Goal: Task Accomplishment & Management: Use online tool/utility

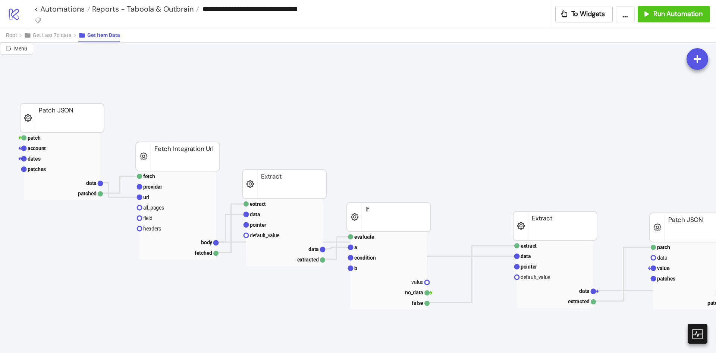
scroll to position [37, 36]
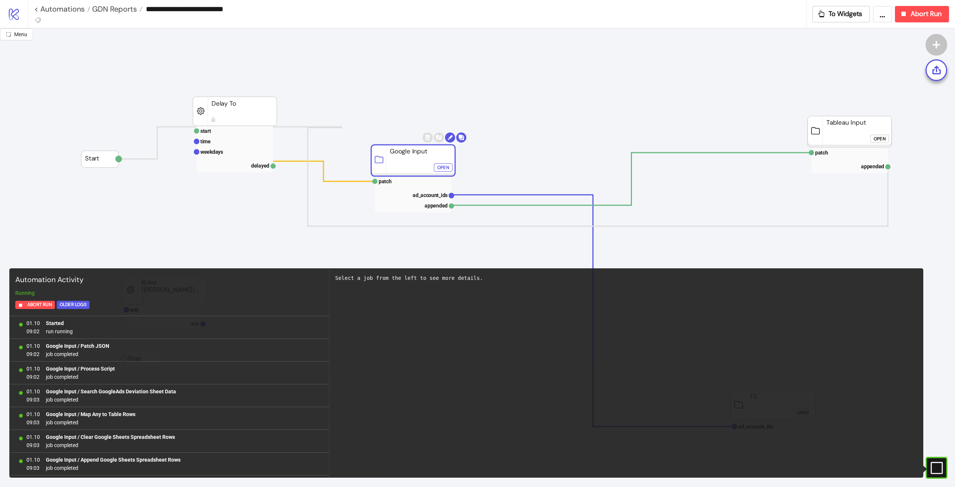
scroll to position [337, 0]
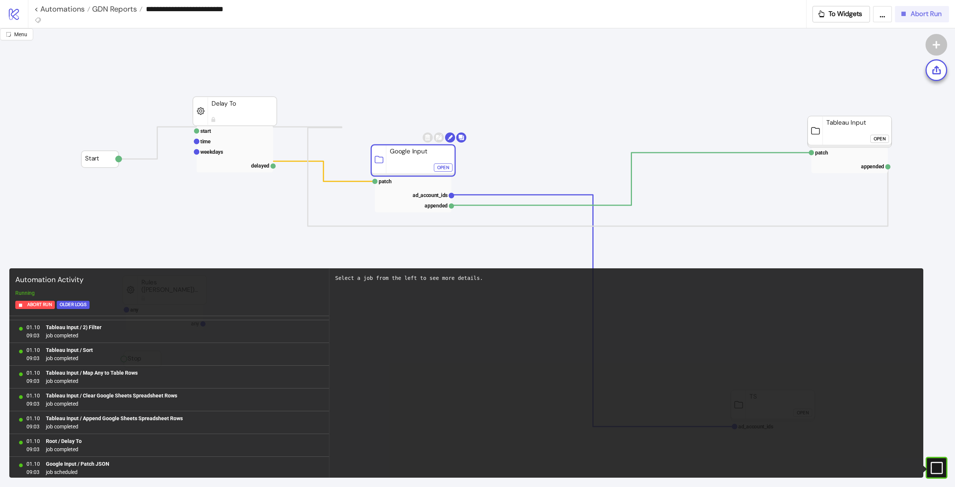
click at [931, 15] on span "Abort Run" at bounding box center [926, 14] width 31 height 9
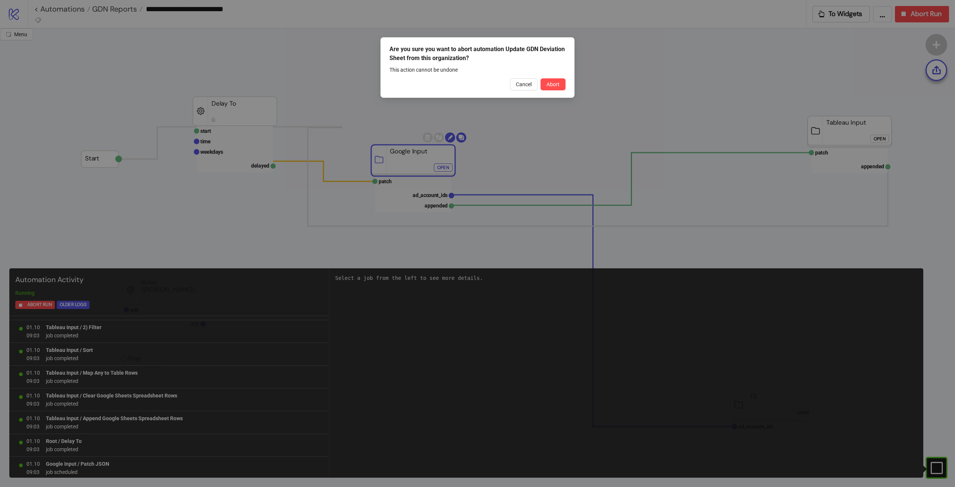
drag, startPoint x: 564, startPoint y: 86, endPoint x: 567, endPoint y: 89, distance: 4.0
click at [564, 87] on button "Abort" at bounding box center [553, 84] width 25 height 12
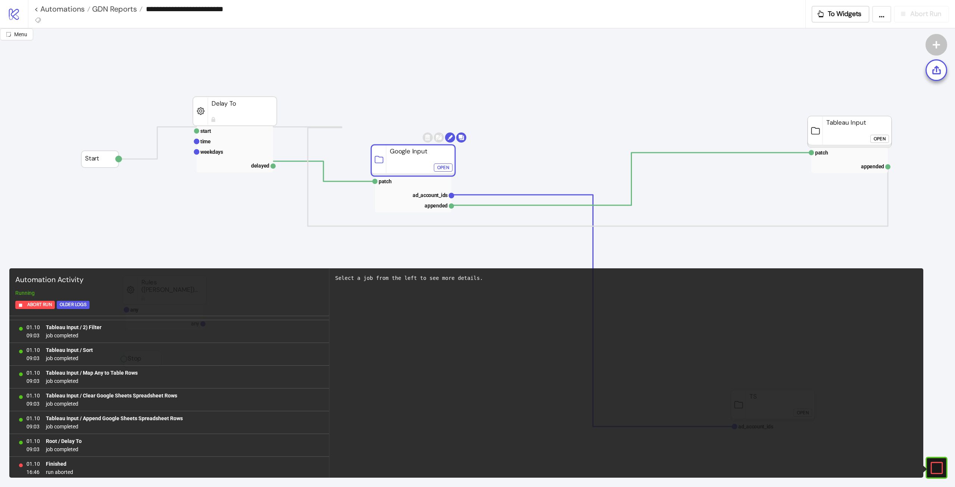
scroll to position [0, 0]
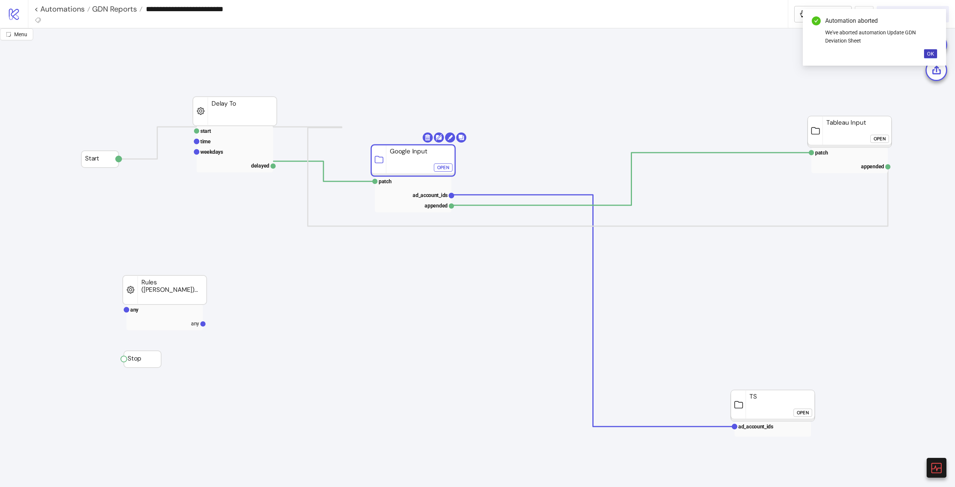
drag, startPoint x: 392, startPoint y: 168, endPoint x: 360, endPoint y: 174, distance: 32.2
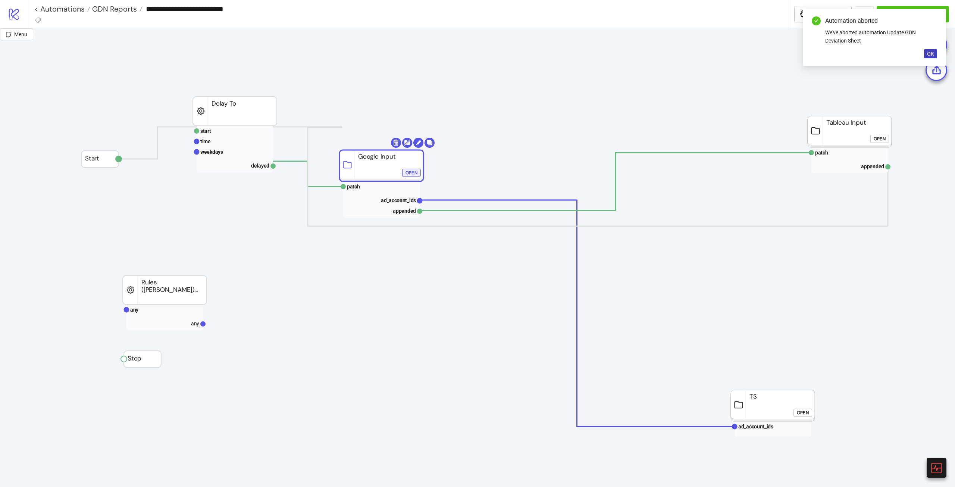
click at [412, 174] on div "Open" at bounding box center [412, 173] width 12 height 9
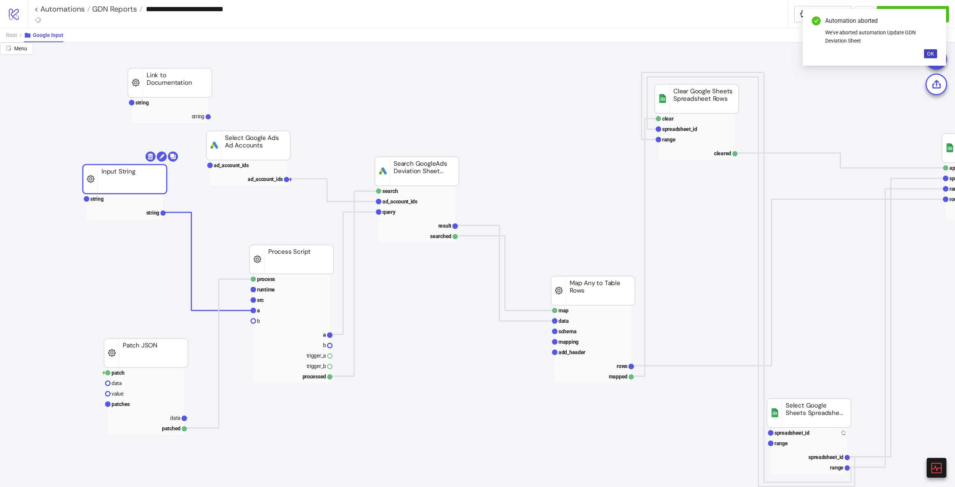
drag, startPoint x: 130, startPoint y: 173, endPoint x: 124, endPoint y: 190, distance: 17.8
click at [124, 190] on rect at bounding box center [125, 179] width 84 height 29
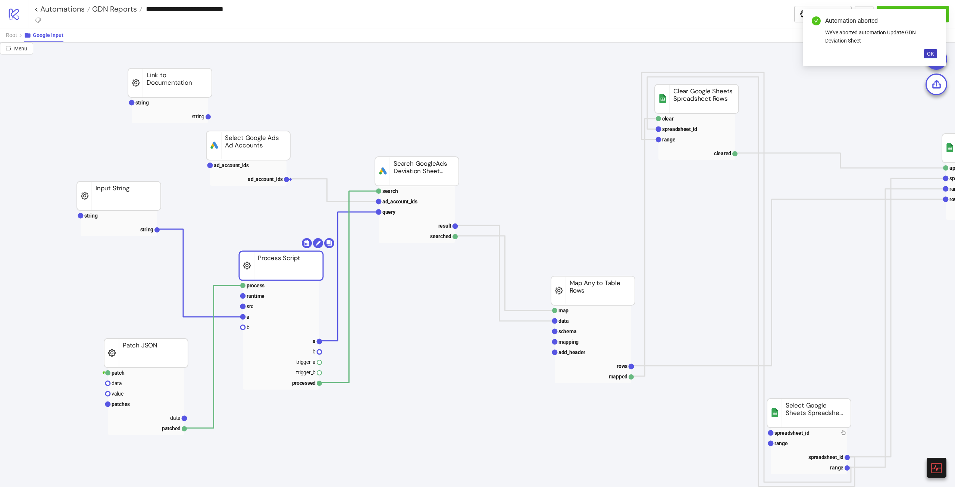
drag, startPoint x: 284, startPoint y: 263, endPoint x: 274, endPoint y: 269, distance: 12.2
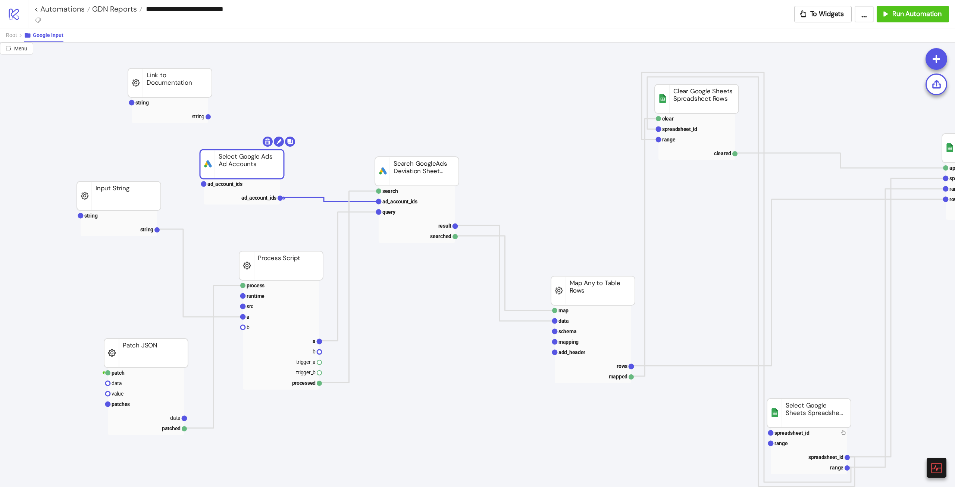
drag, startPoint x: 243, startPoint y: 142, endPoint x: 237, endPoint y: 160, distance: 18.8
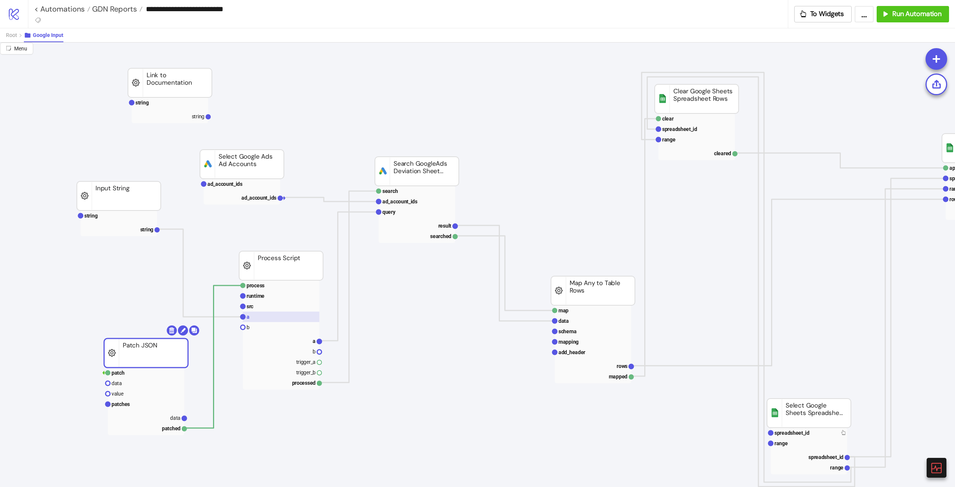
click at [280, 318] on rect at bounding box center [281, 317] width 76 height 10
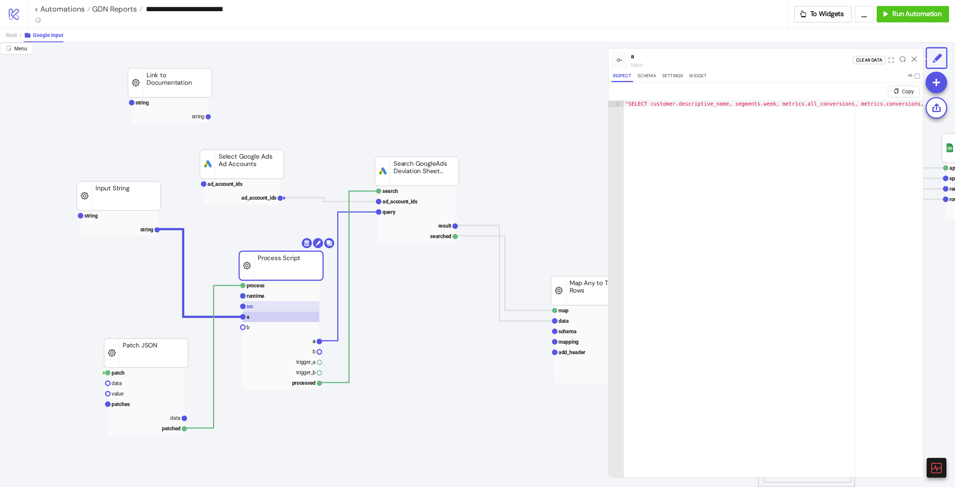
click at [276, 311] on rect at bounding box center [281, 306] width 76 height 10
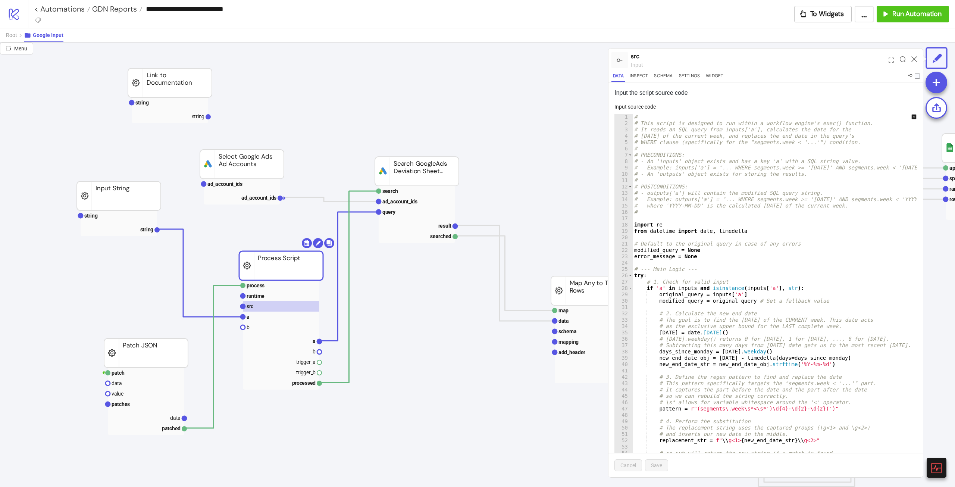
scroll to position [131, 0]
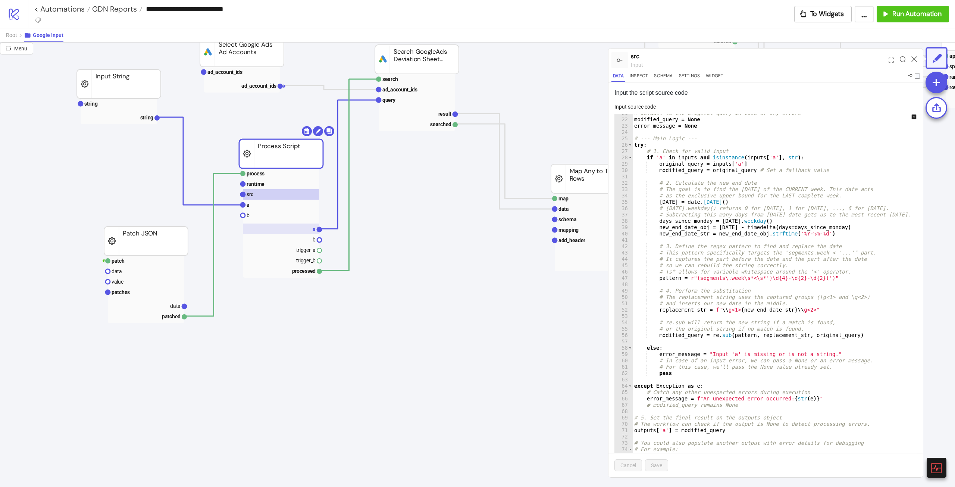
click at [315, 231] on text "a" at bounding box center [314, 229] width 3 height 6
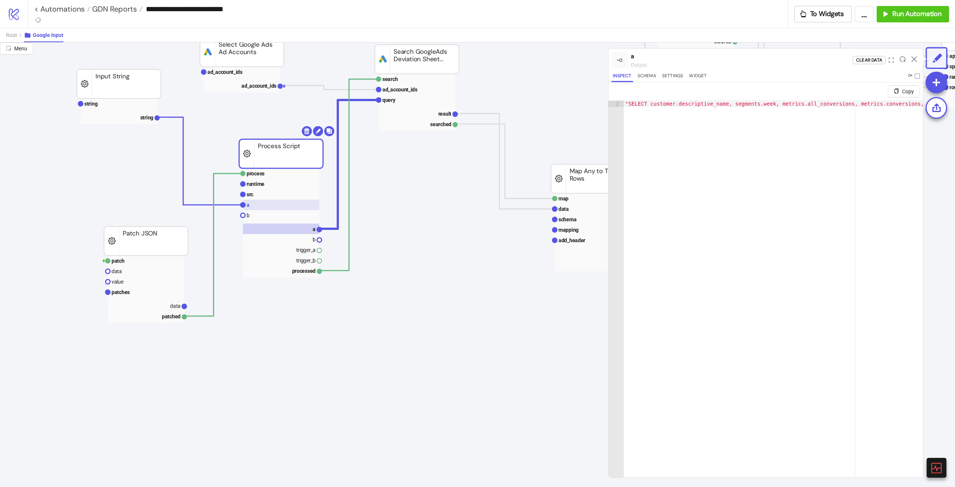
click at [271, 210] on rect at bounding box center [281, 205] width 76 height 10
click at [273, 203] on rect at bounding box center [281, 205] width 76 height 10
click at [276, 196] on rect at bounding box center [281, 194] width 76 height 10
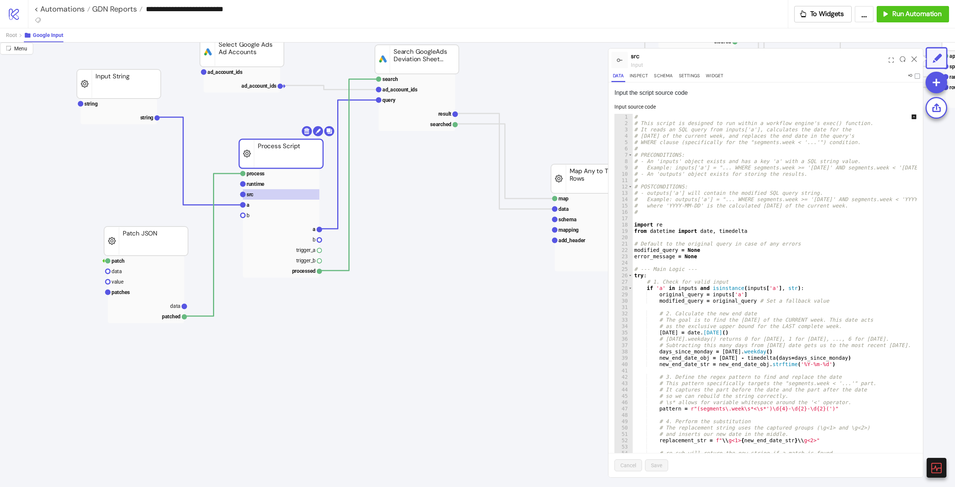
click at [725, 196] on div "# # This script is designed to run within a workflow engine's exec() function. …" at bounding box center [781, 295] width 296 height 363
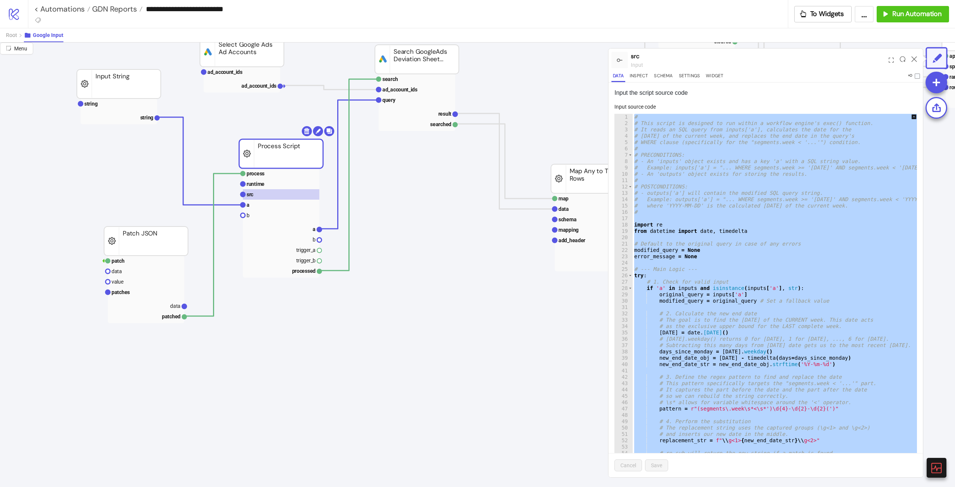
click at [869, 326] on div "# # This script is designed to run within a workflow engine's exec() function. …" at bounding box center [780, 289] width 295 height 351
type textarea "**********"
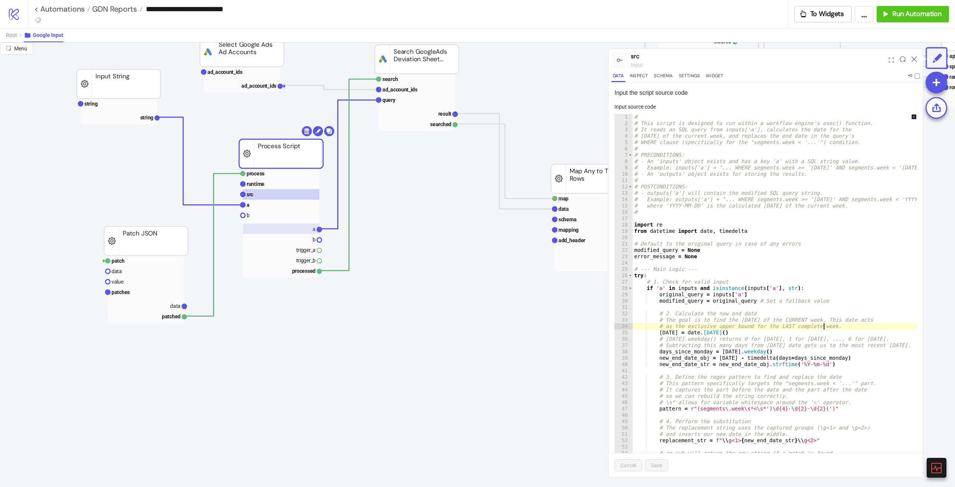
click at [311, 228] on rect at bounding box center [281, 229] width 76 height 10
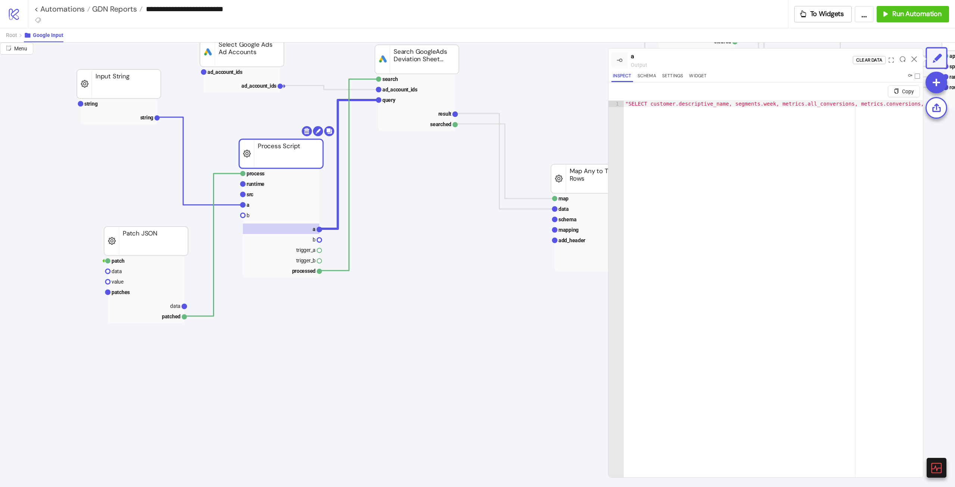
type textarea "**********"
drag, startPoint x: 768, startPoint y: 106, endPoint x: 914, endPoint y: 113, distance: 146.8
click at [914, 113] on div ""SELECT customer.descriptive_name, segments.week, metrics.all_conversions, metr…" at bounding box center [591, 302] width 652 height 402
click at [887, 152] on div ""SELECT customer.descriptive_name, segments.week, metrics.all_conversions, metr…" at bounding box center [773, 298] width 299 height 394
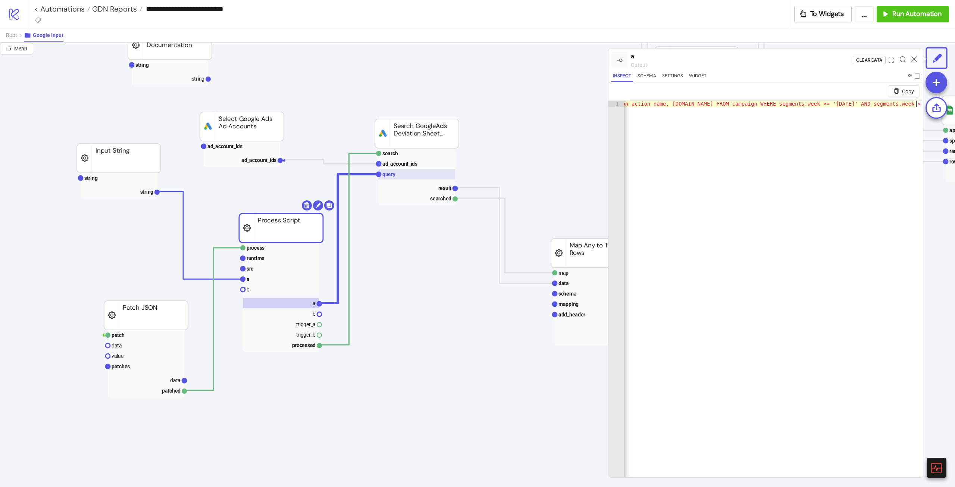
scroll to position [37, 0]
click at [422, 182] on rect at bounding box center [417, 177] width 76 height 57
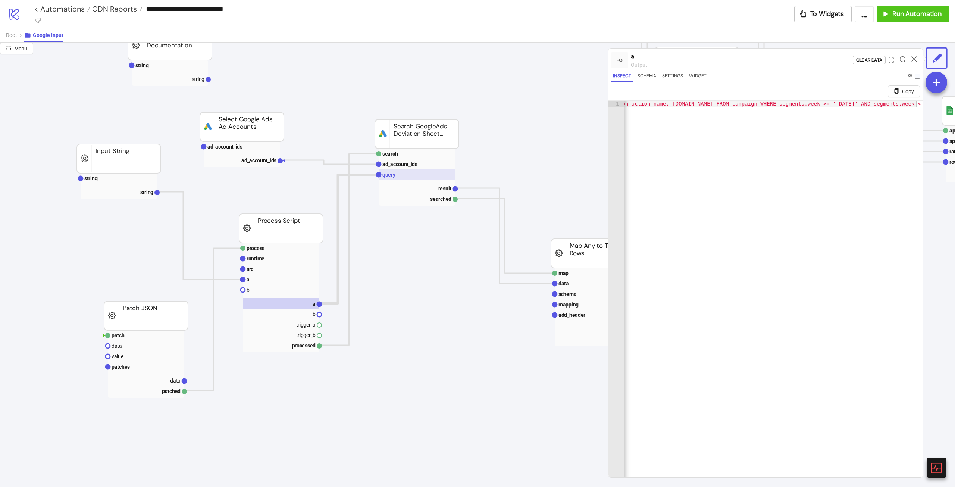
click at [424, 179] on rect at bounding box center [417, 174] width 76 height 10
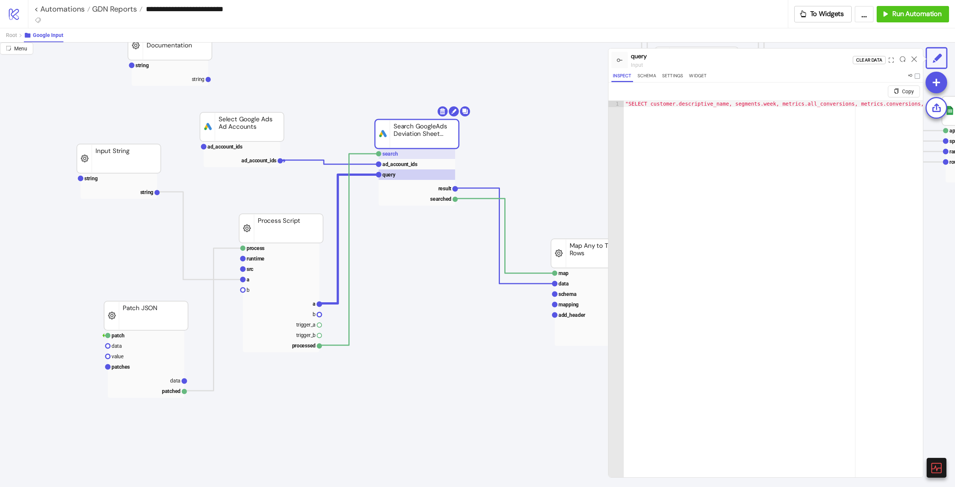
click at [427, 153] on rect at bounding box center [417, 154] width 76 height 10
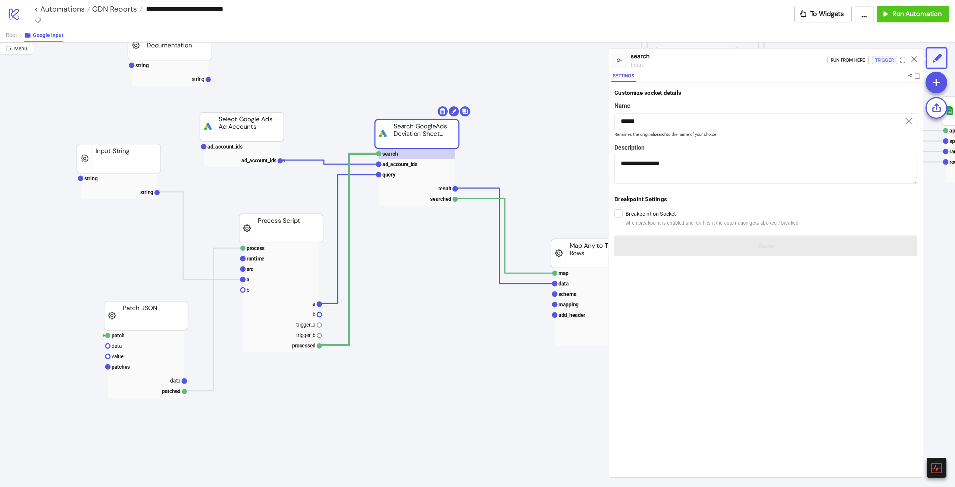
click at [880, 56] on div "Trigger" at bounding box center [884, 60] width 19 height 9
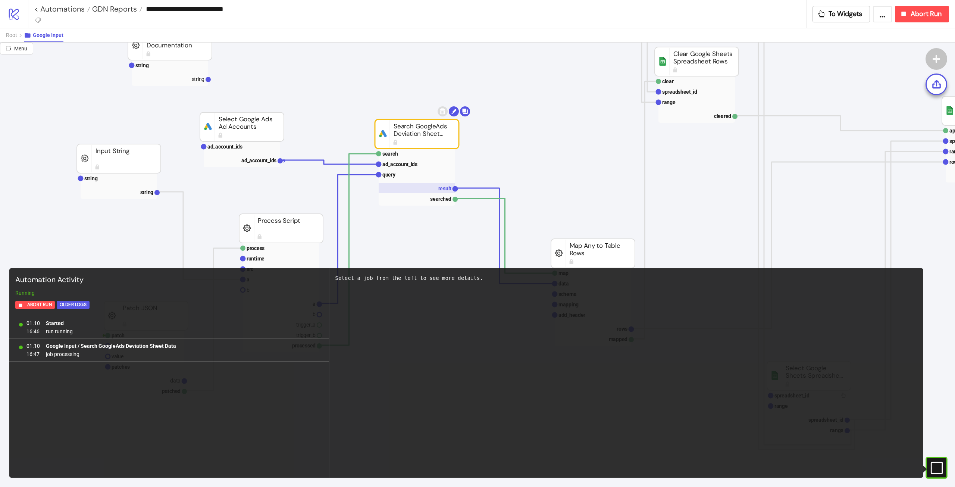
click at [440, 191] on text "result" at bounding box center [444, 188] width 13 height 6
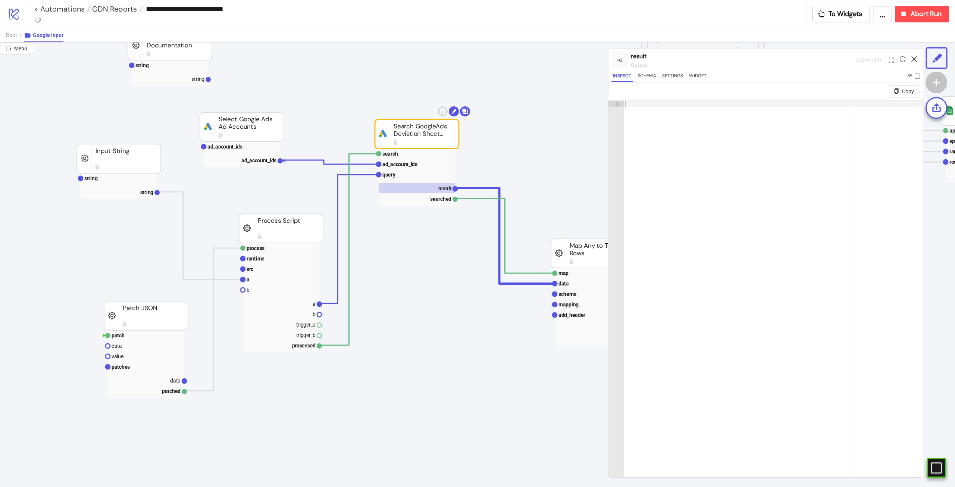
click at [914, 57] on icon at bounding box center [915, 59] width 6 height 6
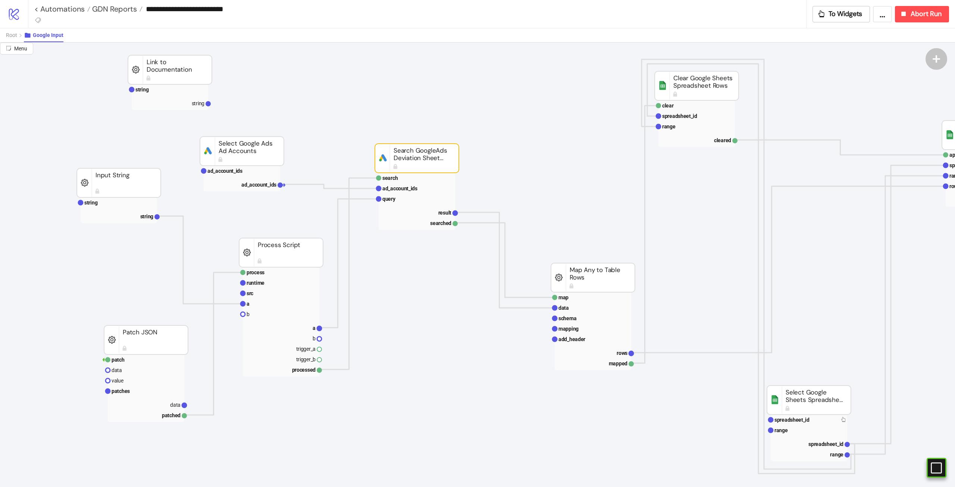
scroll to position [0, 0]
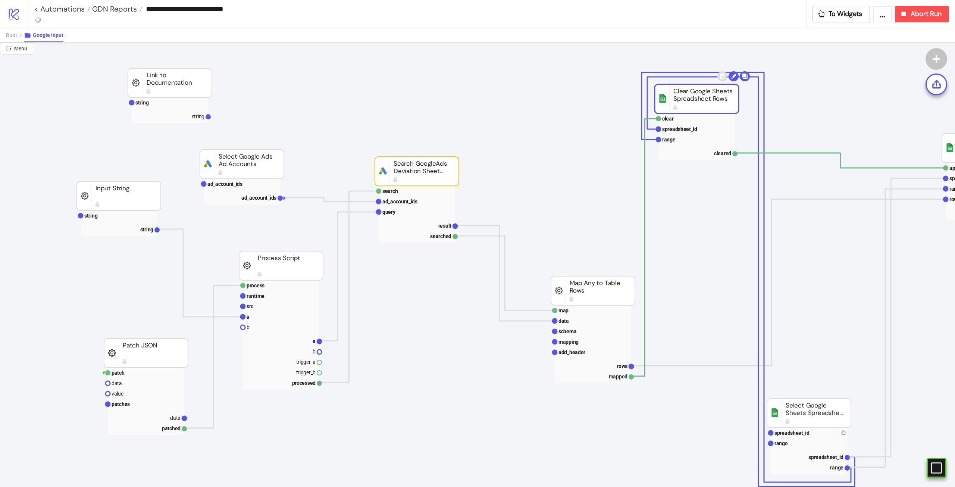
drag, startPoint x: 711, startPoint y: 109, endPoint x: 870, endPoint y: 274, distance: 229.1
click at [407, 167] on rect at bounding box center [417, 171] width 84 height 29
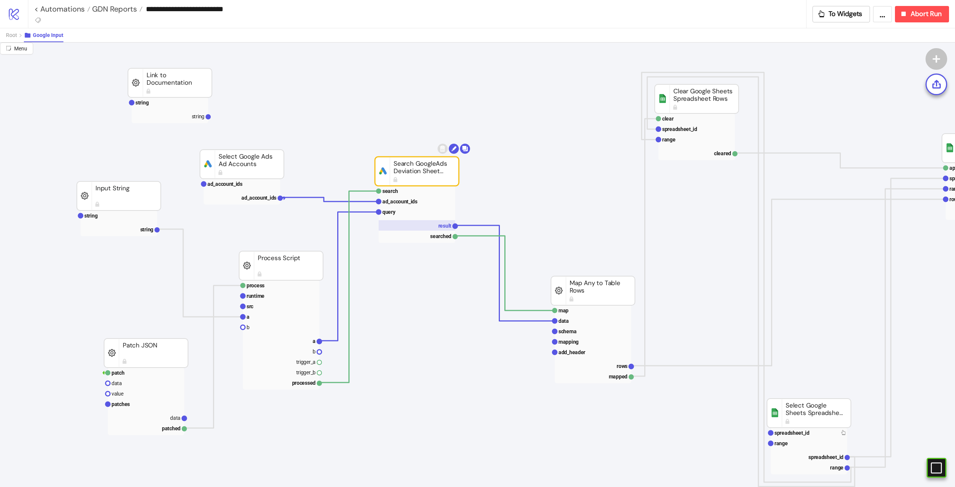
click at [440, 228] on text "result" at bounding box center [444, 226] width 13 height 6
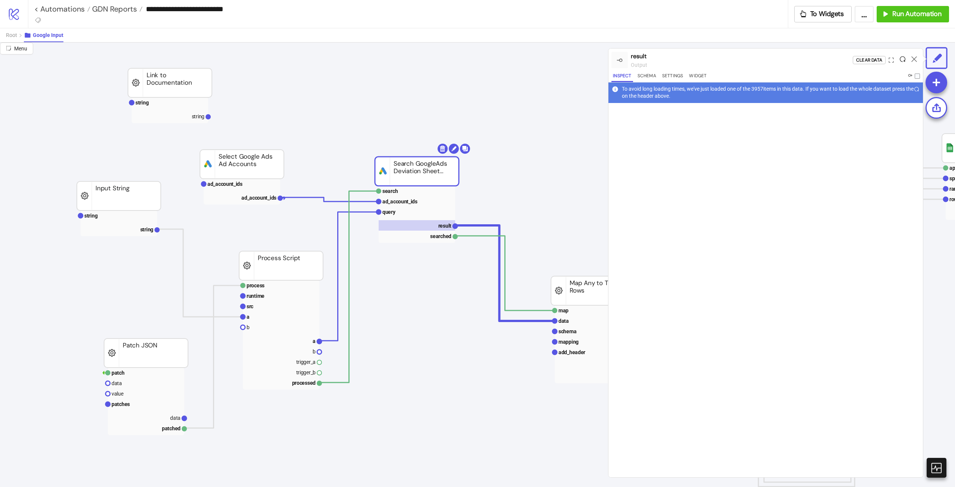
click at [904, 57] on icon at bounding box center [903, 59] width 6 height 6
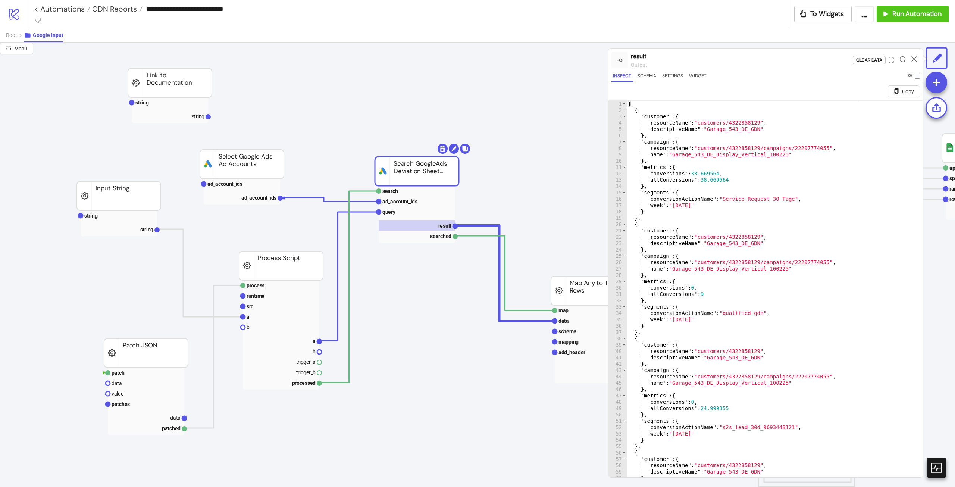
type textarea "*"
click at [774, 215] on div "[ { "customer" : { "resourceName" : "customers/4322858129" , "descriptiveName" …" at bounding box center [772, 304] width 291 height 407
type input "**********"
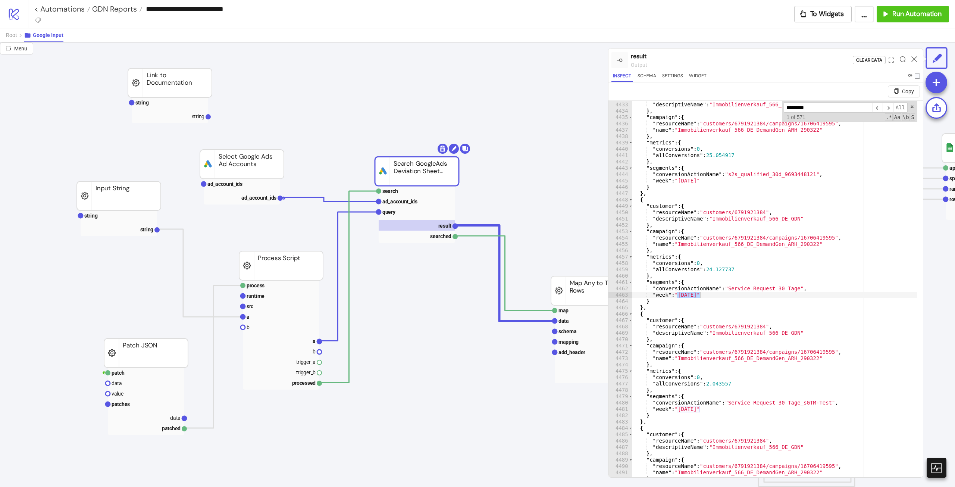
scroll to position [838, 0]
type input "**********"
click at [410, 214] on rect at bounding box center [417, 212] width 76 height 10
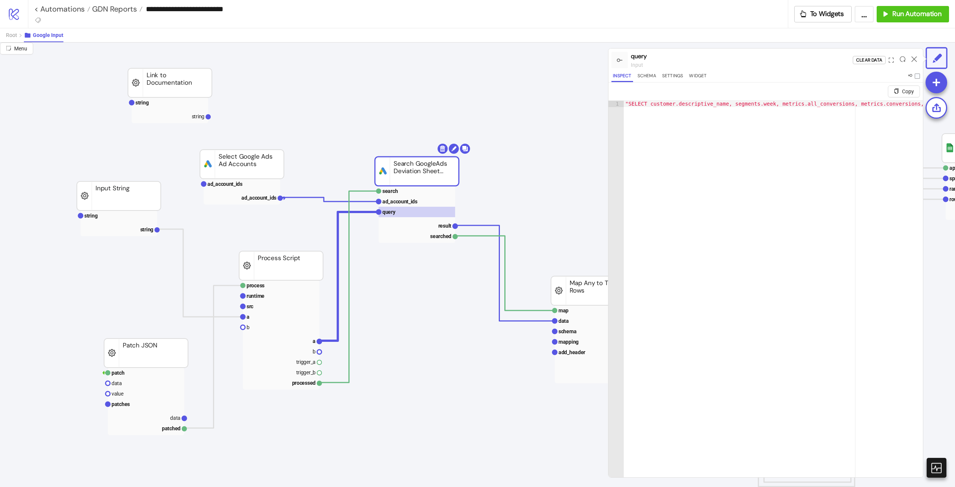
type textarea "**********"
drag, startPoint x: 814, startPoint y: 101, endPoint x: 988, endPoint y: 106, distance: 174.3
click at [955, 106] on html "**********" at bounding box center [477, 243] width 955 height 487
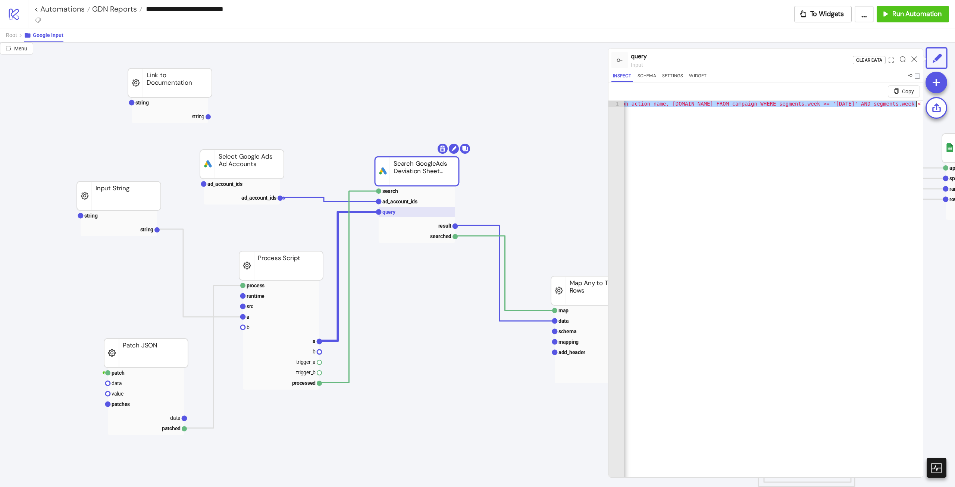
click at [420, 211] on rect at bounding box center [417, 212] width 76 height 10
click at [709, 110] on div ""SELECT customer.descriptive_name, segments.week, metrics.all_conversions, metr…" at bounding box center [773, 298] width 299 height 394
click at [743, 104] on div ""SELECT customer.descriptive_name, segments.week, metrics.all_conversions, metr…" at bounding box center [591, 302] width 652 height 402
click at [749, 108] on div ""SELECT customer.descriptive_name, segments.week, metrics.all_conversions, metr…" at bounding box center [591, 302] width 652 height 402
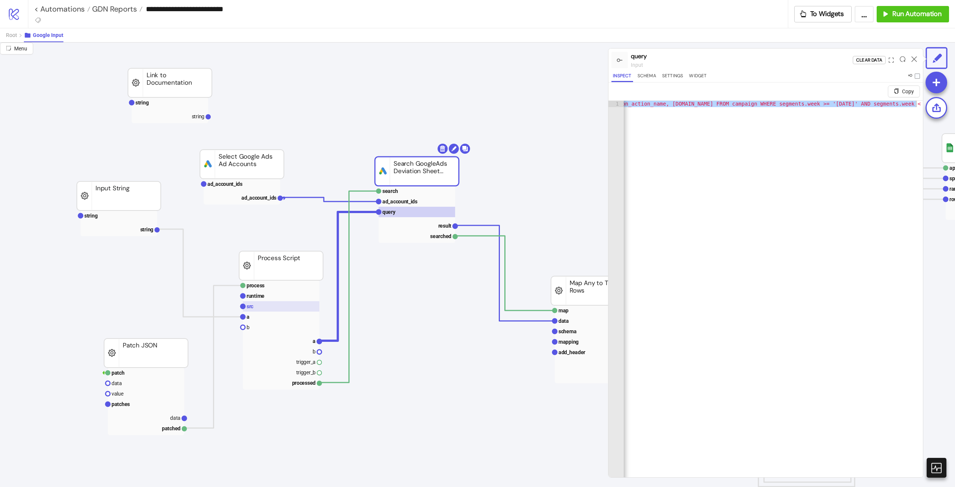
click at [271, 308] on rect at bounding box center [281, 306] width 76 height 10
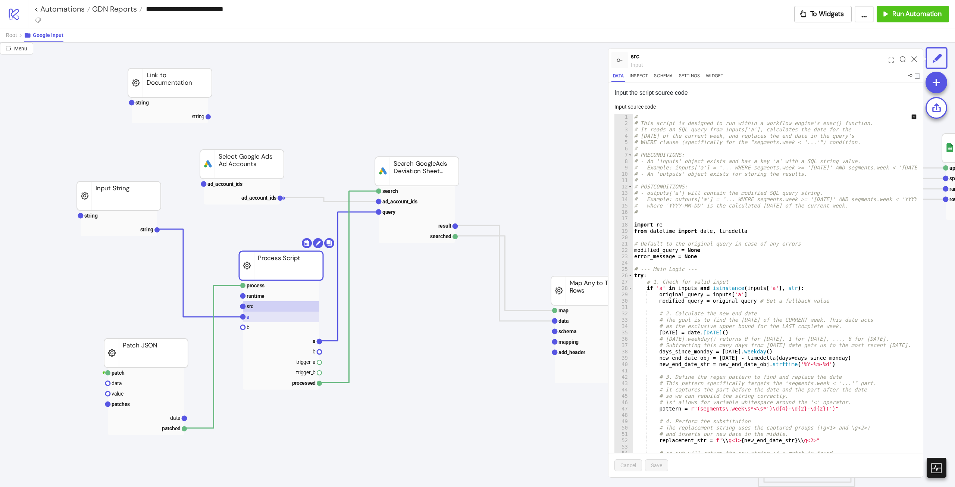
click at [292, 321] on rect at bounding box center [281, 317] width 76 height 10
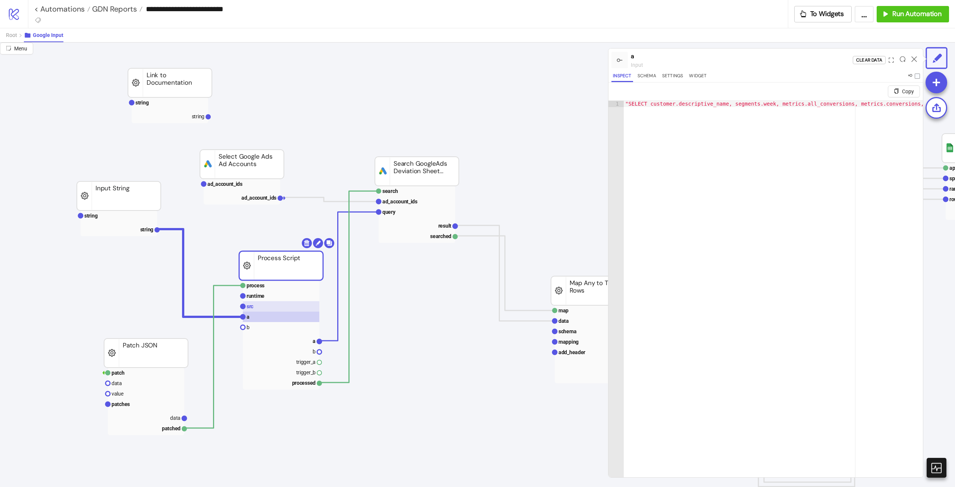
click at [298, 307] on rect at bounding box center [281, 306] width 76 height 10
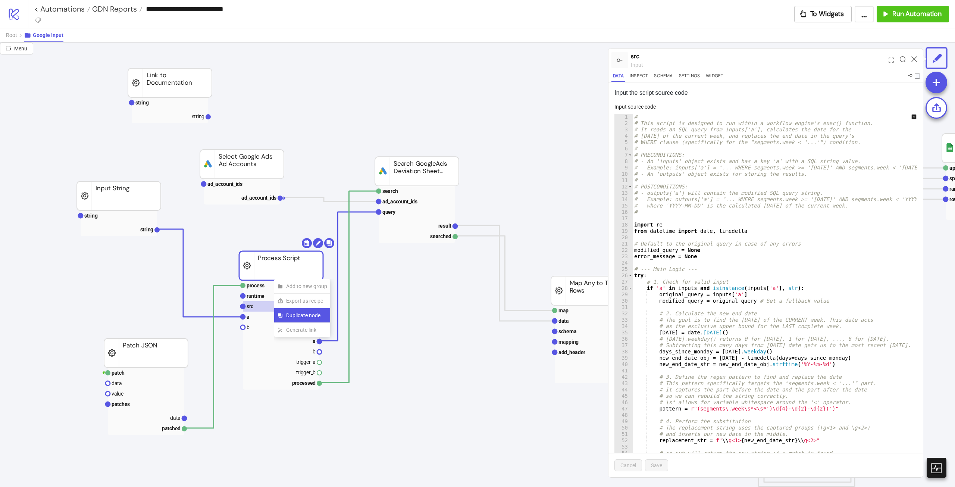
click at [323, 318] on span "Duplicate node" at bounding box center [306, 315] width 41 height 8
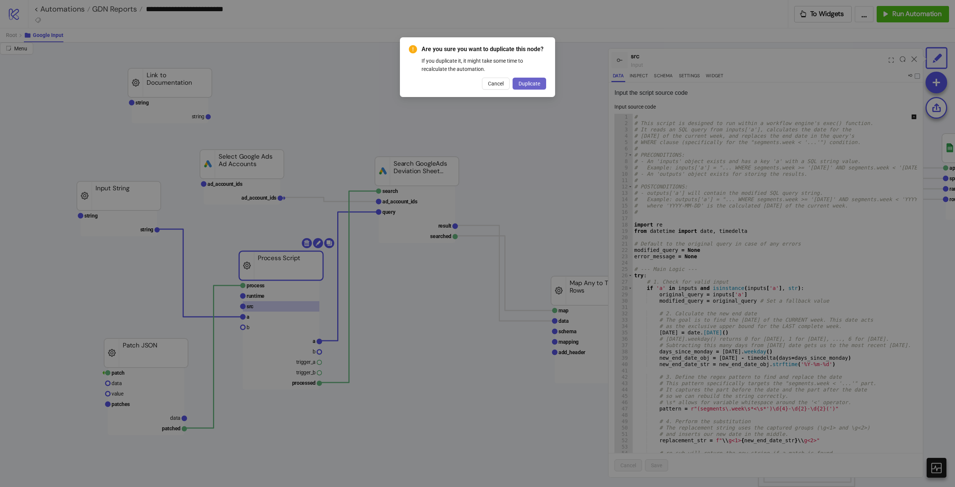
click at [541, 83] on button "Duplicate" at bounding box center [530, 84] width 34 height 12
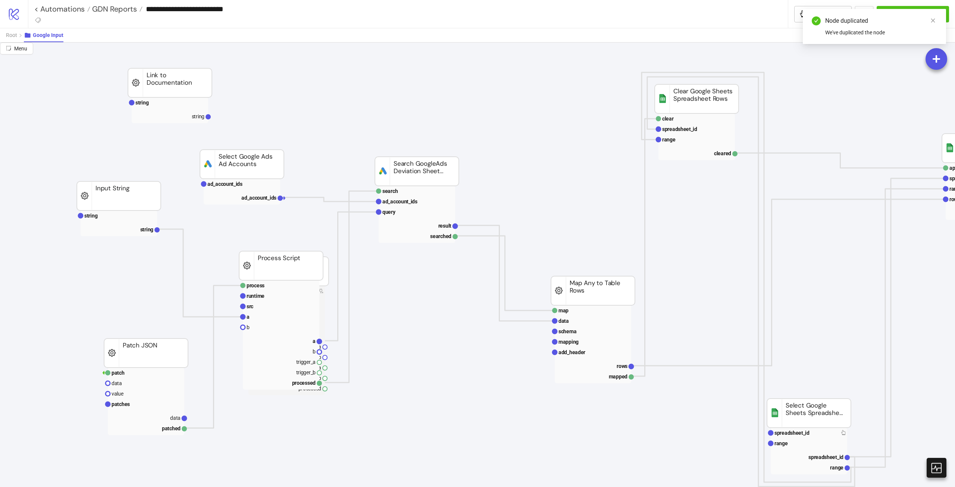
click at [323, 275] on rect at bounding box center [281, 265] width 84 height 29
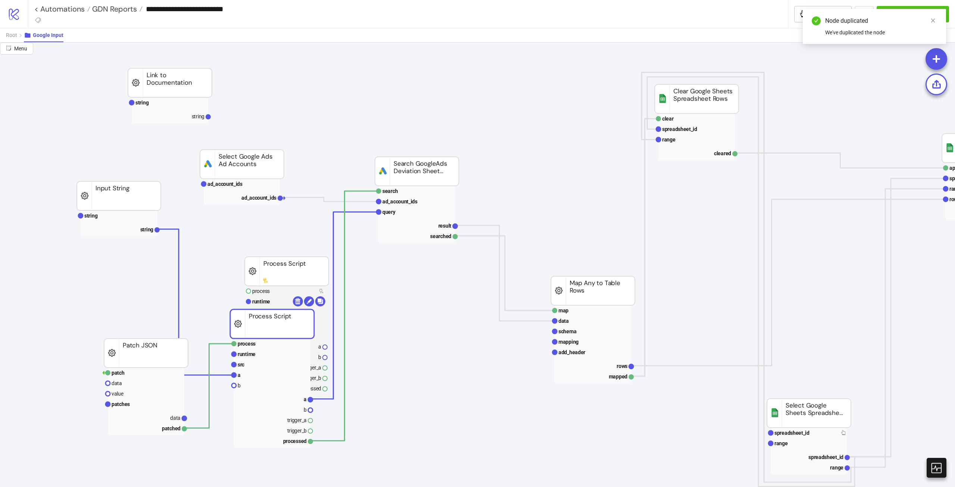
drag, startPoint x: 285, startPoint y: 268, endPoint x: 284, endPoint y: 282, distance: 14.6
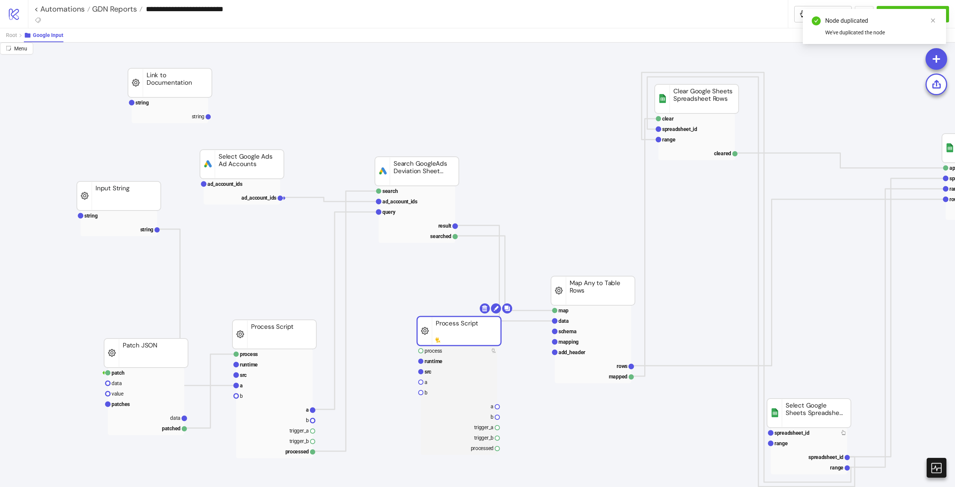
drag, startPoint x: 286, startPoint y: 276, endPoint x: 481, endPoint y: 389, distance: 226.1
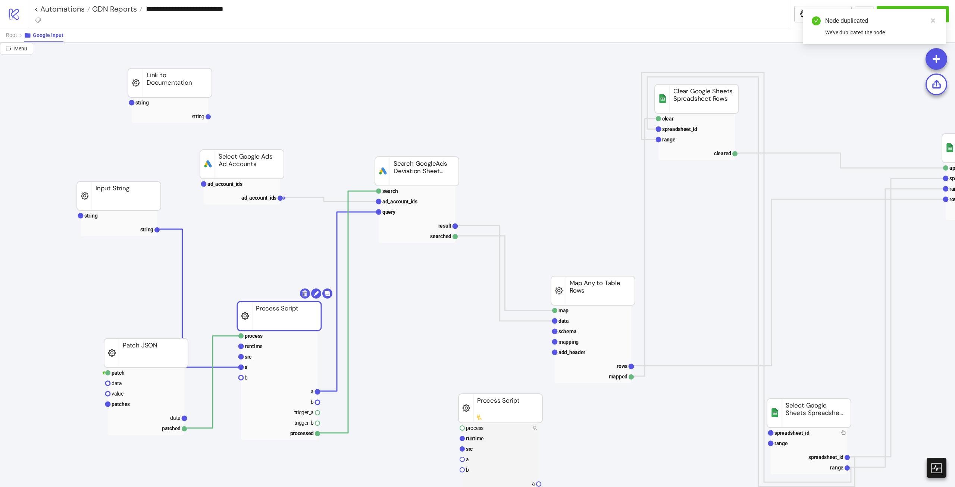
drag, startPoint x: 278, startPoint y: 330, endPoint x: 426, endPoint y: 344, distance: 148.8
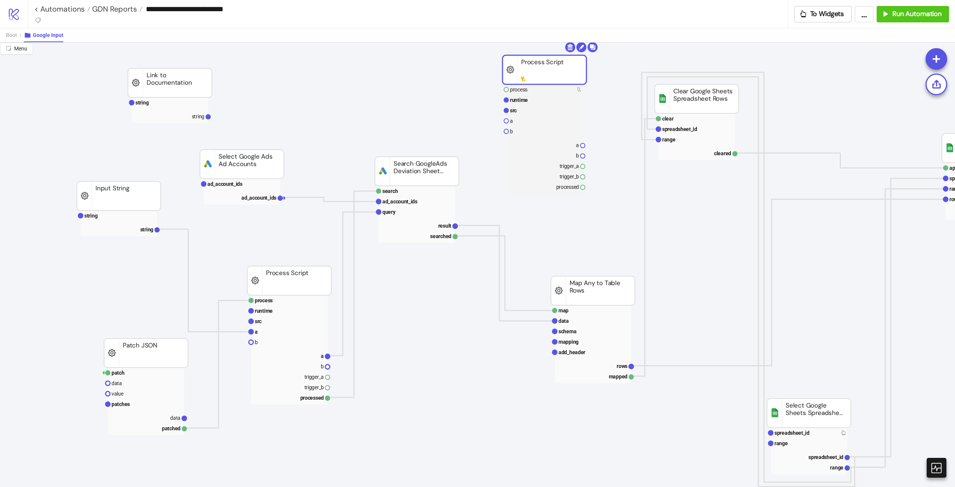
drag, startPoint x: 502, startPoint y: 393, endPoint x: 544, endPoint y: 62, distance: 333.8
click at [534, 106] on rect at bounding box center [544, 110] width 76 height 10
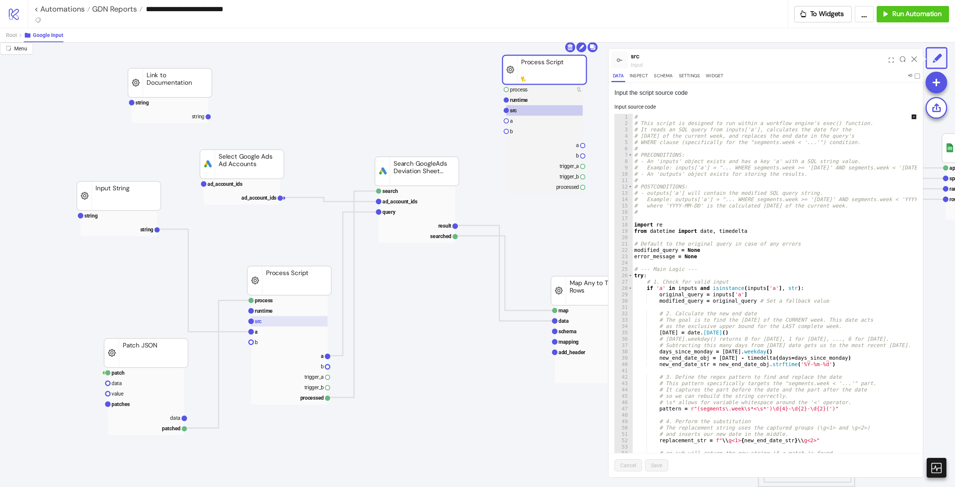
click at [281, 321] on rect at bounding box center [289, 321] width 76 height 10
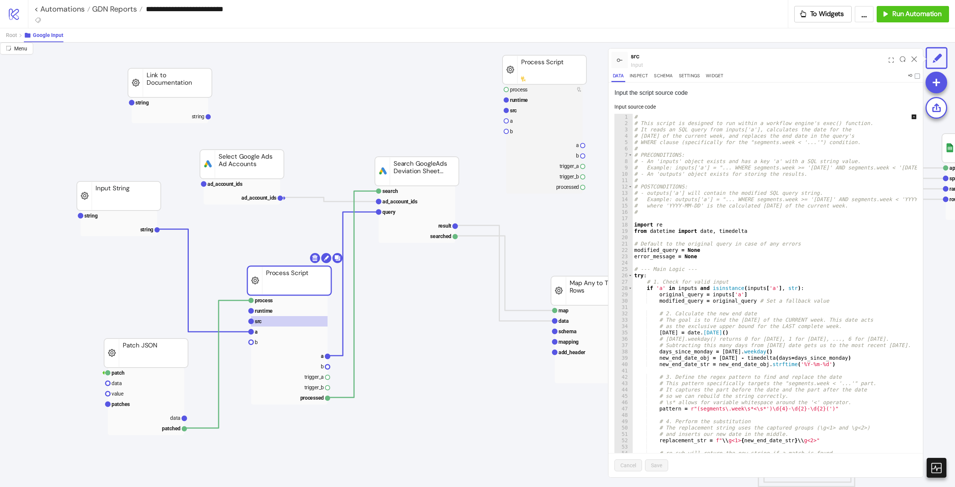
click at [761, 210] on div "# # This script is designed to run within a workflow engine's exec() function. …" at bounding box center [781, 295] width 296 height 363
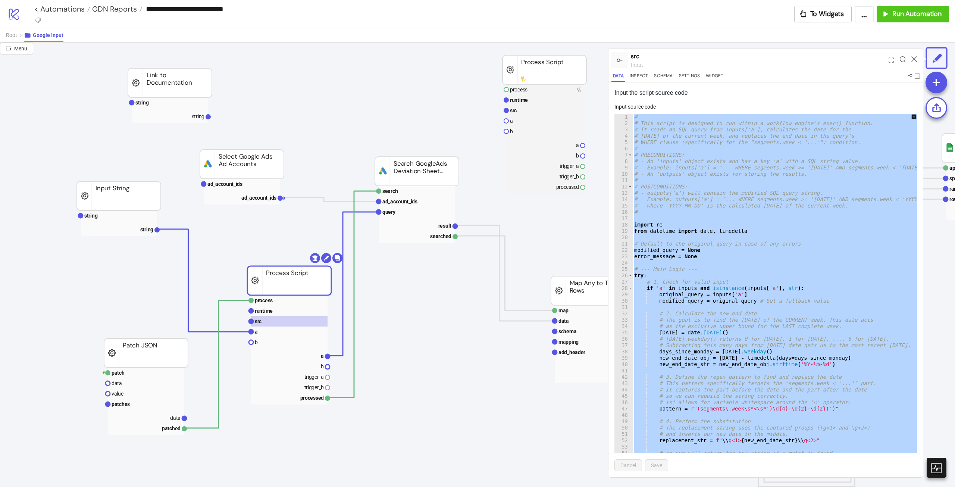
paste textarea "Cursor at row 75"
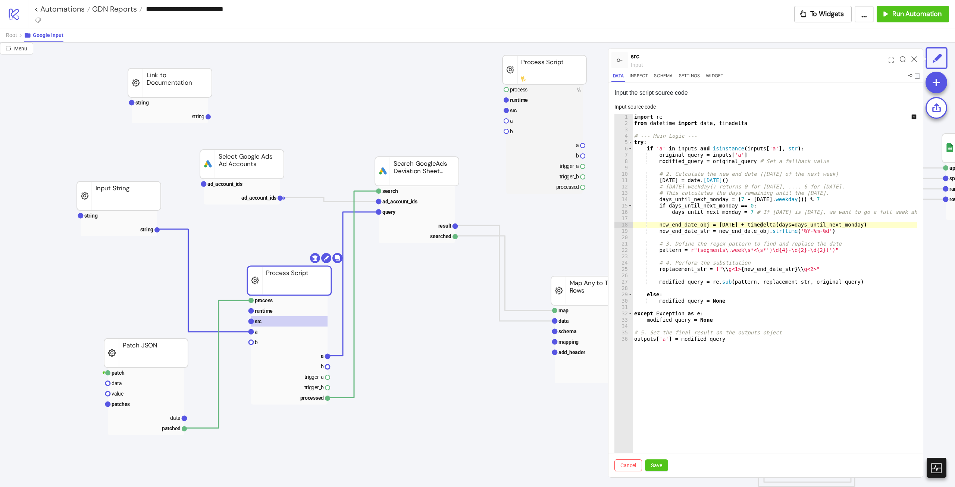
click at [762, 224] on div "import re from datetime import date , timedelta # --- Main Logic --- try : if '…" at bounding box center [780, 295] width 295 height 363
type textarea "**********"
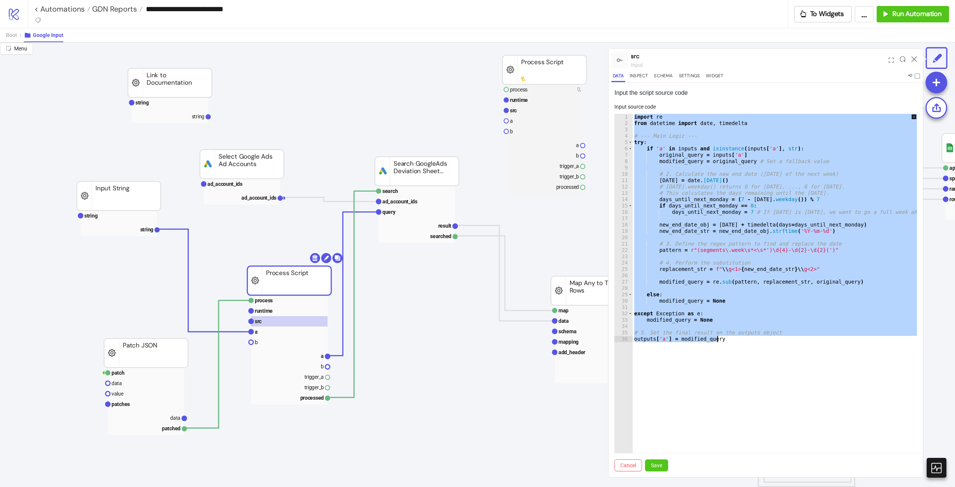
paste textarea "Cursor at row 36"
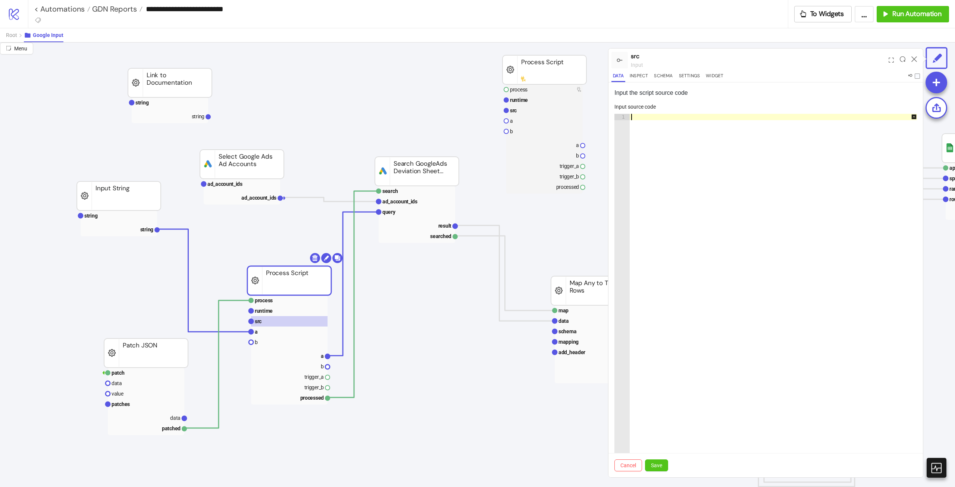
paste textarea "**********"
type textarea "**********"
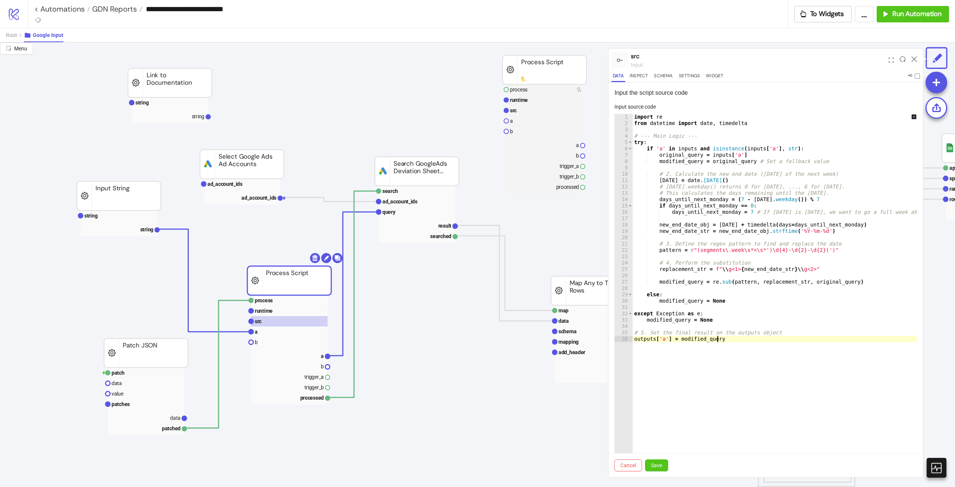
click at [762, 359] on div "import re from datetime import date , timedelta # --- Main Logic --- try : if '…" at bounding box center [780, 295] width 295 height 363
click at [292, 302] on rect at bounding box center [289, 300] width 76 height 10
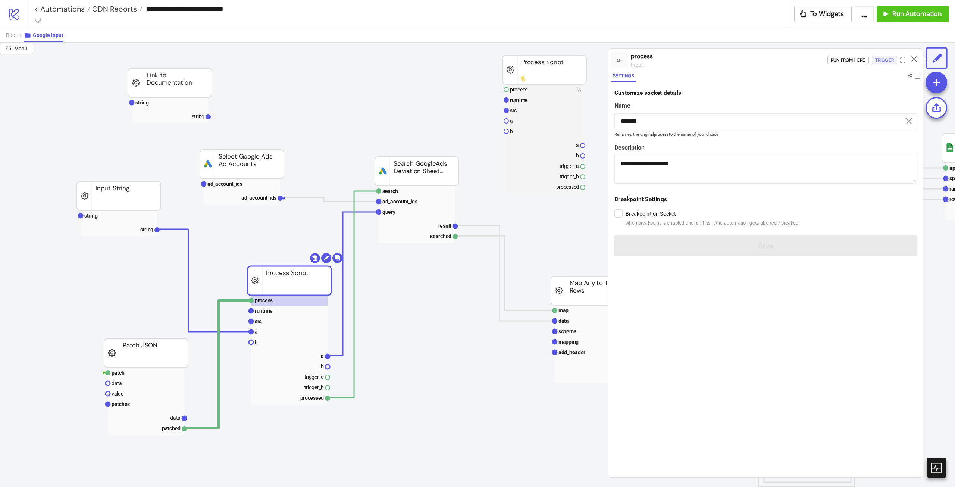
click at [881, 60] on div "Trigger" at bounding box center [884, 60] width 19 height 9
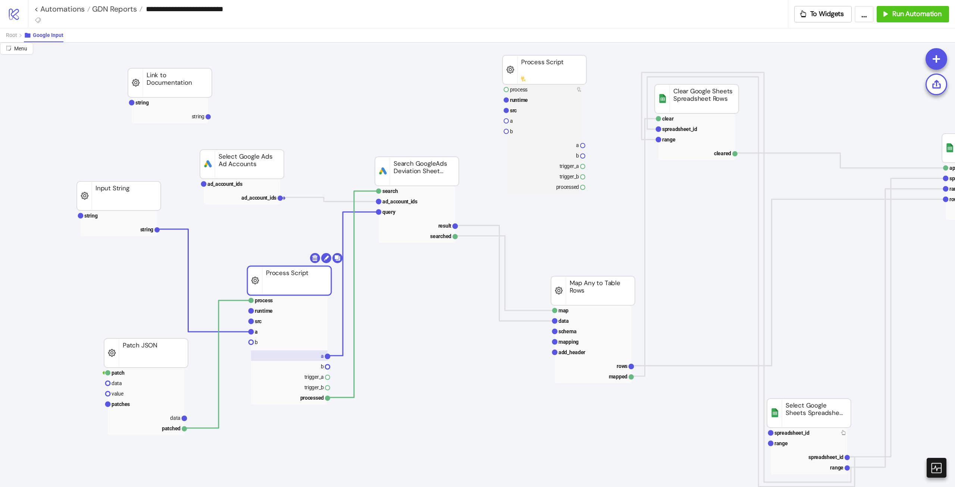
click at [321, 354] on text "a" at bounding box center [322, 356] width 3 height 6
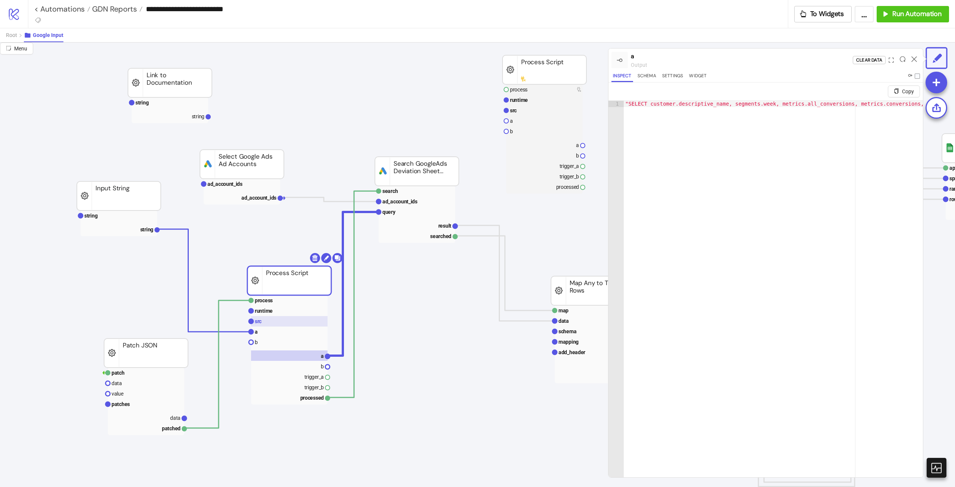
click at [274, 324] on rect at bounding box center [289, 321] width 76 height 10
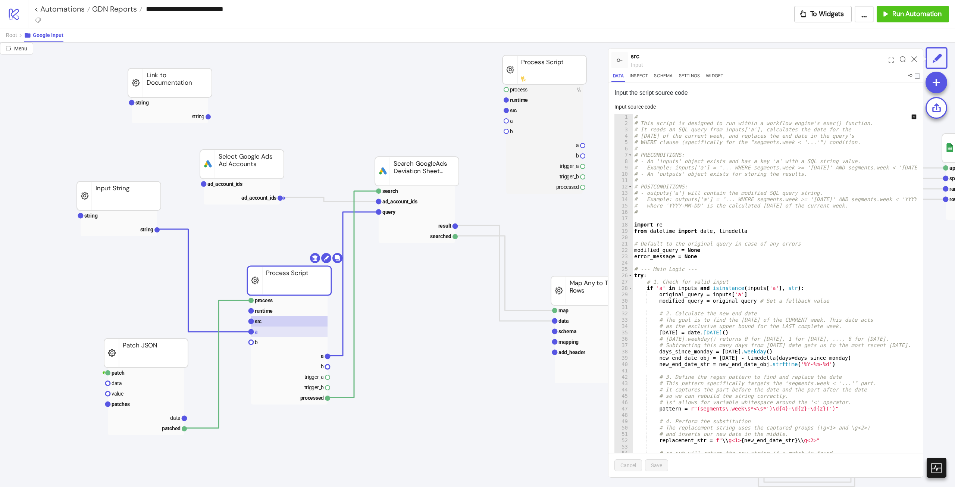
click at [271, 334] on rect at bounding box center [289, 332] width 76 height 10
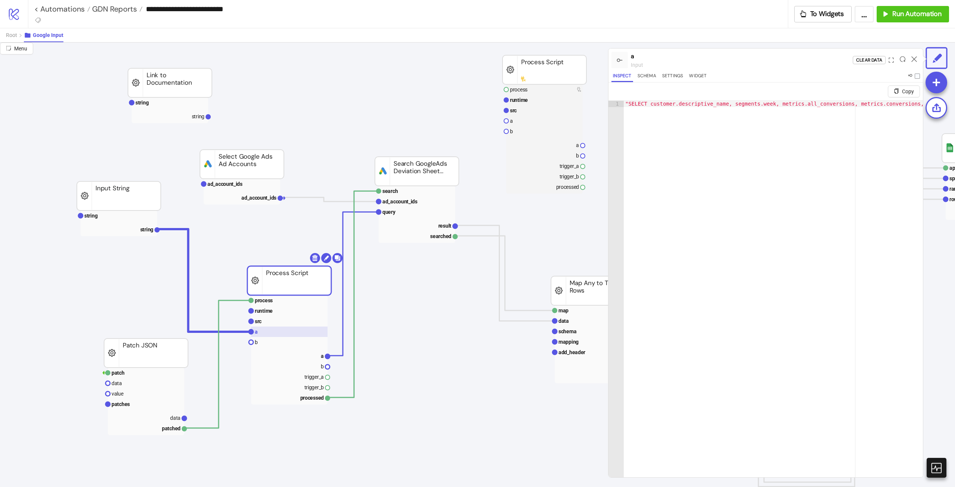
click at [274, 328] on rect at bounding box center [289, 332] width 76 height 10
click at [280, 322] on rect at bounding box center [289, 321] width 76 height 10
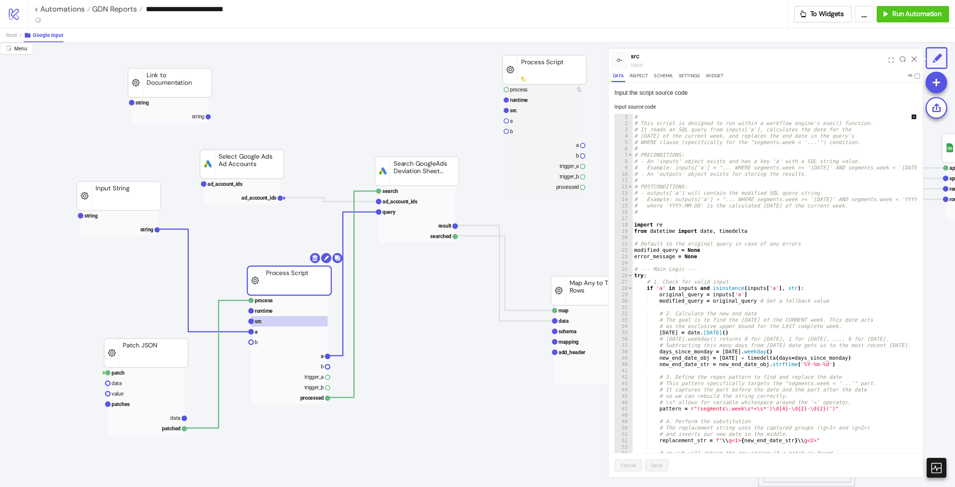
click at [319, 354] on rect at bounding box center [289, 355] width 76 height 10
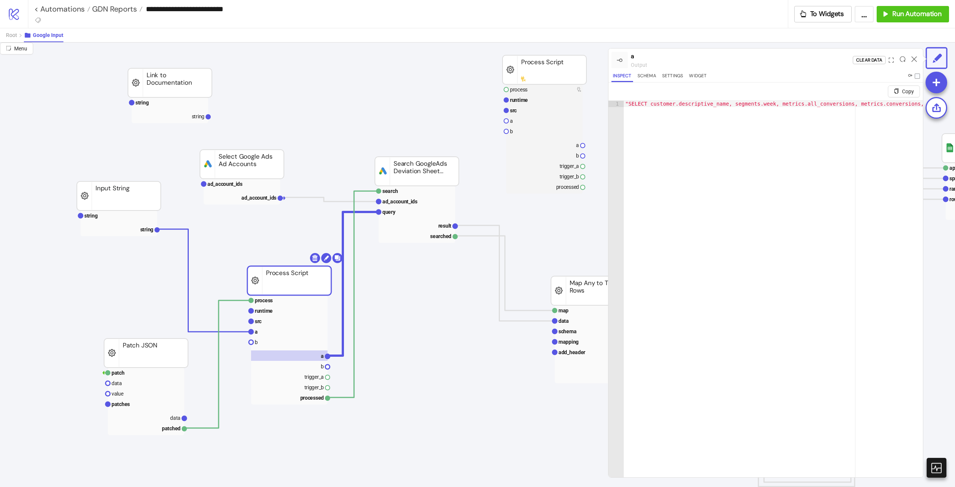
type textarea "**********"
drag, startPoint x: 793, startPoint y: 106, endPoint x: 925, endPoint y: 110, distance: 131.8
click at [925, 110] on div "**********" at bounding box center [477, 265] width 955 height 444
click at [872, 111] on div ""SELECT customer.descriptive_name, segments.week, metrics.all_conversions, metr…" at bounding box center [773, 298] width 299 height 394
click at [853, 104] on div ""SELECT customer.descriptive_name, segments.week, metrics.all_conversions, metr…" at bounding box center [591, 302] width 652 height 402
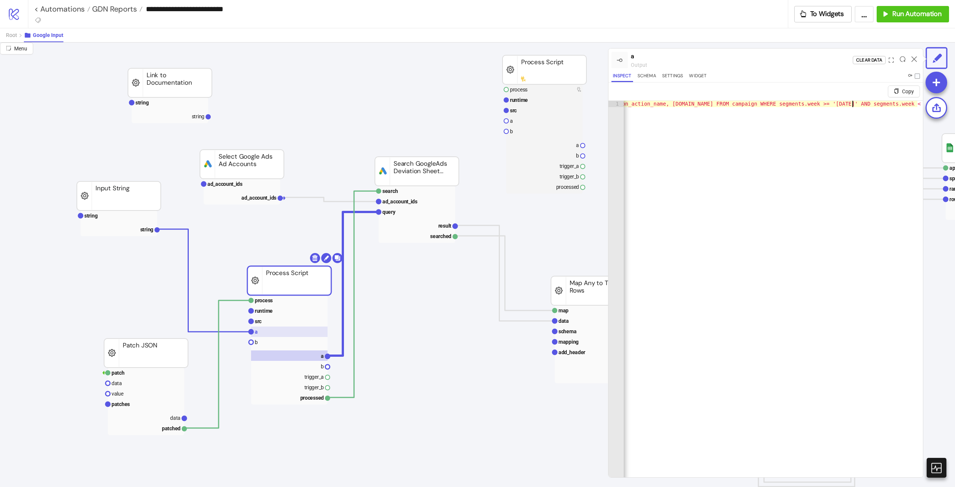
click at [280, 330] on rect at bounding box center [289, 332] width 76 height 10
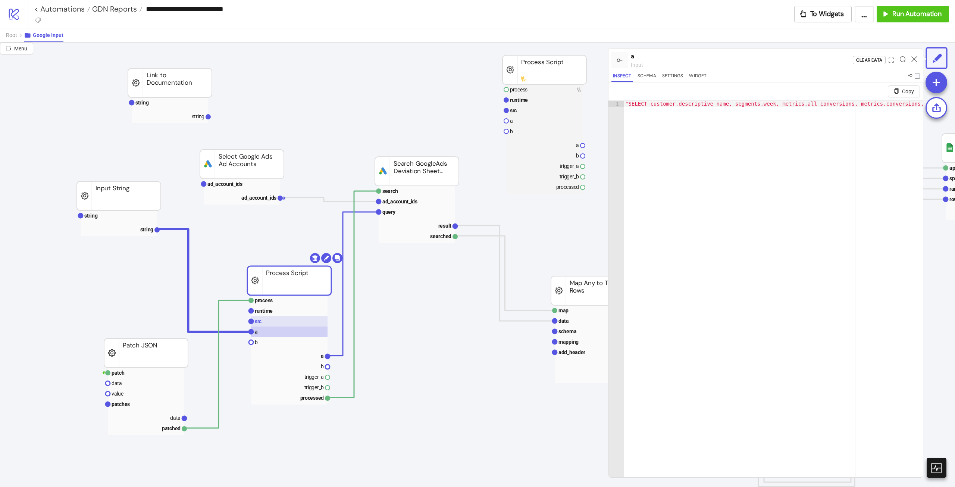
click at [284, 322] on rect at bounding box center [289, 321] width 76 height 10
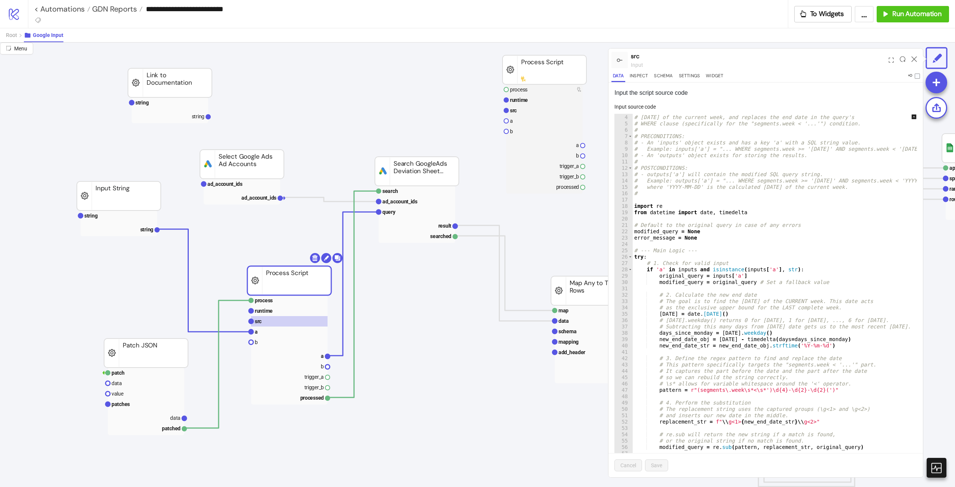
scroll to position [19, 0]
click at [761, 214] on div "# It reads an SQL query from inputs['a'], calculates the date for the # Monday …" at bounding box center [781, 287] width 296 height 358
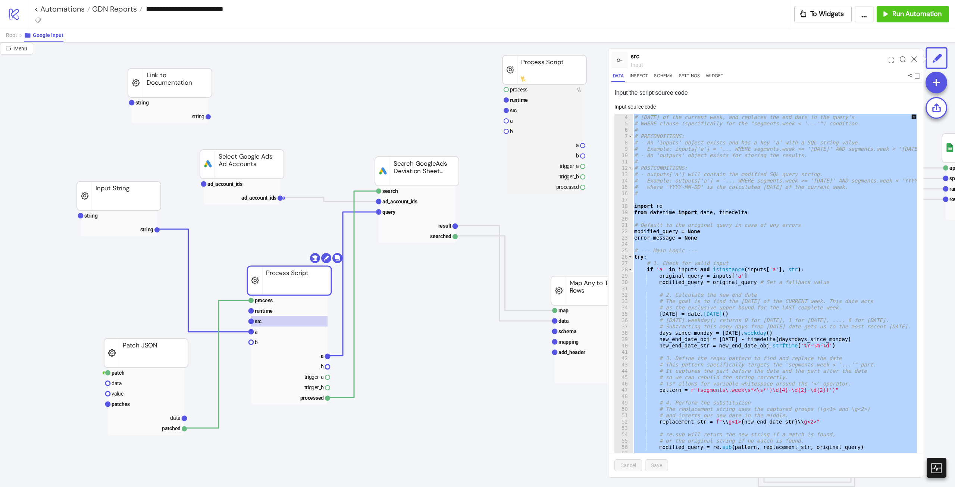
paste textarea "Cursor at row 75"
type textarea "**********"
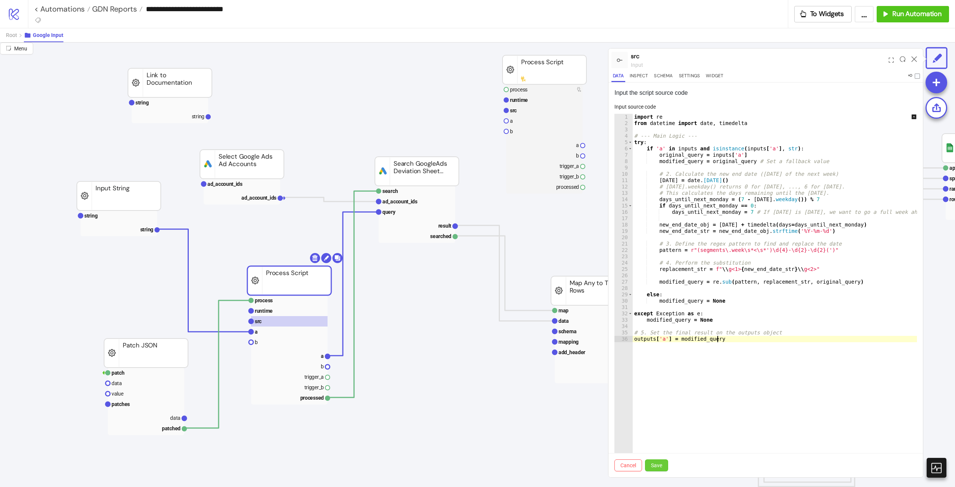
click at [654, 463] on span "Save" at bounding box center [656, 465] width 11 height 6
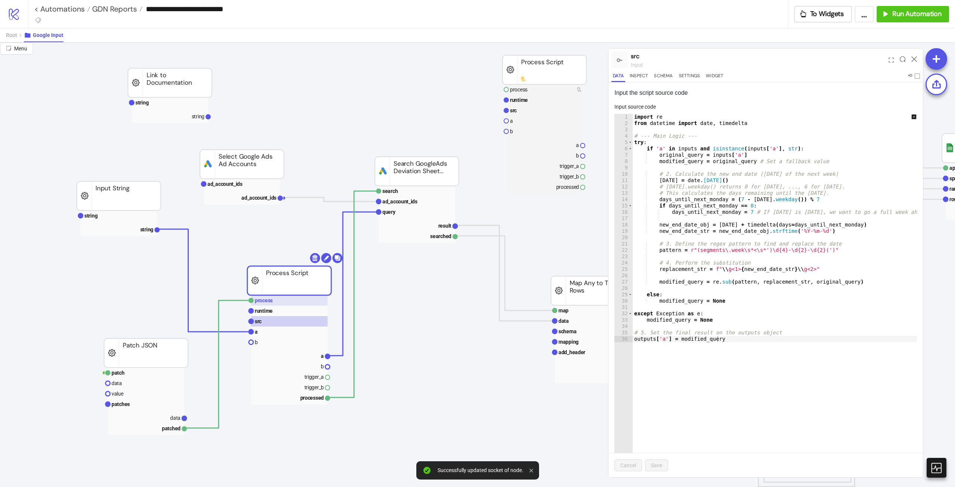
click at [305, 303] on rect at bounding box center [289, 300] width 76 height 10
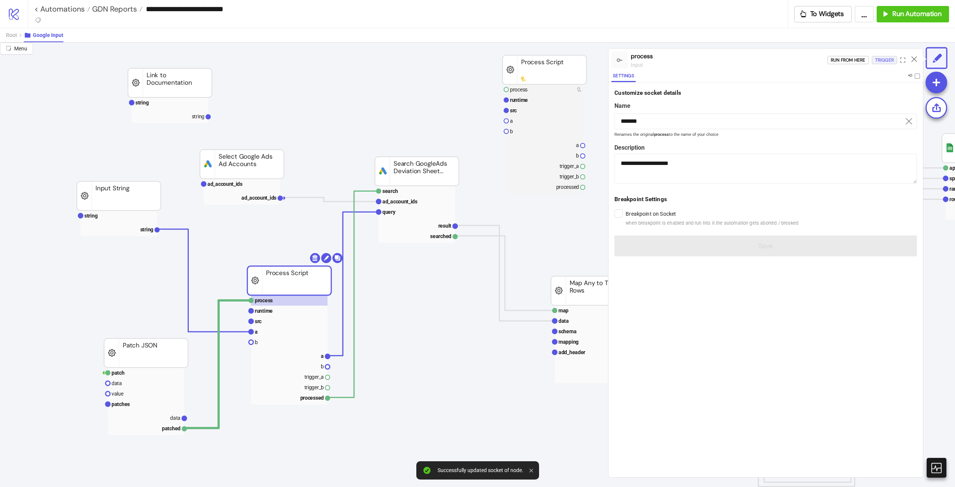
click at [891, 64] on div "Trigger" at bounding box center [884, 60] width 19 height 9
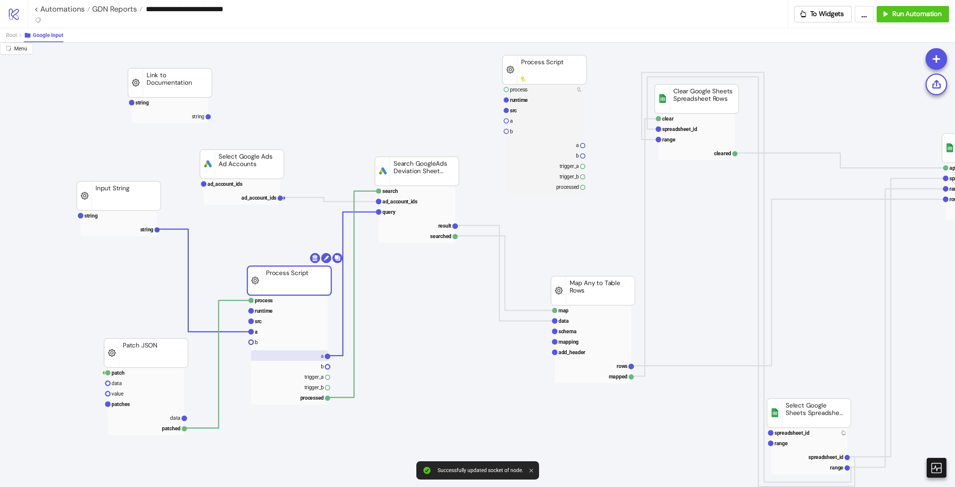
click at [321, 358] on rect at bounding box center [289, 355] width 76 height 10
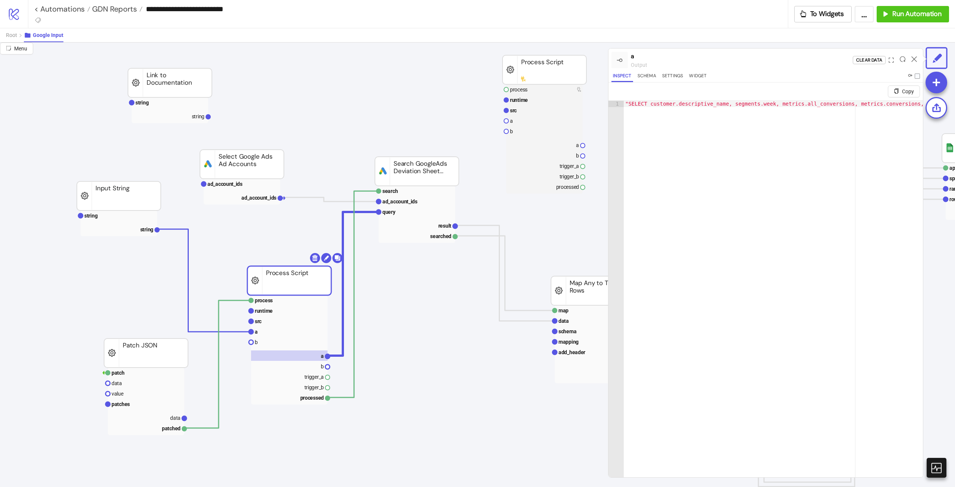
type textarea "**********"
drag, startPoint x: 761, startPoint y: 107, endPoint x: 942, endPoint y: 106, distance: 181.0
click at [942, 106] on div "**********" at bounding box center [477, 265] width 955 height 444
click at [810, 137] on div ""SELECT customer.descriptive_name, segments.week, metrics.all_conversions, metr…" at bounding box center [591, 302] width 652 height 402
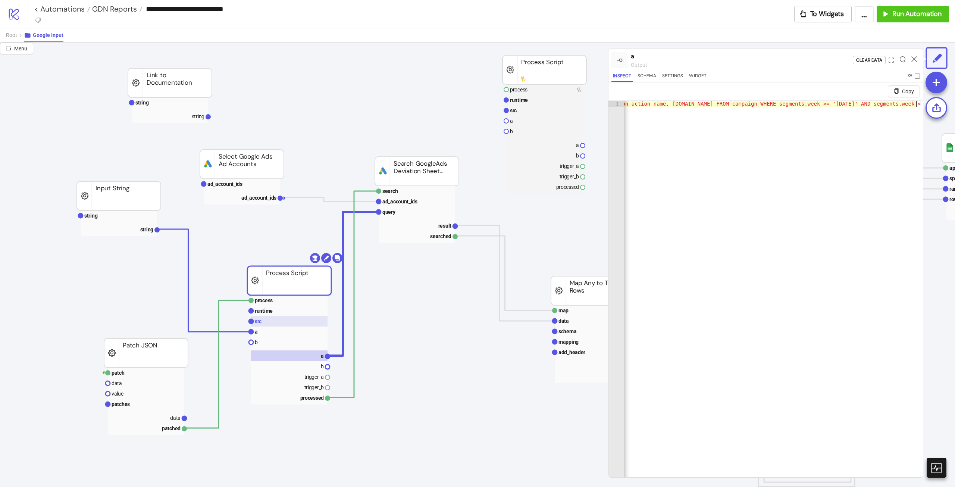
click at [302, 326] on rect at bounding box center [289, 321] width 76 height 10
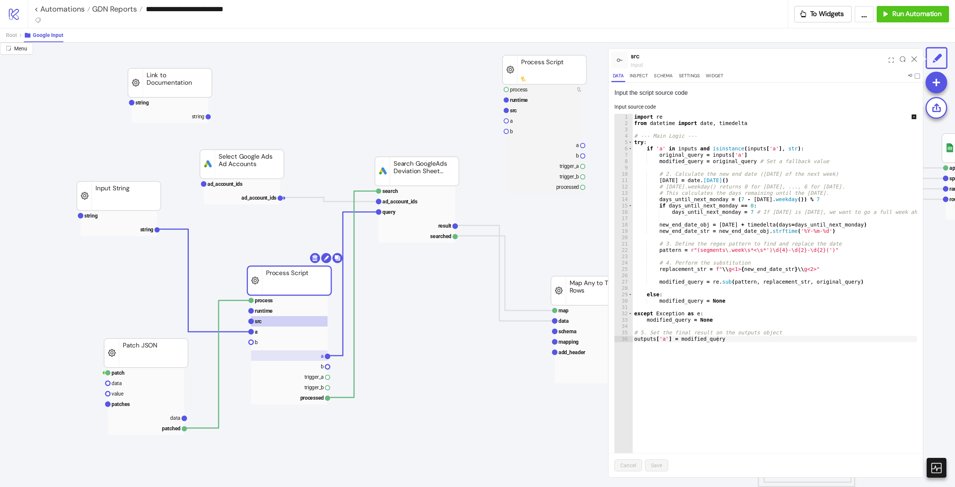
click at [310, 350] on rect at bounding box center [289, 355] width 76 height 10
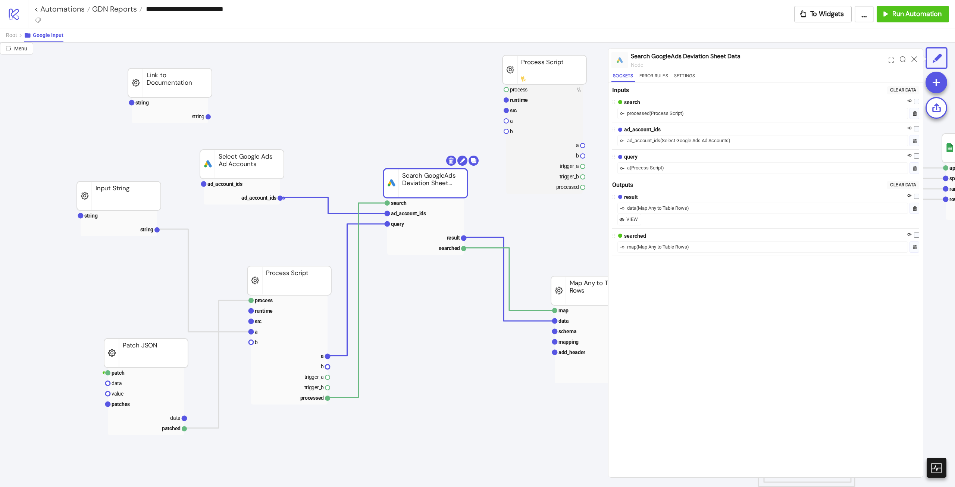
drag, startPoint x: 448, startPoint y: 182, endPoint x: 456, endPoint y: 194, distance: 14.7
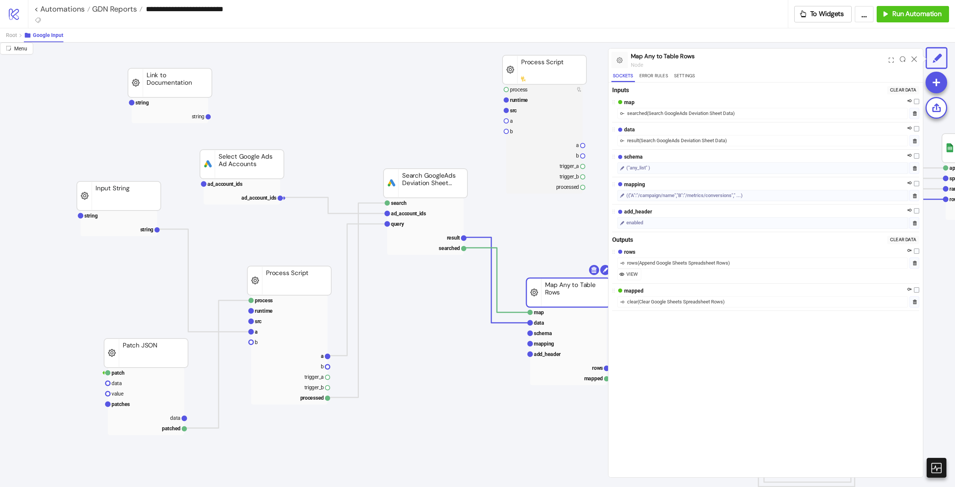
drag, startPoint x: 595, startPoint y: 290, endPoint x: 536, endPoint y: 247, distance: 72.8
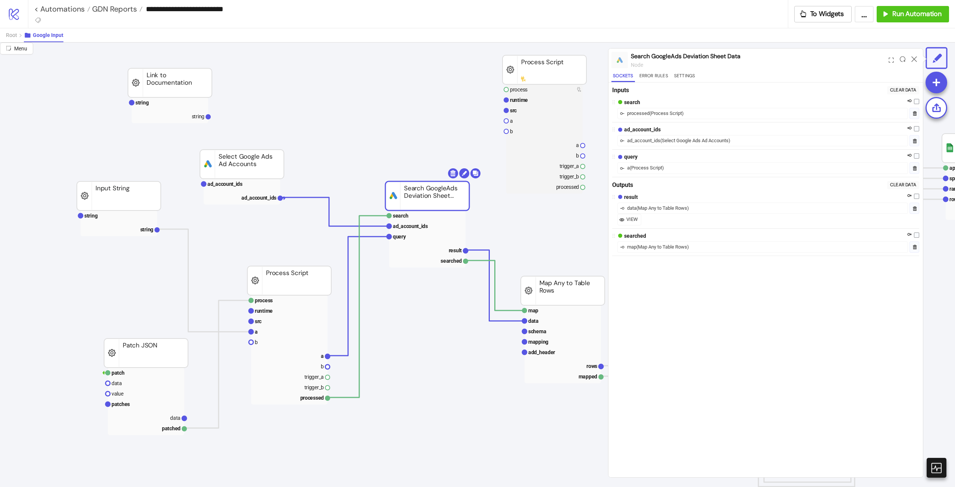
drag, startPoint x: 452, startPoint y: 191, endPoint x: 450, endPoint y: 243, distance: 51.9
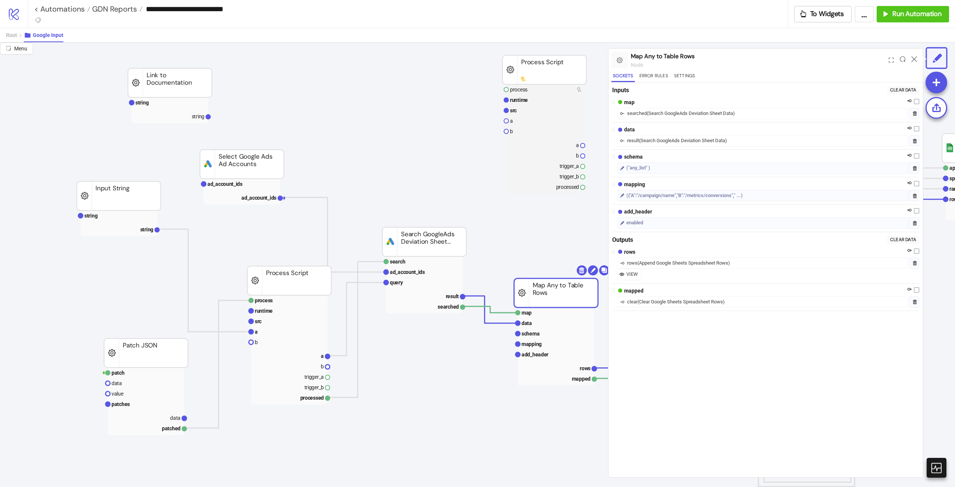
drag, startPoint x: 586, startPoint y: 290, endPoint x: 573, endPoint y: 292, distance: 13.5
drag, startPoint x: 410, startPoint y: 243, endPoint x: 404, endPoint y: 248, distance: 8.2
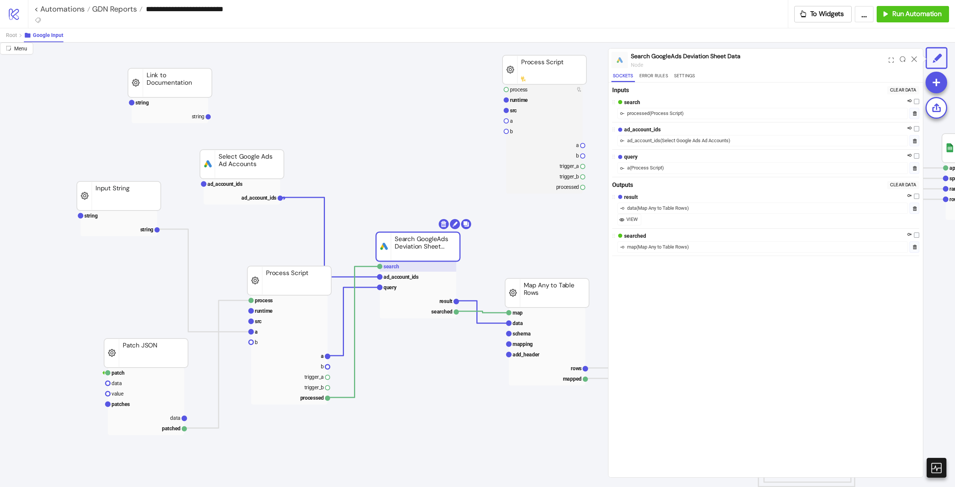
click at [407, 262] on rect at bounding box center [418, 266] width 76 height 10
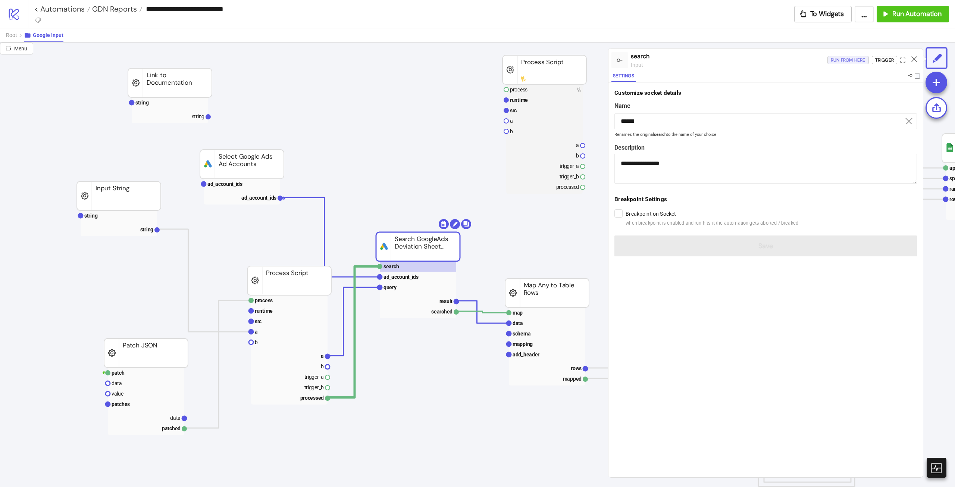
click at [844, 63] on div "Run from here" at bounding box center [848, 60] width 35 height 9
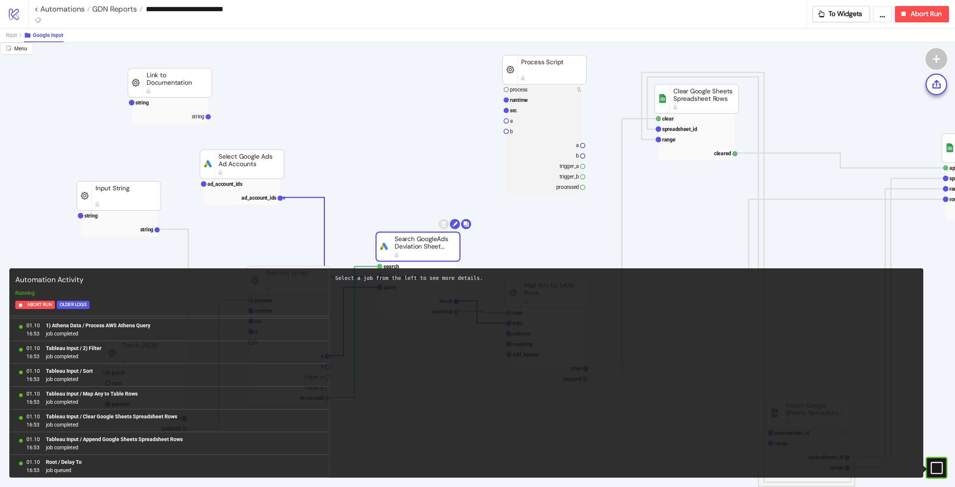
scroll to position [294, 0]
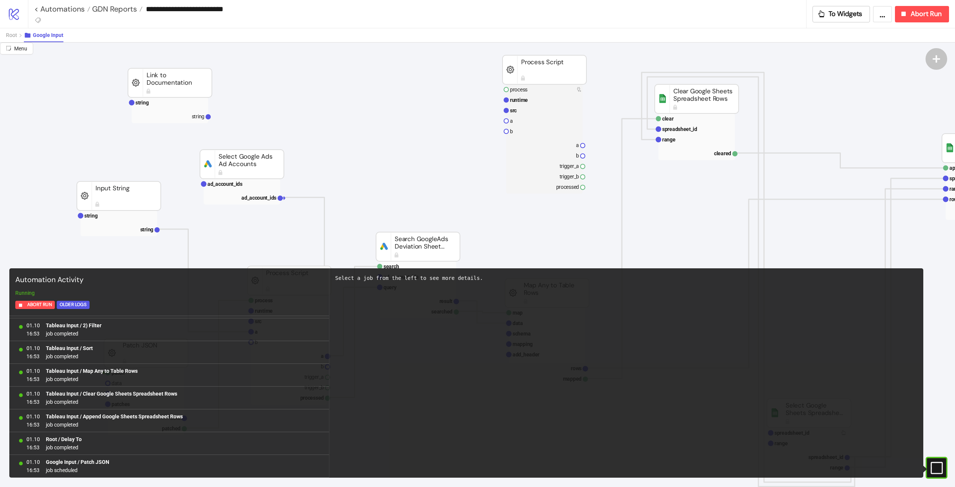
click at [932, 469] on rect at bounding box center [926, 467] width 11 height 11
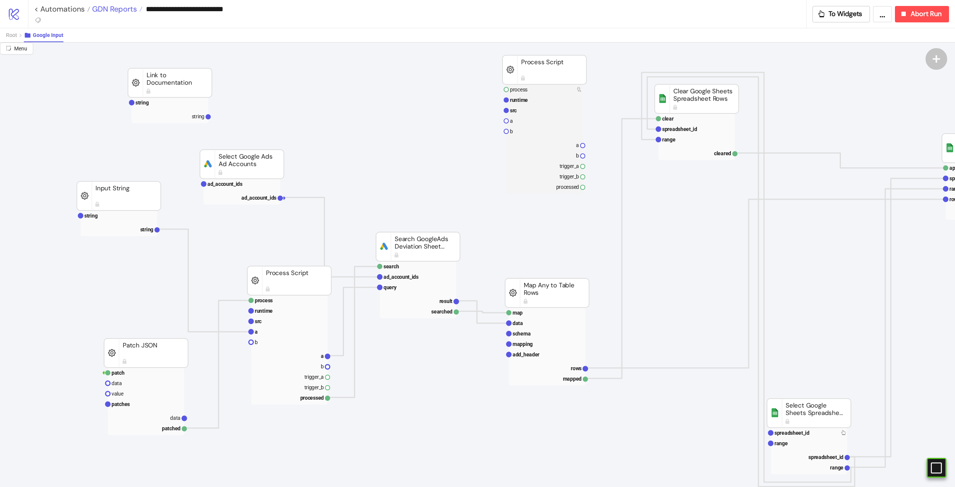
click at [100, 10] on span "GDN Reports" at bounding box center [113, 9] width 47 height 10
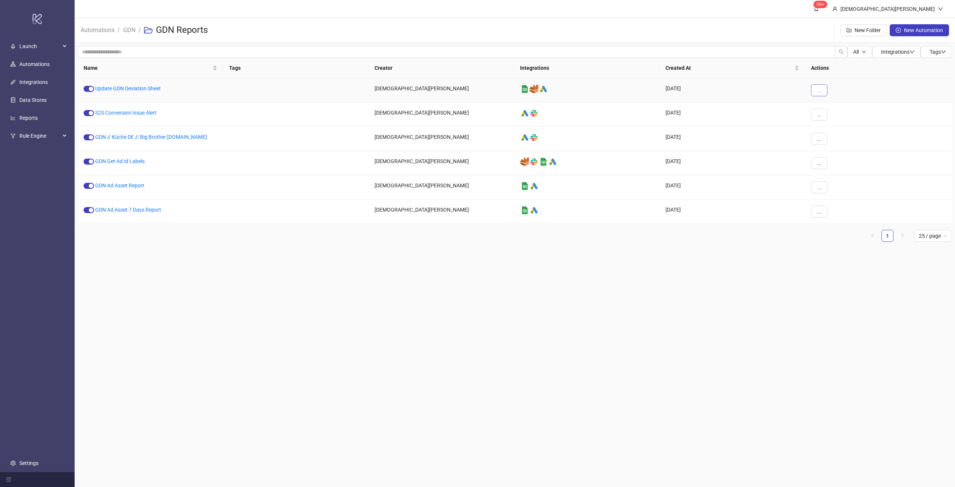
click at [815, 91] on button "..." at bounding box center [819, 90] width 16 height 12
click at [839, 151] on span "Duplicate" at bounding box center [836, 153] width 22 height 8
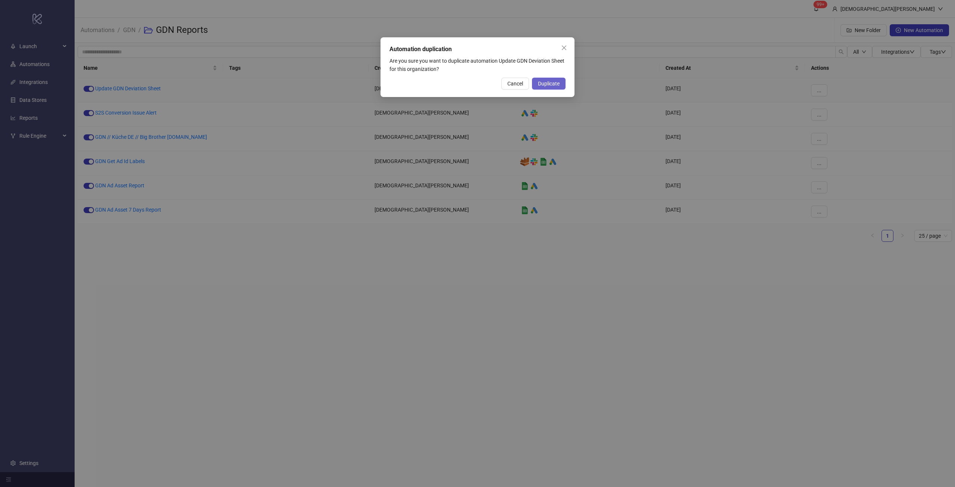
click at [559, 88] on button "Duplicate" at bounding box center [549, 84] width 34 height 12
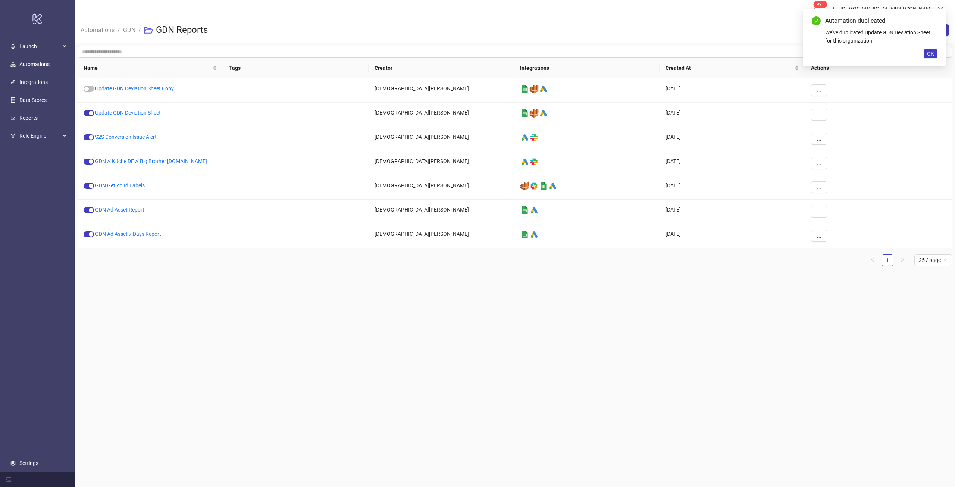
click at [930, 48] on div "Automation duplicated We've duplicated Update GDN Deviation Sheet for this orga…" at bounding box center [874, 37] width 143 height 57
click at [924, 51] on button "OK" at bounding box center [930, 53] width 13 height 9
click at [155, 88] on link "Update GDN Deviation Sheet Copy" at bounding box center [134, 88] width 79 height 6
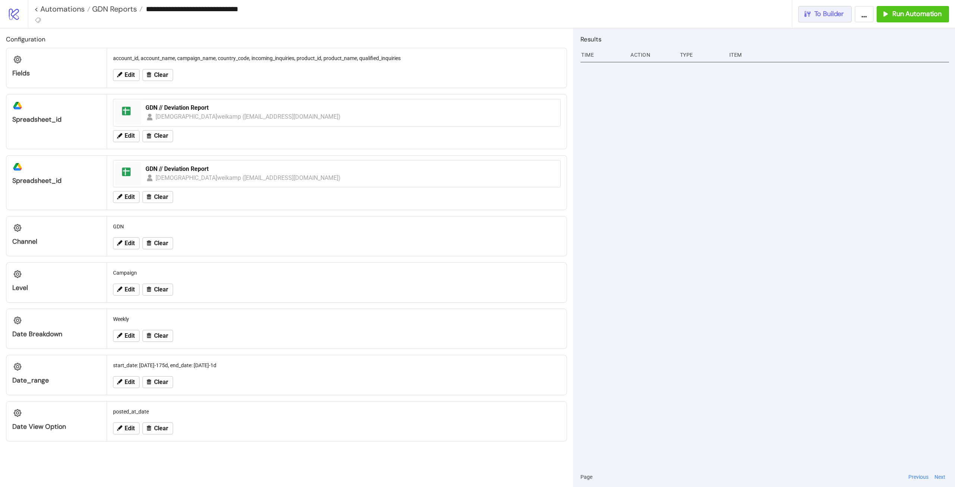
click at [831, 16] on span "To Builder" at bounding box center [830, 14] width 30 height 9
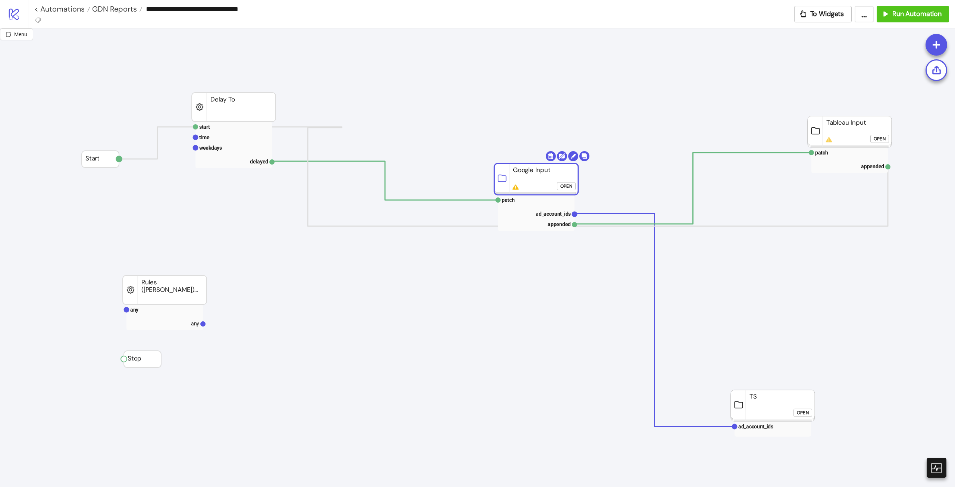
drag, startPoint x: 408, startPoint y: 209, endPoint x: 517, endPoint y: 146, distance: 125.9
click at [519, 163] on rect at bounding box center [536, 178] width 84 height 31
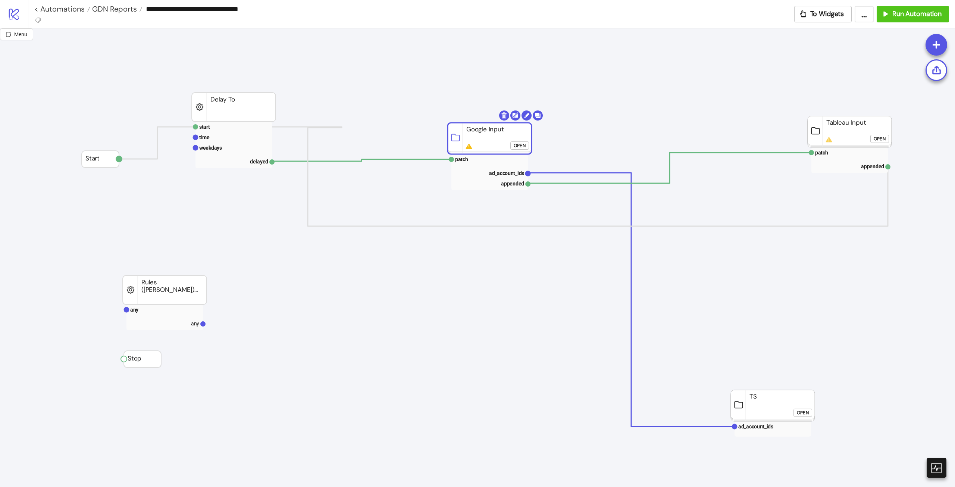
drag, startPoint x: 519, startPoint y: 146, endPoint x: 499, endPoint y: 144, distance: 19.9
click at [499, 144] on rect at bounding box center [490, 138] width 84 height 31
click div "Open"
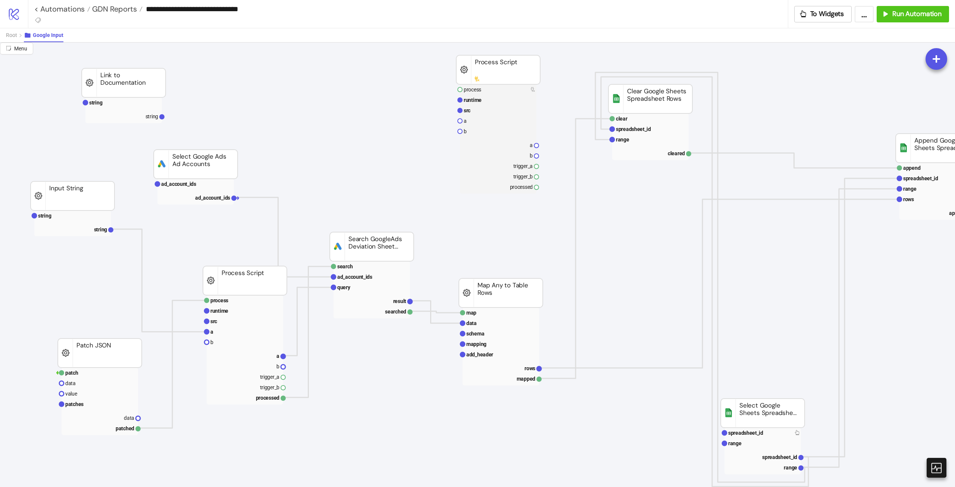
scroll to position [0, 52]
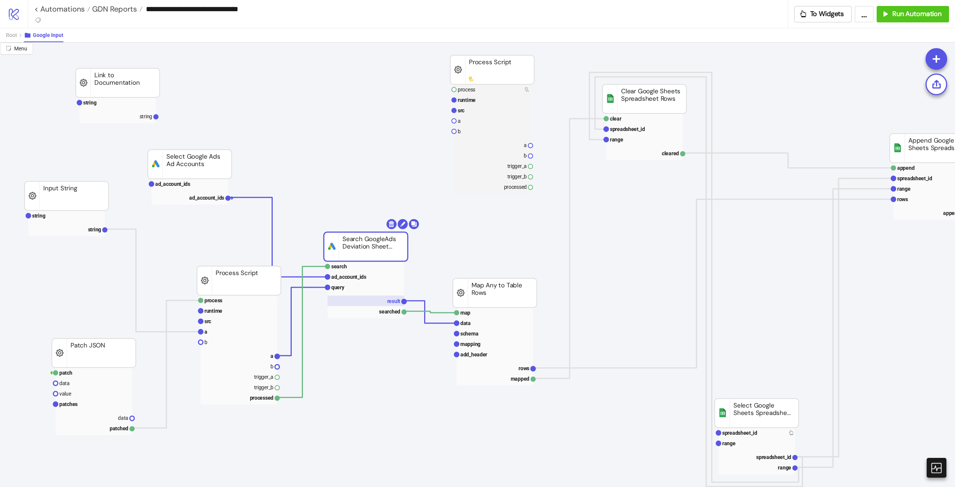
click at [395, 303] on text "result" at bounding box center [393, 301] width 13 height 6
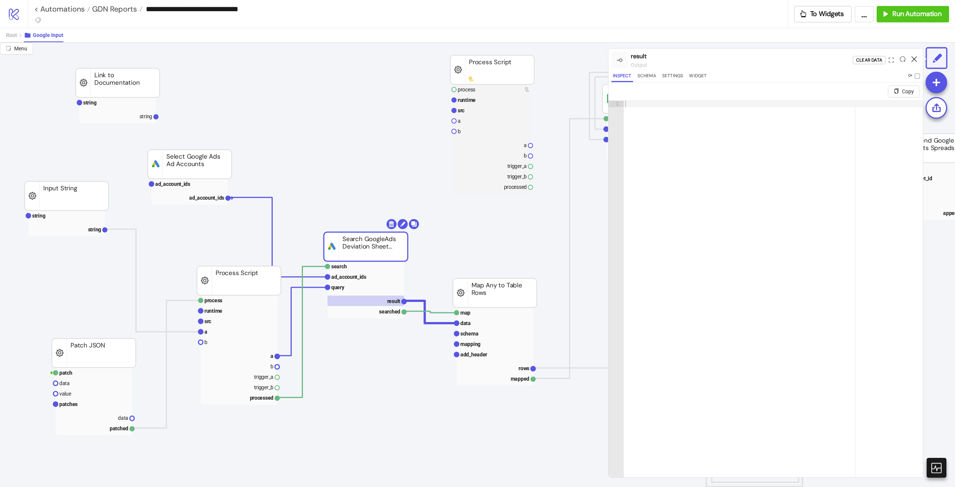
click at [913, 59] on icon at bounding box center [915, 59] width 6 height 6
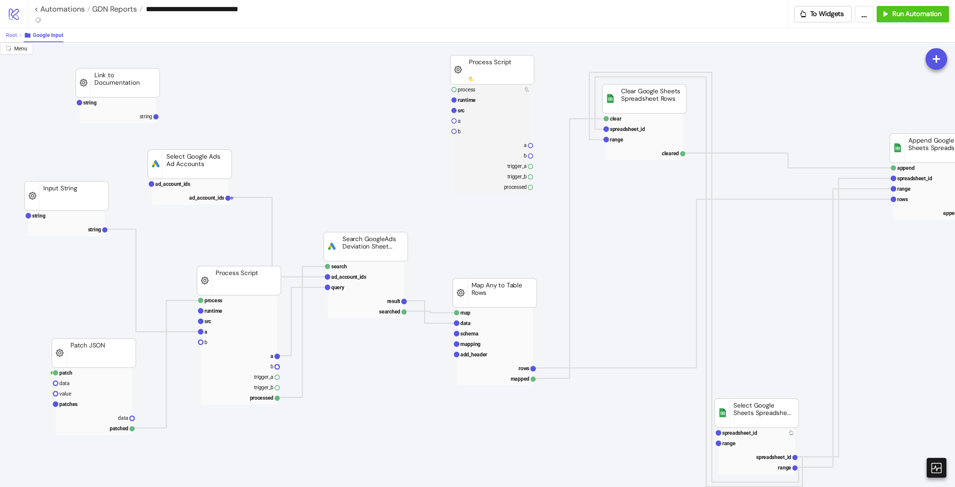
click at [14, 29] on button "Root" at bounding box center [15, 35] width 18 height 14
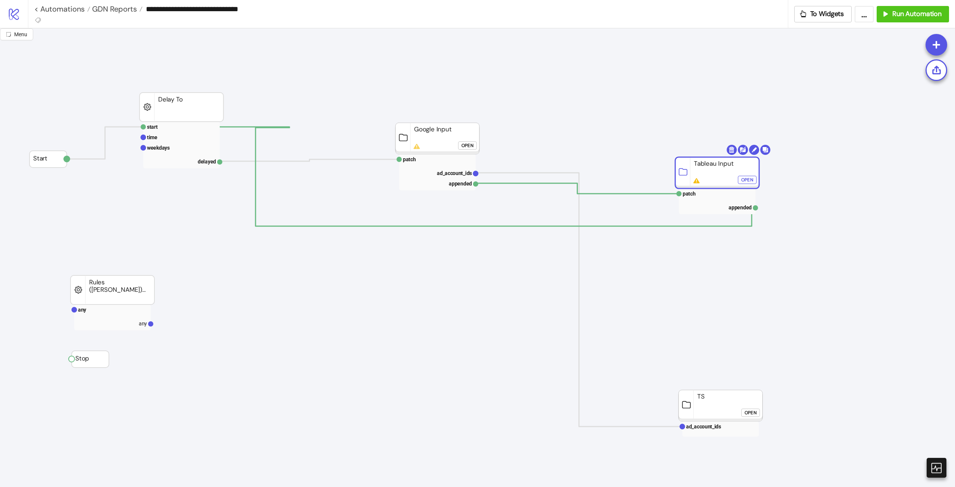
drag, startPoint x: 784, startPoint y: 139, endPoint x: 706, endPoint y: 179, distance: 87.3
click at [753, 178] on div "Open" at bounding box center [750, 179] width 12 height 9
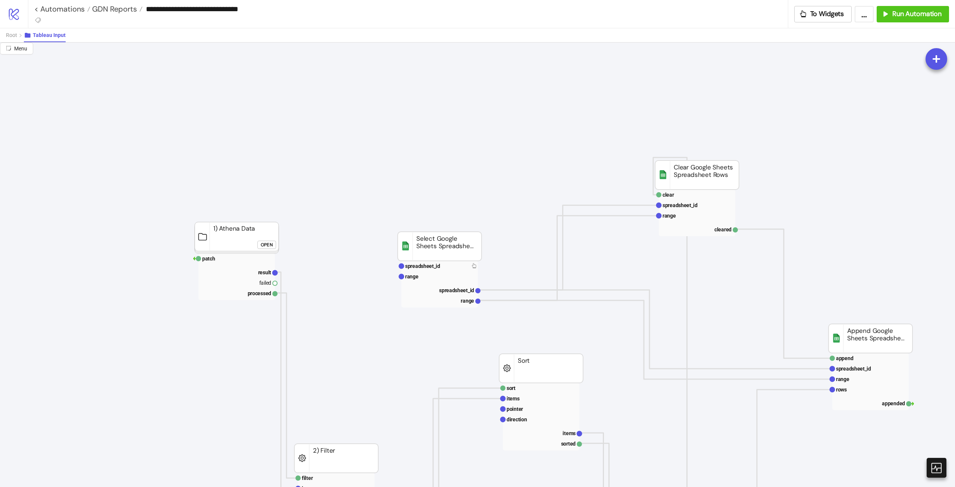
click at [0, 32] on div "Root Tableau Input" at bounding box center [477, 35] width 955 height 14
click at [11, 34] on span "Root" at bounding box center [11, 35] width 11 height 6
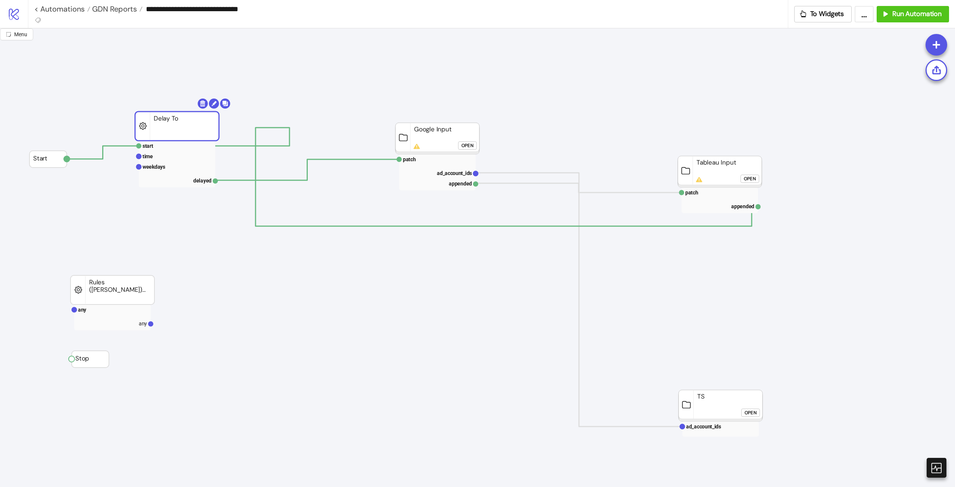
drag, startPoint x: 182, startPoint y: 113, endPoint x: 301, endPoint y: 118, distance: 118.4
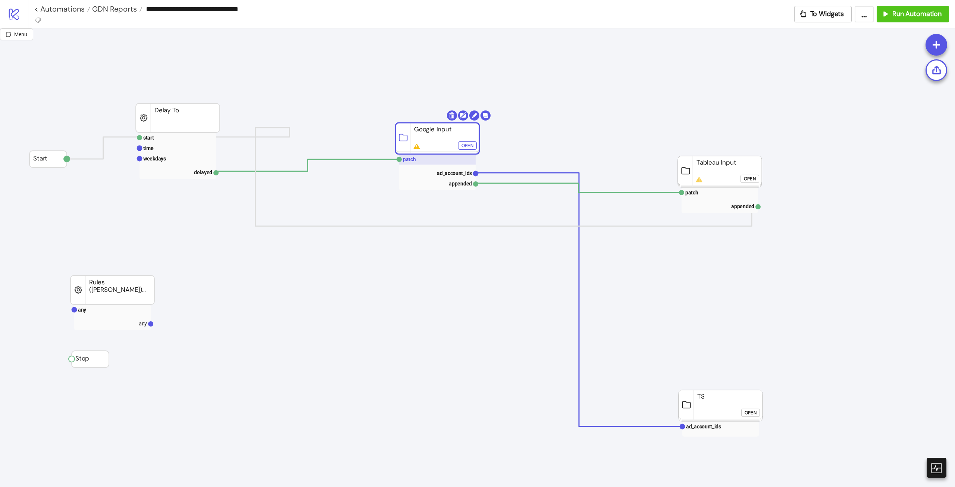
click at [418, 160] on rect at bounding box center [437, 159] width 76 height 10
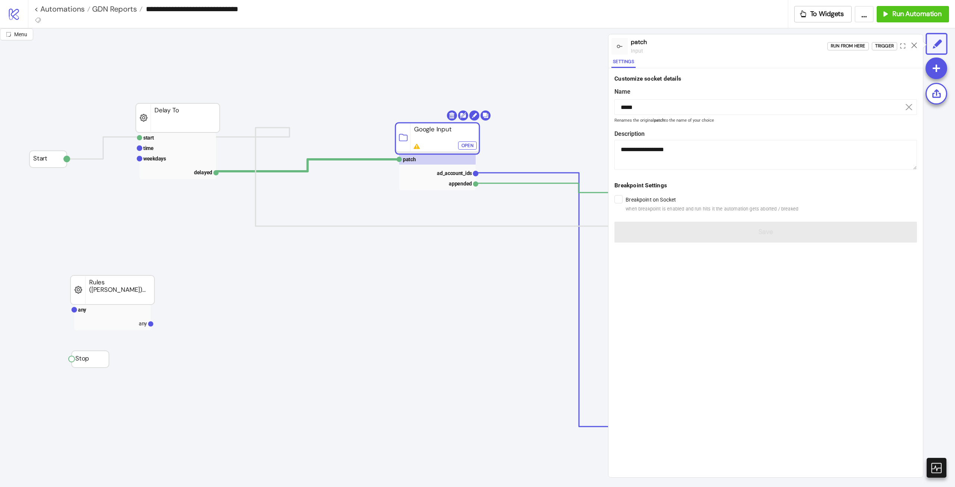
click at [845, 51] on div "Run from here Trigger" at bounding box center [876, 46] width 96 height 20
click at [847, 46] on div "Run from here" at bounding box center [848, 46] width 35 height 9
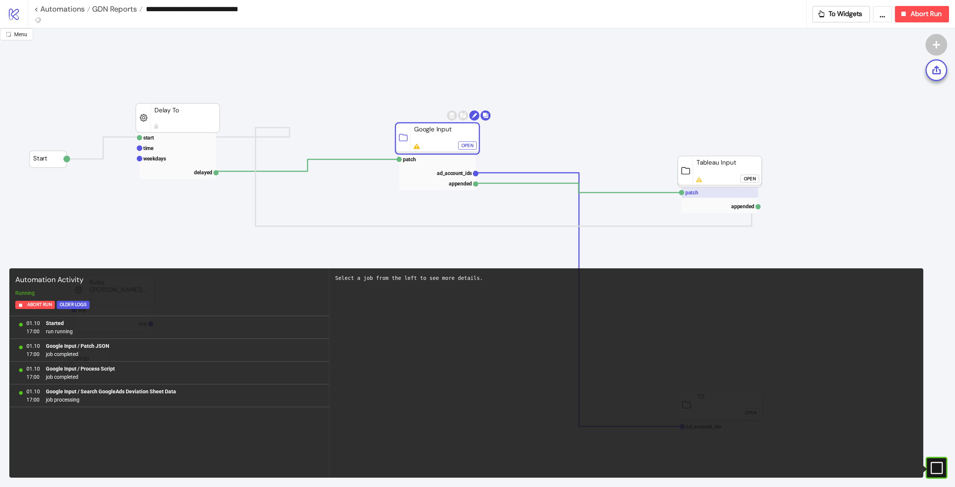
click at [720, 192] on rect at bounding box center [720, 192] width 76 height 10
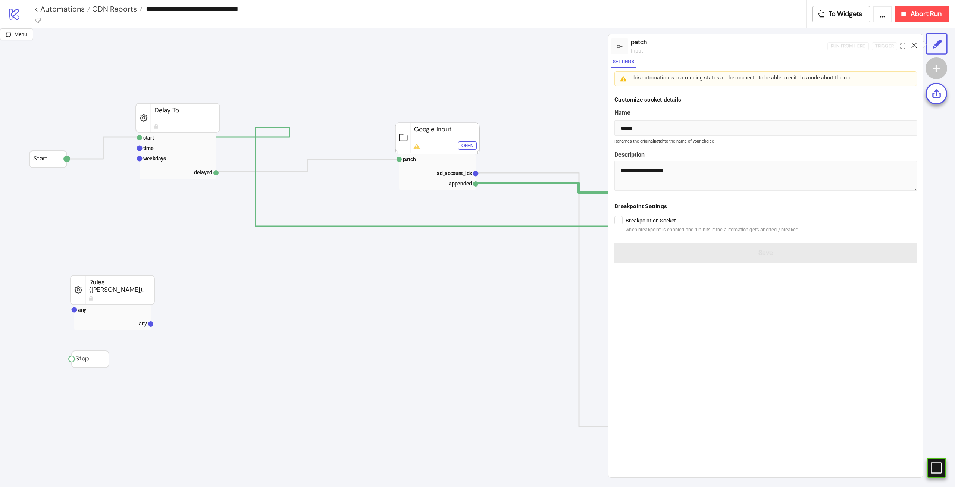
click at [912, 43] on icon at bounding box center [915, 46] width 6 height 6
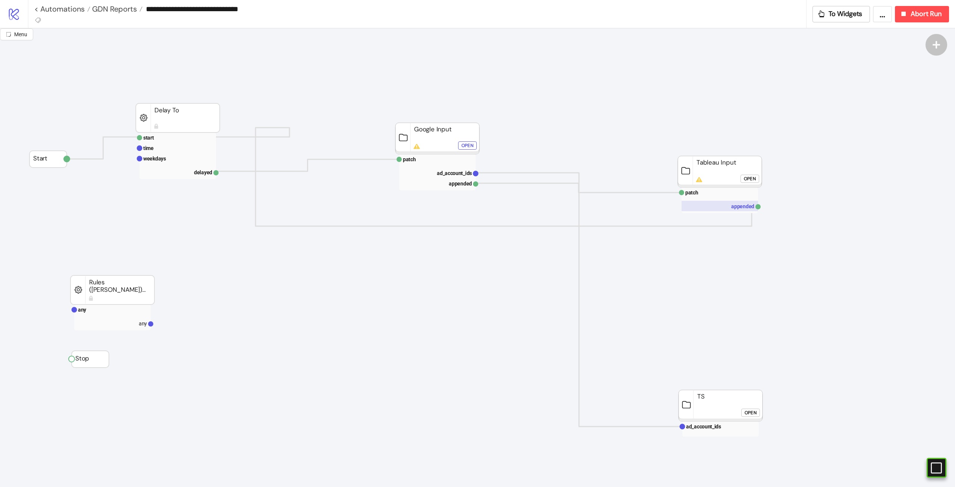
click at [755, 209] on rect at bounding box center [720, 206] width 76 height 10
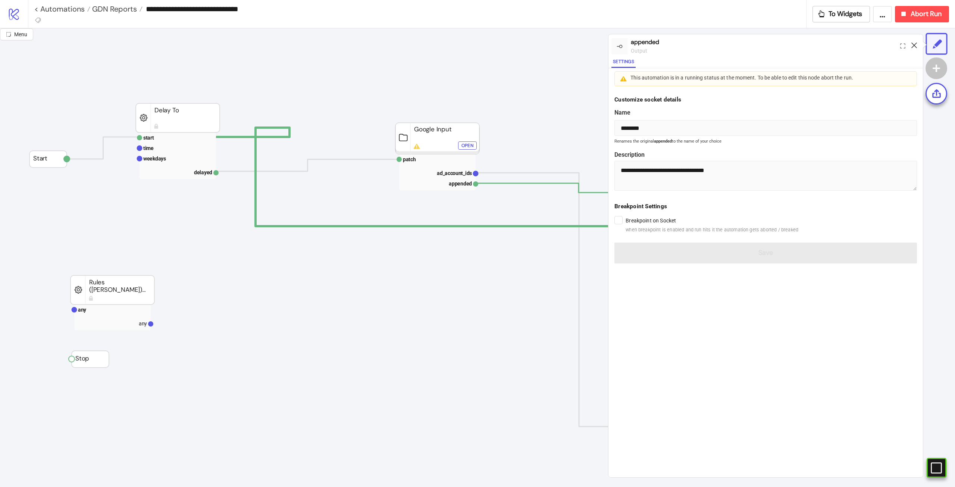
click at [916, 43] on icon at bounding box center [915, 46] width 6 height 6
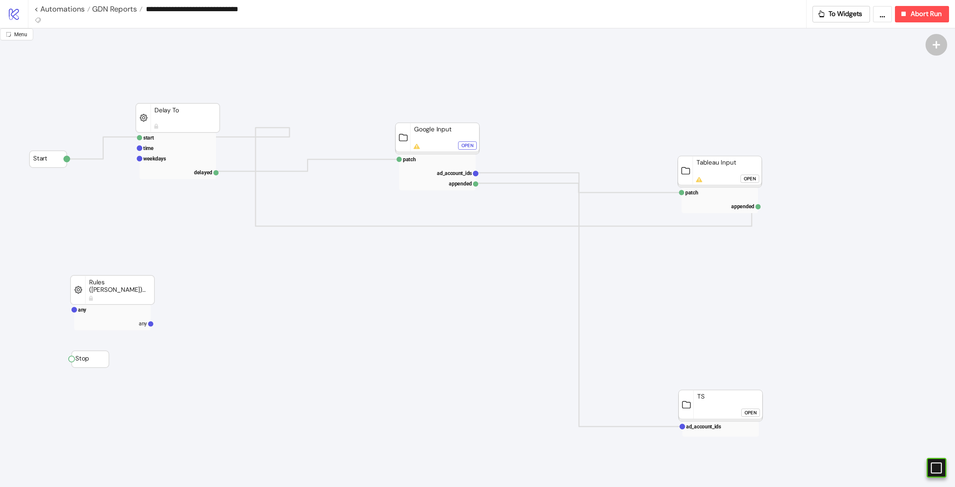
click at [759, 180] on button "Open" at bounding box center [750, 179] width 19 height 8
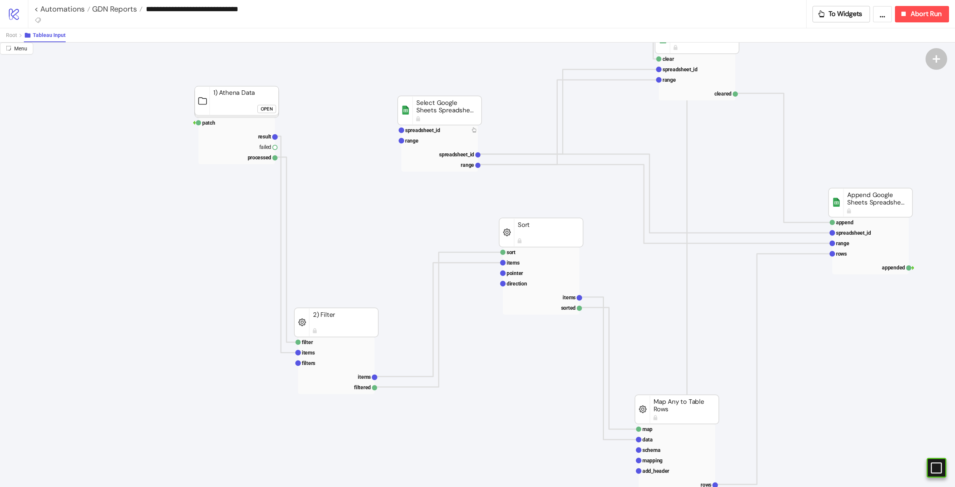
scroll to position [149, 52]
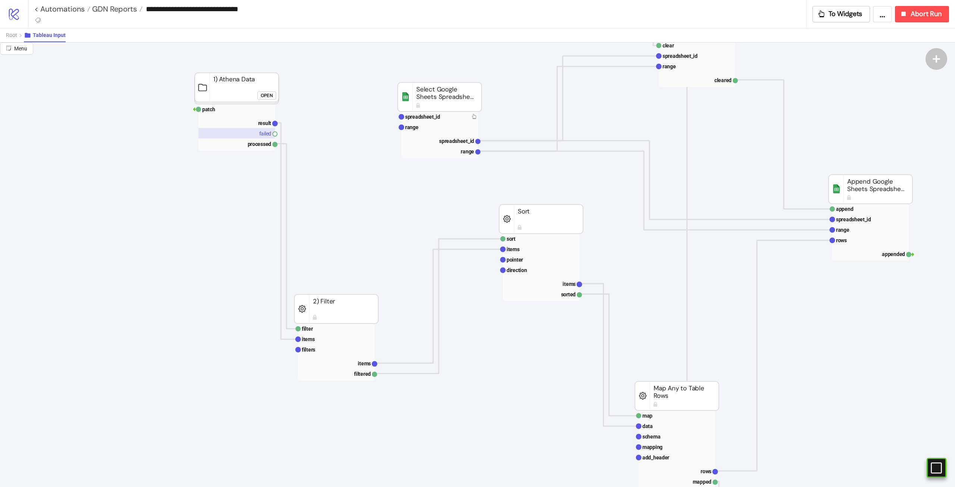
click at [265, 131] on rect at bounding box center [237, 133] width 76 height 10
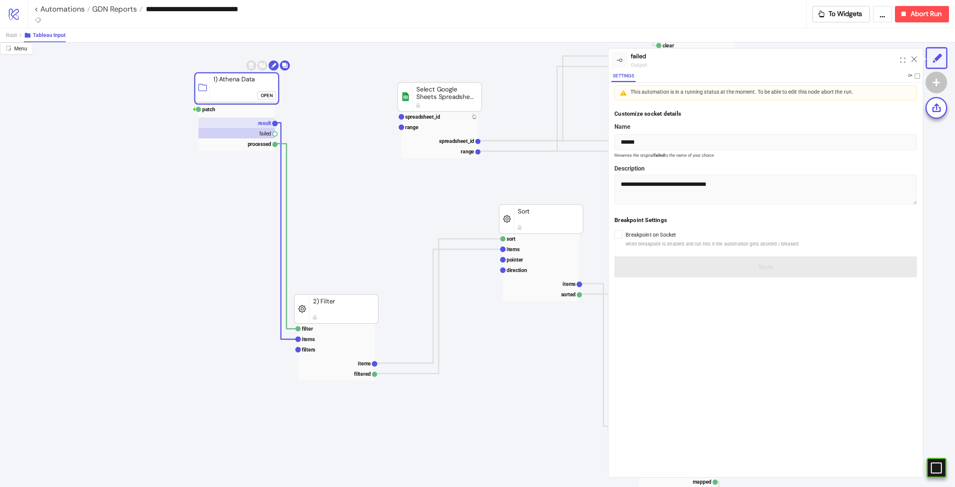
click at [266, 127] on rect at bounding box center [237, 123] width 76 height 10
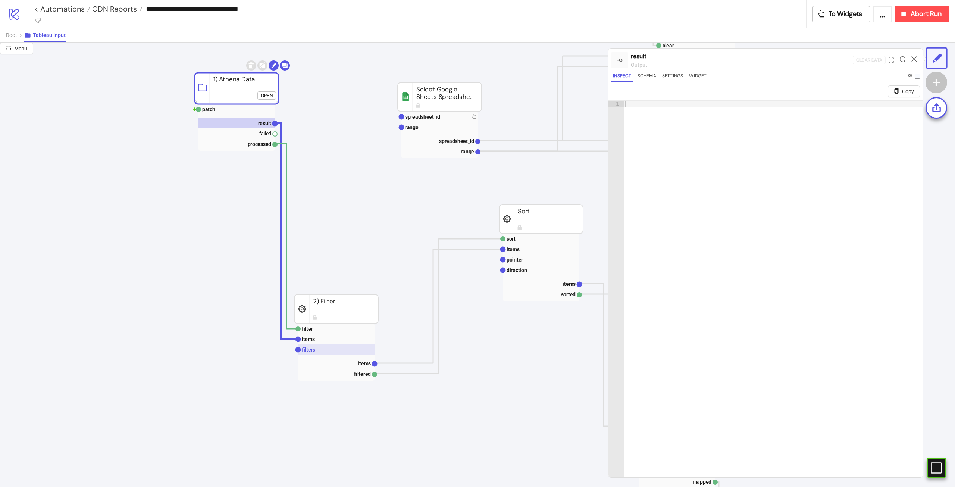
click at [320, 345] on rect at bounding box center [336, 349] width 76 height 10
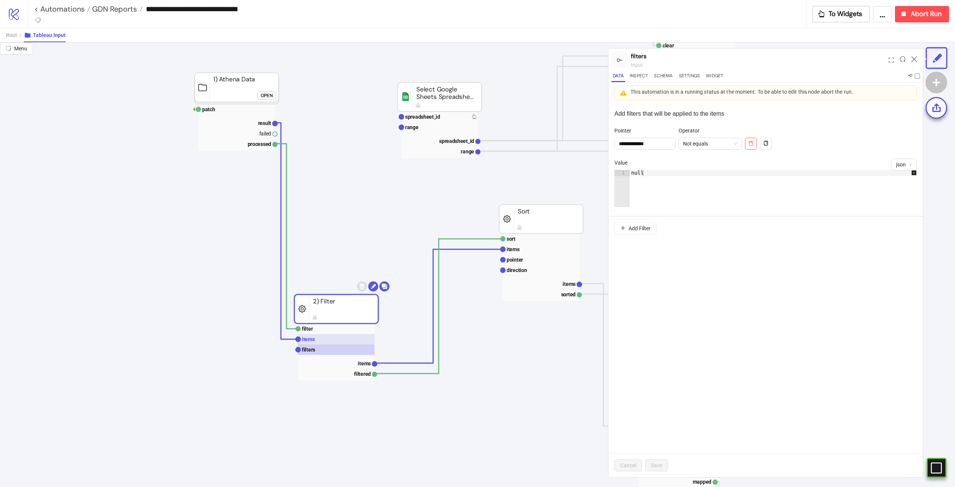
click at [323, 339] on rect at bounding box center [336, 339] width 76 height 10
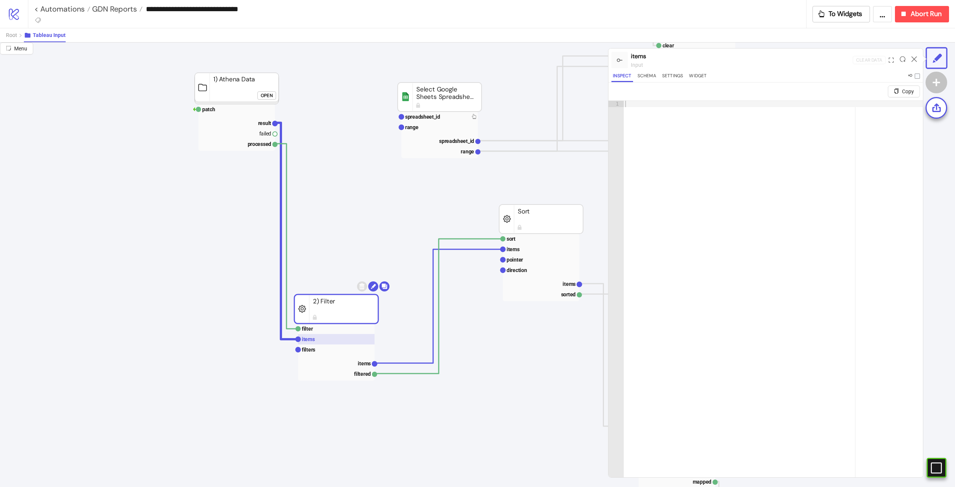
click at [321, 344] on rect at bounding box center [336, 339] width 76 height 10
click at [325, 343] on rect at bounding box center [336, 339] width 76 height 10
click at [325, 345] on rect at bounding box center [336, 349] width 76 height 10
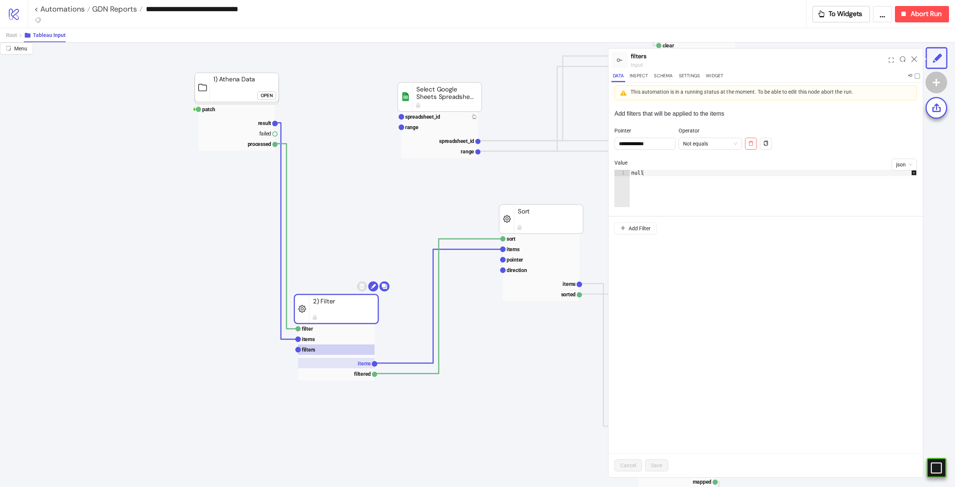
click at [360, 367] on rect at bounding box center [336, 363] width 76 height 10
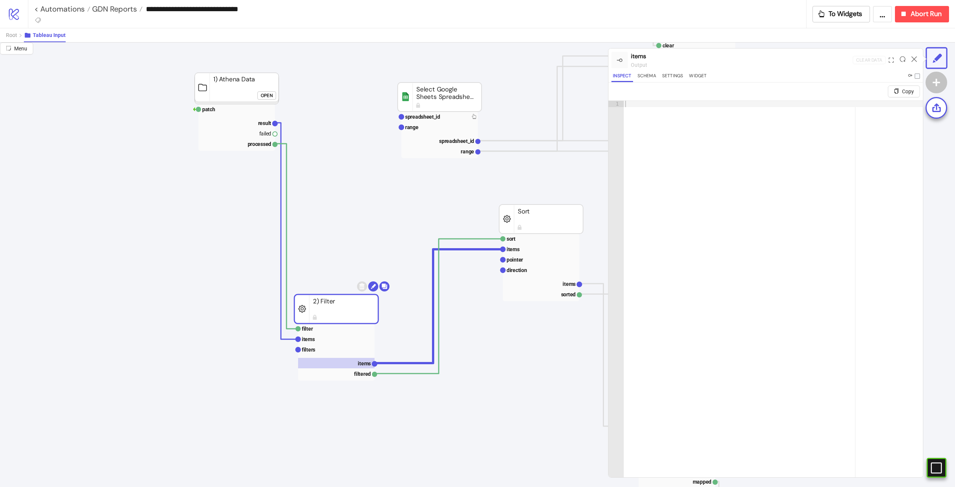
drag, startPoint x: 333, startPoint y: 311, endPoint x: 285, endPoint y: 303, distance: 48.8
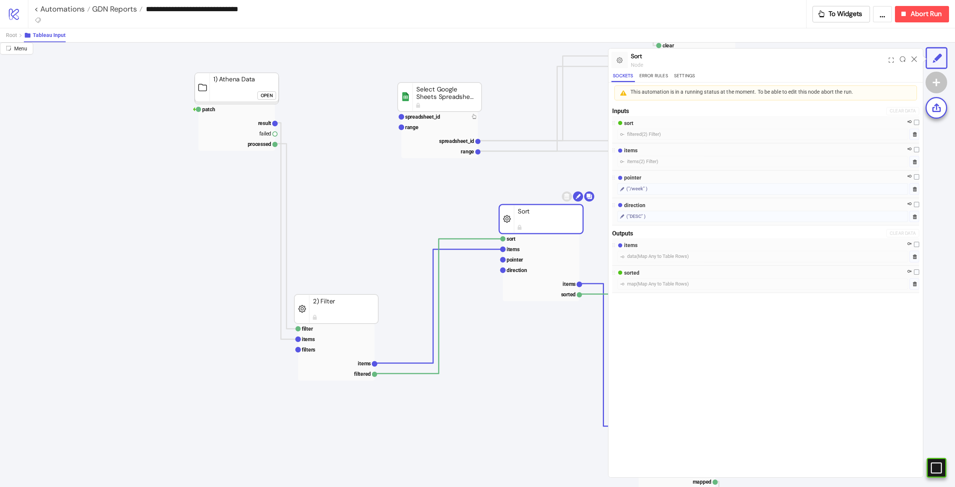
drag, startPoint x: 537, startPoint y: 221, endPoint x: 483, endPoint y: 223, distance: 53.8
click at [518, 253] on rect at bounding box center [541, 249] width 76 height 10
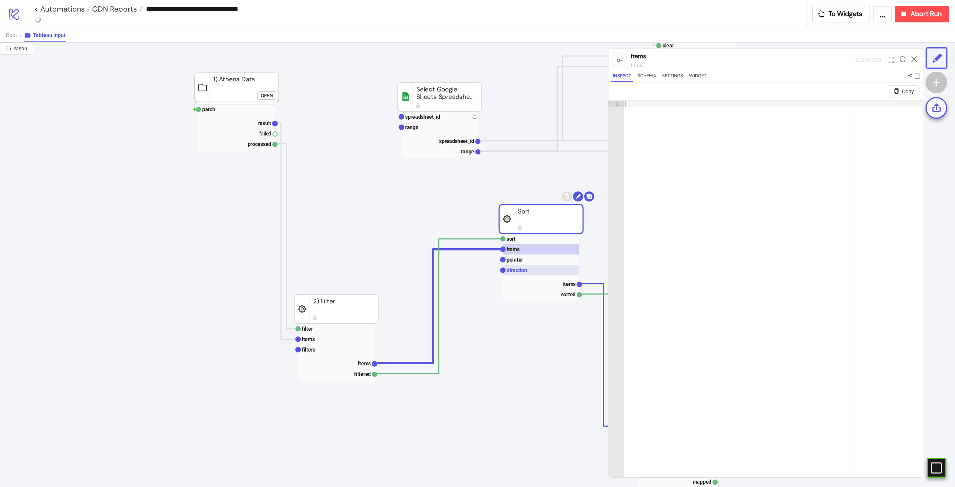
click at [546, 266] on rect at bounding box center [541, 270] width 76 height 10
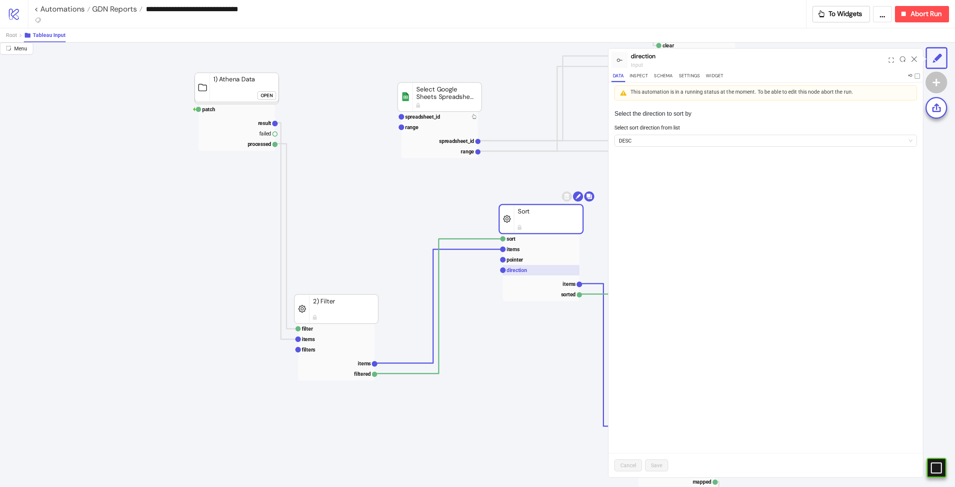
click at [546, 265] on rect at bounding box center [541, 270] width 76 height 10
click at [542, 262] on rect at bounding box center [541, 260] width 76 height 10
click at [543, 265] on rect at bounding box center [541, 260] width 76 height 10
click at [546, 271] on rect at bounding box center [541, 270] width 76 height 10
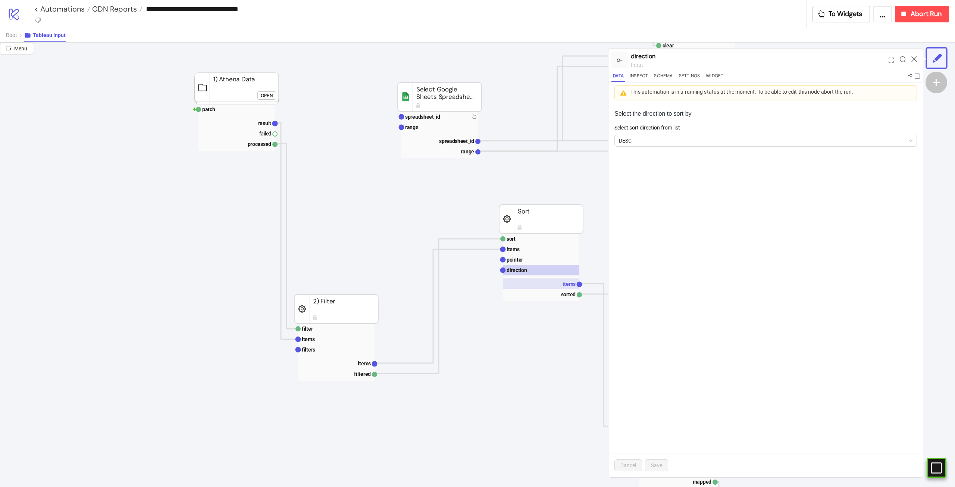
click at [575, 284] on text "items" at bounding box center [569, 284] width 13 height 6
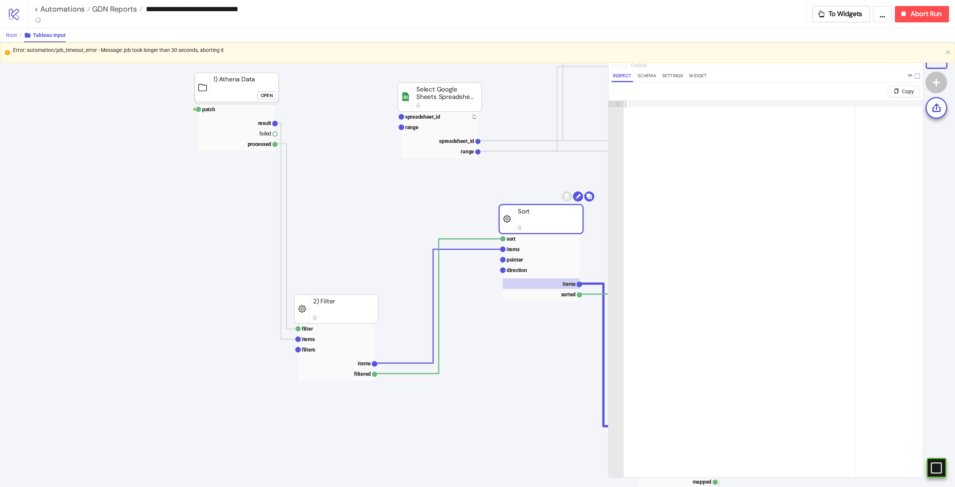
click at [9, 33] on span "Root" at bounding box center [11, 35] width 11 height 6
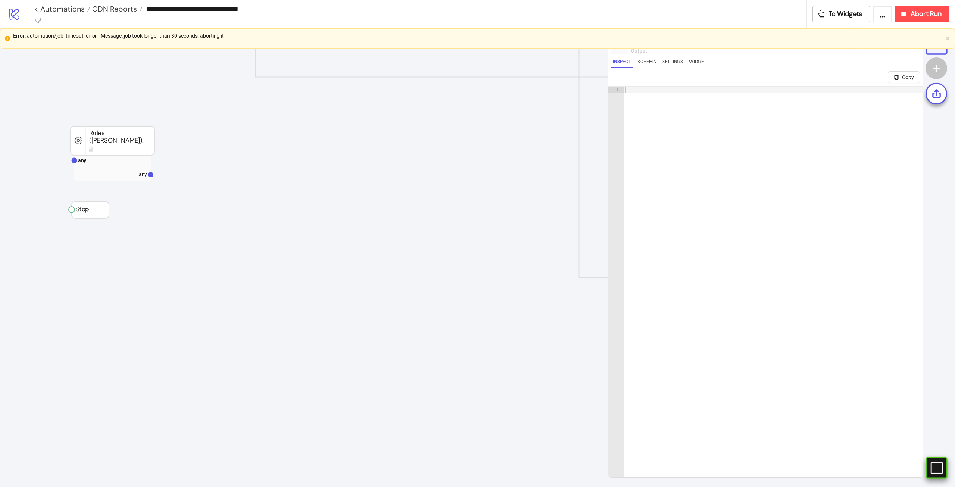
click at [937, 472] on icon "#e9k1n36qviq57_to { animation: e9k1n36qviq57_to__to 2000ms linear infinite norm…" at bounding box center [936, 467] width 13 height 13
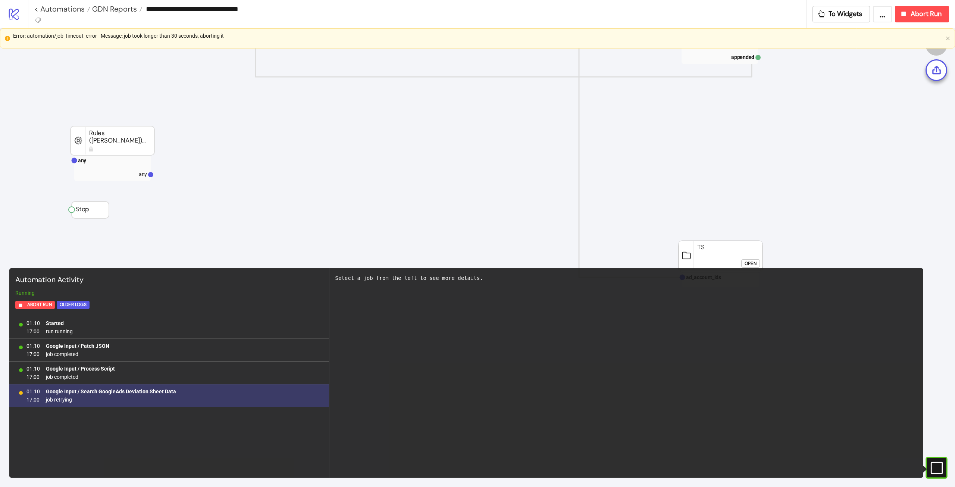
click at [144, 398] on span "job retrying" at bounding box center [111, 400] width 130 height 8
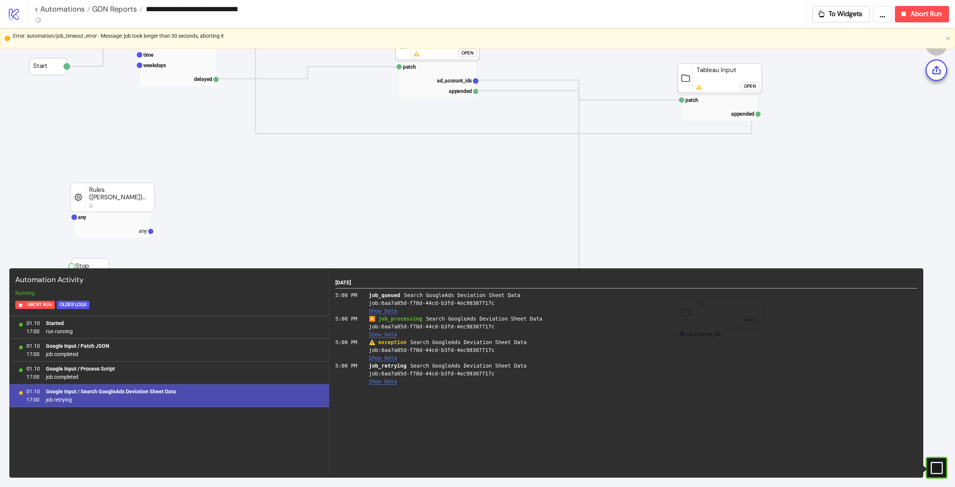
scroll to position [0, 52]
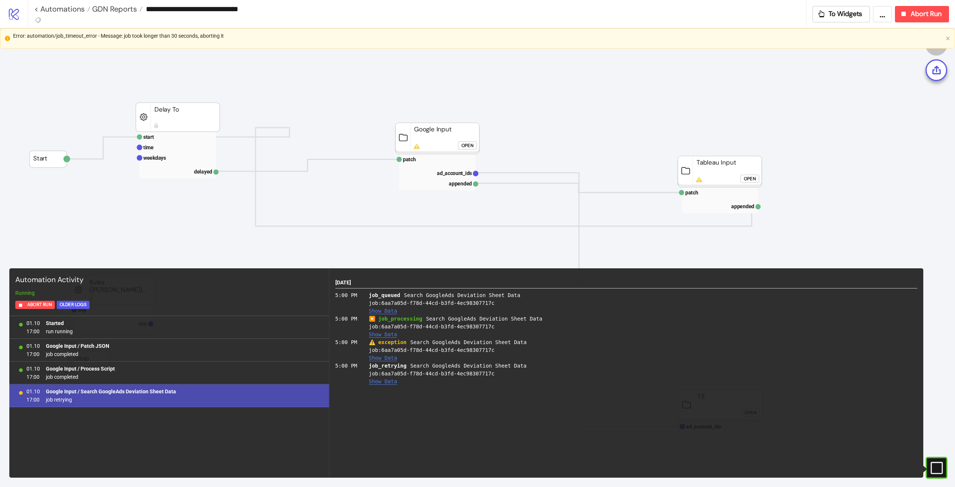
click at [468, 146] on div "Open" at bounding box center [468, 145] width 12 height 9
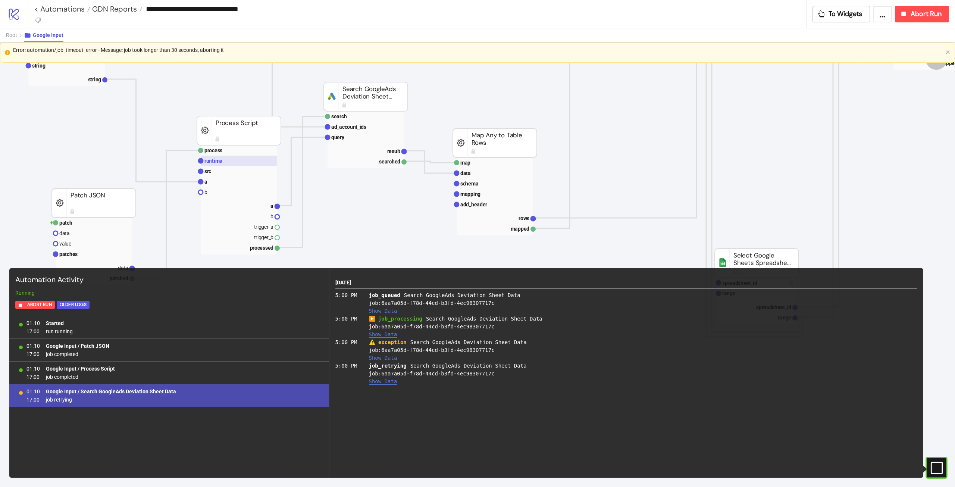
scroll to position [149, 52]
click at [80, 255] on rect at bounding box center [94, 255] width 76 height 10
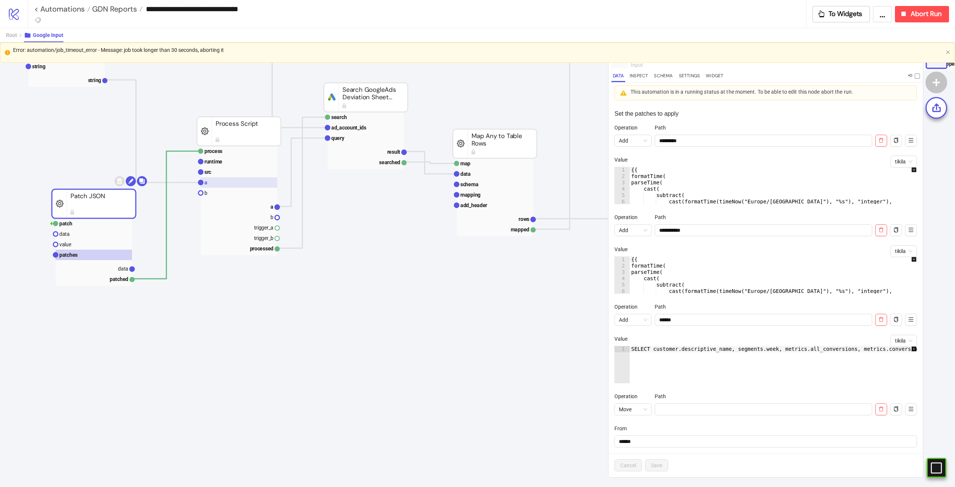
click at [240, 177] on rect at bounding box center [239, 182] width 76 height 10
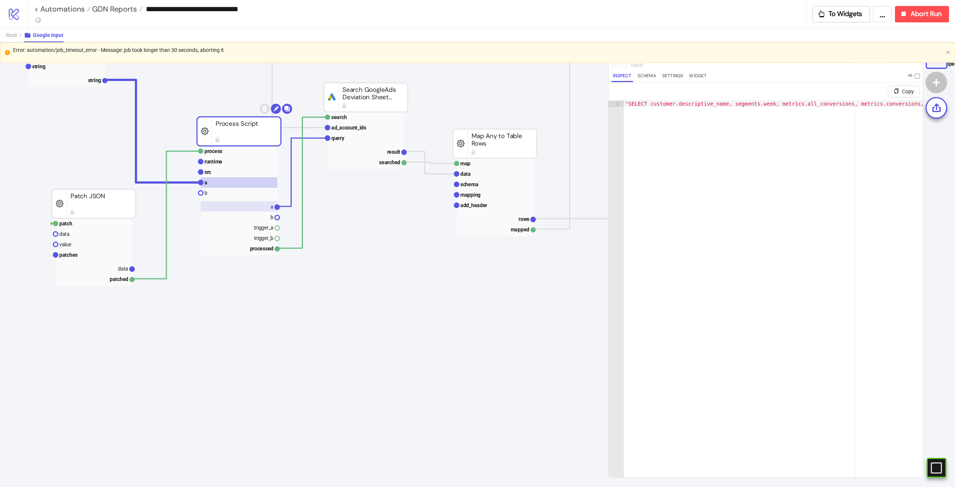
click at [260, 207] on rect at bounding box center [239, 206] width 76 height 10
click at [369, 116] on rect at bounding box center [366, 117] width 76 height 10
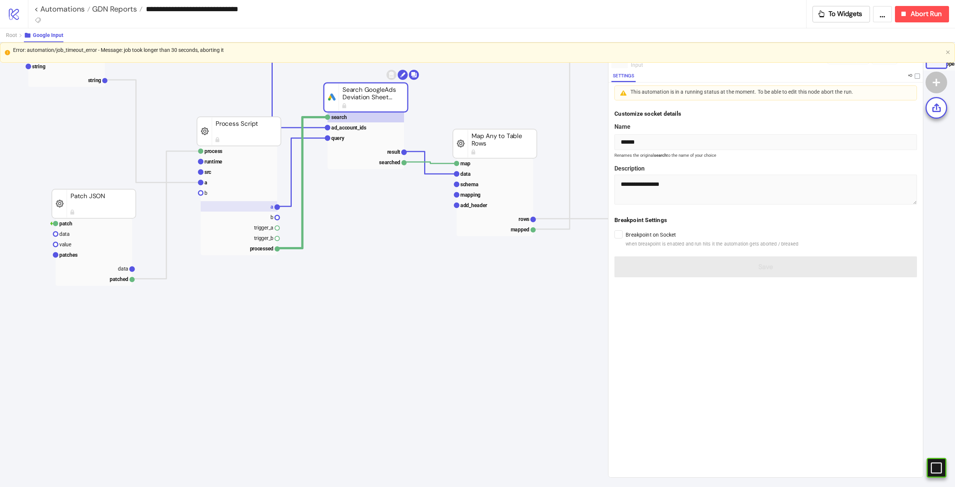
click at [271, 207] on text "a" at bounding box center [272, 207] width 3 height 6
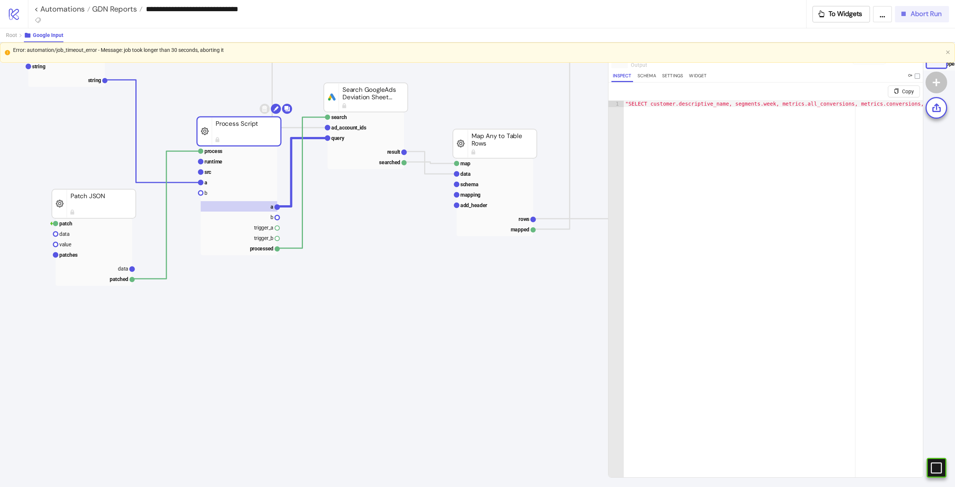
click at [919, 19] on button "Abort Run" at bounding box center [922, 14] width 54 height 16
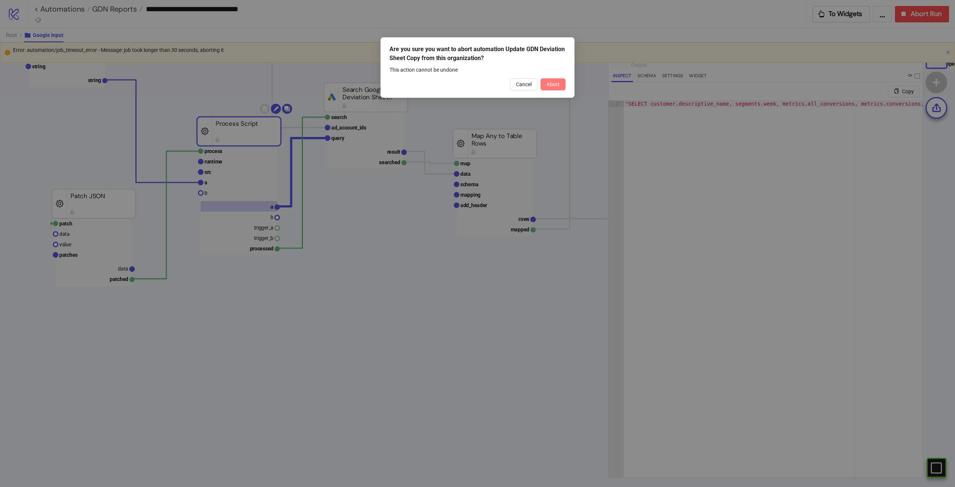
click at [553, 83] on span "Abort" at bounding box center [553, 84] width 13 height 6
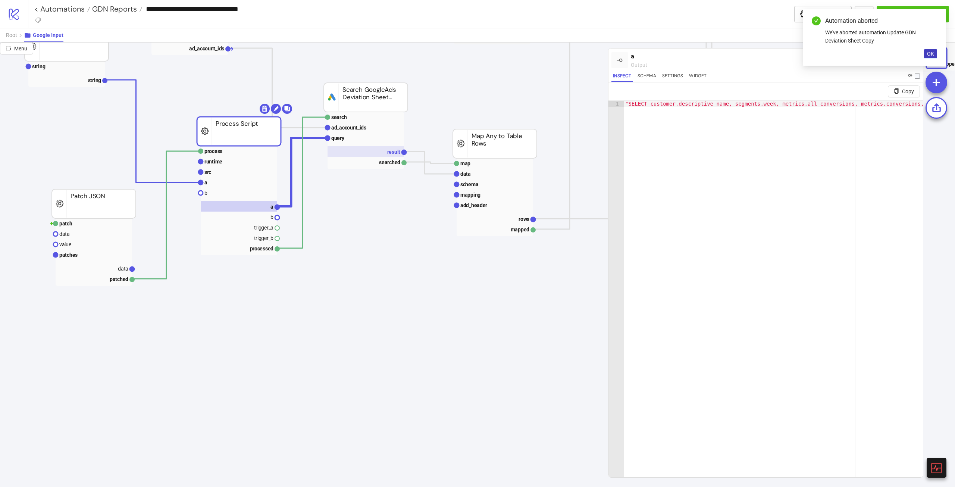
click at [355, 147] on rect at bounding box center [366, 151] width 76 height 10
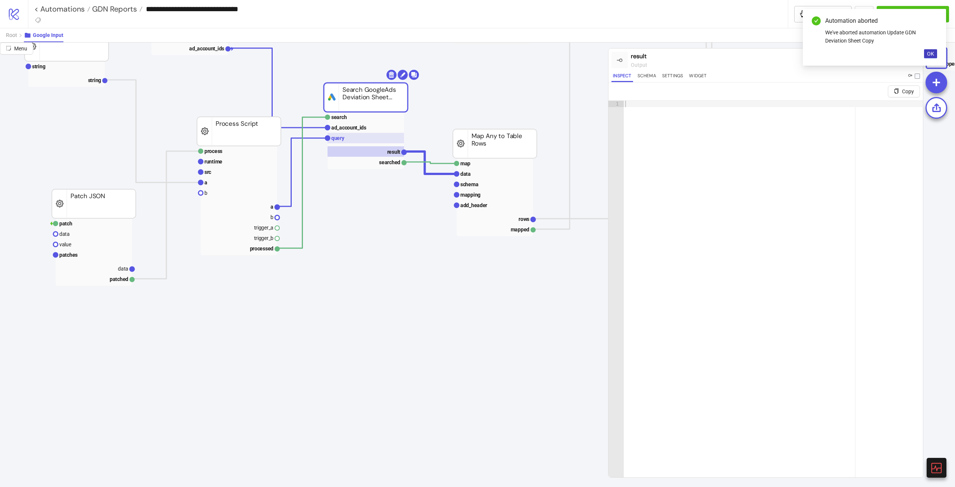
click at [359, 141] on rect at bounding box center [366, 138] width 76 height 10
click at [400, 151] on rect at bounding box center [366, 151] width 76 height 10
click at [929, 56] on span "OK" at bounding box center [930, 54] width 7 height 6
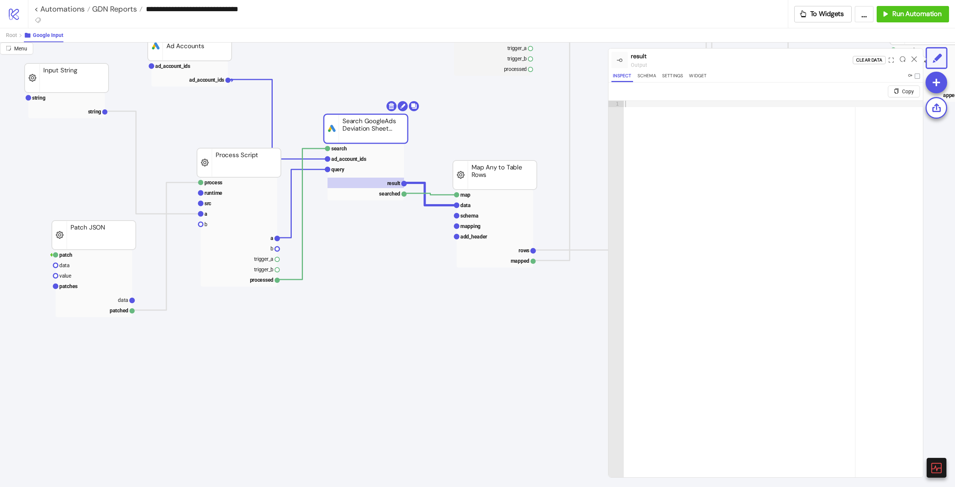
scroll to position [75, 52]
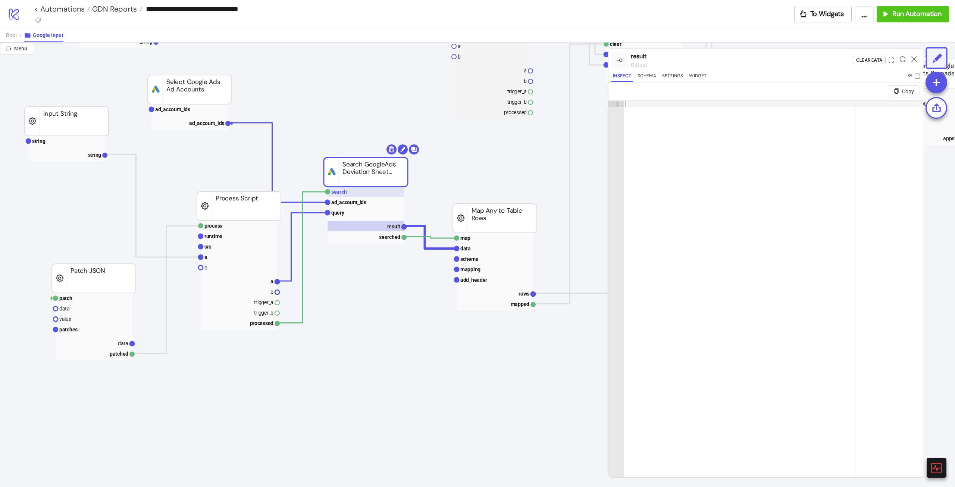
click at [366, 193] on rect at bounding box center [366, 192] width 76 height 10
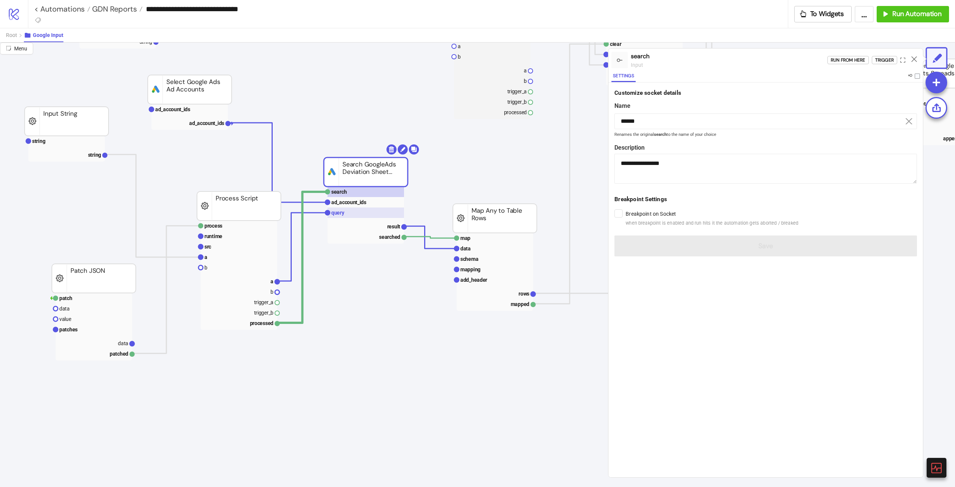
click at [334, 215] on text "query" at bounding box center [337, 213] width 13 height 6
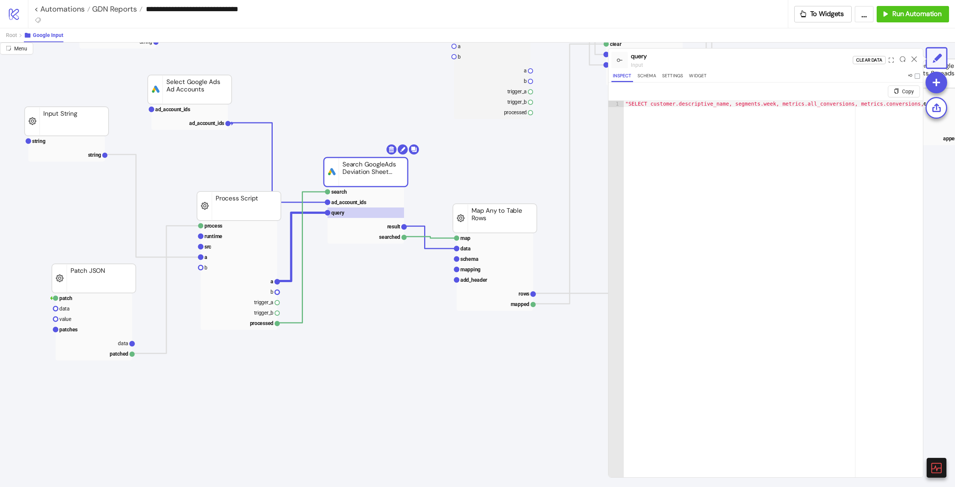
type textarea "**********"
drag, startPoint x: 714, startPoint y: 107, endPoint x: 879, endPoint y: 104, distance: 165.0
click at [879, 104] on div ""SELECT customer.descriptive_name, segments.week, metrics.all_conversions, metr…" at bounding box center [591, 302] width 652 height 402
click at [917, 58] on icon at bounding box center [915, 59] width 6 height 6
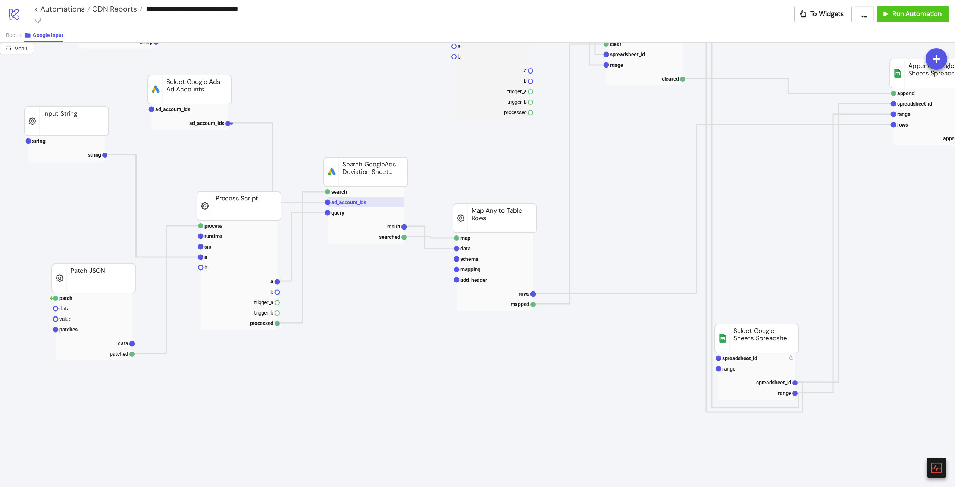
click at [390, 198] on rect at bounding box center [366, 202] width 76 height 10
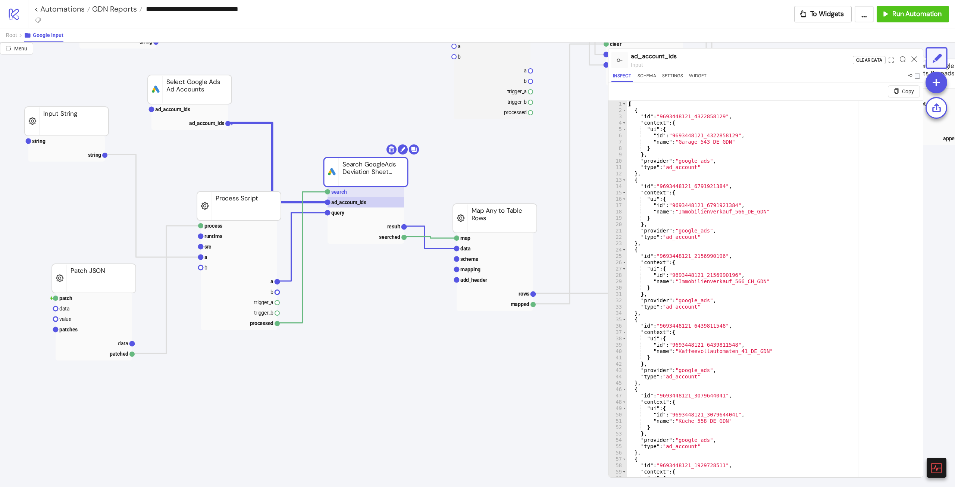
click at [392, 195] on rect at bounding box center [366, 192] width 76 height 10
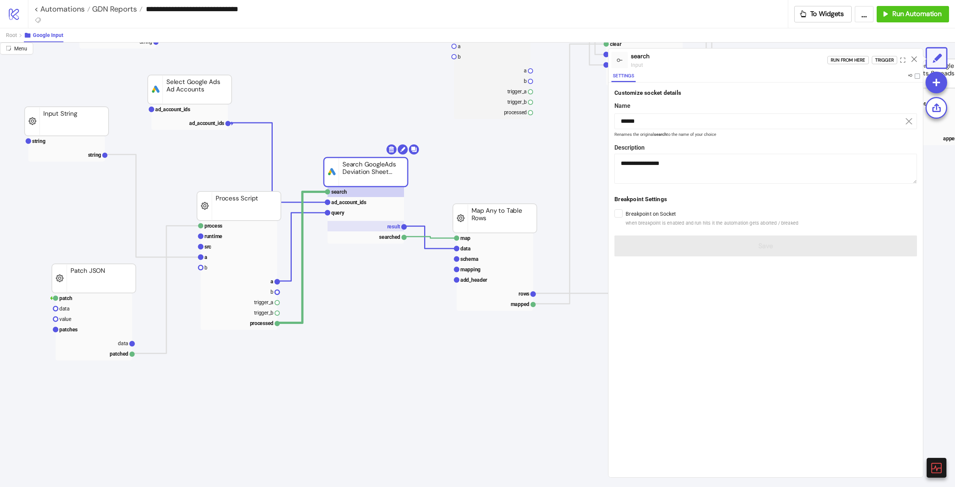
click at [389, 229] on text "result" at bounding box center [393, 227] width 13 height 6
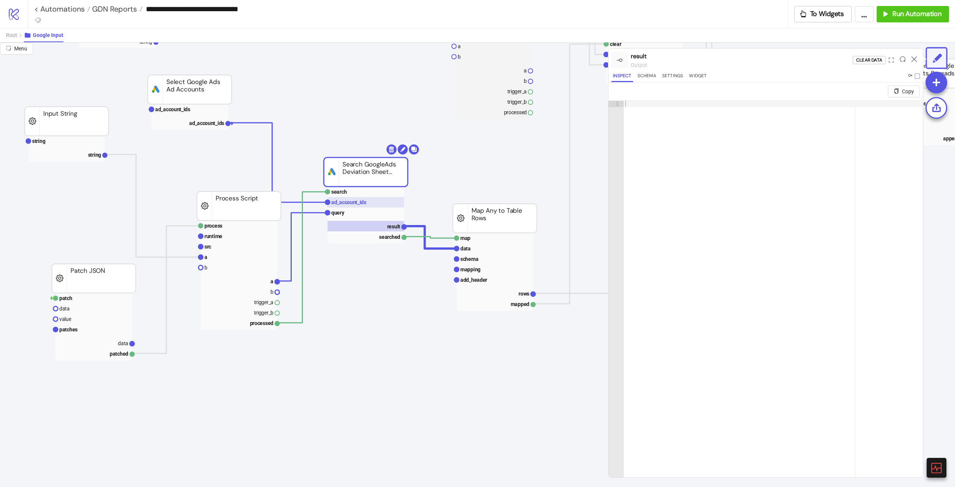
click at [381, 202] on rect at bounding box center [366, 202] width 76 height 10
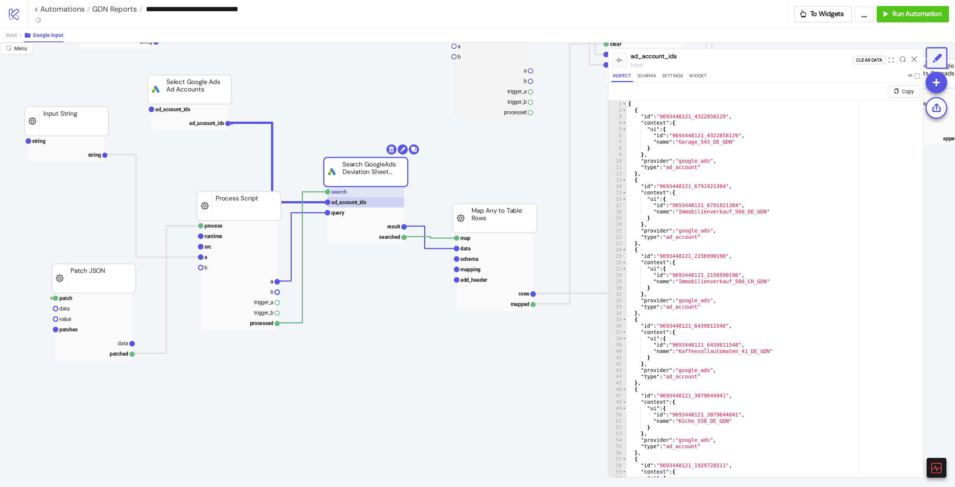
click at [378, 192] on rect at bounding box center [366, 192] width 76 height 10
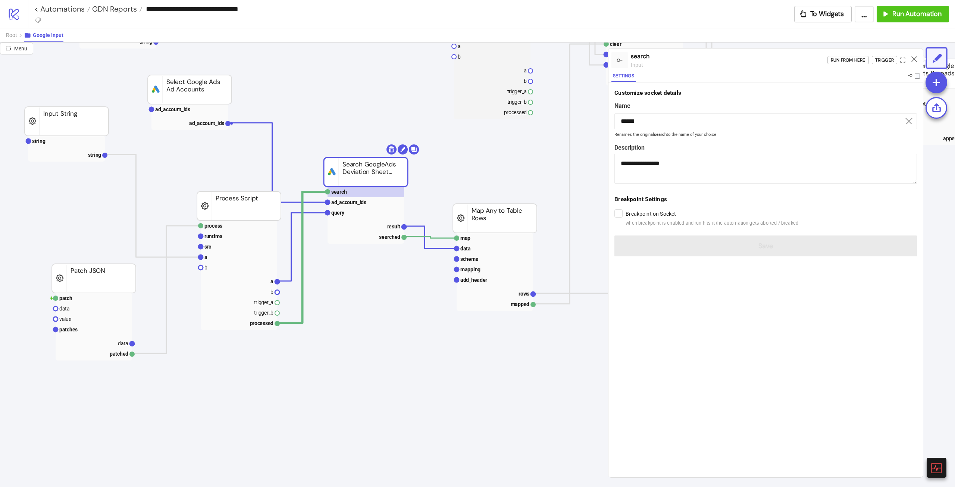
click at [887, 55] on div "Run from here Trigger" at bounding box center [876, 60] width 96 height 20
click at [882, 56] on div "Trigger" at bounding box center [884, 60] width 19 height 9
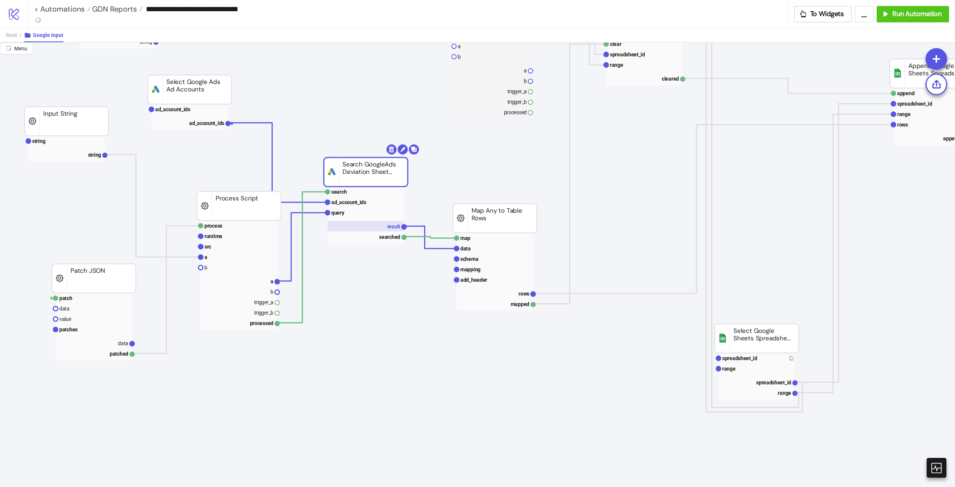
click at [393, 229] on text "result" at bounding box center [393, 227] width 13 height 6
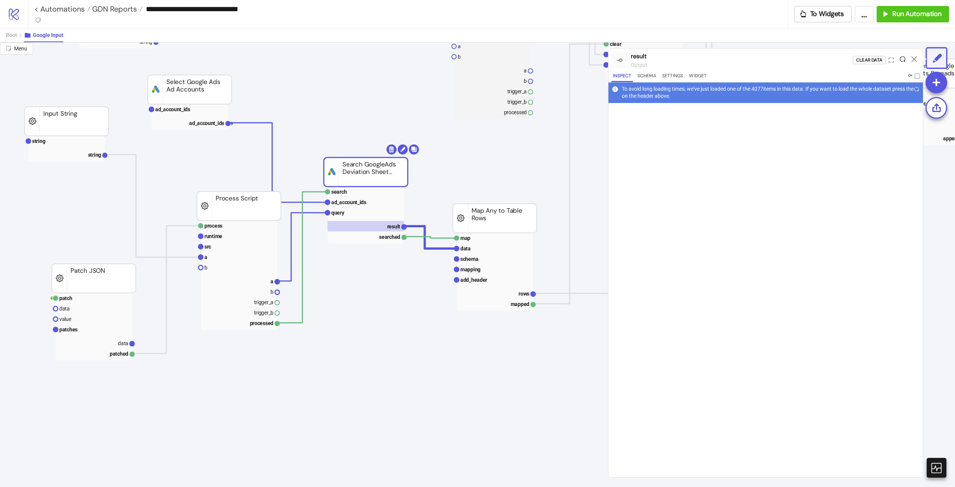
click at [905, 57] on icon at bounding box center [903, 59] width 6 height 6
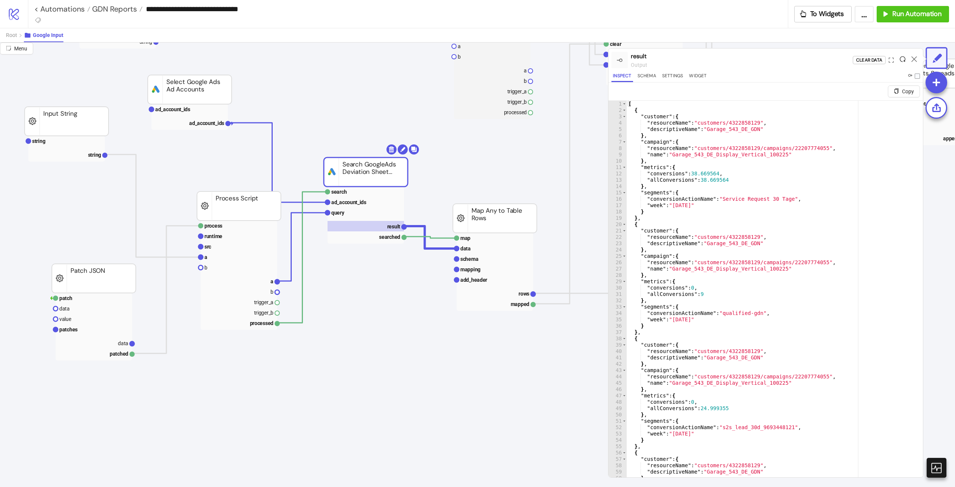
click at [903, 60] on icon at bounding box center [903, 59] width 6 height 6
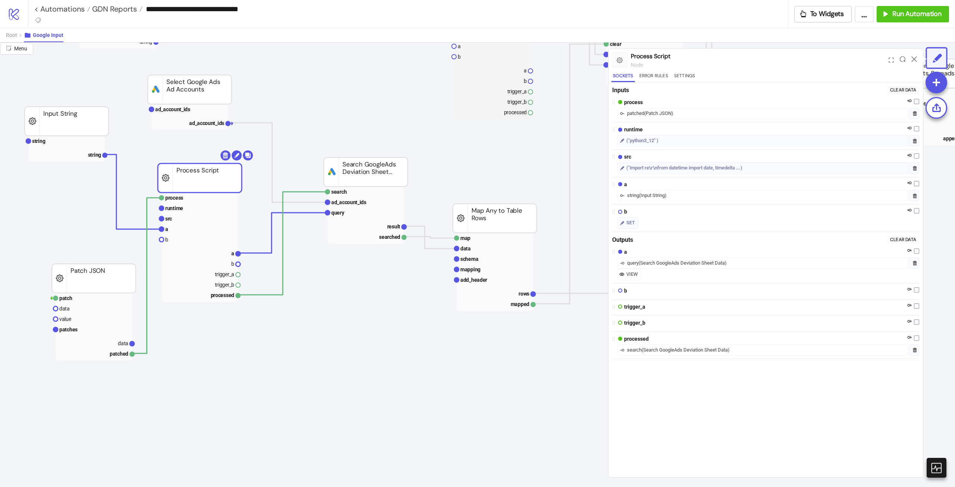
drag, startPoint x: 254, startPoint y: 207, endPoint x: 255, endPoint y: 179, distance: 28.7
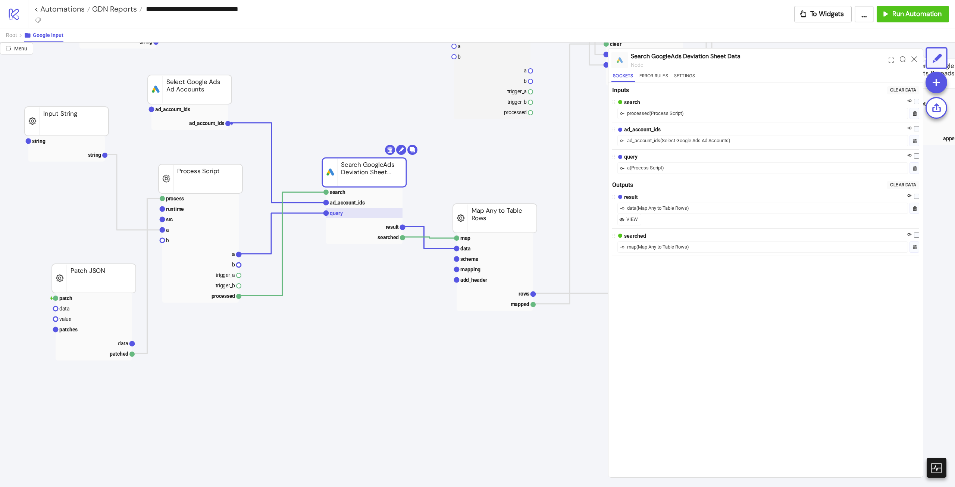
click at [349, 216] on rect at bounding box center [364, 213] width 76 height 10
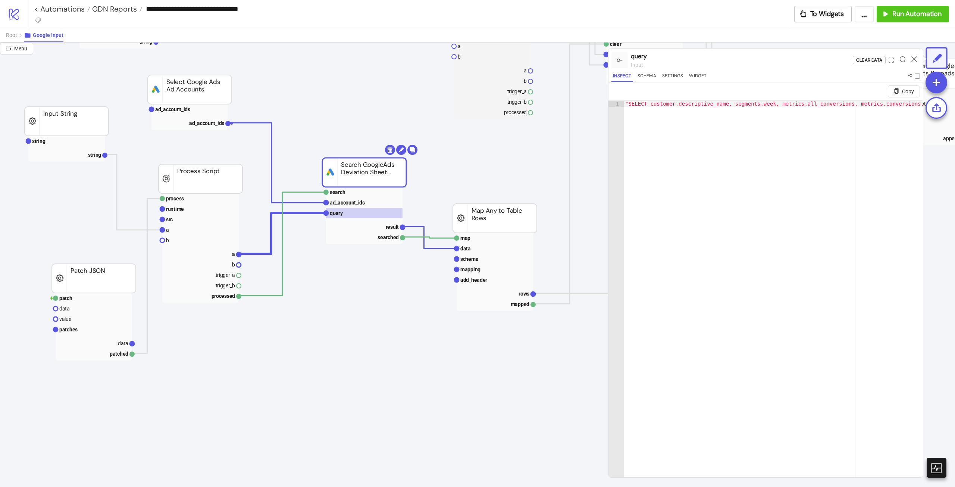
click at [362, 160] on rect at bounding box center [364, 172] width 84 height 29
click at [352, 193] on rect at bounding box center [364, 192] width 76 height 10
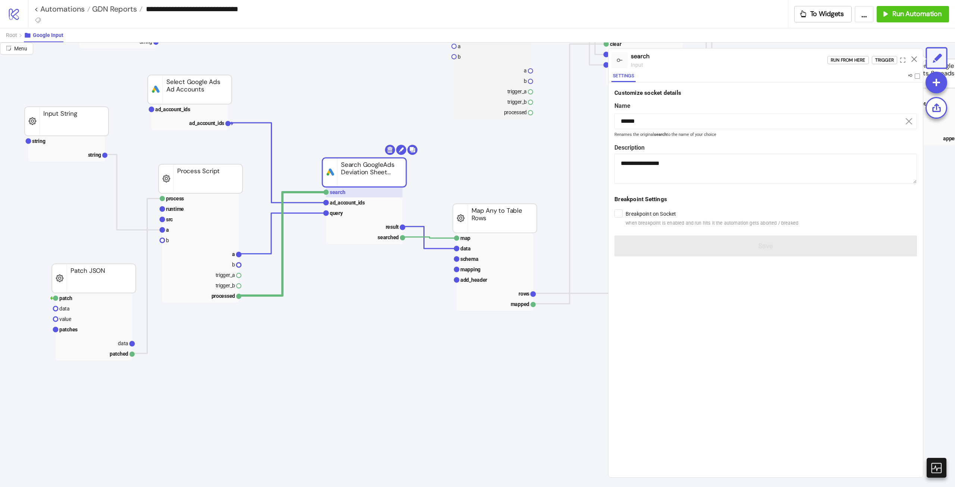
click at [353, 197] on rect at bounding box center [364, 192] width 76 height 10
click at [358, 204] on text "ad_account_ids" at bounding box center [347, 203] width 35 height 6
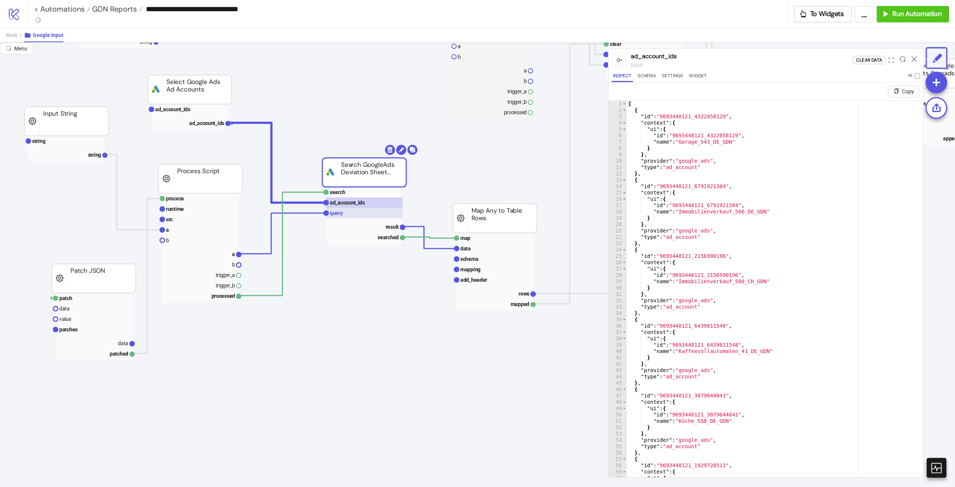
click at [363, 218] on rect at bounding box center [364, 213] width 76 height 10
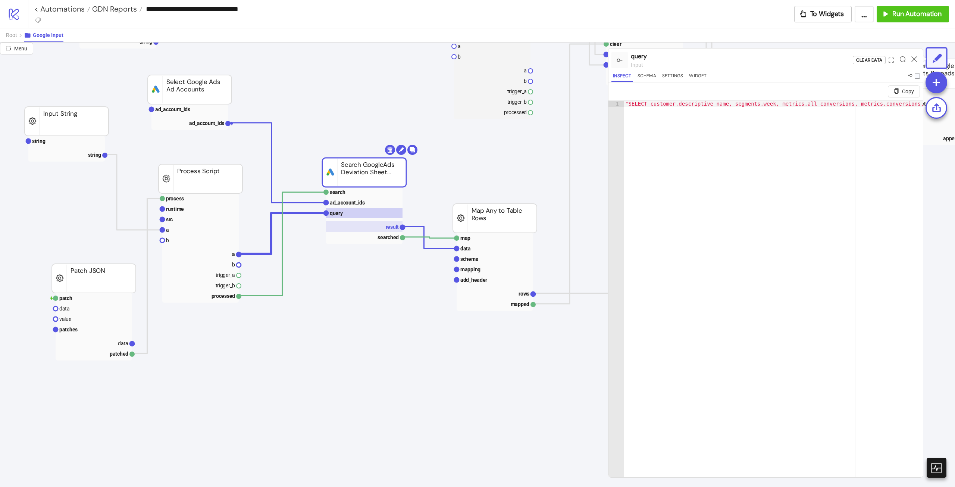
click at [390, 226] on text "result" at bounding box center [392, 227] width 13 height 6
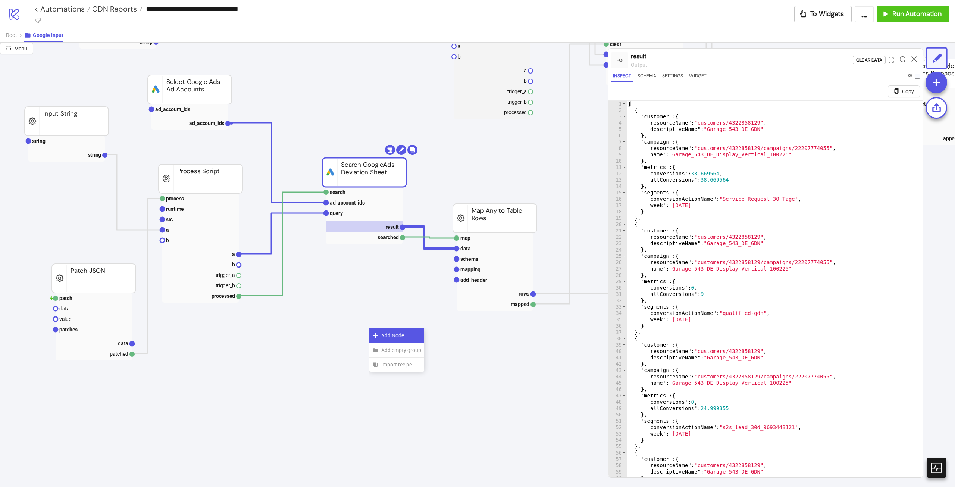
click at [390, 339] on span "Add Node" at bounding box center [401, 335] width 40 height 8
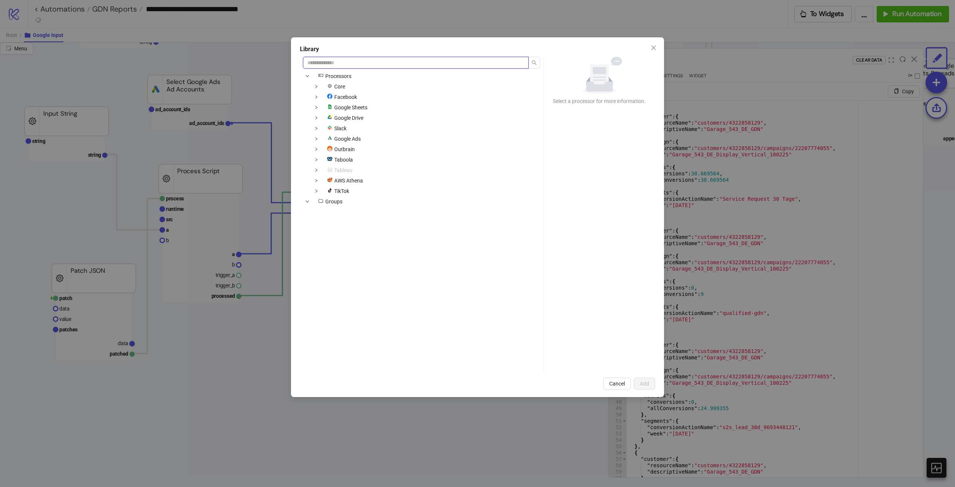
click at [402, 65] on input "search" at bounding box center [416, 63] width 226 height 12
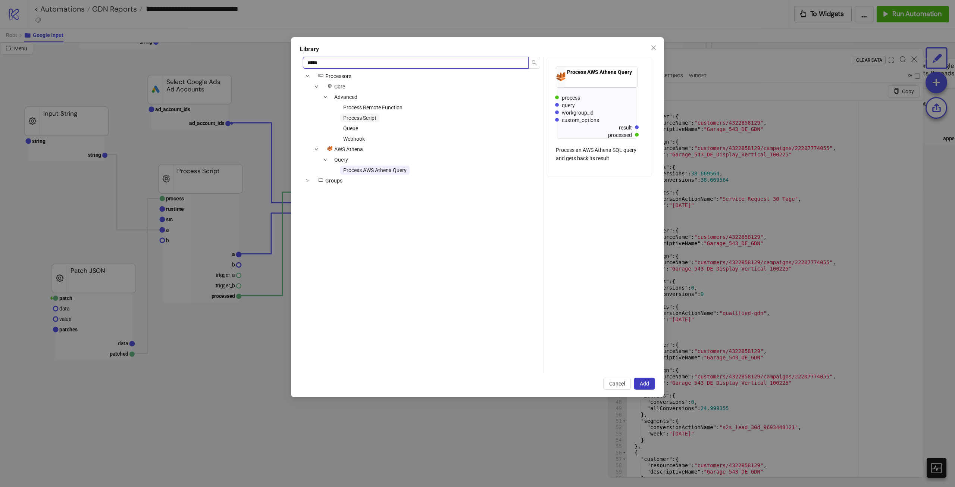
type input "*****"
click at [375, 118] on span "Process Script" at bounding box center [359, 118] width 33 height 6
click at [651, 387] on button "Add" at bounding box center [644, 384] width 21 height 12
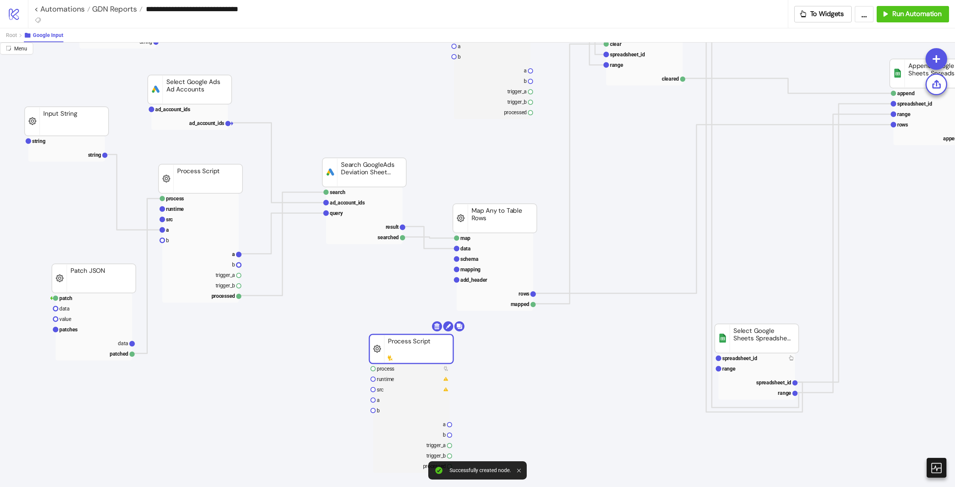
drag, startPoint x: 427, startPoint y: 341, endPoint x: 386, endPoint y: 288, distance: 66.8
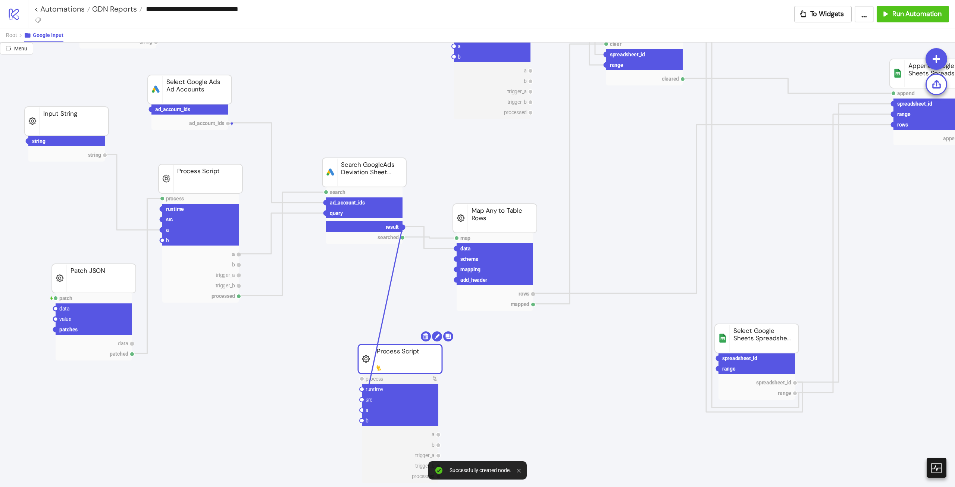
drag, startPoint x: 404, startPoint y: 228, endPoint x: 362, endPoint y: 412, distance: 188.3
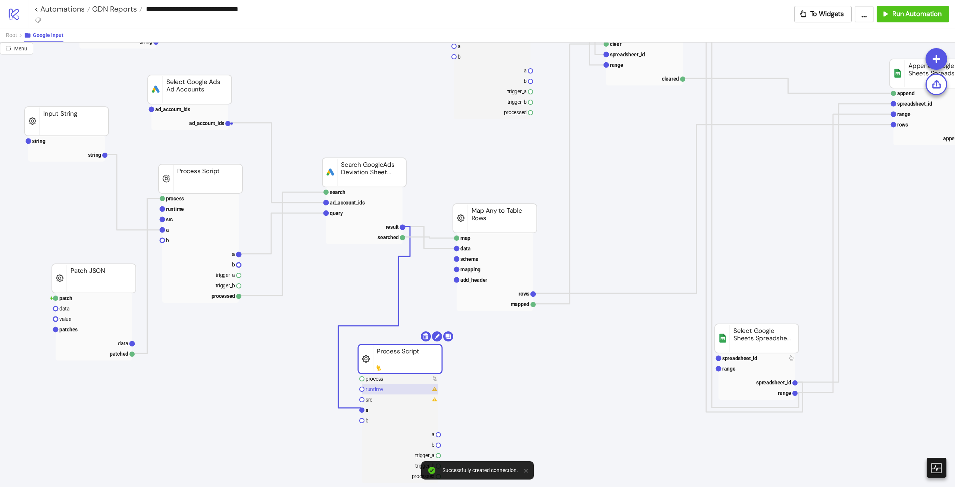
click at [396, 390] on rect at bounding box center [400, 389] width 76 height 10
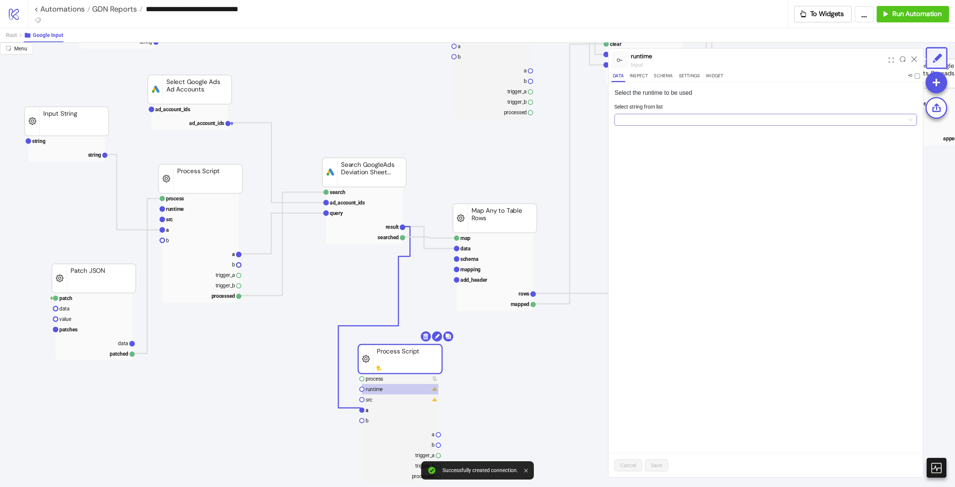
click at [655, 120] on input "Select string from list" at bounding box center [762, 119] width 287 height 11
click at [658, 135] on div "Python 3.12" at bounding box center [766, 135] width 291 height 8
click at [663, 463] on button "Save" at bounding box center [656, 465] width 23 height 12
click at [397, 401] on rect at bounding box center [400, 399] width 76 height 10
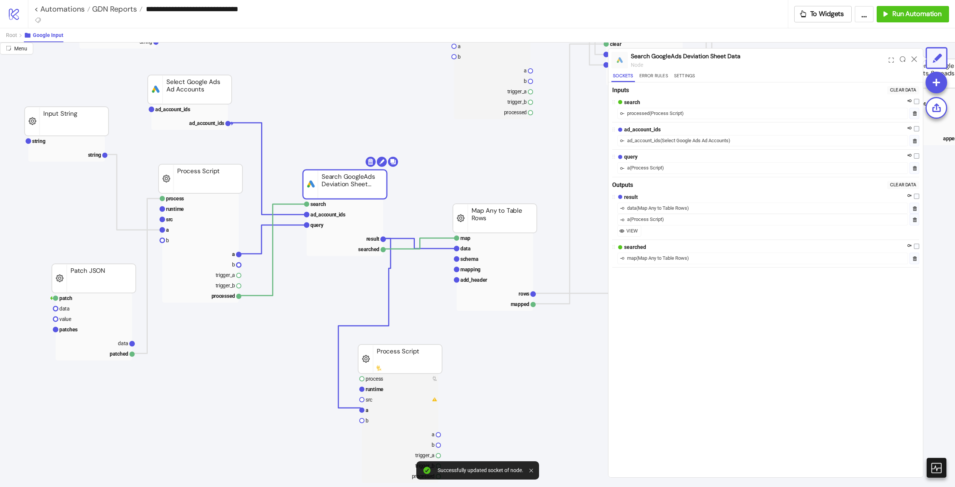
drag, startPoint x: 374, startPoint y: 162, endPoint x: 356, endPoint y: 172, distance: 20.4
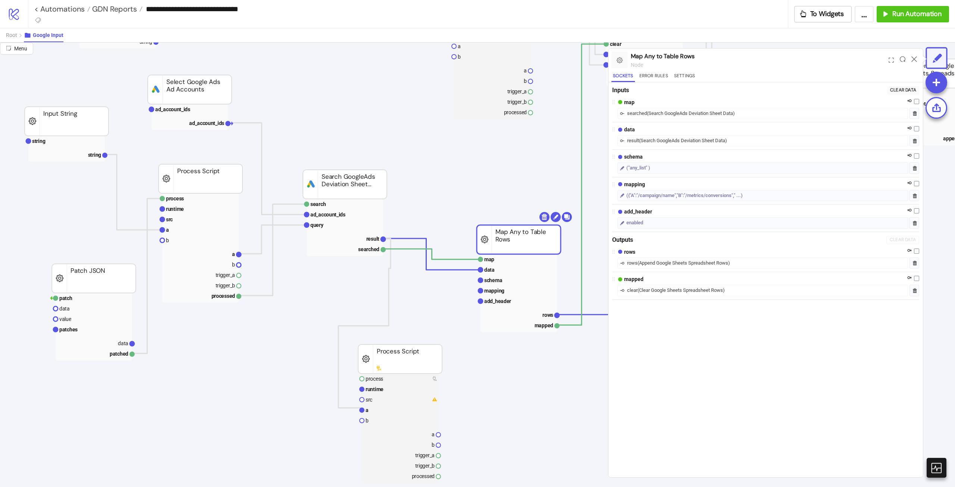
drag, startPoint x: 505, startPoint y: 207, endPoint x: 523, endPoint y: 214, distance: 19.7
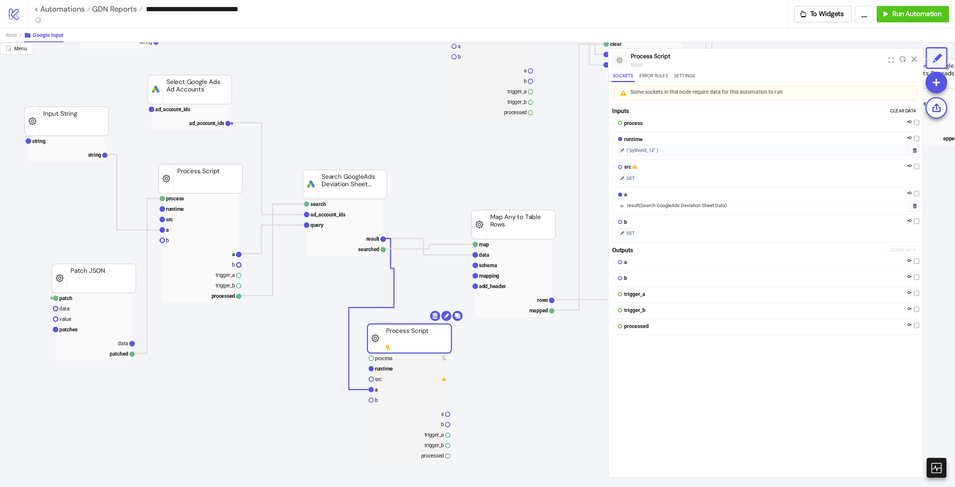
drag, startPoint x: 431, startPoint y: 349, endPoint x: 427, endPoint y: 326, distance: 23.5
click at [396, 360] on rect at bounding box center [409, 358] width 76 height 10
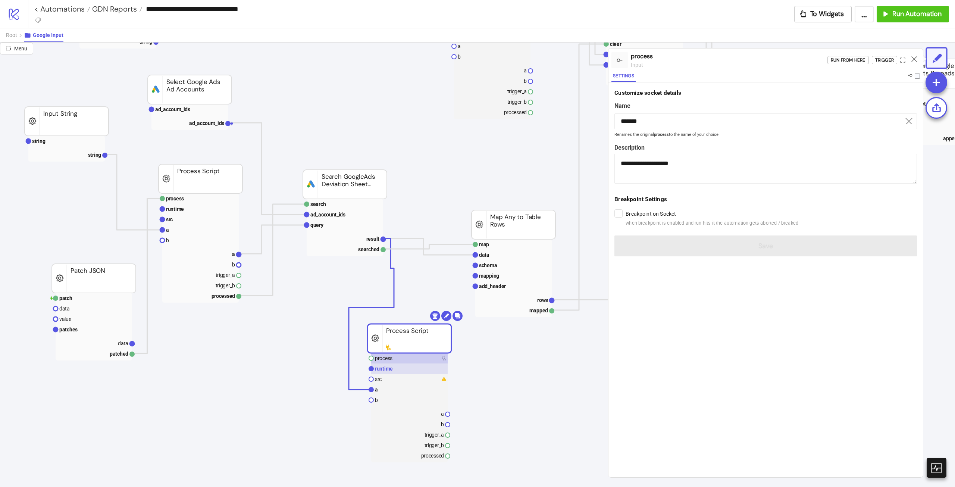
click at [393, 373] on rect at bounding box center [409, 368] width 76 height 10
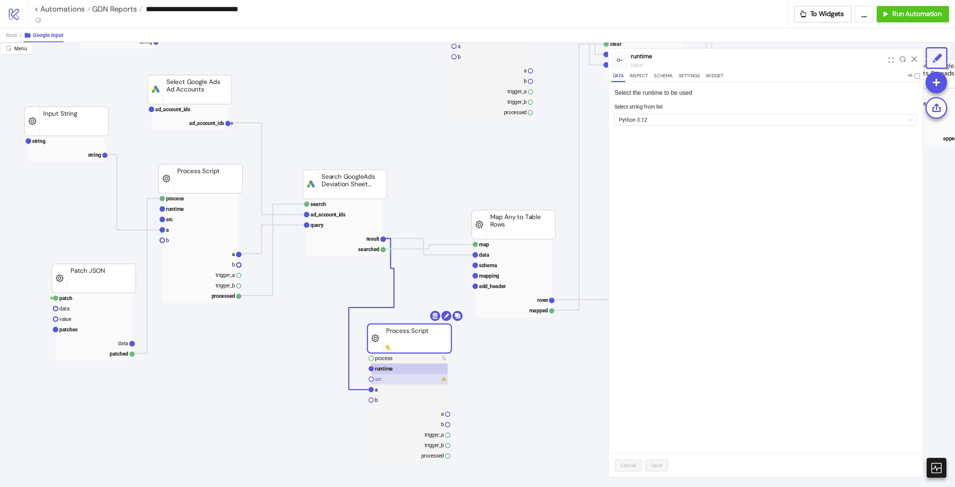
click at [389, 380] on rect at bounding box center [409, 379] width 76 height 10
click at [388, 389] on rect at bounding box center [409, 389] width 76 height 10
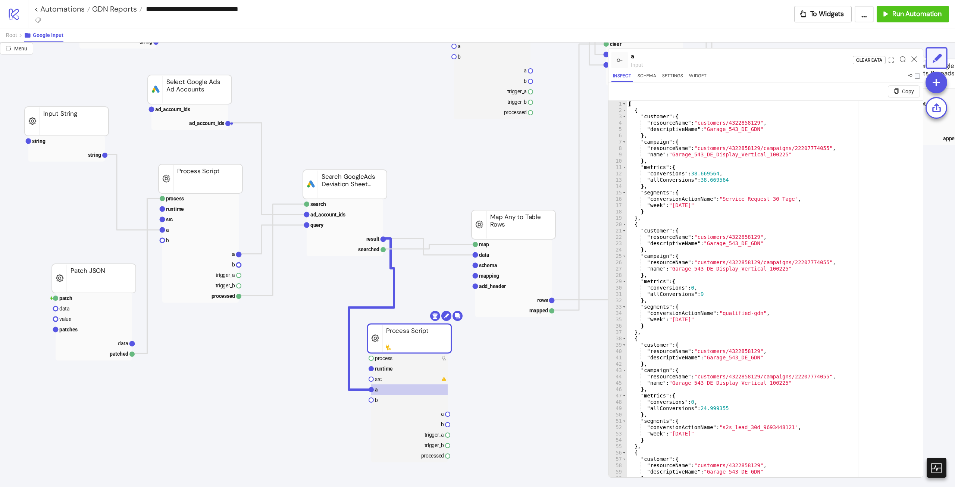
click at [790, 237] on div "[ { "customer" : { "resourceName" : "customers/4322858129" , "descriptiveName" …" at bounding box center [772, 304] width 291 height 407
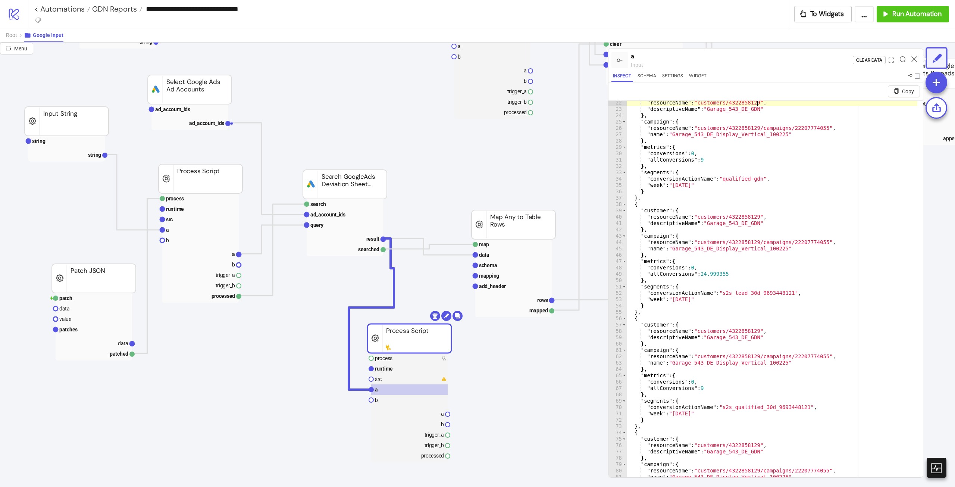
scroll to position [0, 0]
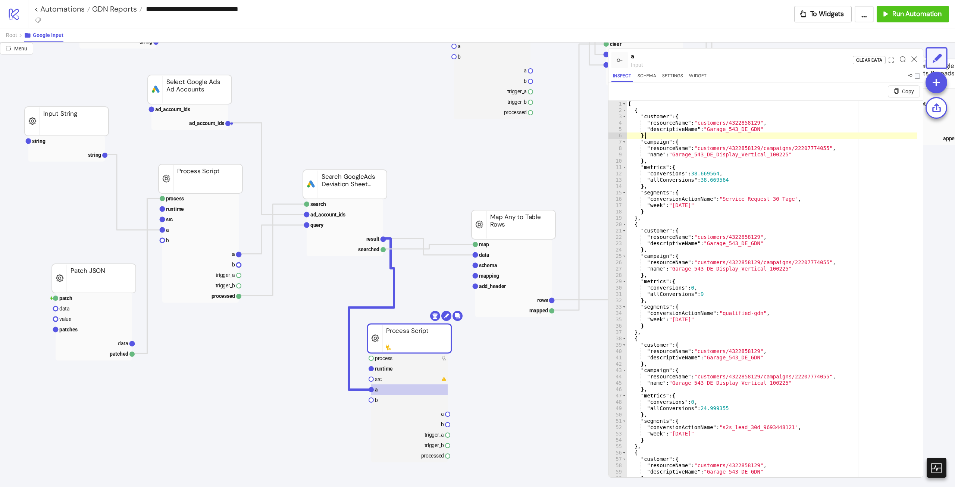
click at [802, 136] on div "[ { "customer" : { "resourceName" : "customers/4322858129" , "descriptiveName" …" at bounding box center [772, 304] width 291 height 407
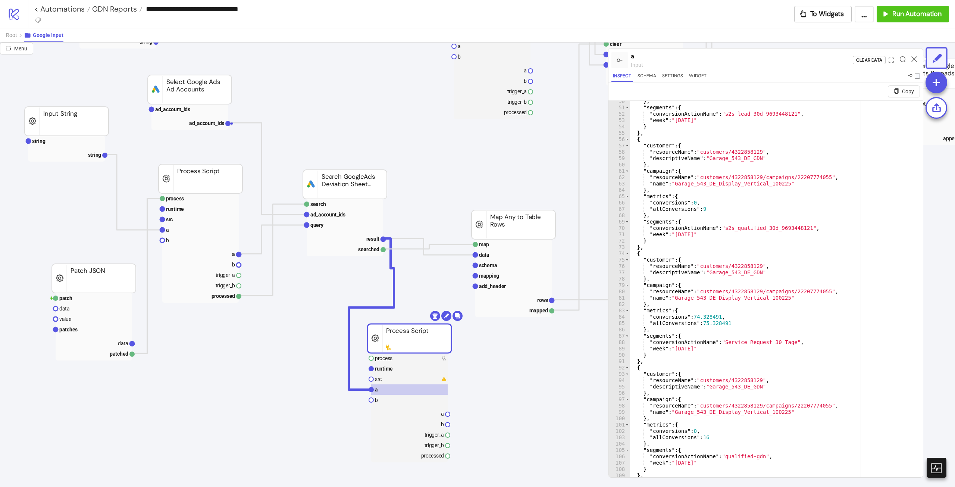
scroll to position [7, 0]
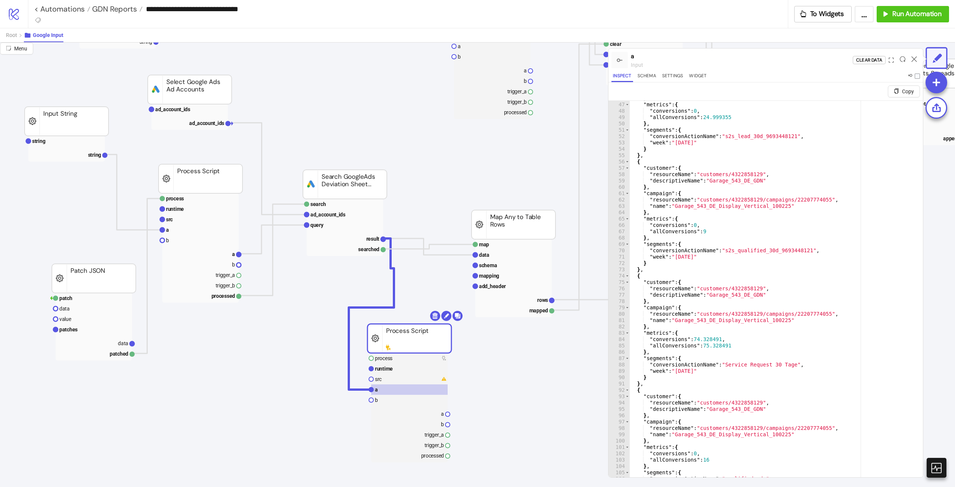
click at [691, 364] on div "} , "metrics" : { "conversions" : 0 , "allConversions" : 24.999355 } , "segment…" at bounding box center [774, 298] width 288 height 407
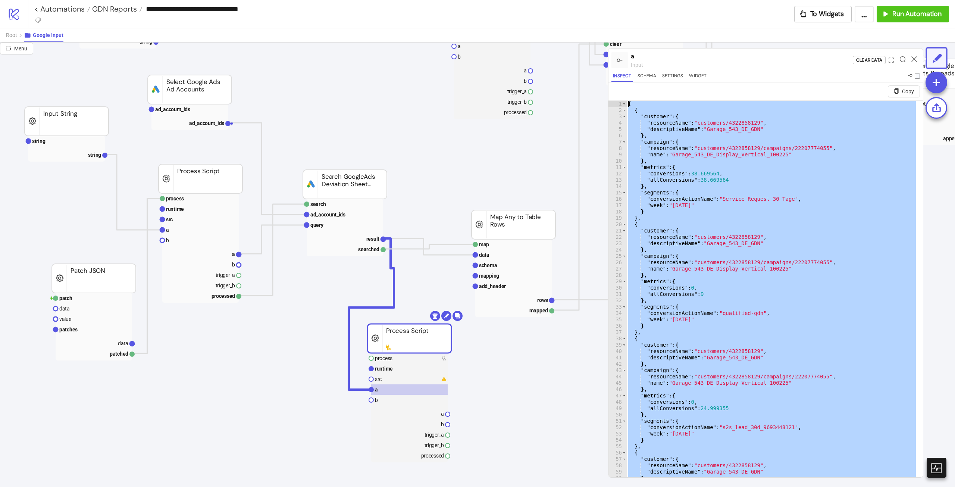
scroll to position [0, 0]
drag, startPoint x: 716, startPoint y: 369, endPoint x: 622, endPoint y: 103, distance: 282.2
click at [622, 103] on div "**********" at bounding box center [766, 297] width 315 height 395
click at [678, 356] on div "[ { "customer" : { "resourceName" : "customers/4322858129" , "descriptiveName" …" at bounding box center [772, 298] width 291 height 394
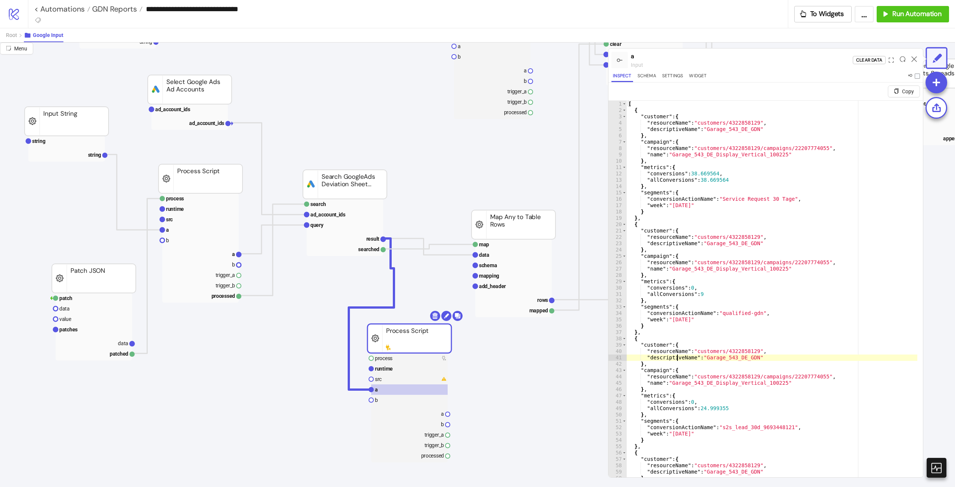
click at [678, 356] on div "[ { "customer" : { "resourceName" : "customers/4322858129" , "descriptiveName" …" at bounding box center [772, 304] width 291 height 407
click at [705, 356] on div "[ { "customer" : { "resourceName" : "customers/4322858129" , "descriptiveName" …" at bounding box center [772, 304] width 291 height 407
click at [672, 357] on div "[ { "customer" : { "resourceName" : "customers/4322858129" , "descriptiveName" …" at bounding box center [772, 304] width 291 height 407
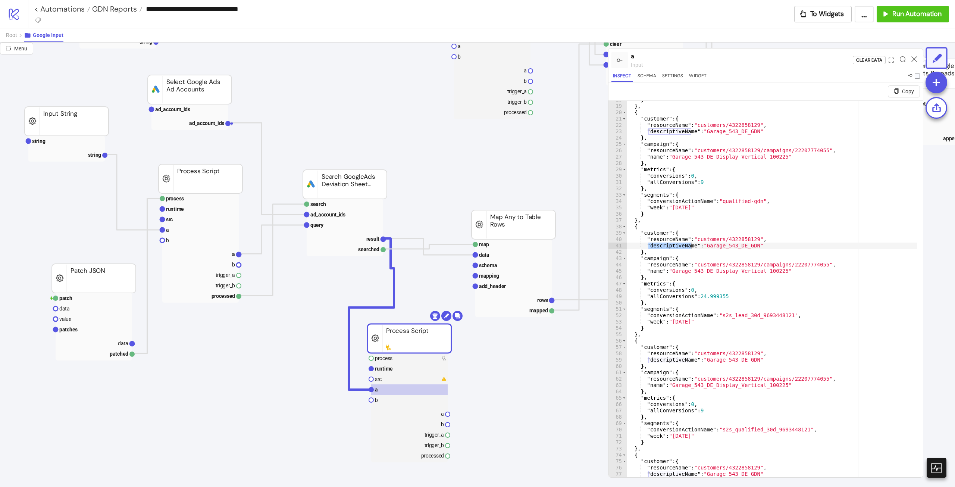
scroll to position [3, 0]
click at [742, 380] on div "} } , { "customer" : { "resourceName" : "customers/4322858129" , "descriptiveNa…" at bounding box center [772, 300] width 291 height 407
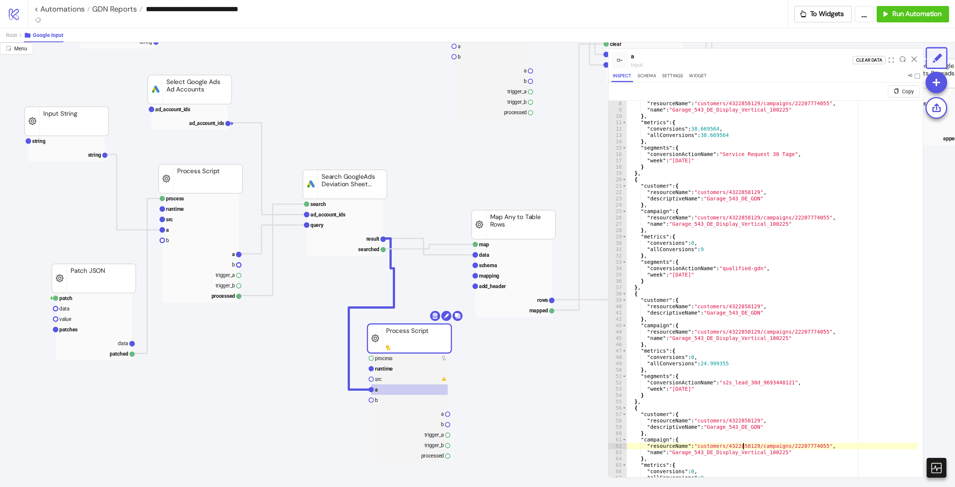
scroll to position [0, 0]
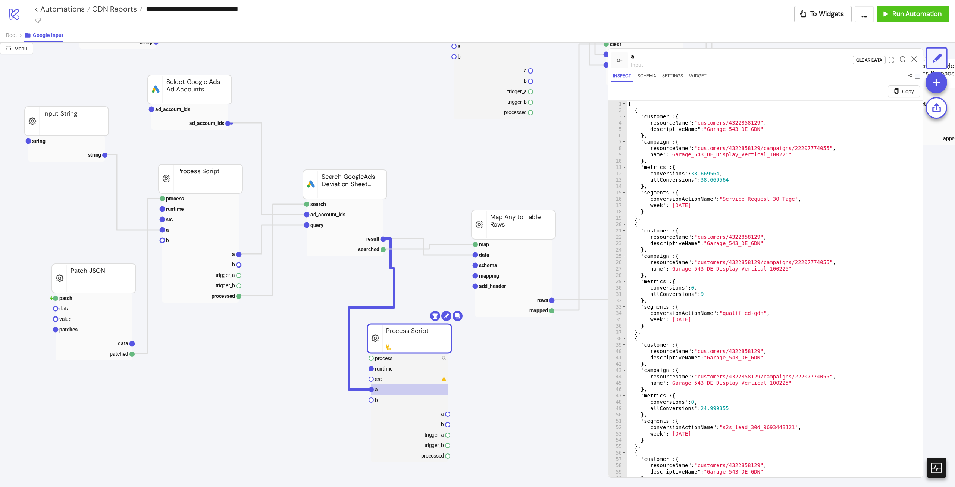
click at [778, 231] on div "[ { "customer" : { "resourceName" : "customers/4322858129" , "descriptiveName" …" at bounding box center [772, 304] width 291 height 407
click at [714, 255] on div "[ { "customer" : { "resourceName" : "customers/4322858129" , "descriptiveName" …" at bounding box center [772, 304] width 291 height 407
type textarea "**********"
drag, startPoint x: 421, startPoint y: 378, endPoint x: 493, endPoint y: 359, distance: 74.9
click at [421, 378] on rect at bounding box center [409, 379] width 76 height 10
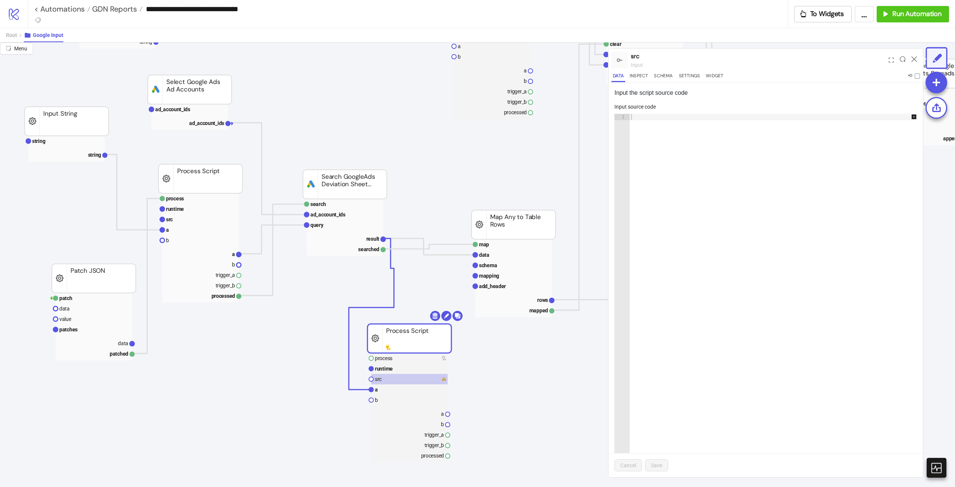
click at [734, 203] on div at bounding box center [777, 295] width 295 height 363
paste textarea "**********"
type textarea "**********"
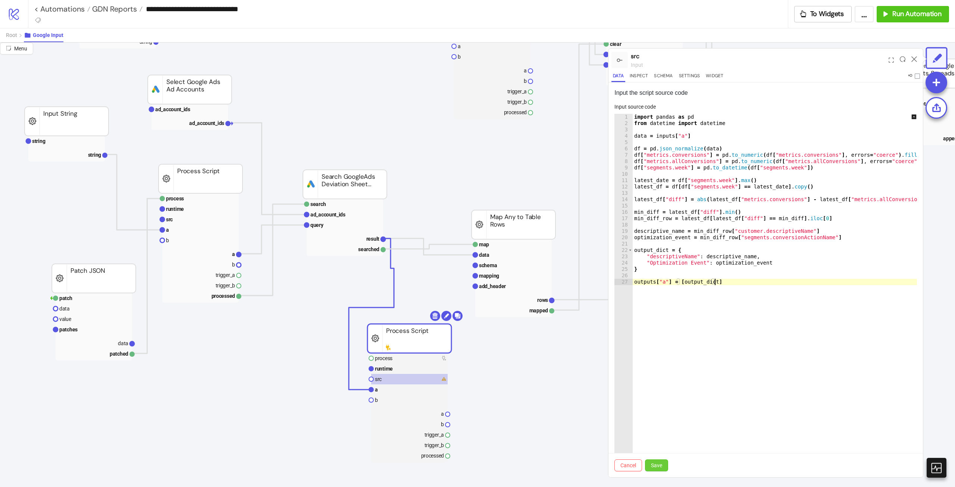
click at [656, 463] on span "Save" at bounding box center [656, 465] width 11 height 6
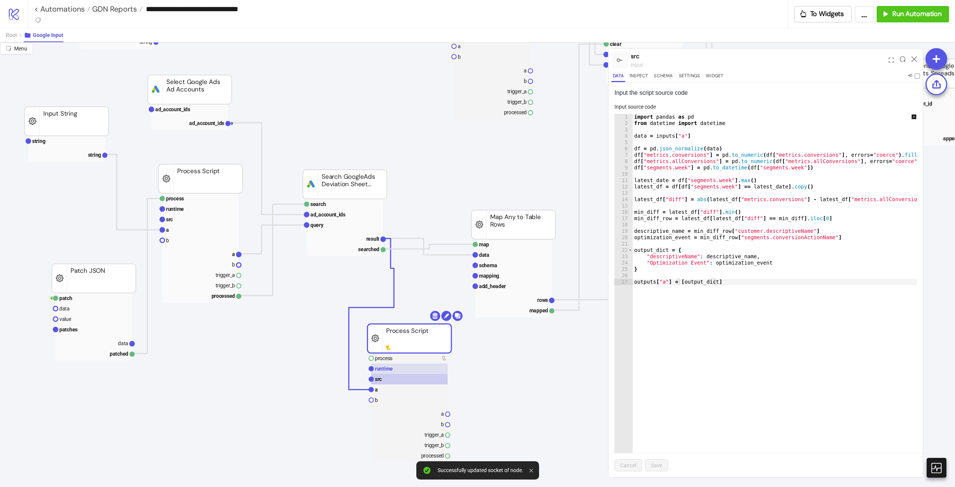
click at [410, 369] on rect at bounding box center [409, 368] width 76 height 10
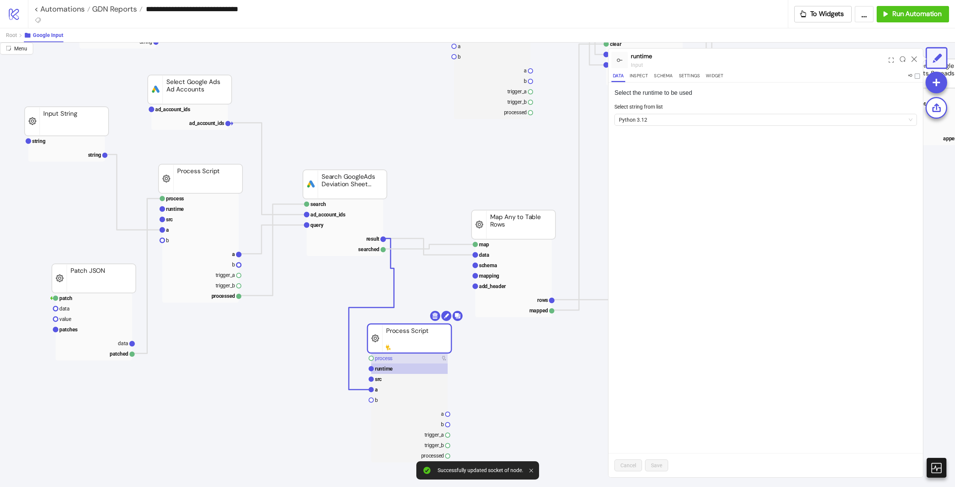
click at [415, 361] on rect at bounding box center [409, 358] width 76 height 10
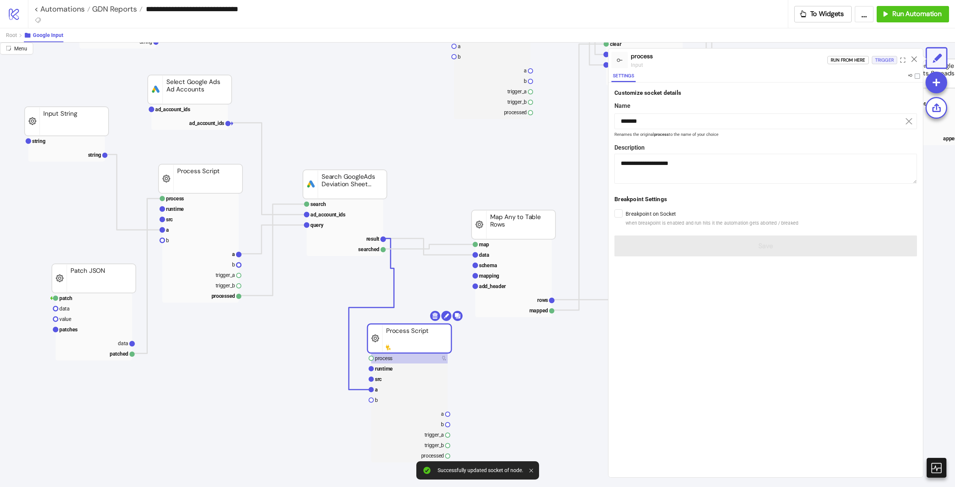
click at [877, 56] on div "Trigger" at bounding box center [884, 60] width 19 height 9
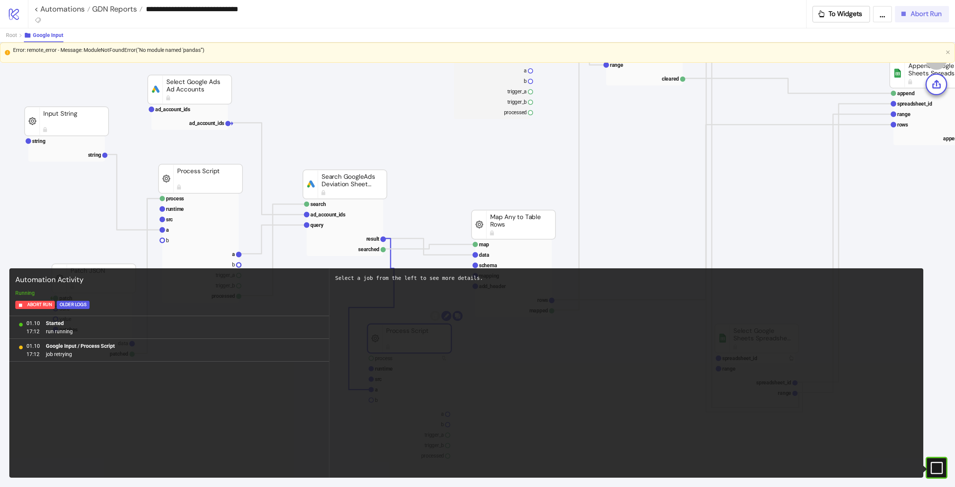
click at [905, 18] on div "Abort Run" at bounding box center [921, 14] width 42 height 9
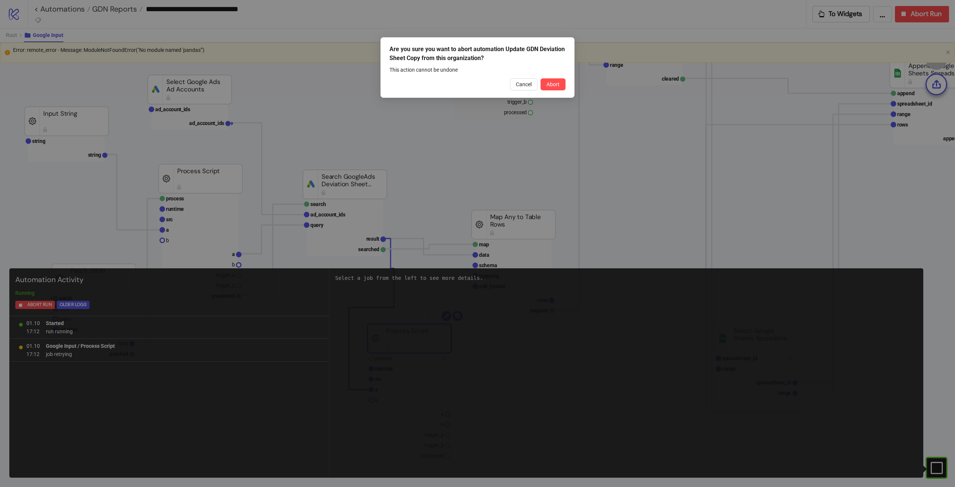
click at [234, 35] on div "Are you sure you want to abort automation Update GDN Deviation Sheet Copy from …" at bounding box center [477, 243] width 955 height 487
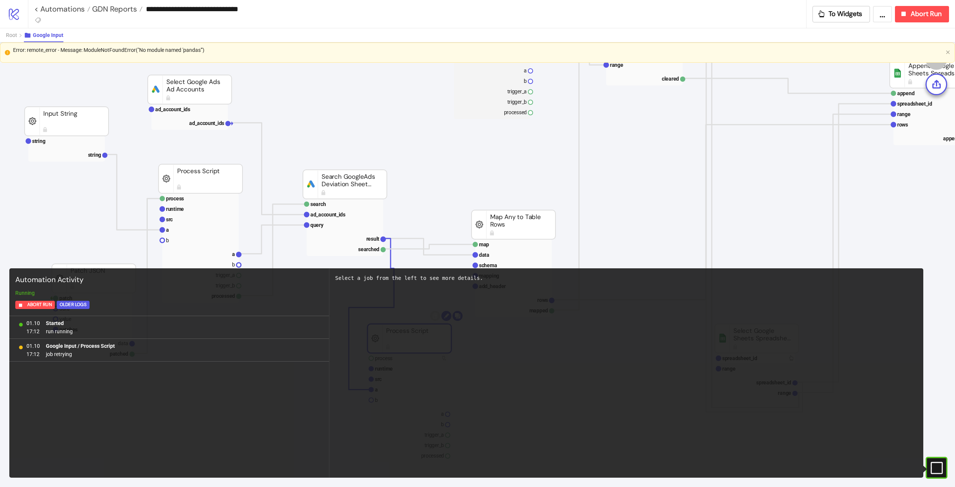
click at [155, 49] on div "Error: remote_error - Message: ModuleNotFoundError("No module named 'pandas'")" at bounding box center [478, 50] width 930 height 8
drag, startPoint x: 219, startPoint y: 49, endPoint x: 0, endPoint y: 53, distance: 219.5
click at [0, 53] on div "Error: remote_error - Message: ModuleNotFoundError("No module named 'pandas'")" at bounding box center [477, 53] width 955 height 20
copy div "Error: remote_error - Message: ModuleNotFoundError("No module named 'pandas'")"
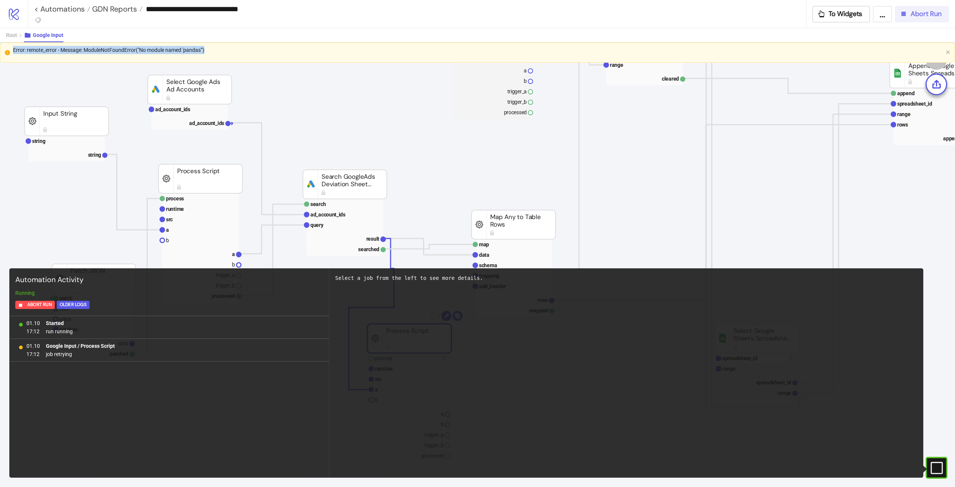
click at [910, 20] on button "Abort Run" at bounding box center [922, 14] width 54 height 16
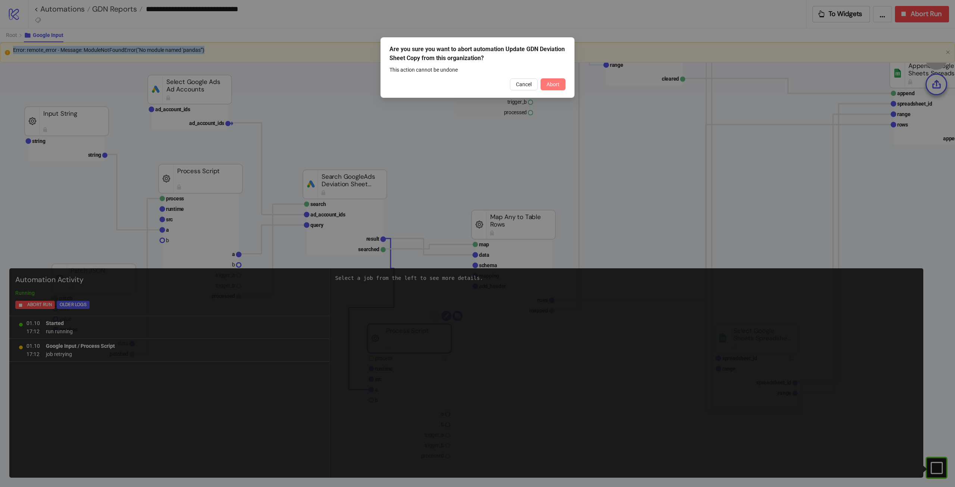
click at [556, 81] on span "Abort" at bounding box center [553, 84] width 13 height 6
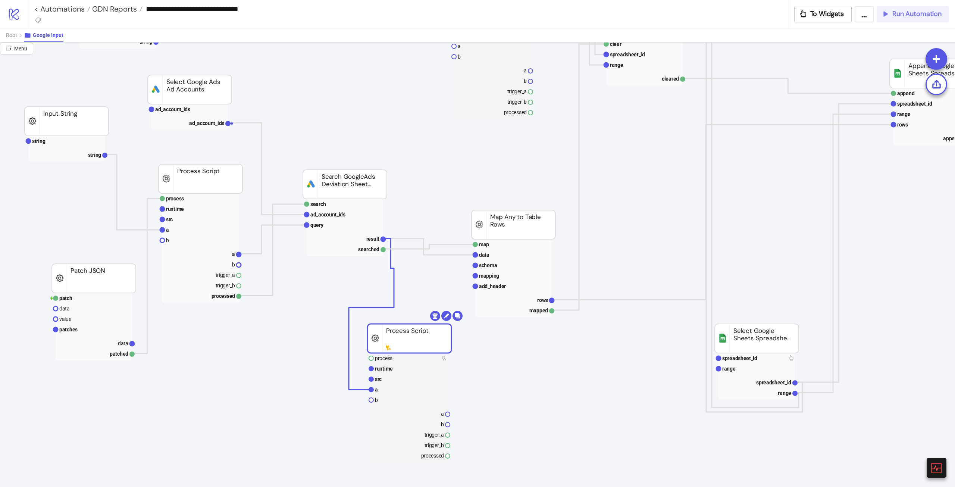
click at [409, 336] on rect at bounding box center [410, 338] width 84 height 29
click at [403, 363] on rect at bounding box center [409, 358] width 76 height 10
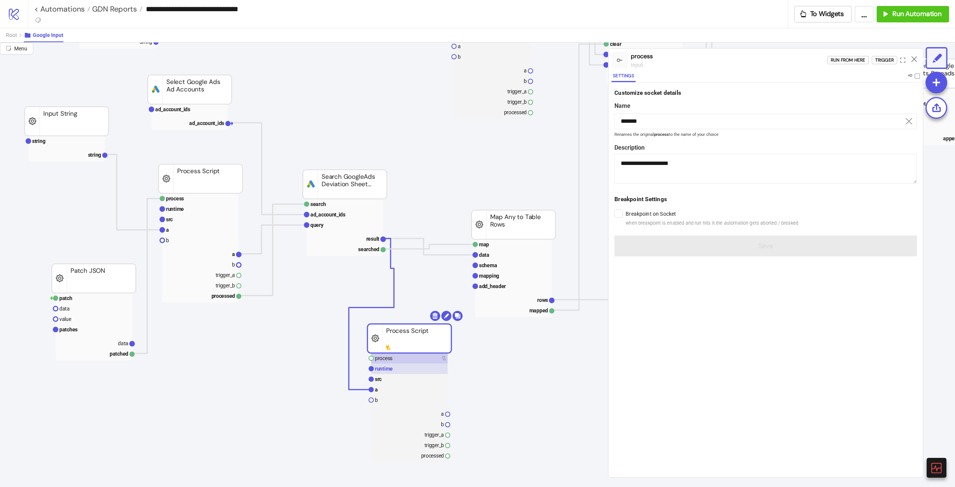
click at [402, 367] on rect at bounding box center [409, 368] width 76 height 10
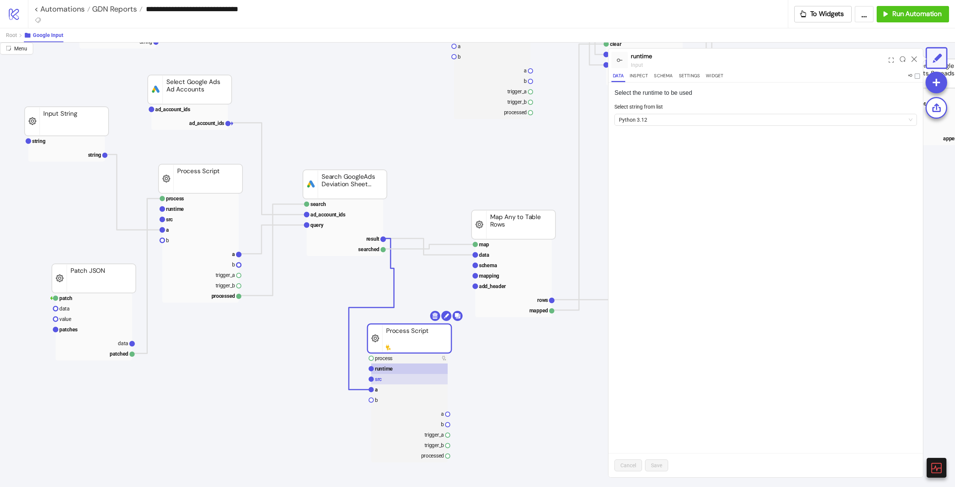
click at [390, 381] on rect at bounding box center [409, 379] width 76 height 10
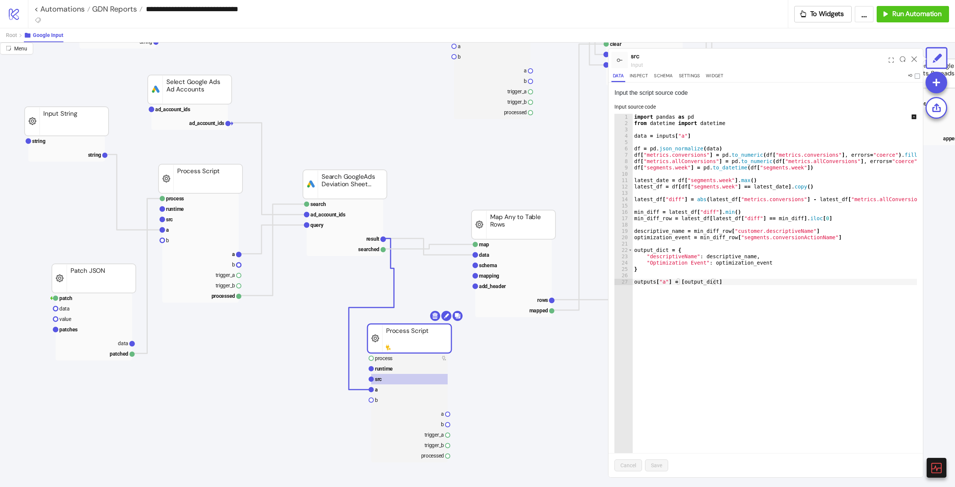
click at [716, 183] on div "import pandas as pd from datetime import datetime data = inputs [ "a" ] df = pd…" at bounding box center [780, 293] width 295 height 358
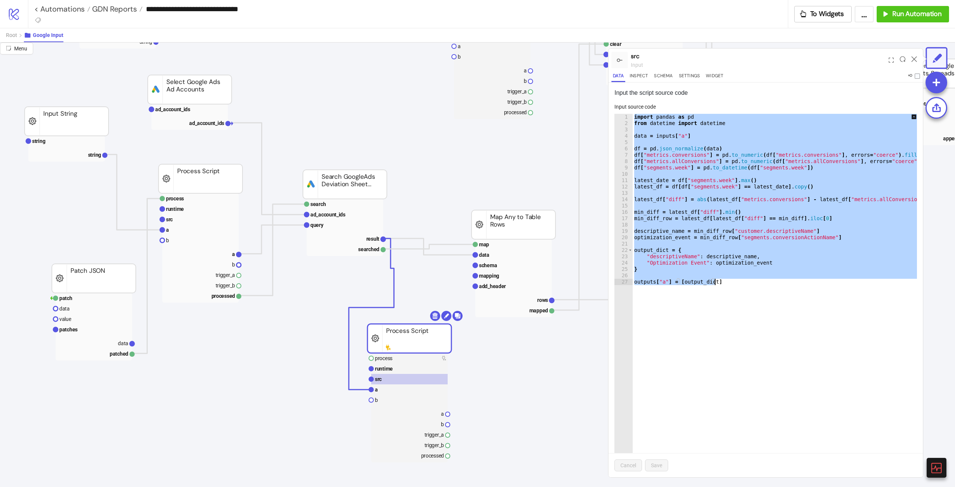
paste textarea "Cursor at row 27"
type textarea "**********"
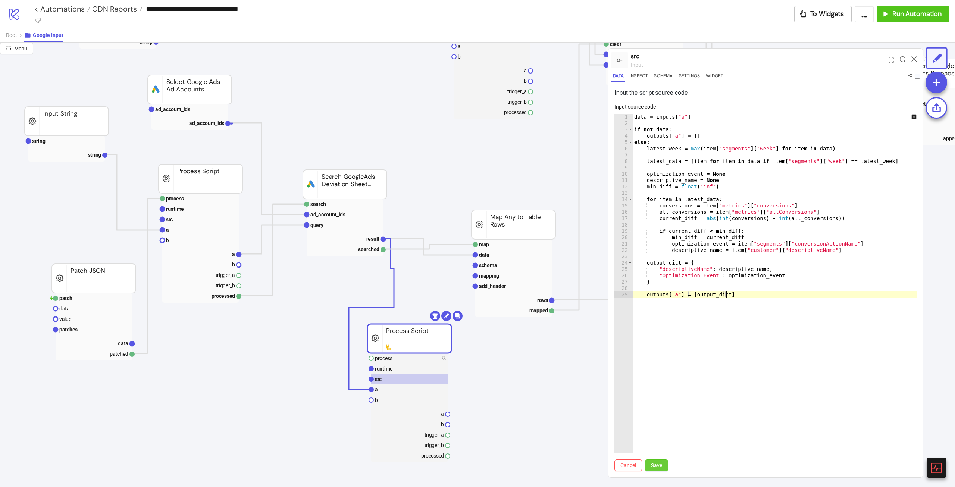
click at [659, 465] on span "Save" at bounding box center [656, 465] width 11 height 6
click at [425, 357] on rect at bounding box center [409, 358] width 76 height 10
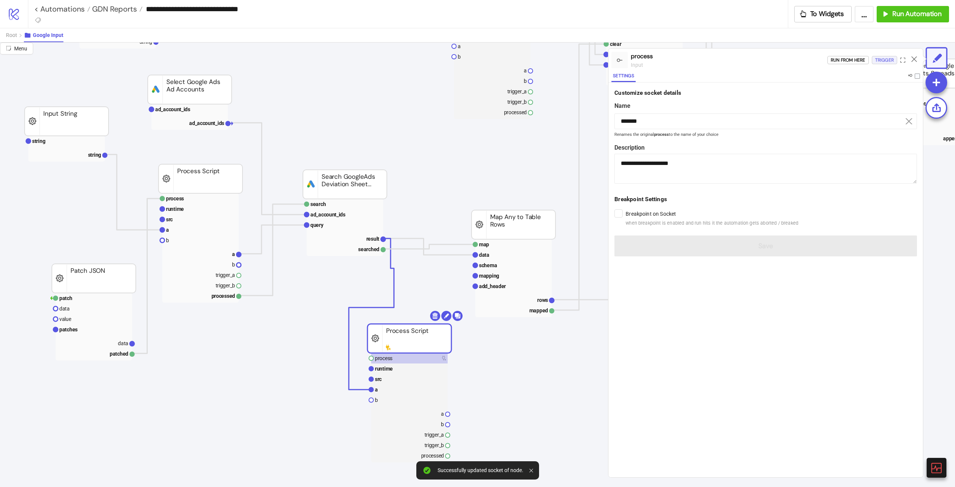
click at [881, 57] on div "Trigger" at bounding box center [884, 60] width 19 height 9
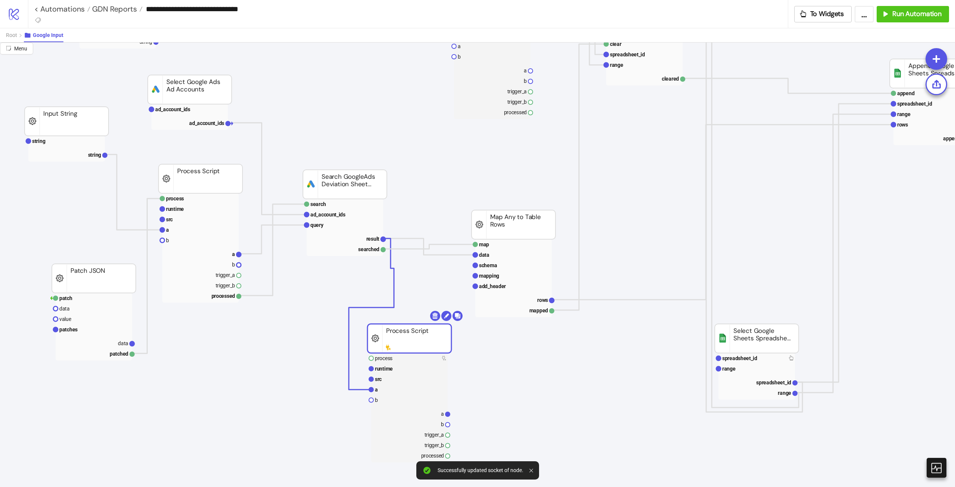
click at [422, 407] on rect at bounding box center [409, 407] width 76 height 109
click at [425, 413] on rect at bounding box center [409, 413] width 76 height 10
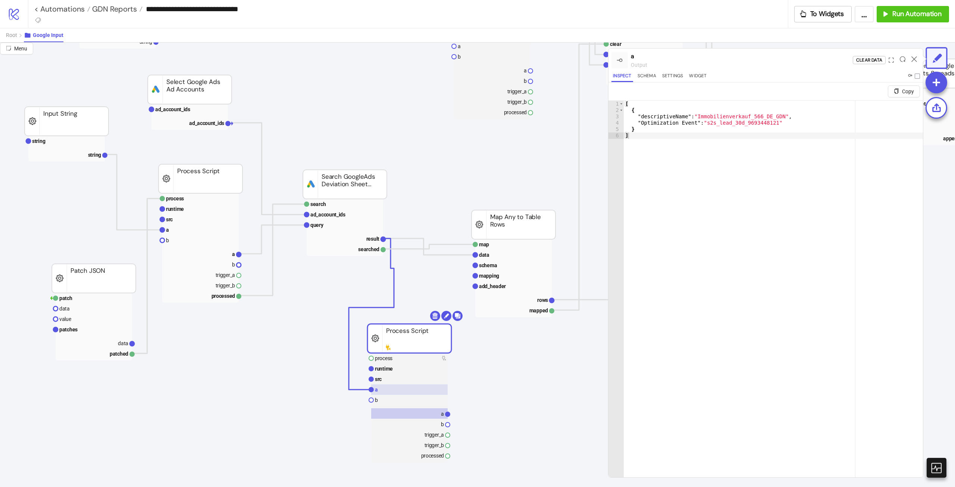
click at [399, 394] on rect at bounding box center [409, 389] width 76 height 10
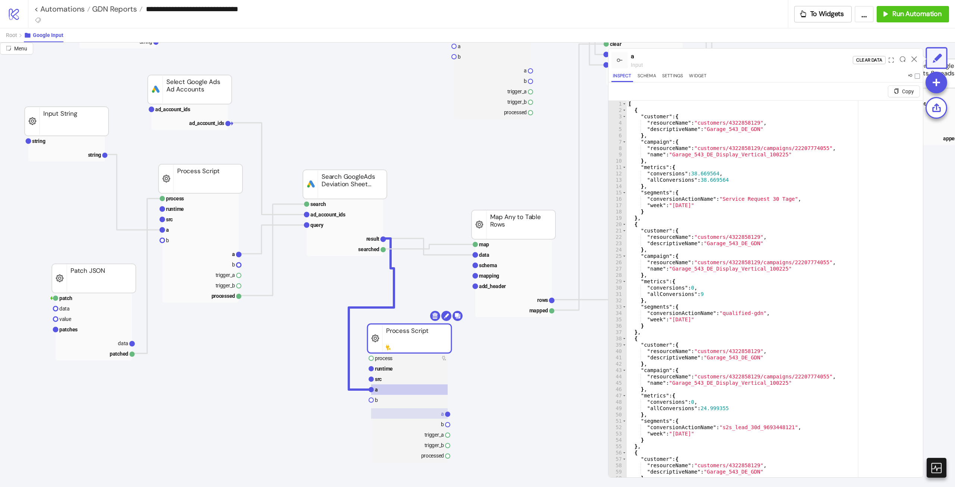
click at [425, 417] on rect at bounding box center [409, 413] width 76 height 10
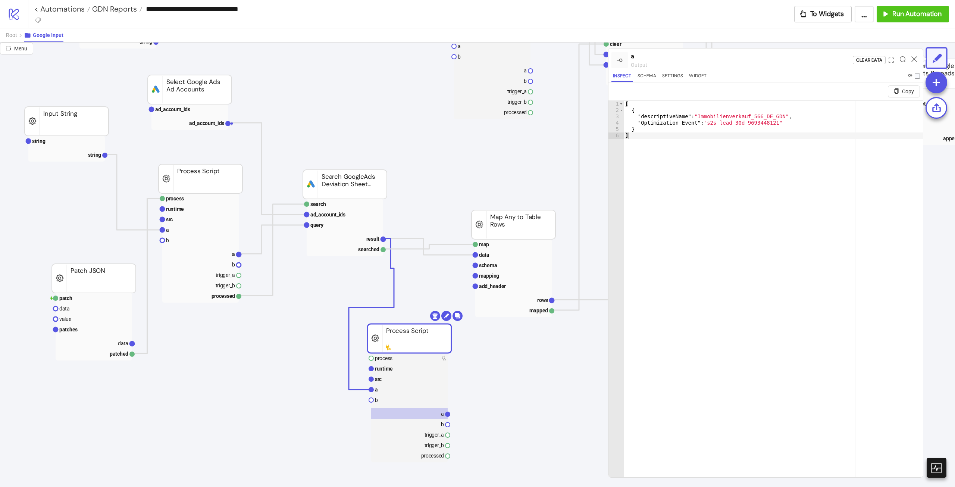
type textarea "*"
click at [727, 205] on div "[ { "descriptiveName" : "Immobilienverkauf_566_DE_GDN" , "Optimization Event" :…" at bounding box center [773, 304] width 299 height 407
click at [422, 391] on rect at bounding box center [409, 389] width 76 height 10
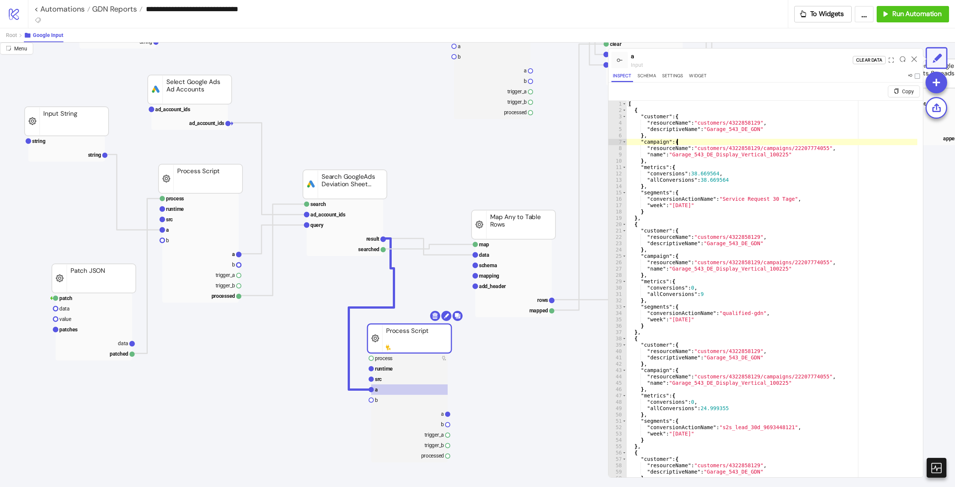
click at [779, 140] on div "[ { "customer" : { "resourceName" : "customers/4322858129" , "descriptiveName" …" at bounding box center [772, 304] width 291 height 407
click at [744, 121] on div "[ { "customer" : { "resourceName" : "customers/4322858129" , "descriptiveName" …" at bounding box center [772, 304] width 291 height 407
click at [677, 128] on div "[ { "customer" : { "resourceName" : "customers/4322858129" , "descriptiveName" …" at bounding box center [772, 304] width 291 height 407
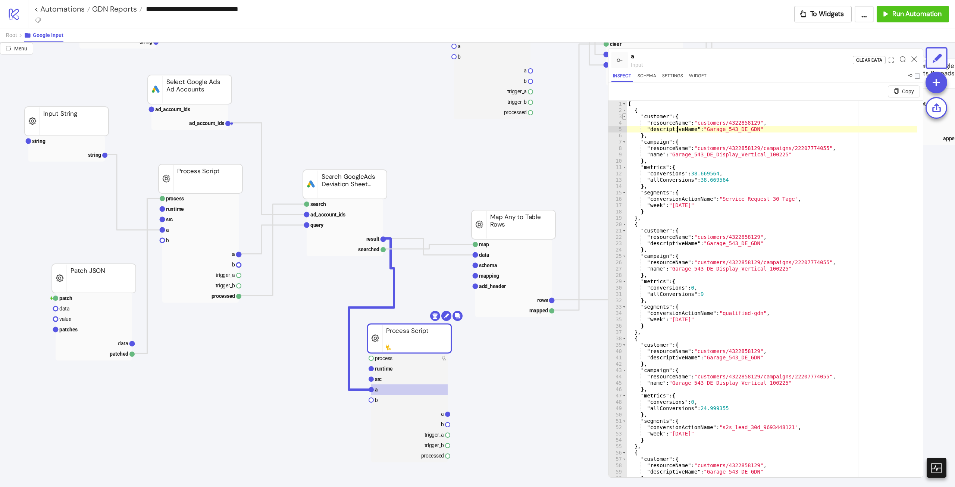
click at [624, 119] on span "Toggle code folding, rows 3 through 6" at bounding box center [624, 116] width 4 height 6
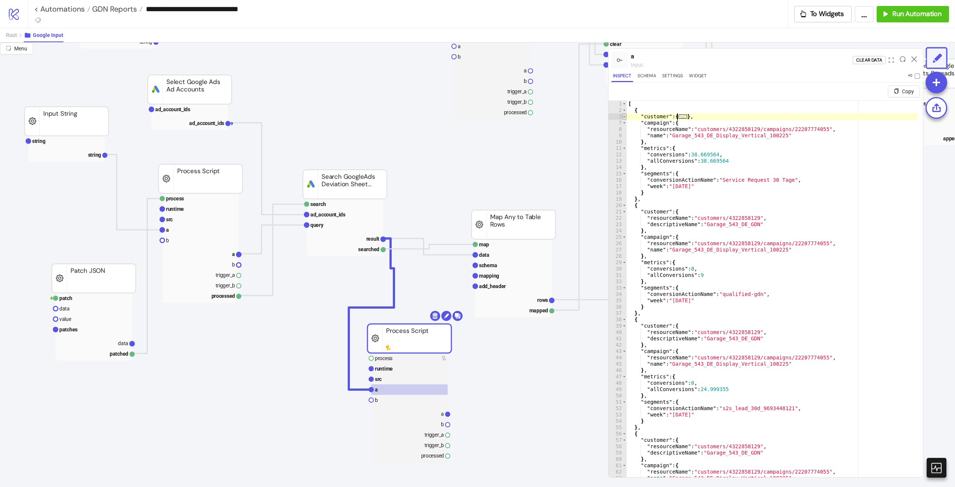
click at [625, 113] on span "Toggle code folding, rows 3 through 6" at bounding box center [624, 116] width 4 height 6
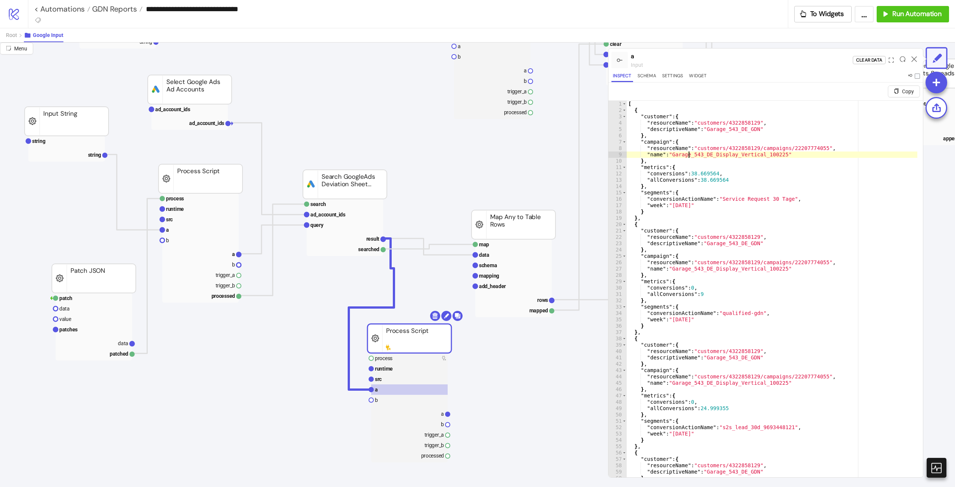
click at [689, 155] on div "[ { "customer" : { "resourceName" : "customers/4322858129" , "descriptiveName" …" at bounding box center [772, 304] width 291 height 407
click at [657, 154] on div "[ { "customer" : { "resourceName" : "customers/4322858129" , "descriptiveName" …" at bounding box center [772, 304] width 291 height 407
drag, startPoint x: 652, startPoint y: 155, endPoint x: 691, endPoint y: 157, distance: 39.3
click at [684, 156] on div "[ { "customer" : { "resourceName" : "customers/4322858129" , "descriptiveName" …" at bounding box center [772, 304] width 291 height 407
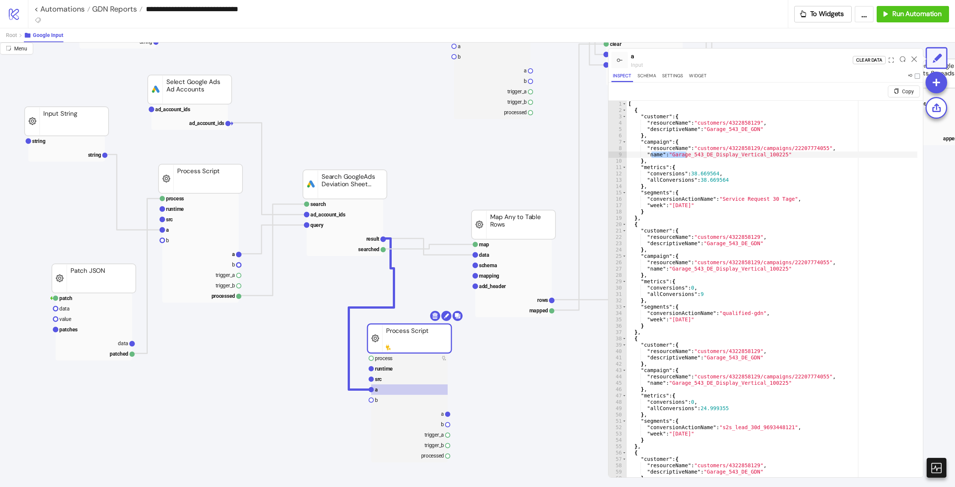
click at [748, 178] on div "[ { "customer" : { "resourceName" : "customers/4322858129" , "descriptiveName" …" at bounding box center [772, 304] width 291 height 407
click at [767, 156] on div "[ { "customer" : { "resourceName" : "customers/4322858129" , "descriptiveName" …" at bounding box center [772, 304] width 291 height 407
click at [672, 160] on div "[ { "customer" : { "resourceName" : "customers/4322858129" , "descriptiveName" …" at bounding box center [772, 304] width 291 height 407
click at [652, 154] on div "[ { "customer" : { "resourceName" : "customers/4322858129" , "descriptiveName" …" at bounding box center [772, 304] width 291 height 407
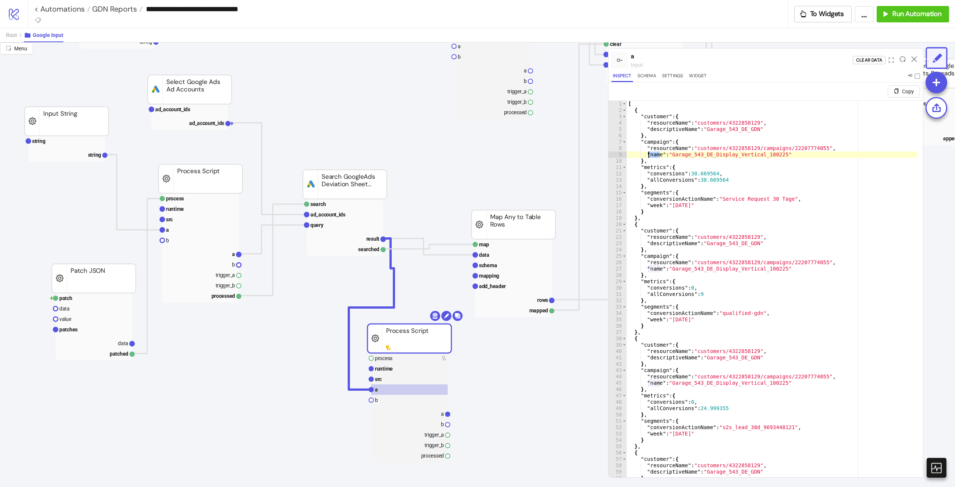
click at [652, 154] on div "[ { "customer" : { "resourceName" : "customers/4322858129" , "descriptiveName" …" at bounding box center [772, 304] width 291 height 407
click at [646, 139] on div "[ { "customer" : { "resourceName" : "customers/4322858129" , "descriptiveName" …" at bounding box center [772, 304] width 291 height 407
click at [658, 155] on div "[ { "customer" : { "resourceName" : "customers/4322858129" , "descriptiveName" …" at bounding box center [772, 304] width 291 height 407
click at [652, 136] on div "[ { "customer" : { "resourceName" : "customers/4322858129" , "descriptiveName" …" at bounding box center [772, 304] width 291 height 407
click at [652, 143] on div "[ { "customer" : { "resourceName" : "customers/4322858129" , "descriptiveName" …" at bounding box center [772, 304] width 291 height 407
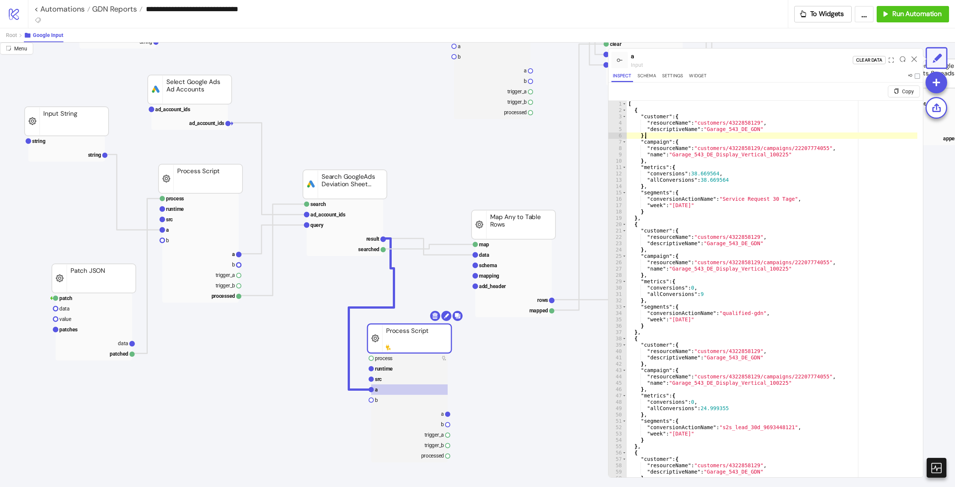
type textarea "**********"
click at [652, 143] on div "[ { "customer" : { "resourceName" : "customers/4322858129" , "descriptiveName" …" at bounding box center [772, 304] width 291 height 407
click at [387, 382] on rect at bounding box center [409, 379] width 76 height 10
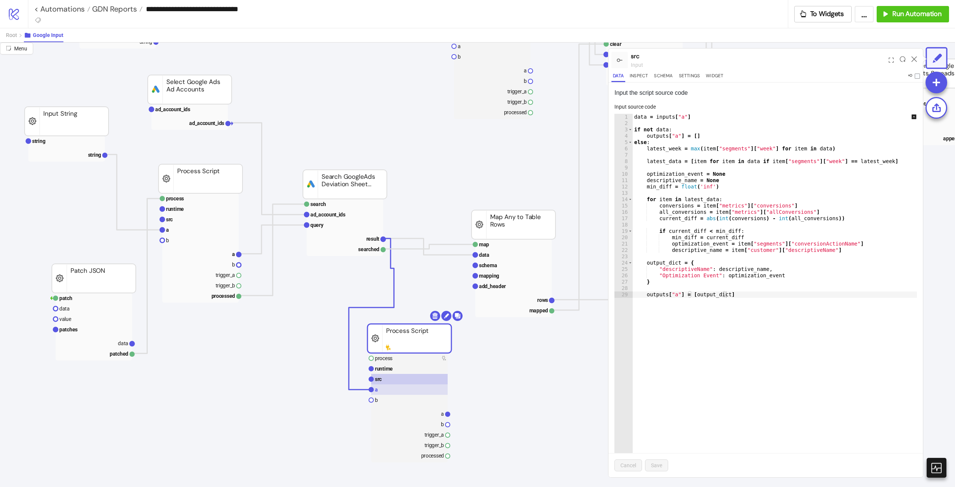
click at [390, 389] on rect at bounding box center [409, 389] width 76 height 10
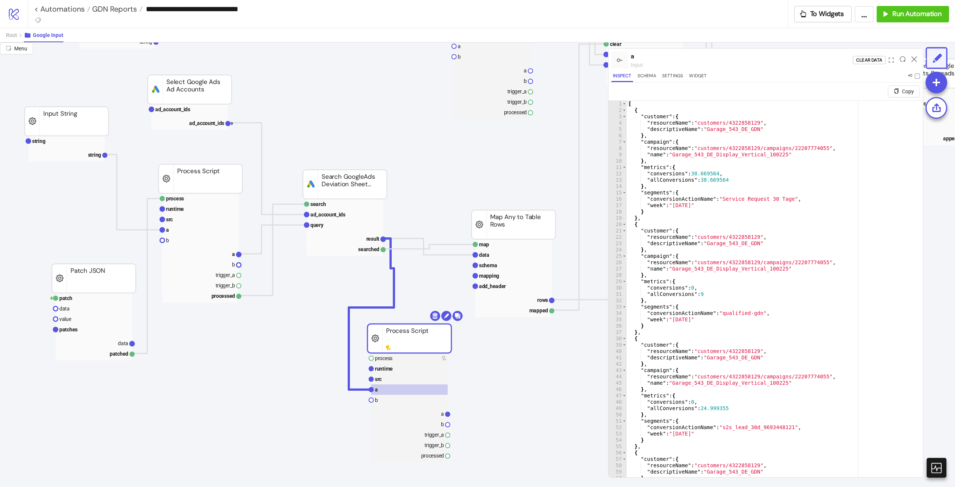
type textarea "**********"
click at [731, 268] on div "[ { "customer" : { "resourceName" : "customers/4322858129" , "descriptiveName" …" at bounding box center [772, 304] width 291 height 407
click at [419, 378] on rect at bounding box center [409, 379] width 76 height 10
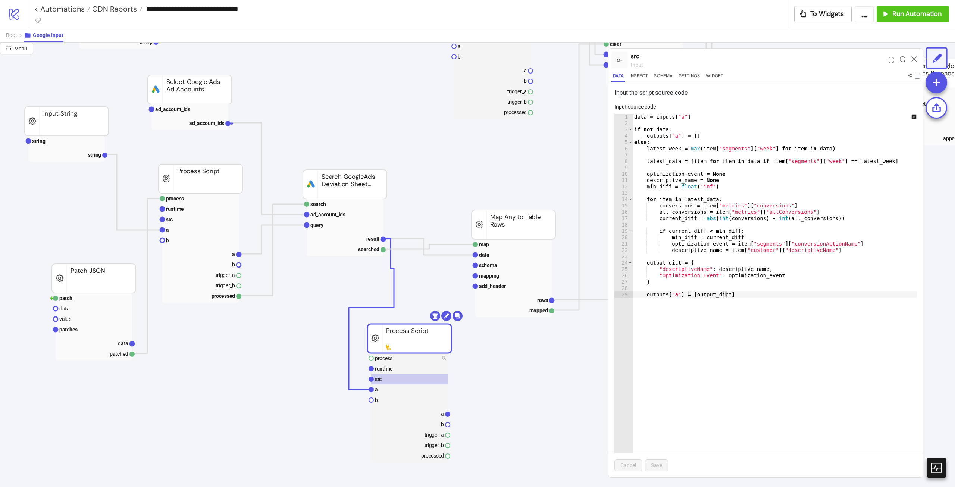
click at [695, 271] on div "data = inputs [ "a" ] if not data : outputs [ "a" ] = [ ] else : latest_week = …" at bounding box center [780, 295] width 295 height 363
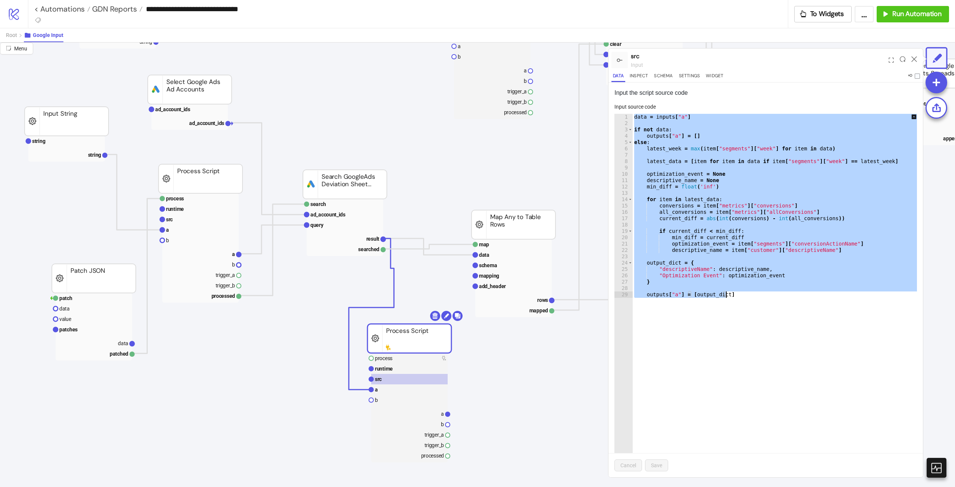
paste textarea "Cursor at row 29"
type textarea "**********"
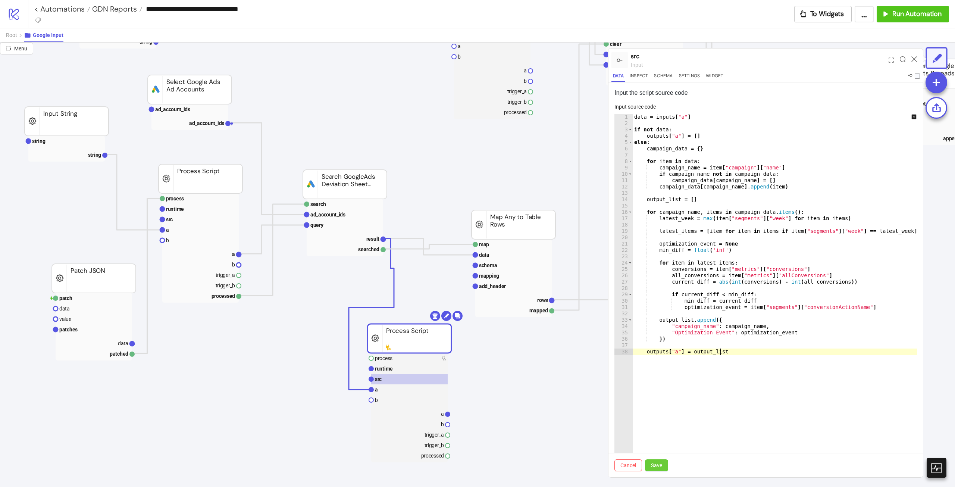
click at [649, 465] on button "Save" at bounding box center [656, 465] width 23 height 12
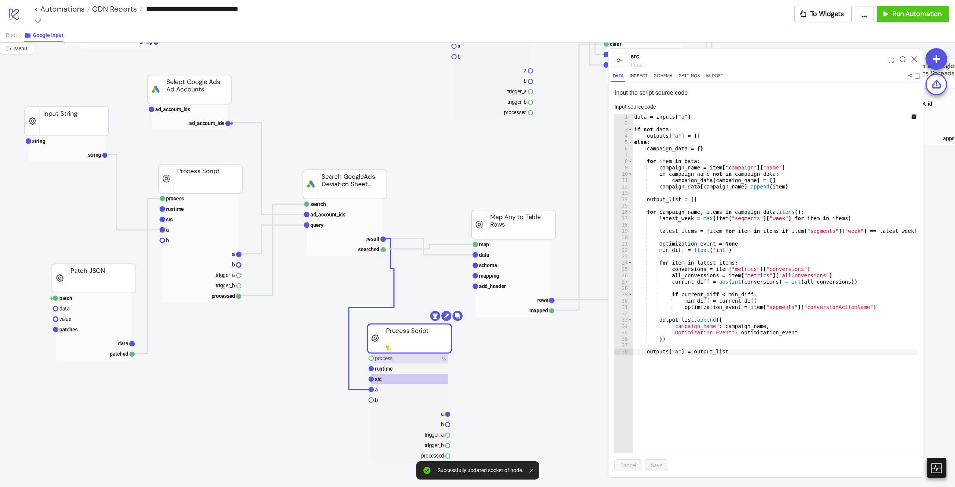
click at [411, 360] on rect at bounding box center [409, 358] width 76 height 10
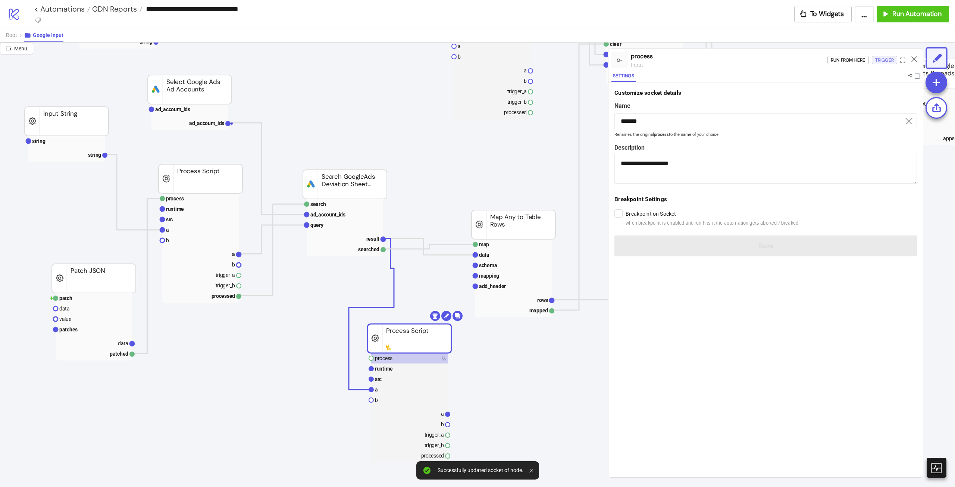
click at [885, 58] on div "Trigger" at bounding box center [884, 60] width 19 height 9
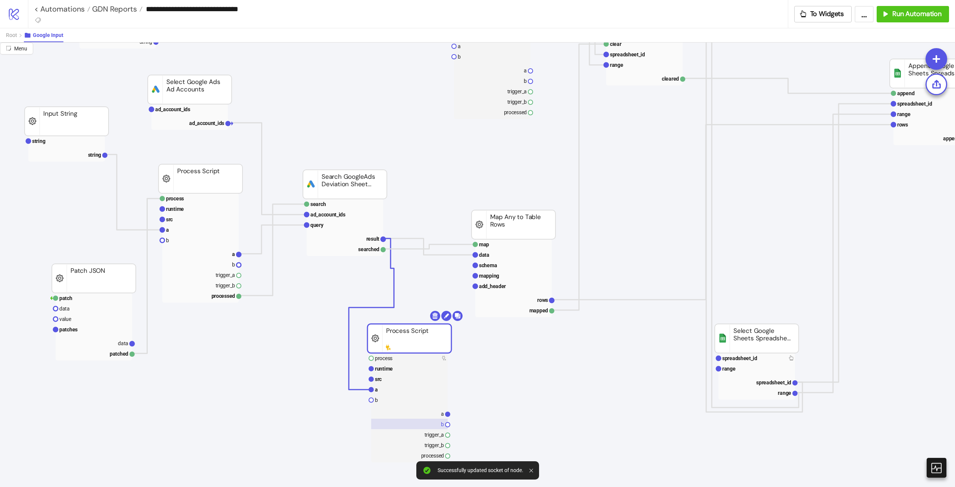
click at [429, 419] on rect at bounding box center [409, 424] width 76 height 10
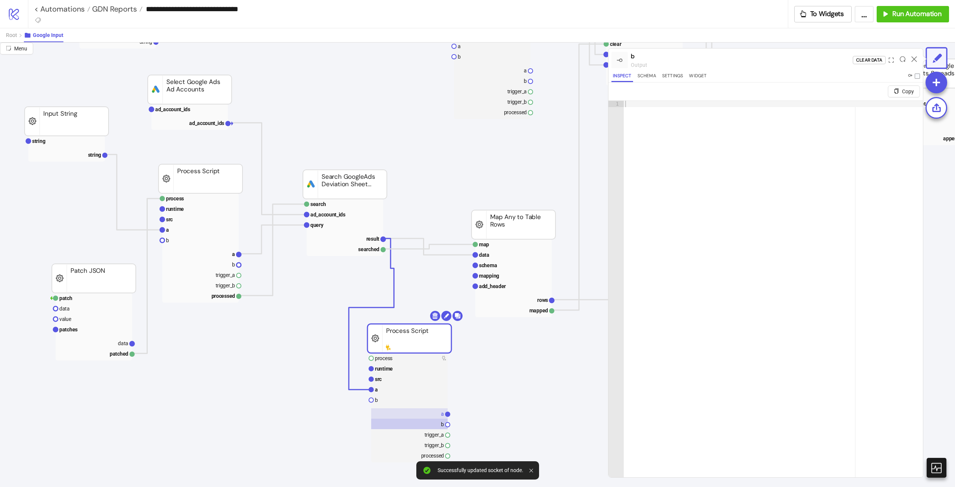
click at [430, 418] on rect at bounding box center [409, 413] width 76 height 10
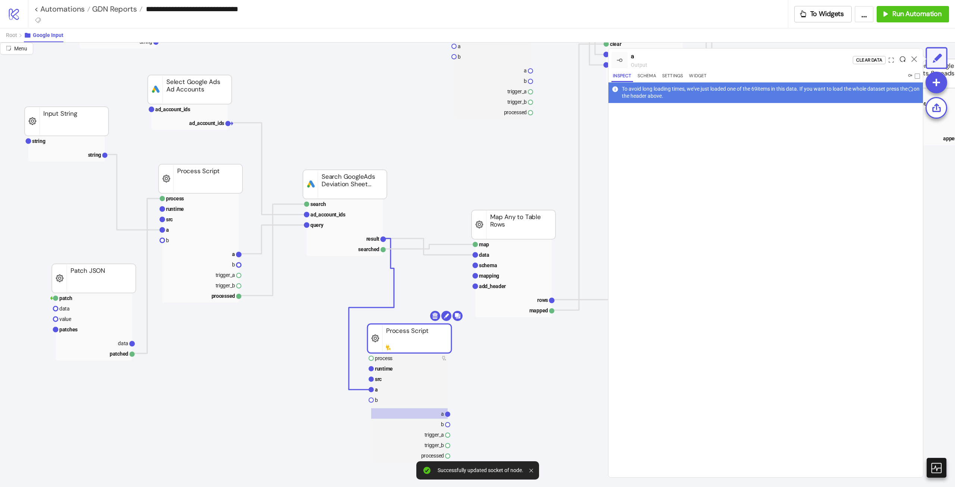
click at [900, 59] on icon at bounding box center [903, 59] width 6 height 6
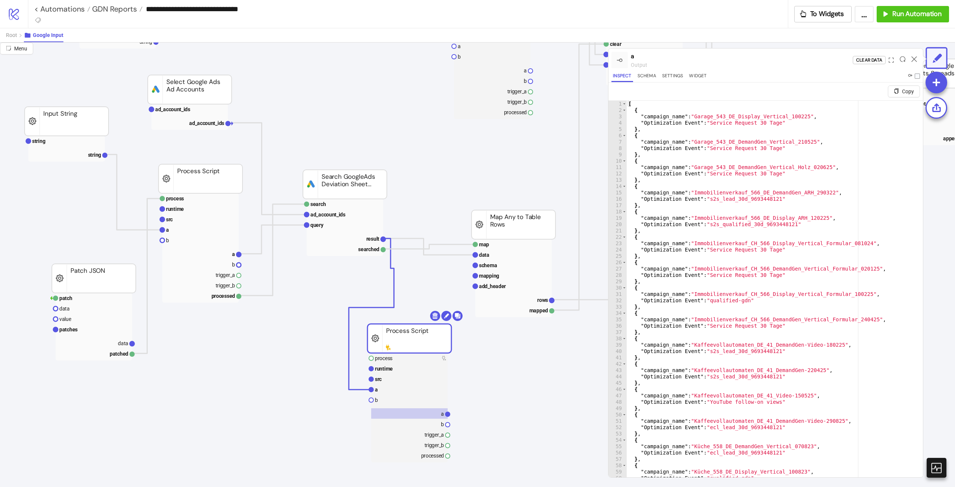
click at [801, 279] on div "[ { "campaign_name" : "Garage_543_DE_Display_Vertical_100225" , "Optimization E…" at bounding box center [775, 302] width 296 height 402
click at [844, 175] on div "[ { "campaign_name" : "Garage_543_DE_Display_Vertical_100225" , "Optimization E…" at bounding box center [775, 302] width 296 height 402
type textarea "**********"
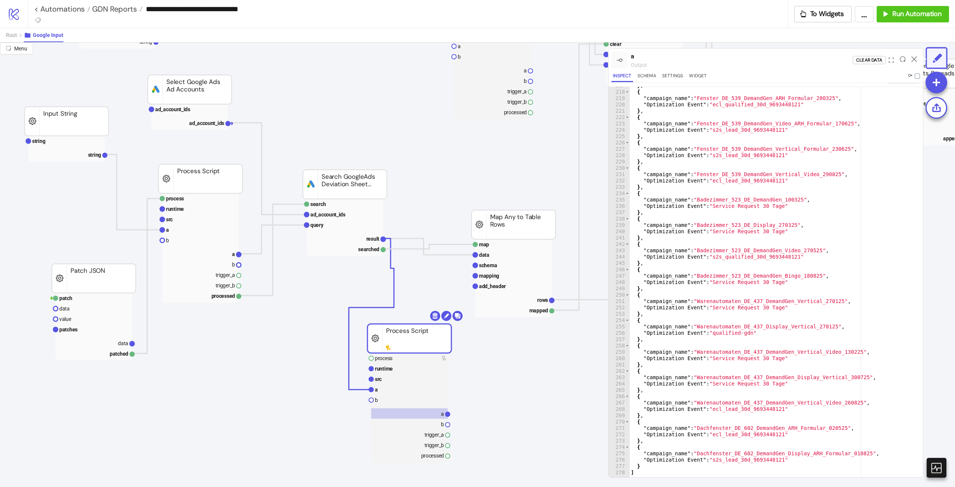
scroll to position [18, 0]
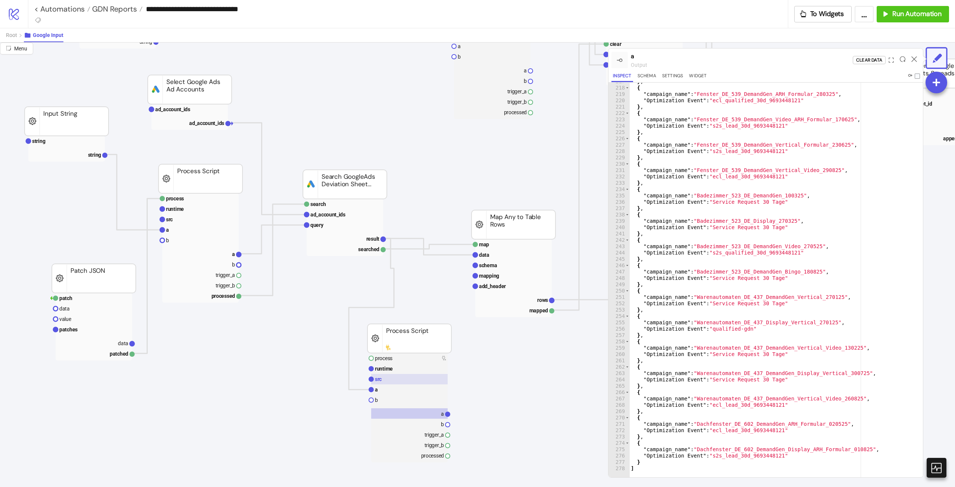
click at [425, 378] on rect at bounding box center [409, 379] width 76 height 10
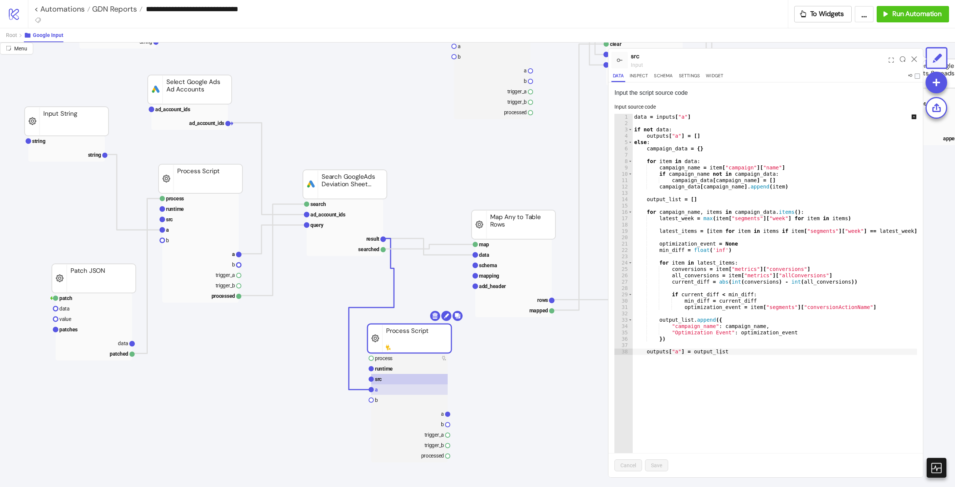
click at [421, 390] on rect at bounding box center [409, 389] width 76 height 10
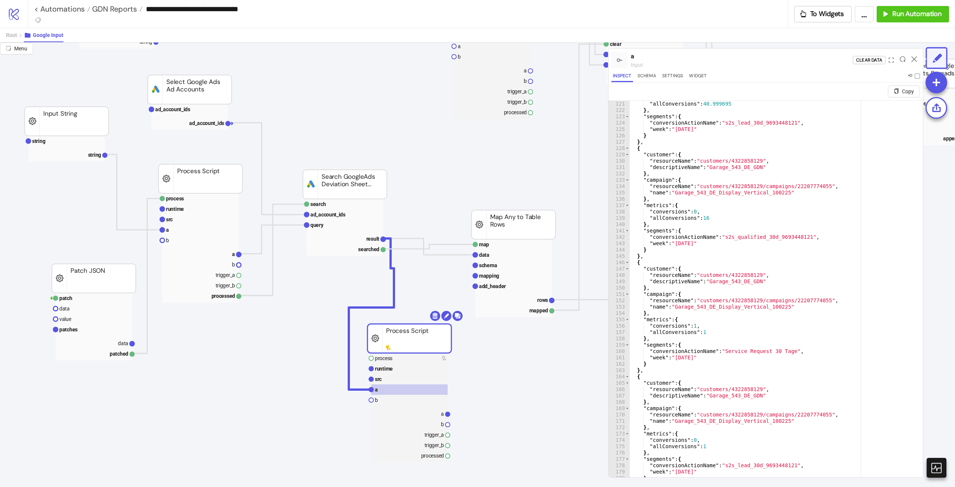
scroll to position [21, 0]
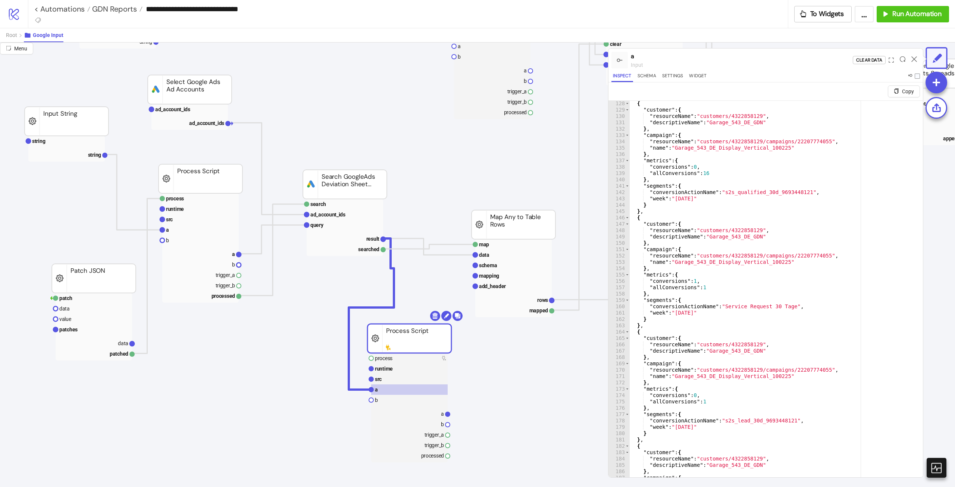
click at [783, 300] on div "{ "customer" : { "resourceName" : "customers/4322858129" , "descriptiveName" : …" at bounding box center [774, 303] width 288 height 407
click at [785, 290] on div "{ "customer" : { "resourceName" : "customers/4322858129" , "descriptiveName" : …" at bounding box center [774, 303] width 288 height 407
click at [769, 246] on div "{ "customer" : { "resourceName" : "customers/4322858129" , "descriptiveName" : …" at bounding box center [774, 303] width 288 height 407
click at [768, 199] on div "{ "customer" : { "resourceName" : "customers/4322858129" , "descriptiveName" : …" at bounding box center [774, 303] width 288 height 407
click at [663, 168] on div "{ "customer" : { "resourceName" : "customers/4322858129" , "descriptiveName" : …" at bounding box center [774, 303] width 288 height 407
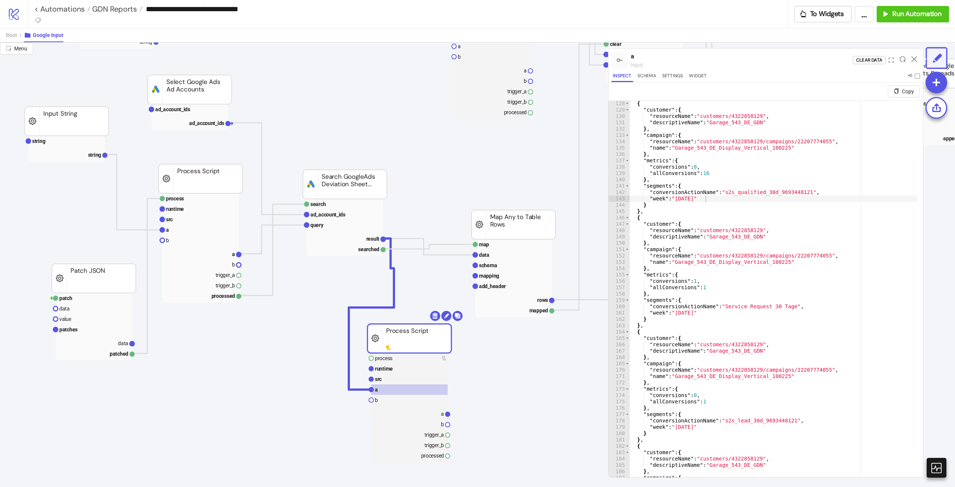
type textarea "**********"
click at [663, 168] on div "{ "customer" : { "resourceName" : "customers/4322858129" , "descriptiveName" : …" at bounding box center [774, 303] width 288 height 407
click at [420, 383] on rect at bounding box center [409, 379] width 76 height 10
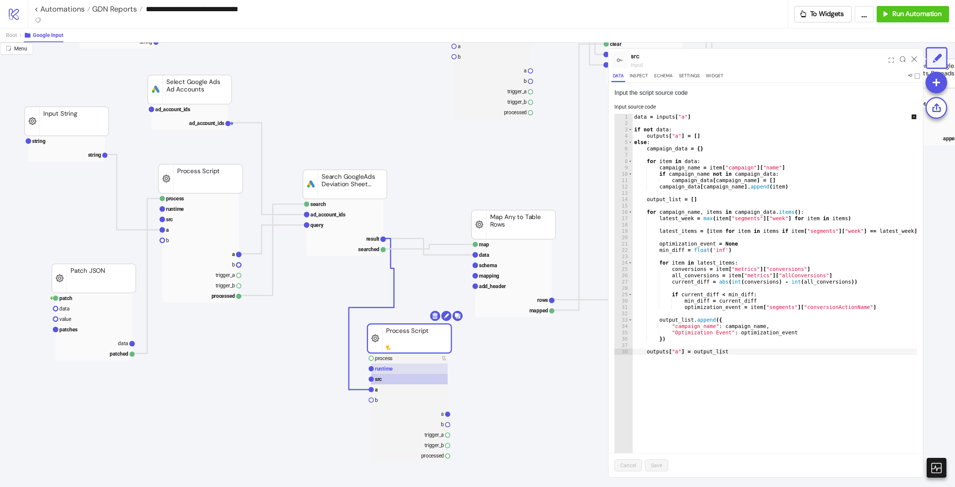
click at [400, 373] on rect at bounding box center [409, 368] width 76 height 10
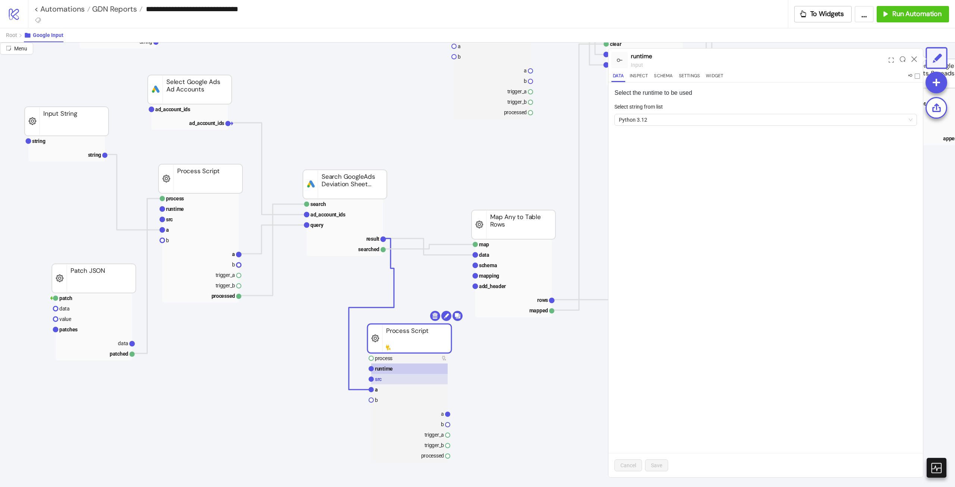
click at [396, 381] on rect at bounding box center [409, 379] width 76 height 10
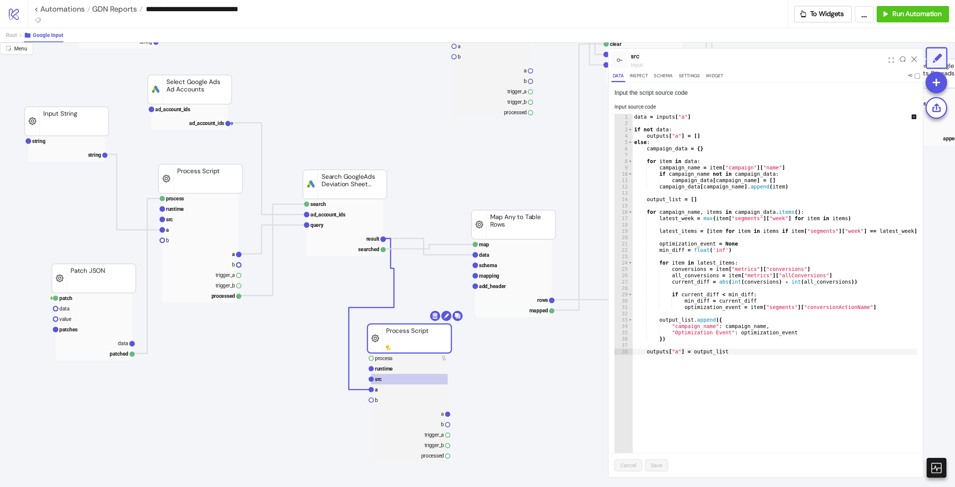
click at [666, 252] on div "data = inputs [ "a" ] if not data : outputs [ "a" ] = [ ] else : campaign_data …" at bounding box center [780, 295] width 295 height 363
paste textarea "Cursor at row 22"
type textarea "**********"
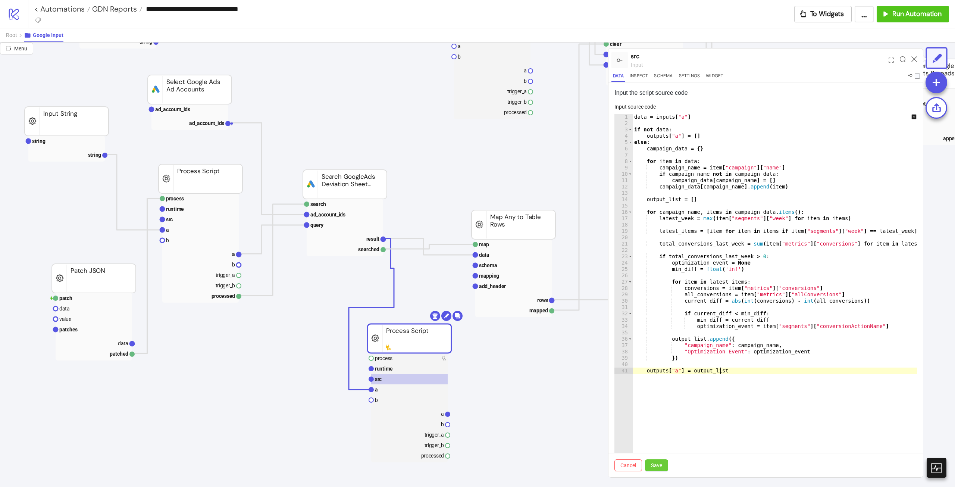
click at [659, 465] on span "Save" at bounding box center [656, 465] width 11 height 6
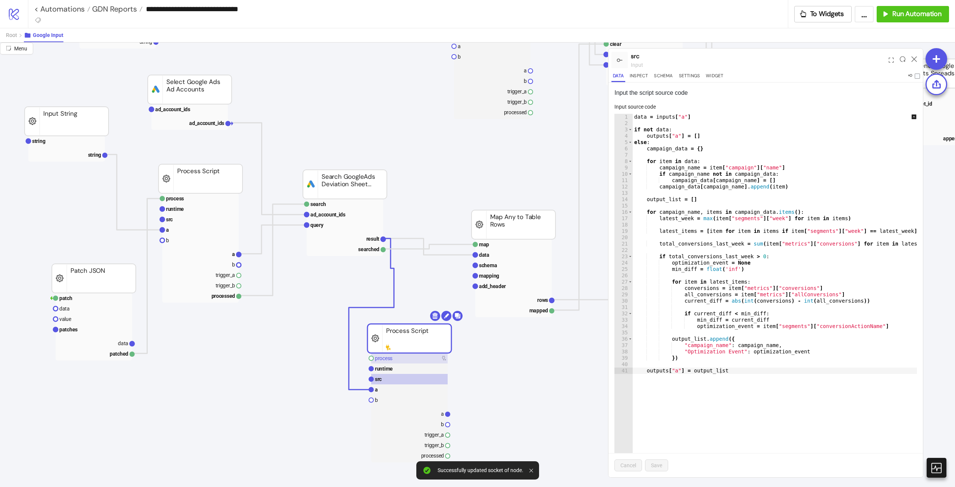
click at [420, 361] on rect at bounding box center [409, 358] width 76 height 10
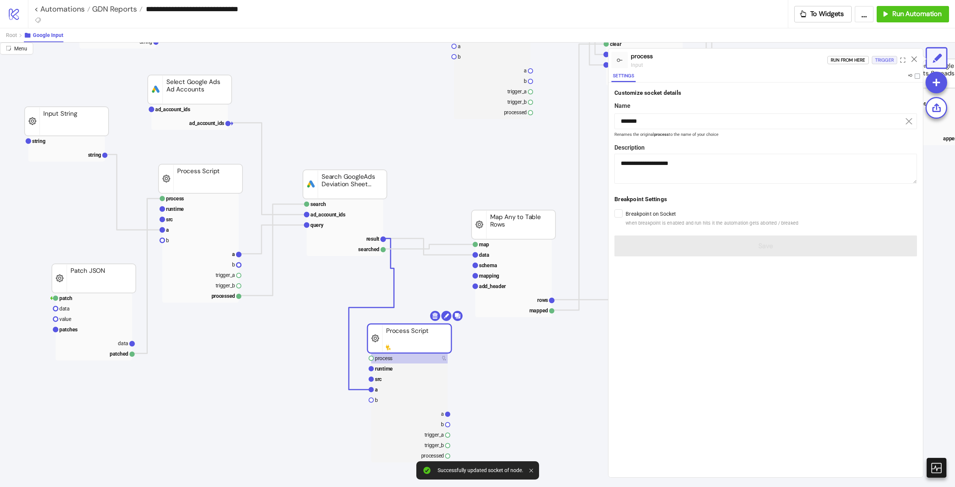
click at [882, 62] on div "Trigger" at bounding box center [884, 60] width 19 height 9
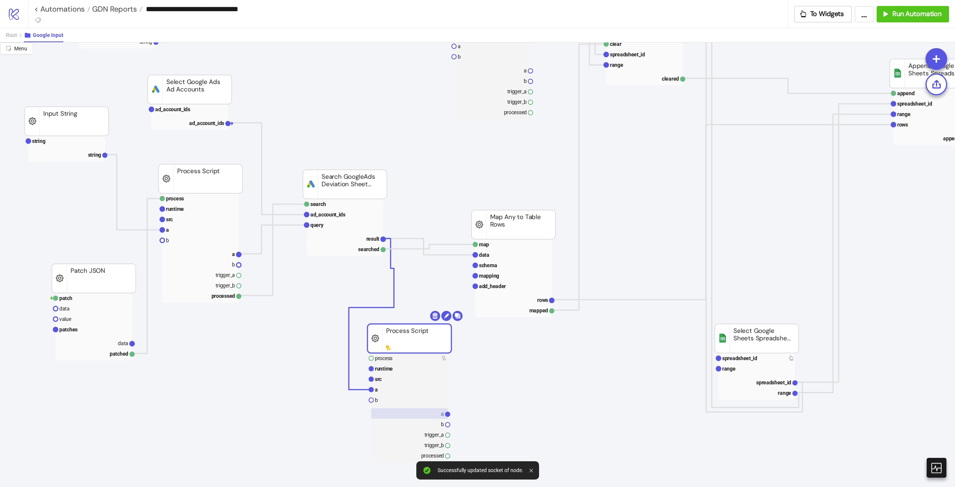
click at [435, 413] on rect at bounding box center [409, 413] width 76 height 10
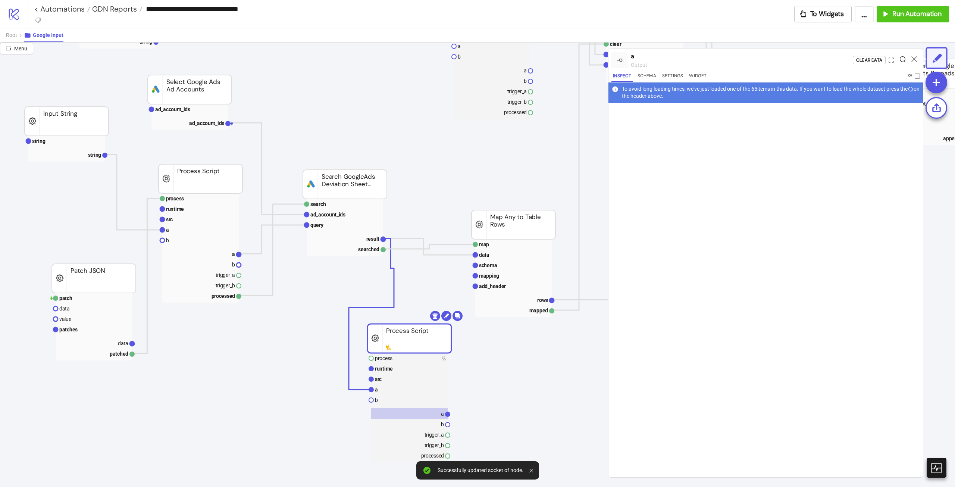
click at [902, 57] on icon at bounding box center [903, 59] width 6 height 6
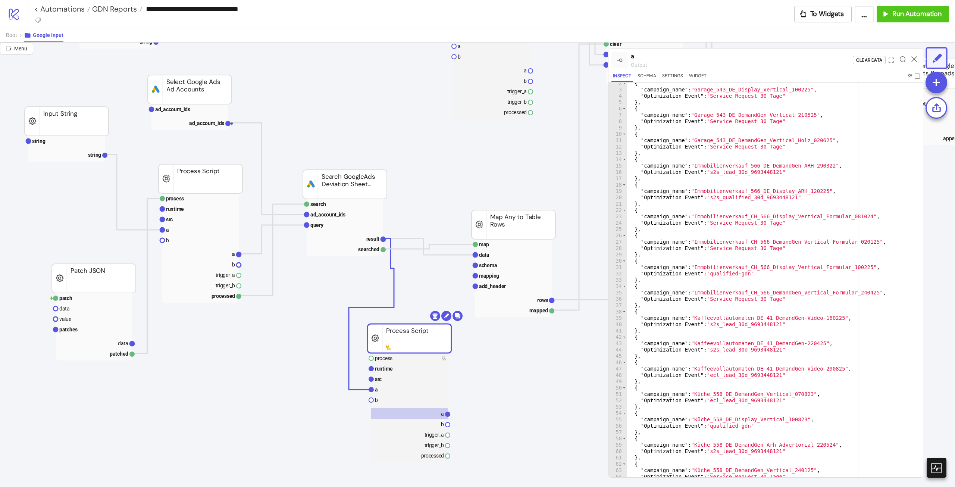
scroll to position [0, 0]
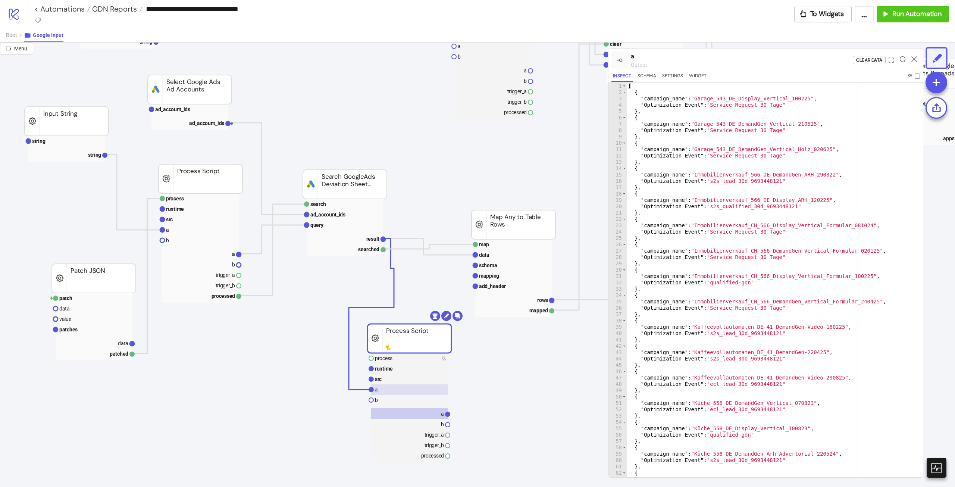
click at [415, 384] on rect at bounding box center [409, 379] width 76 height 10
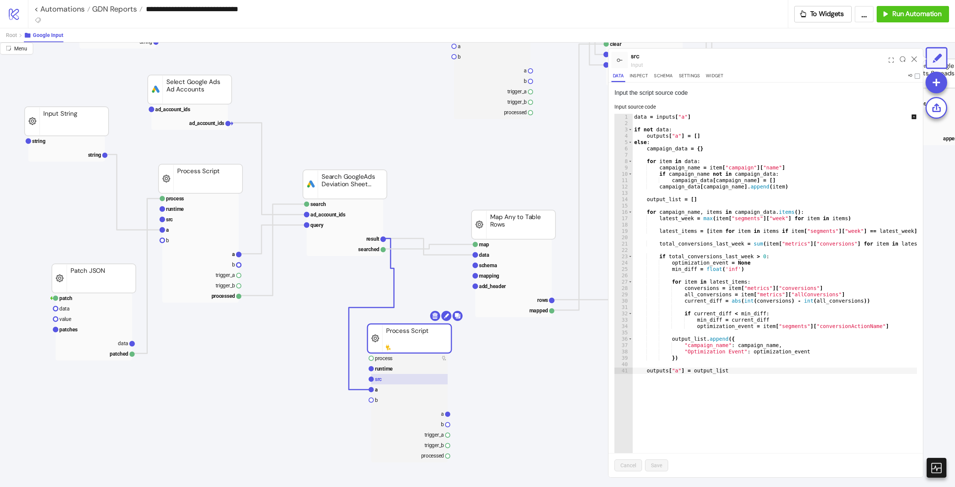
click at [428, 374] on rect at bounding box center [409, 379] width 76 height 10
click at [389, 387] on rect at bounding box center [409, 389] width 76 height 10
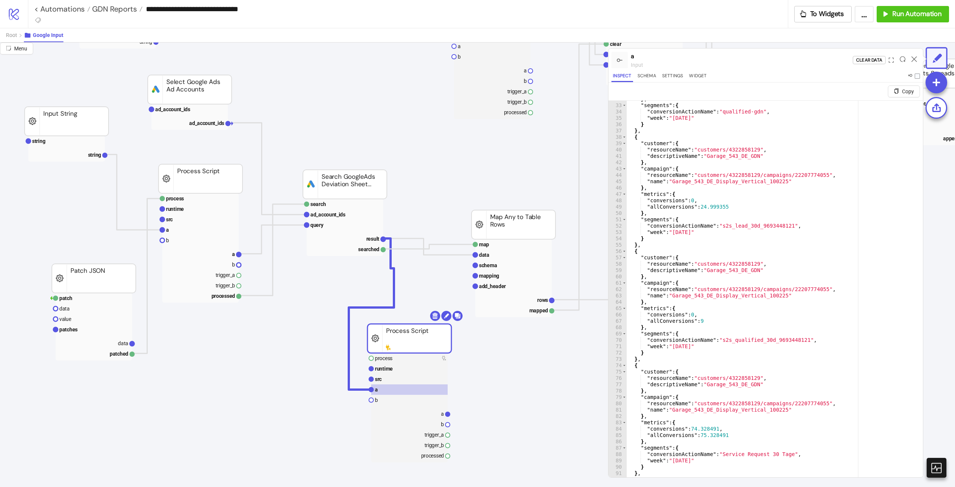
scroll to position [7, 0]
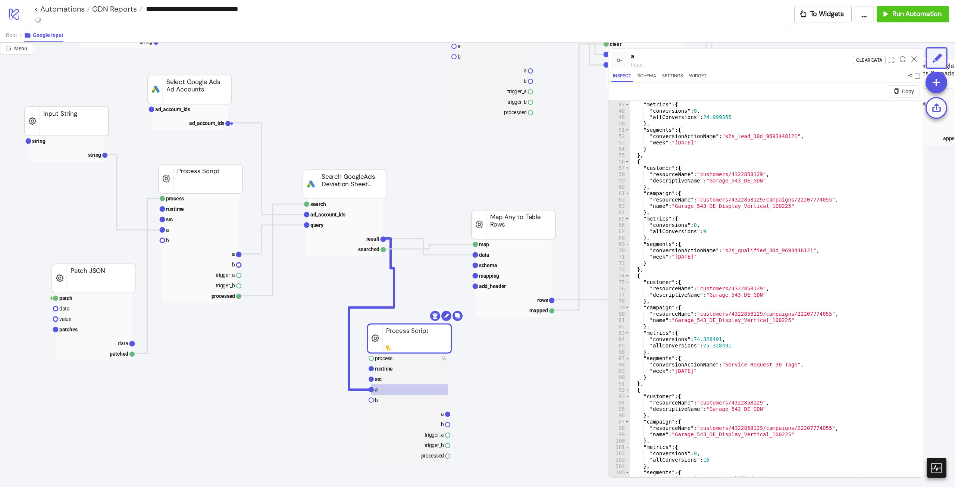
type textarea "**********"
click at [753, 251] on div "} , "metrics" : { "conversions" : 0 , "allConversions" : 24.999355 } , "segment…" at bounding box center [774, 298] width 288 height 407
click at [742, 249] on div "} , "metrics" : { "conversions" : 0 , "allConversions" : 24.999355 } , "segment…" at bounding box center [774, 298] width 288 height 394
click at [742, 249] on div "} , "metrics" : { "conversions" : 0 , "allConversions" : 24.999355 } , "segment…" at bounding box center [774, 298] width 288 height 407
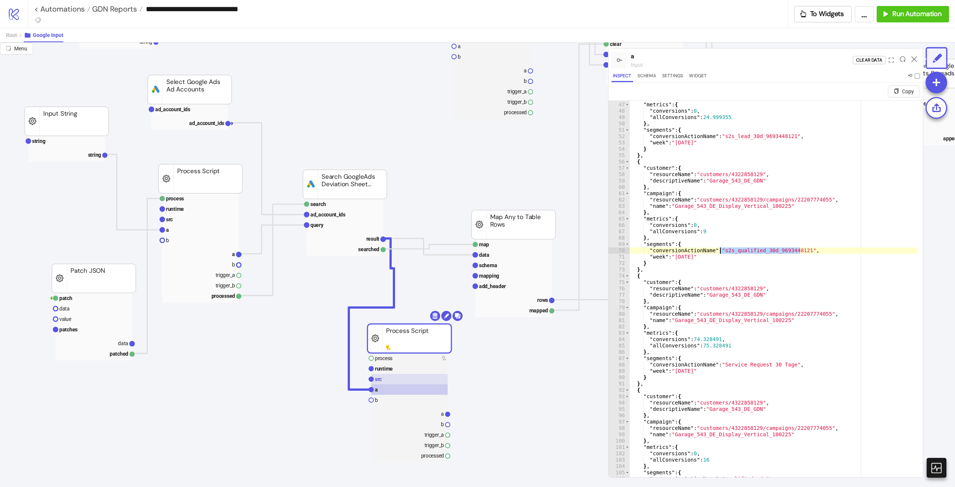
click at [390, 376] on rect at bounding box center [409, 379] width 76 height 10
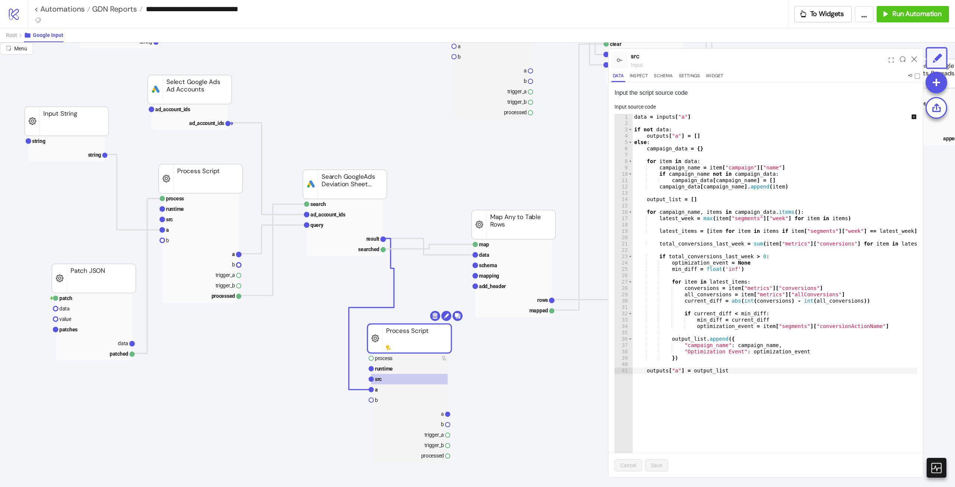
click at [679, 253] on div "data = inputs [ "a" ] if not data : outputs [ "a" ] = [ ] else : campaign_data …" at bounding box center [780, 295] width 295 height 363
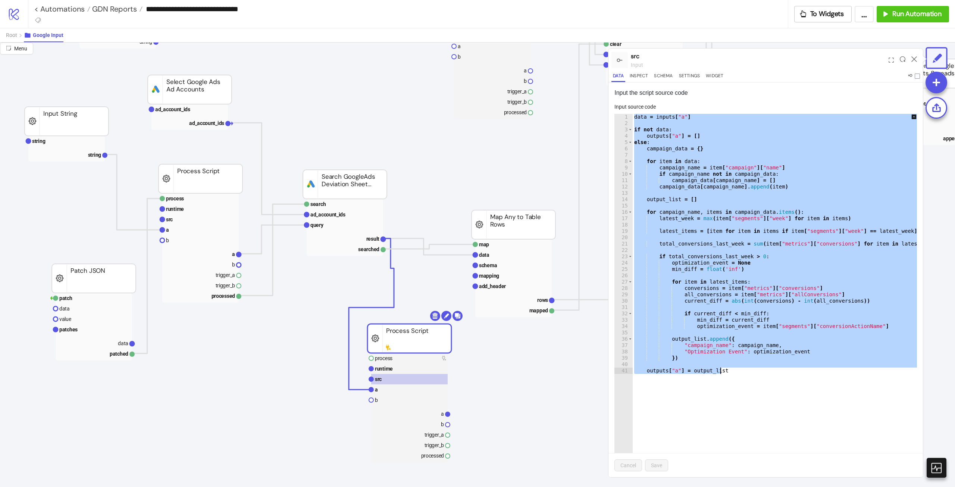
paste textarea "Cursor at row 41"
type textarea "**********"
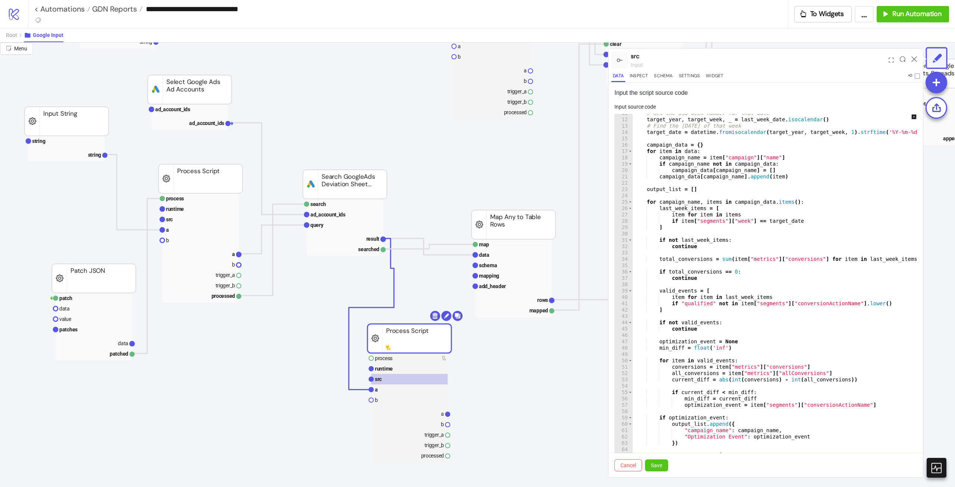
scroll to position [62, 0]
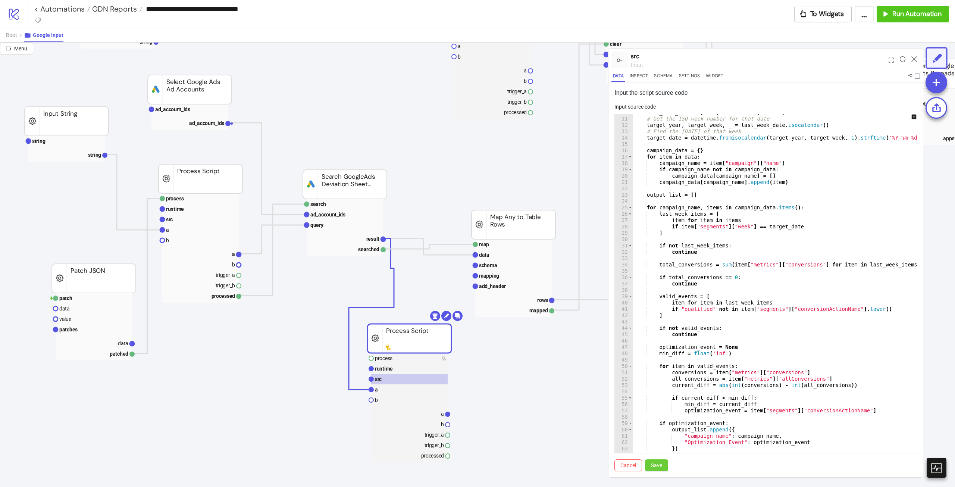
click at [656, 461] on button "Save" at bounding box center [656, 465] width 23 height 12
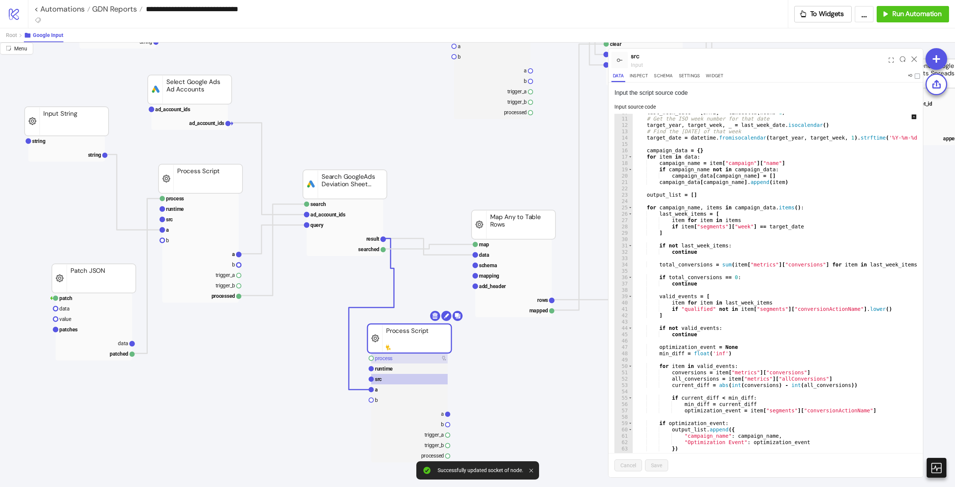
click at [407, 354] on rect at bounding box center [409, 358] width 76 height 10
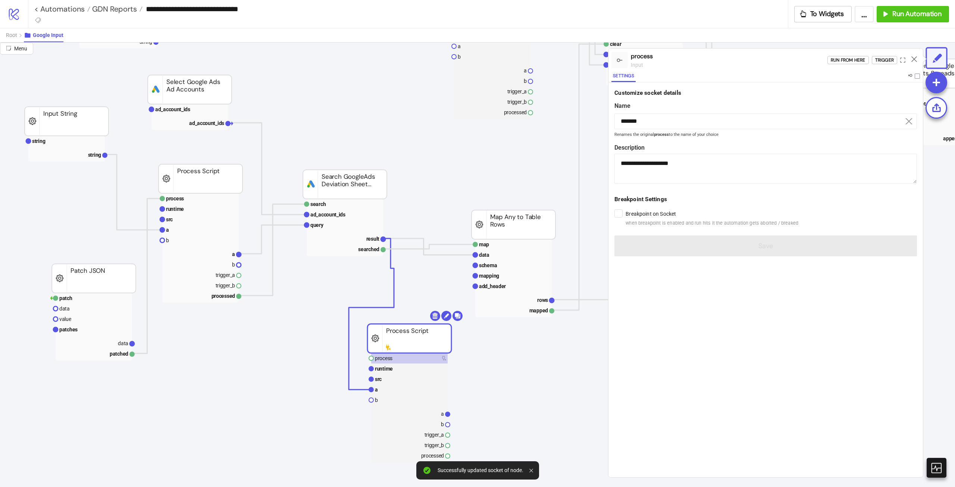
click at [878, 53] on div "Run from here Trigger" at bounding box center [876, 60] width 96 height 20
click at [879, 57] on div "Trigger" at bounding box center [884, 60] width 19 height 9
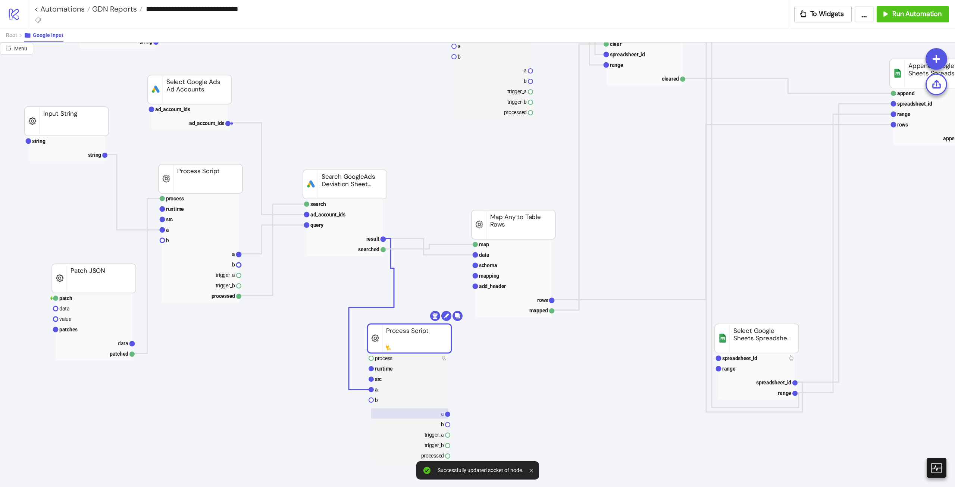
click at [437, 412] on rect at bounding box center [409, 413] width 76 height 10
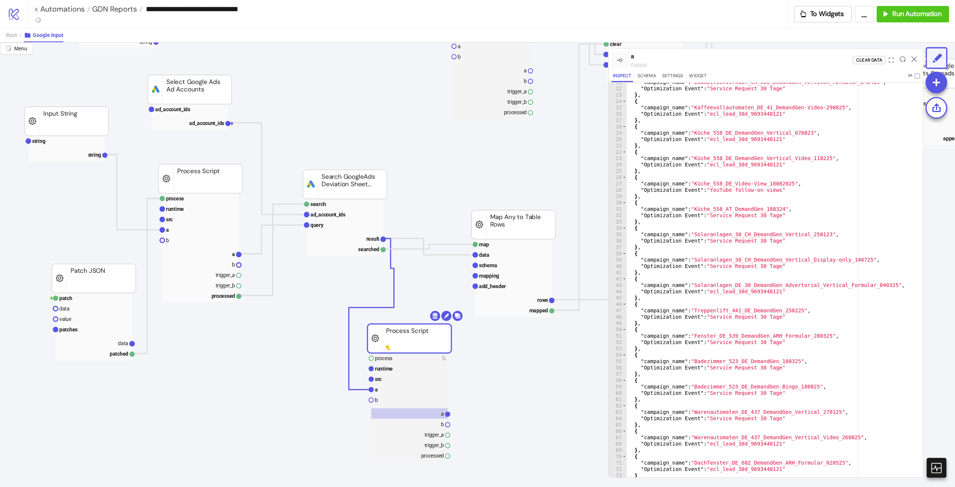
scroll to position [75, 0]
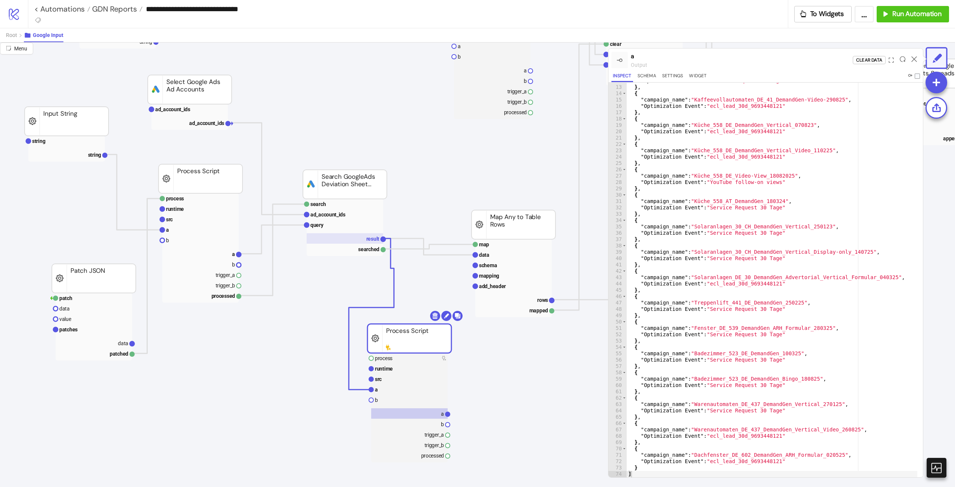
click at [372, 241] on text "result" at bounding box center [372, 239] width 13 height 6
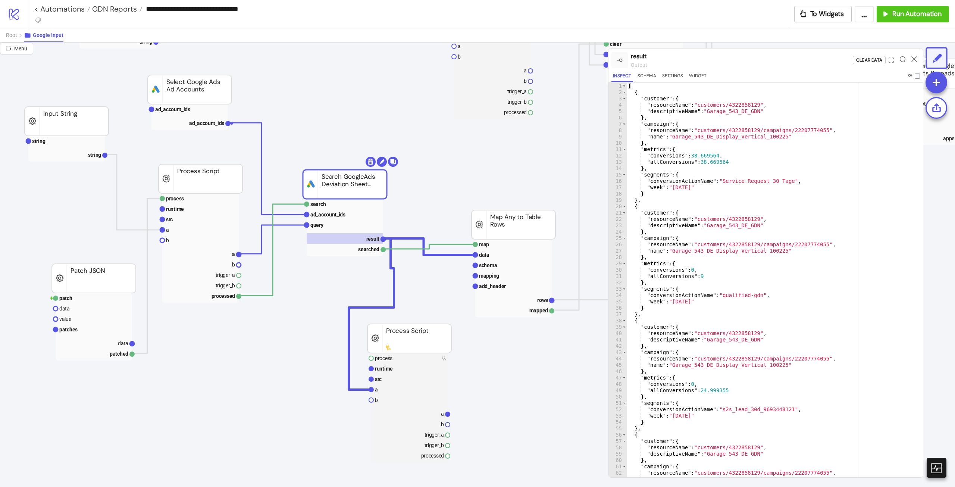
type textarea "**"
click at [769, 256] on div "[ { "customer" : { "resourceName" : "customers/4322858129" , "descriptiveName" …" at bounding box center [772, 286] width 291 height 407
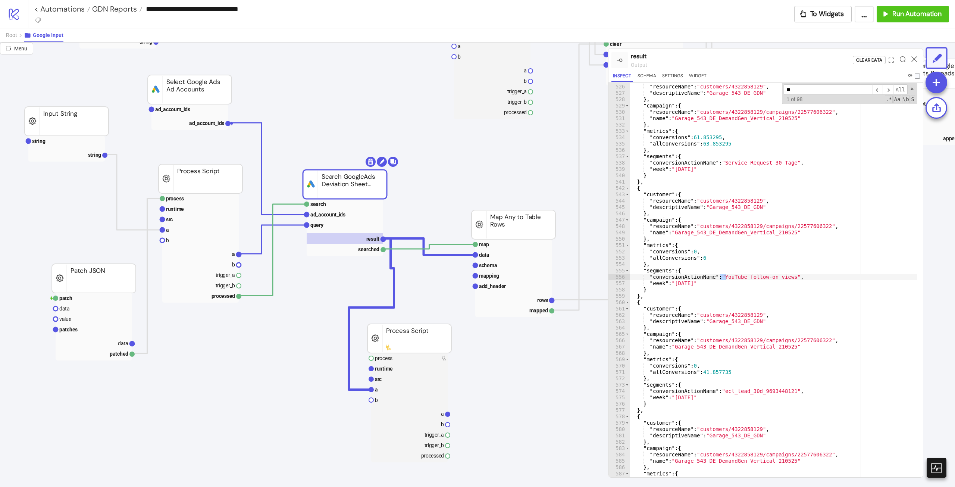
scroll to position [87, 0]
type input "****"
click at [803, 326] on div ""customer" : { "resourceName" : "customers/4322858129" , "descriptiveName" : "G…" at bounding box center [774, 280] width 288 height 407
click at [422, 415] on rect at bounding box center [409, 413] width 76 height 10
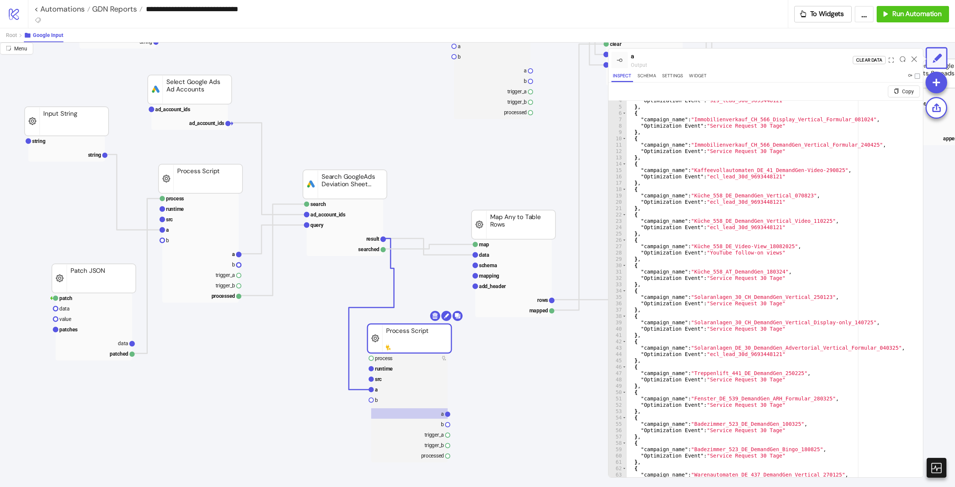
scroll to position [75, 0]
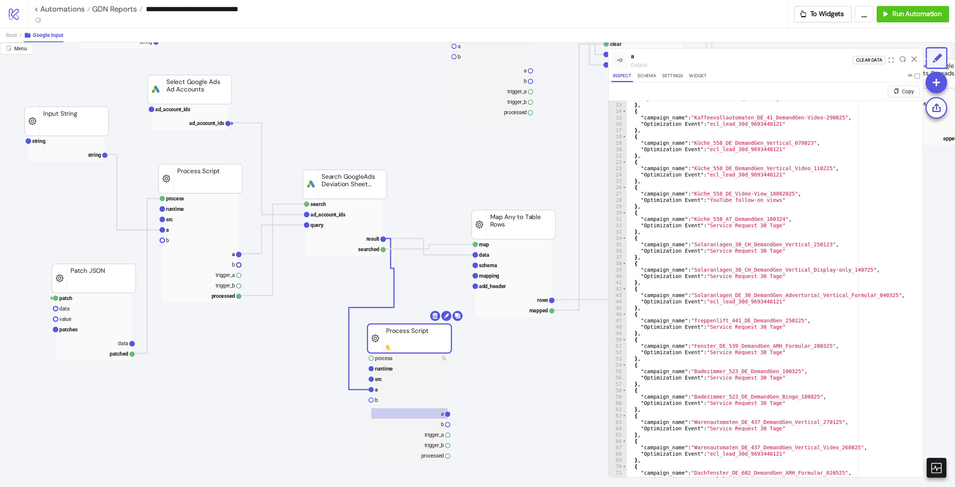
click at [735, 227] on div ""Optimization Event" : "Service Request 30 Tage" } , { "campaign_name" : "Kaffe…" at bounding box center [772, 299] width 291 height 407
click at [730, 202] on div ""Optimization Event" : "Service Request 30 Tage" } , { "campaign_name" : "Kaffe…" at bounding box center [772, 299] width 291 height 407
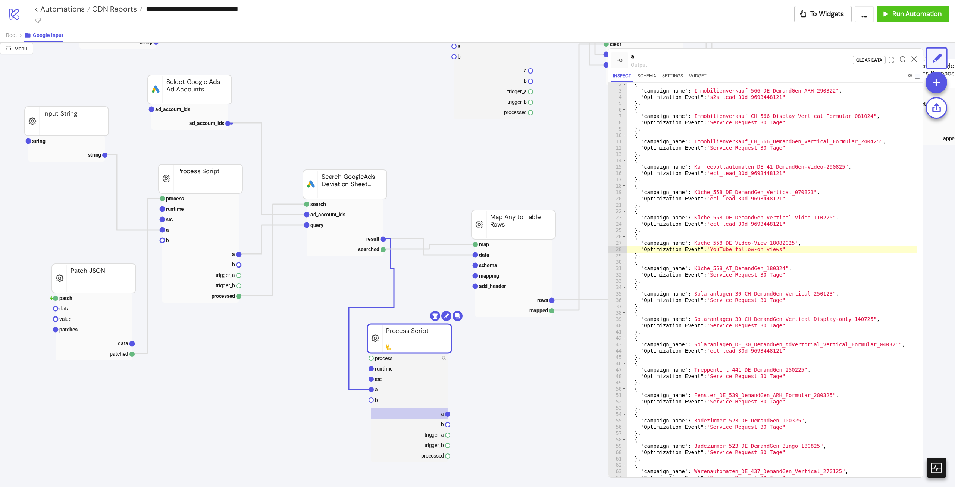
scroll to position [0, 0]
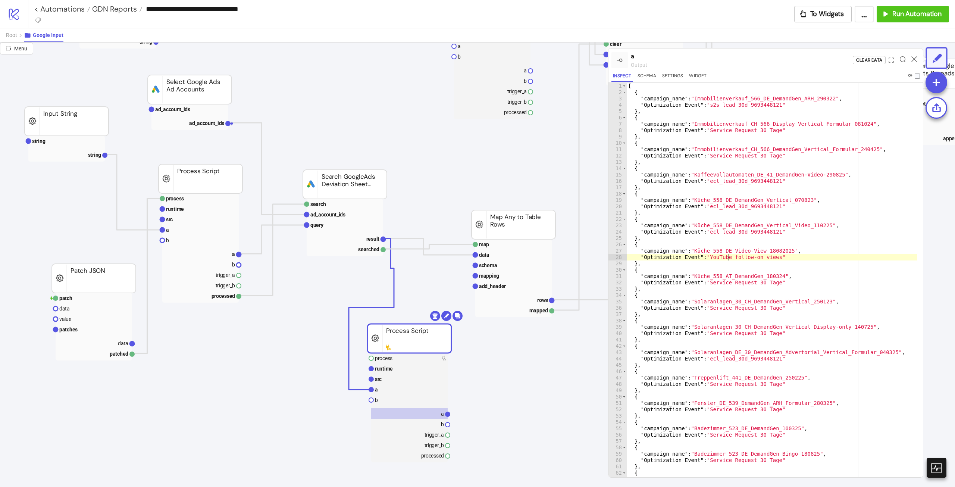
click at [727, 232] on div "[ { "campaign_name" : "Immobilienverkauf_566_DE_DemandGen_ARH_290322" , "Optimi…" at bounding box center [772, 286] width 291 height 407
type textarea "**********"
click at [397, 393] on rect at bounding box center [409, 389] width 76 height 10
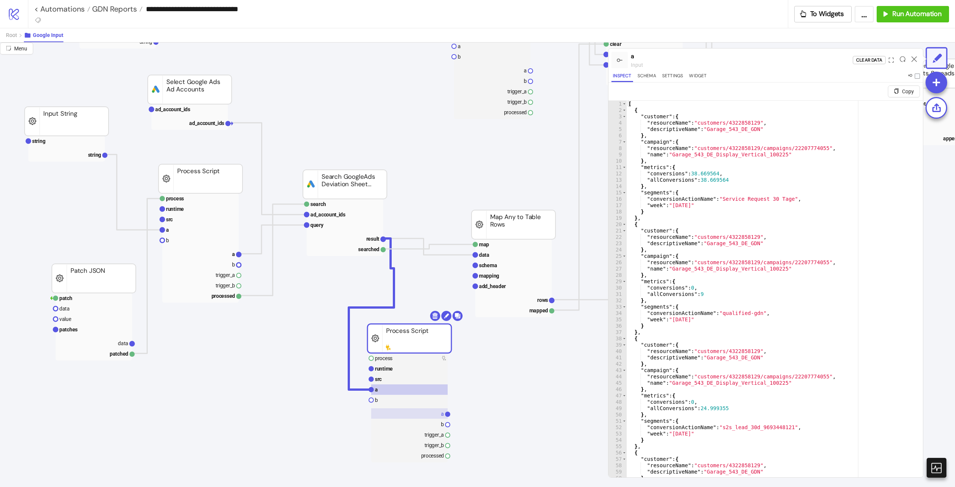
click at [433, 416] on rect at bounding box center [409, 413] width 76 height 10
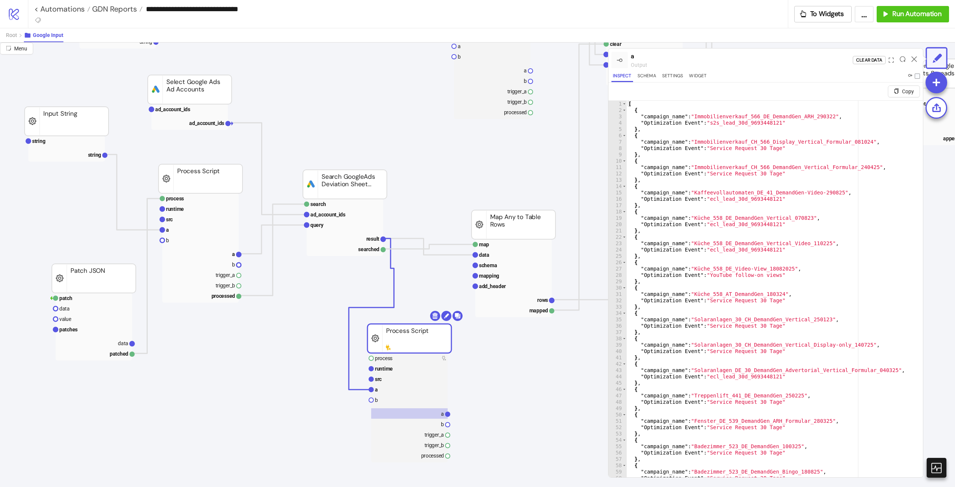
click at [740, 219] on div "[ { "campaign_name" : "Immobilienverkauf_566_DE_DemandGen_ARH_290322" , "Optimi…" at bounding box center [772, 304] width 291 height 407
click at [789, 242] on div "[ { "campaign_name" : "Immobilienverkauf_566_DE_DemandGen_ARH_290322" , "Optimi…" at bounding box center [772, 304] width 291 height 407
click at [771, 255] on div "[ { "campaign_name" : "Immobilienverkauf_566_DE_DemandGen_ARH_290322" , "Optimi…" at bounding box center [772, 304] width 291 height 407
type textarea "**"
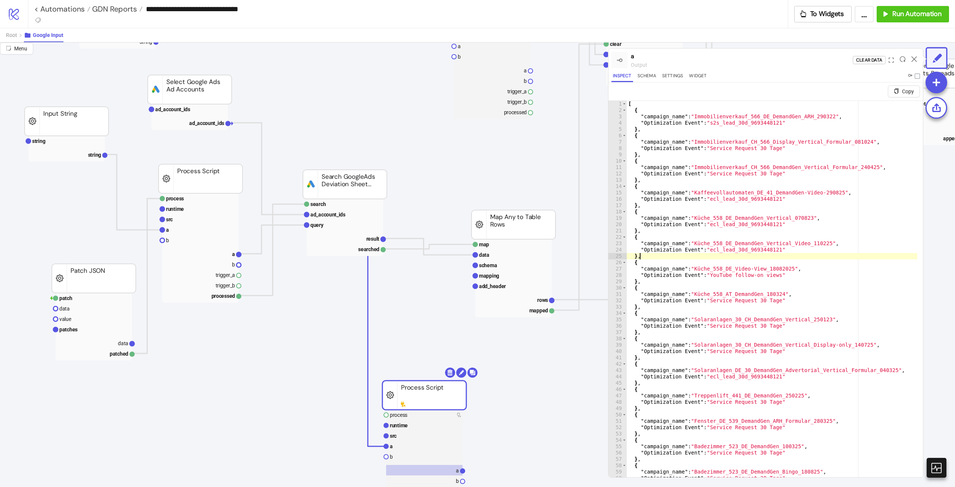
drag, startPoint x: 441, startPoint y: 339, endPoint x: 413, endPoint y: 259, distance: 84.5
click at [456, 395] on rect at bounding box center [424, 395] width 84 height 29
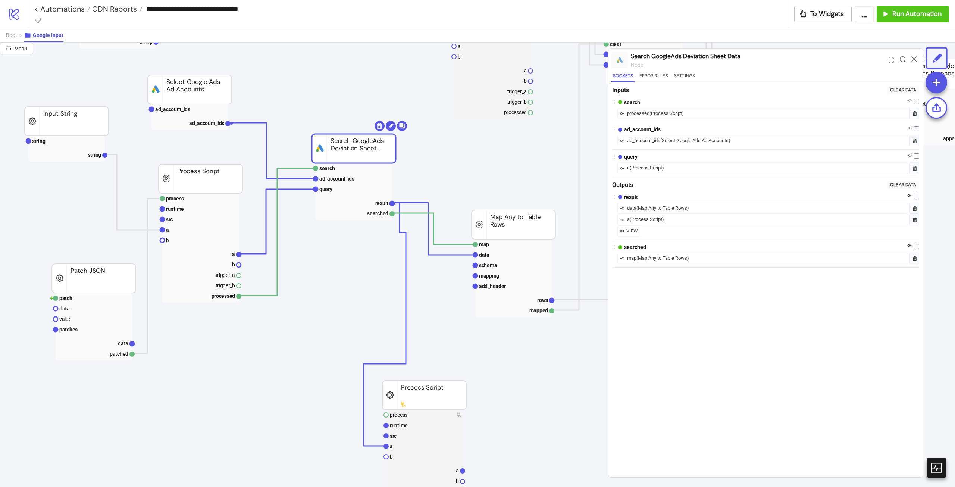
drag, startPoint x: 358, startPoint y: 181, endPoint x: 367, endPoint y: 145, distance: 37.0
drag, startPoint x: 519, startPoint y: 222, endPoint x: 514, endPoint y: 221, distance: 5.4
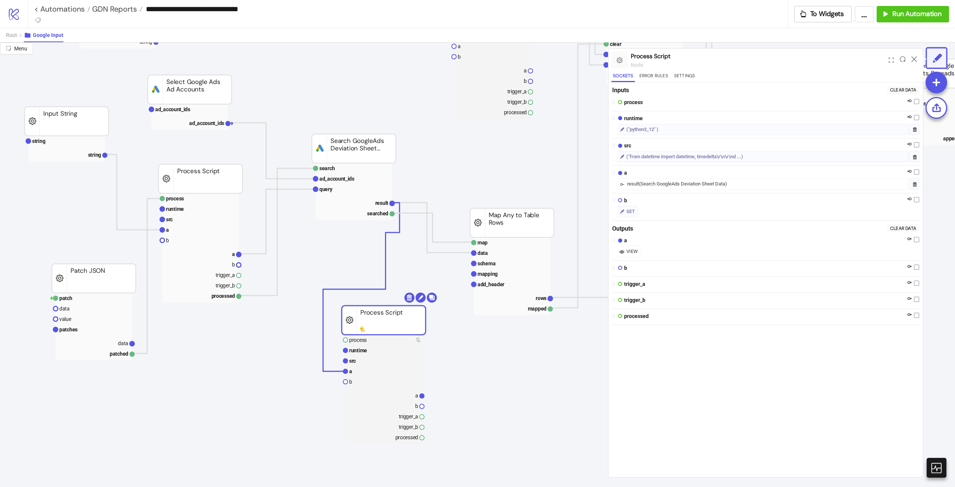
drag, startPoint x: 446, startPoint y: 399, endPoint x: 405, endPoint y: 321, distance: 88.2
click at [912, 61] on icon at bounding box center [915, 59] width 6 height 6
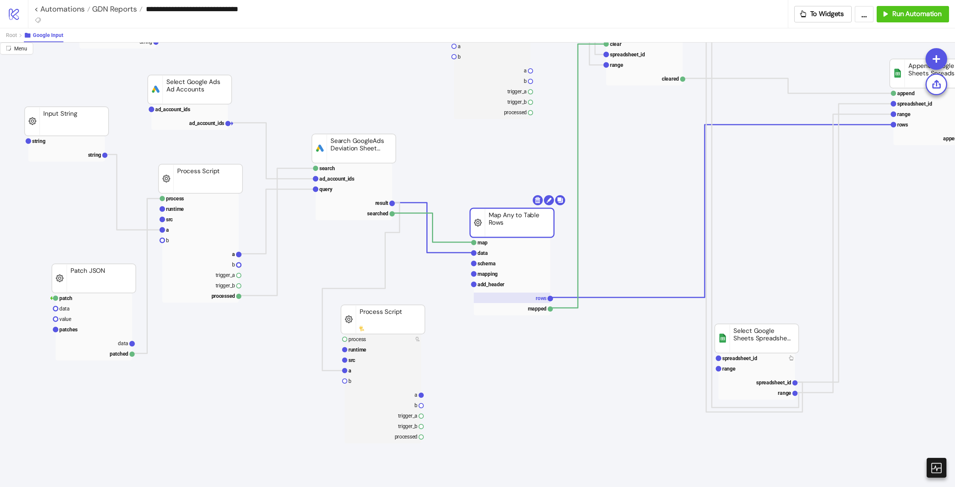
click at [538, 299] on text "rows" at bounding box center [541, 298] width 11 height 6
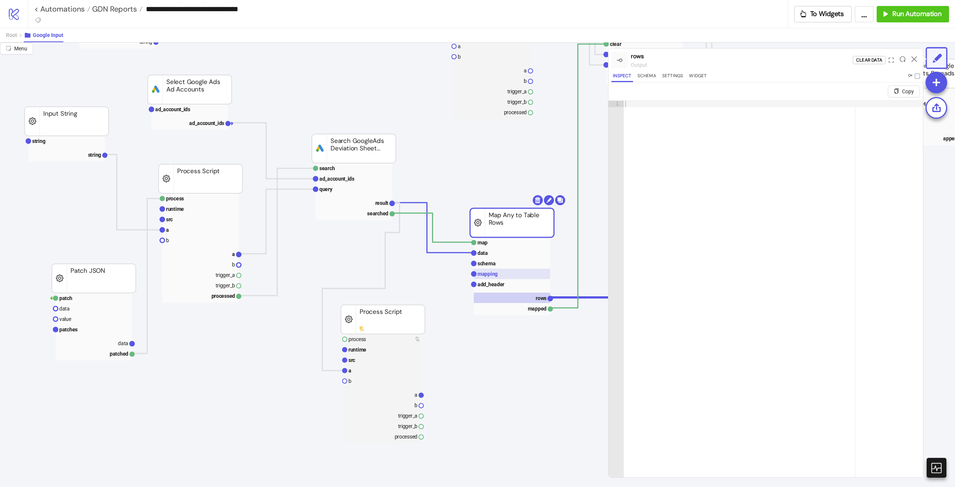
click at [517, 272] on rect at bounding box center [512, 274] width 76 height 10
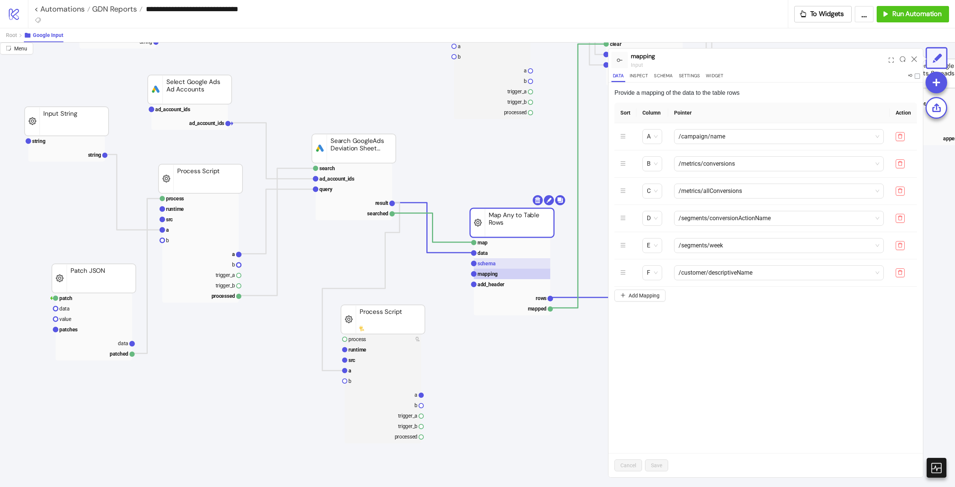
click at [503, 258] on rect at bounding box center [512, 263] width 76 height 10
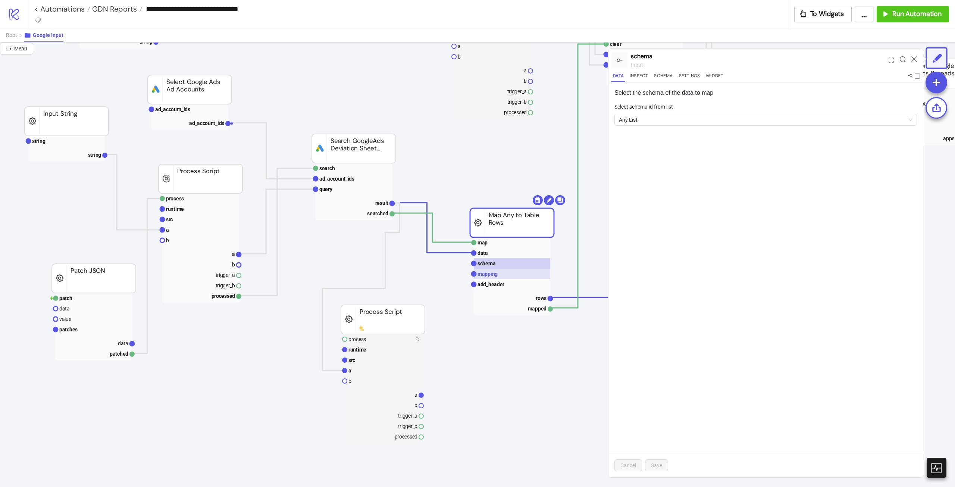
click at [515, 273] on rect at bounding box center [512, 274] width 76 height 10
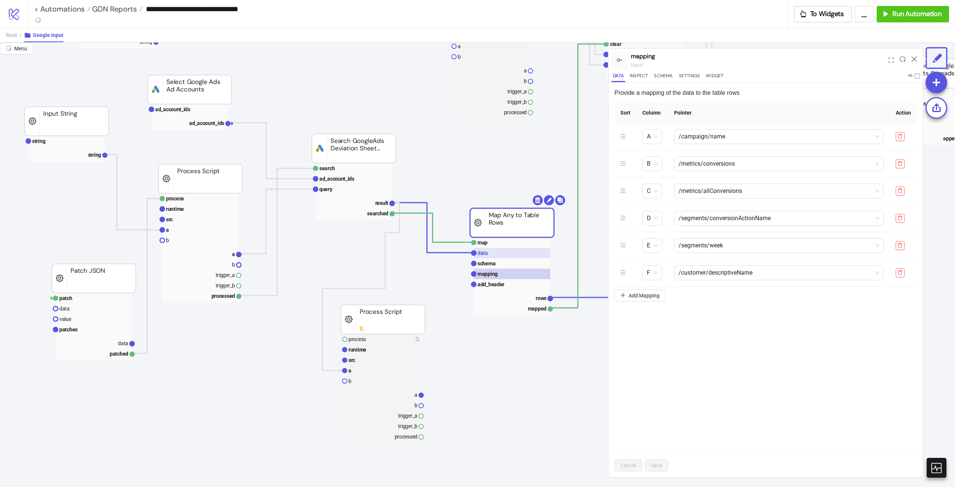
click at [497, 255] on rect at bounding box center [512, 253] width 76 height 10
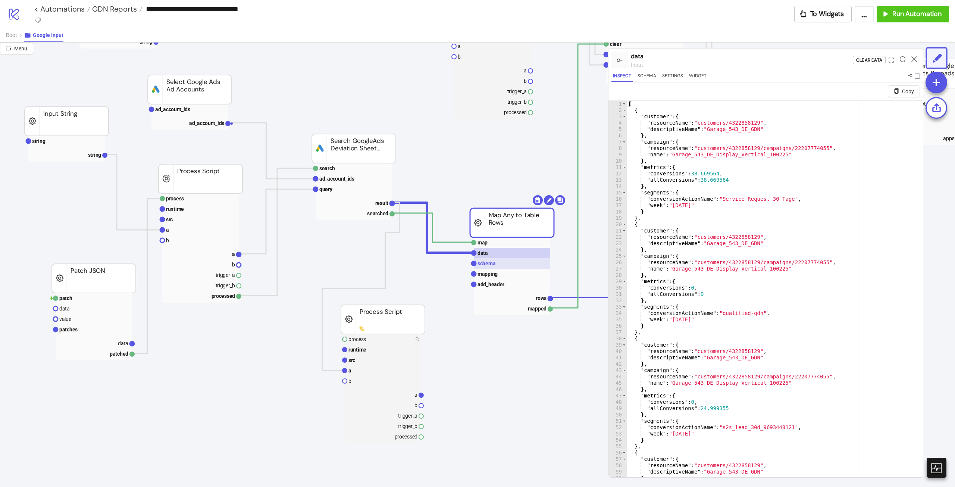
click at [501, 266] on rect at bounding box center [512, 263] width 76 height 10
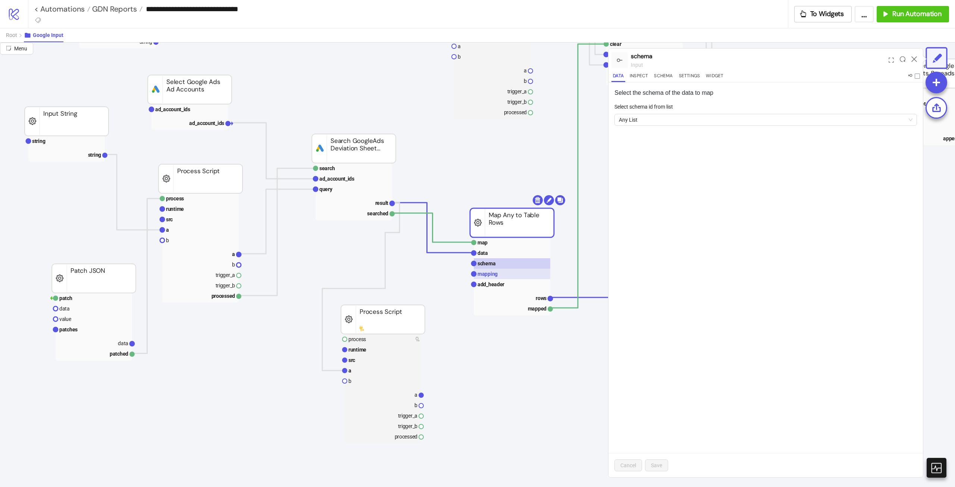
click at [503, 278] on rect at bounding box center [512, 274] width 76 height 10
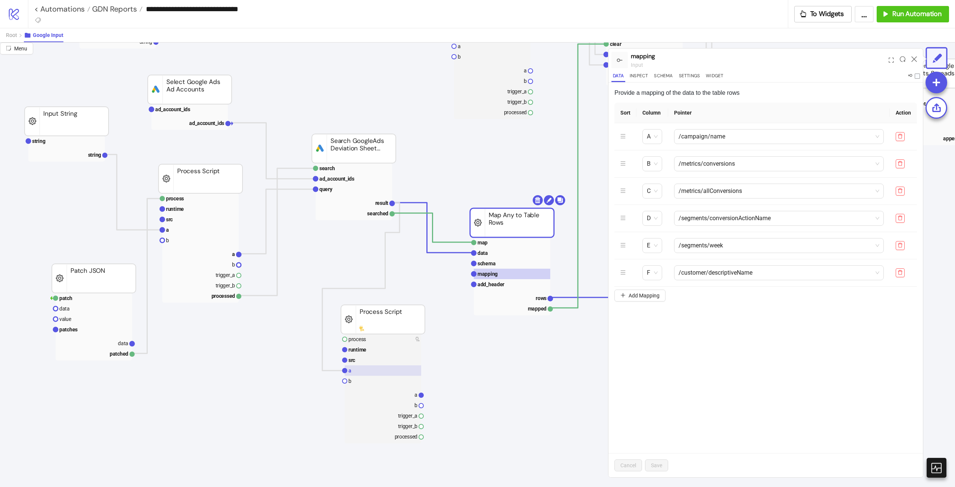
click at [391, 374] on rect at bounding box center [383, 370] width 76 height 10
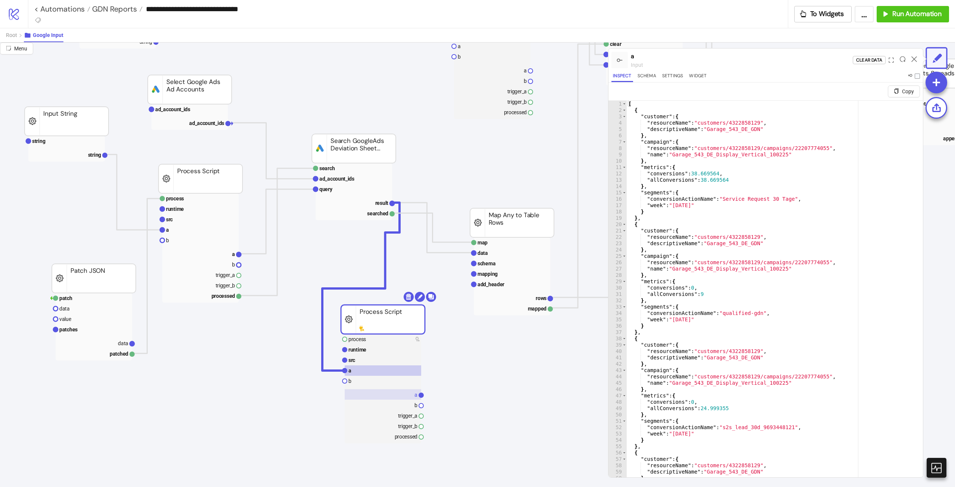
click at [414, 392] on rect at bounding box center [383, 394] width 76 height 10
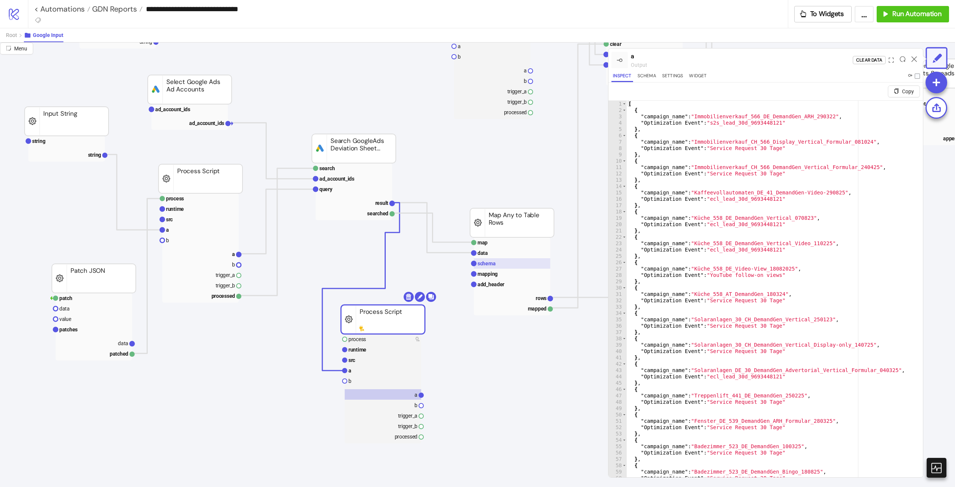
click at [515, 265] on rect at bounding box center [512, 263] width 76 height 10
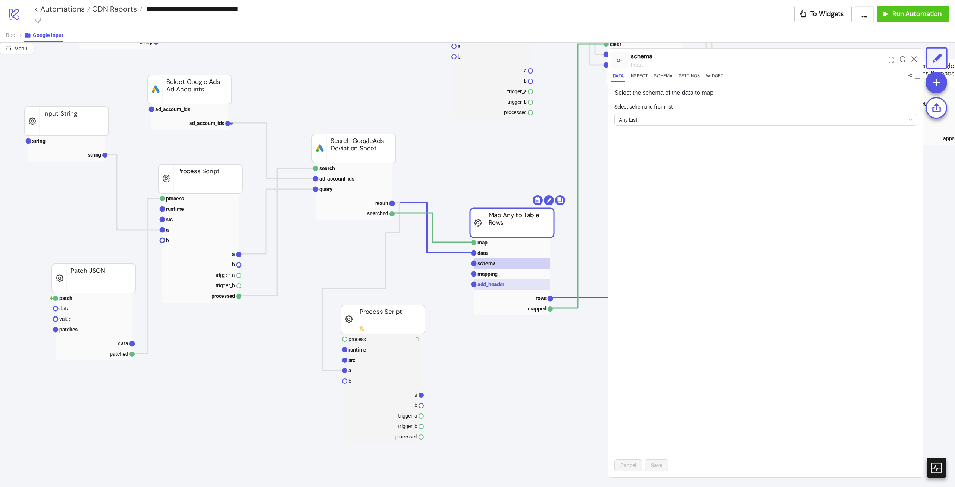
click at [507, 280] on rect at bounding box center [512, 284] width 76 height 10
click at [509, 277] on rect at bounding box center [512, 274] width 76 height 10
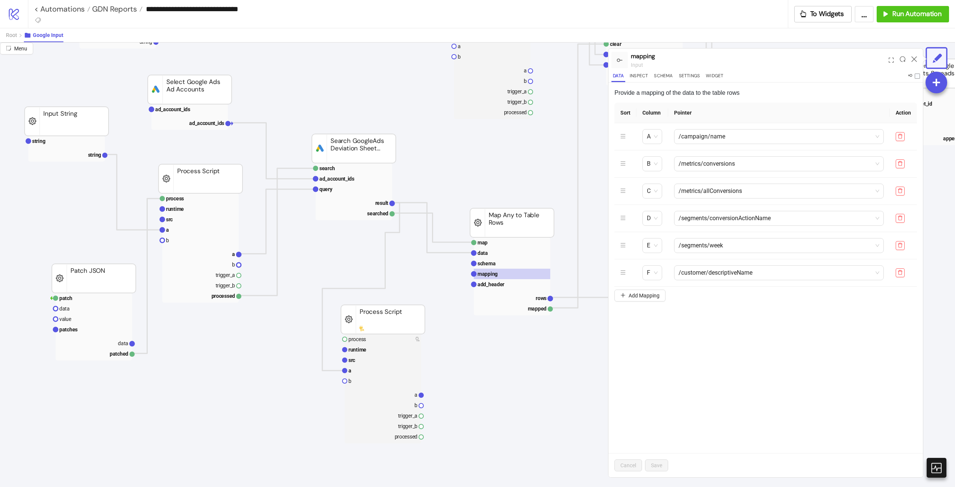
click at [513, 222] on rect at bounding box center [512, 222] width 84 height 29
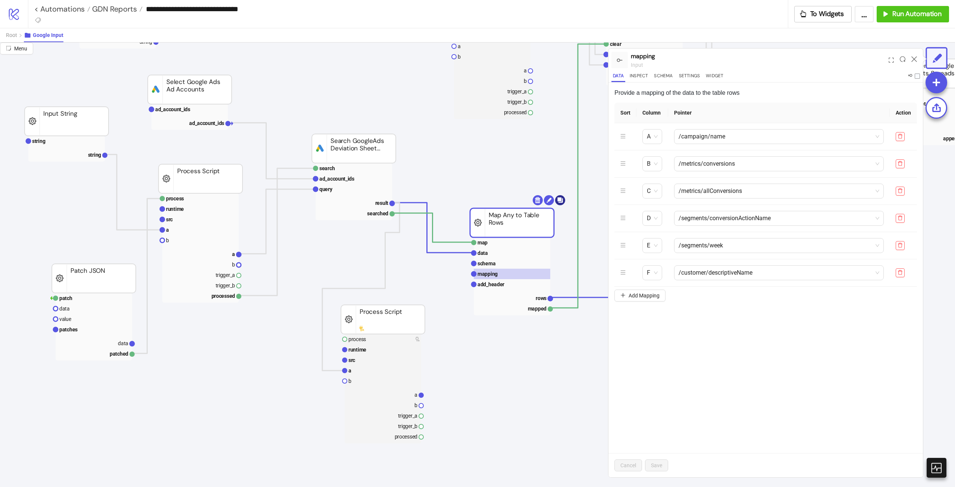
click at [563, 200] on body "**********" at bounding box center [477, 243] width 955 height 487
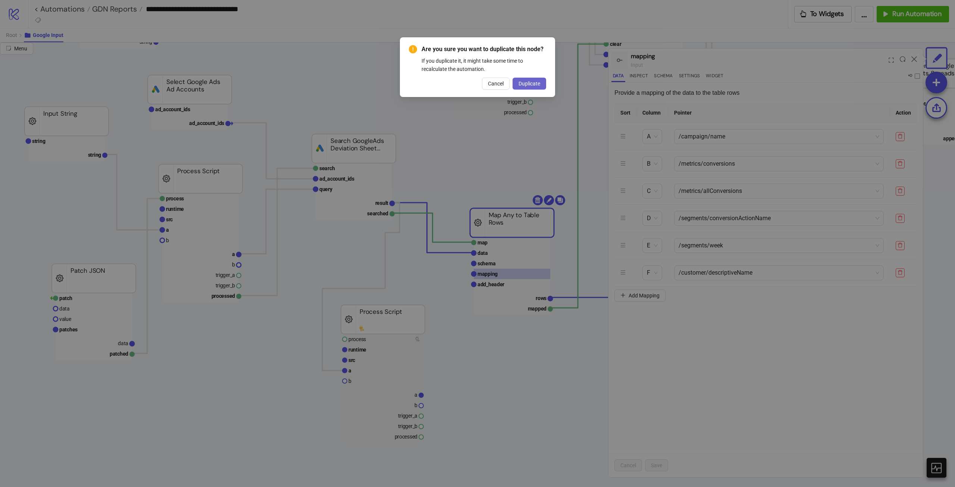
click at [534, 87] on button "Duplicate" at bounding box center [530, 84] width 34 height 12
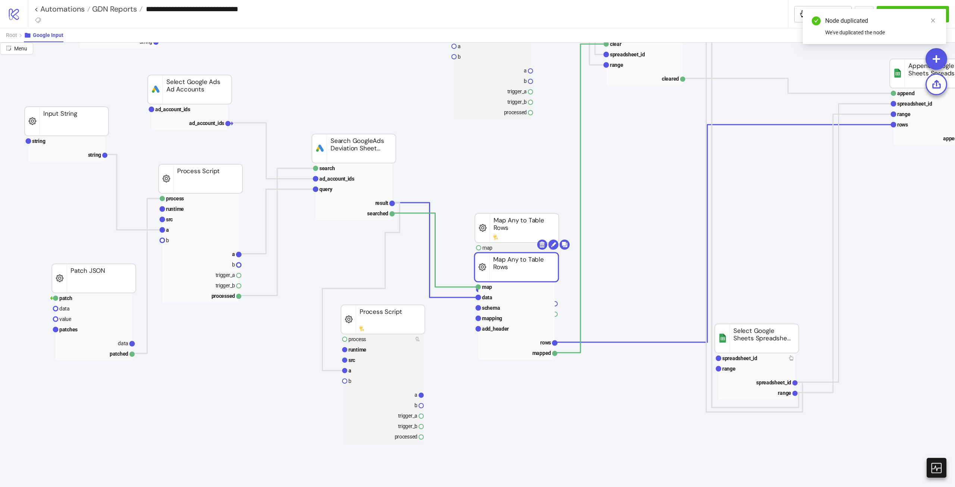
drag, startPoint x: 516, startPoint y: 238, endPoint x: 518, endPoint y: 259, distance: 20.3
click at [518, 259] on rect at bounding box center [517, 267] width 84 height 29
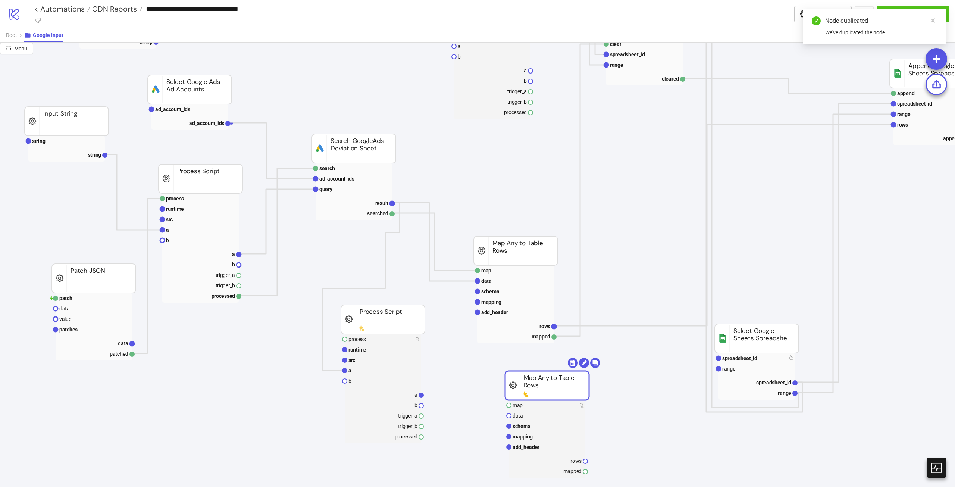
drag, startPoint x: 516, startPoint y: 221, endPoint x: 515, endPoint y: 359, distance: 138.1
click at [523, 377] on rect at bounding box center [547, 385] width 84 height 29
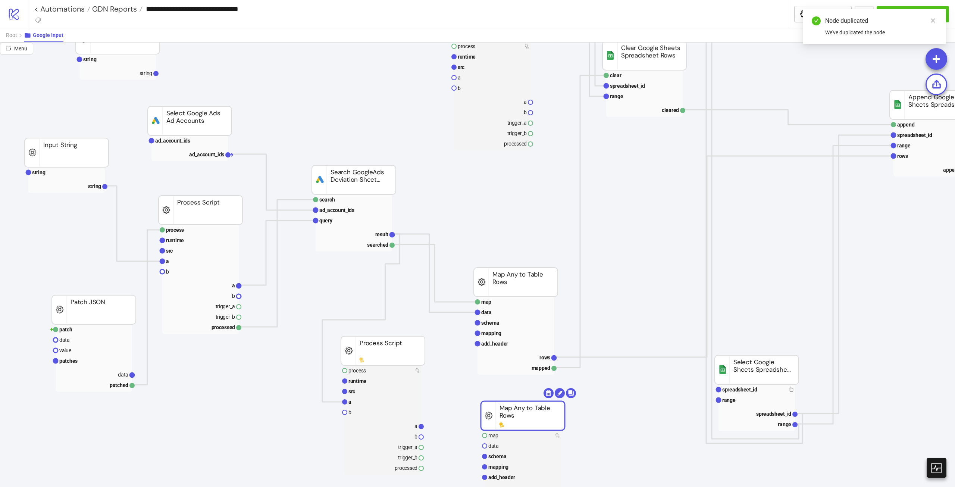
scroll to position [0, 52]
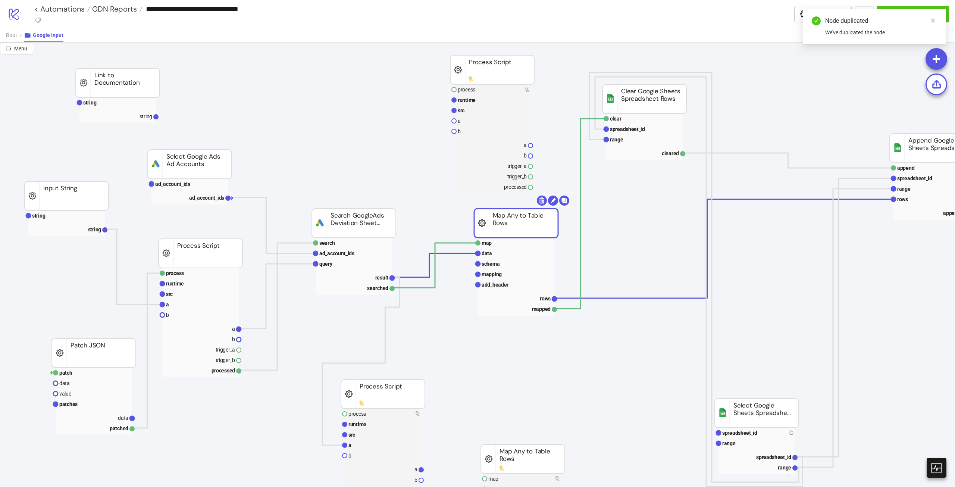
drag, startPoint x: 523, startPoint y: 322, endPoint x: 539, endPoint y: 242, distance: 81.8
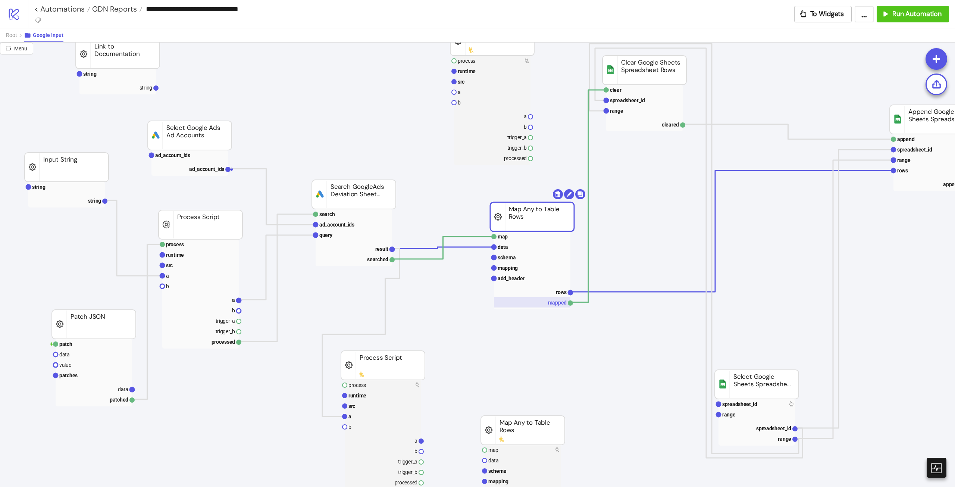
scroll to position [37, 52]
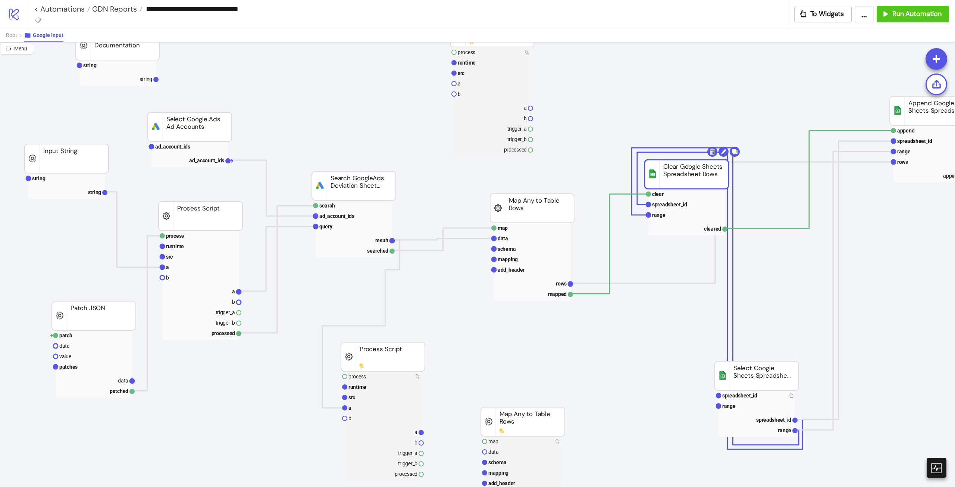
drag, startPoint x: 637, startPoint y: 71, endPoint x: 679, endPoint y: 184, distance: 120.3
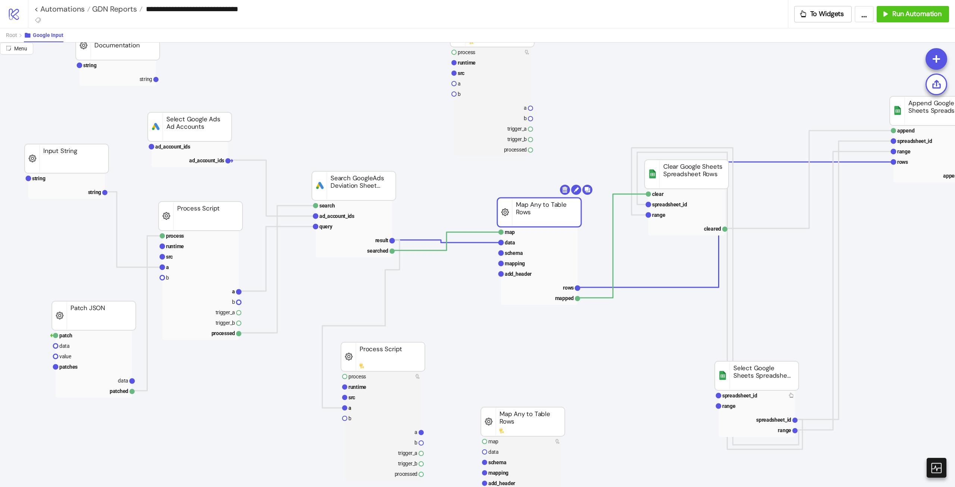
drag, startPoint x: 516, startPoint y: 202, endPoint x: 521, endPoint y: 206, distance: 6.4
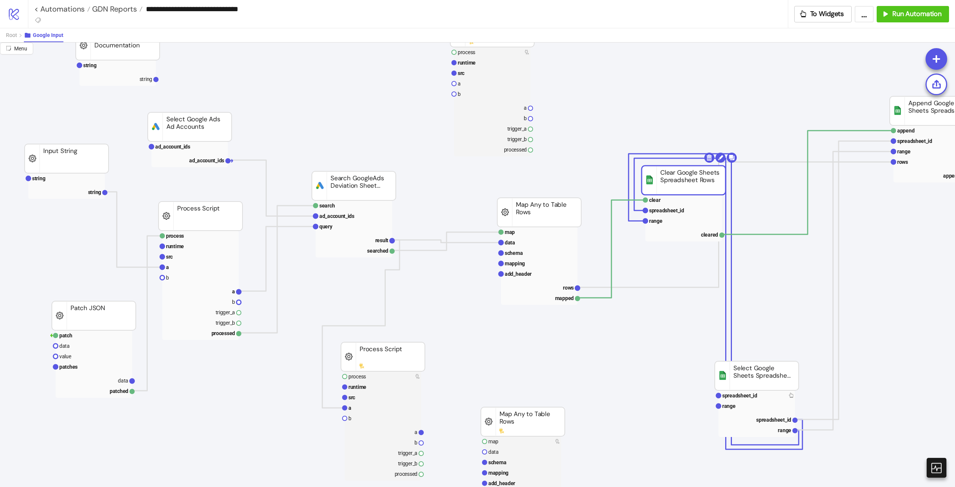
drag, startPoint x: 678, startPoint y: 173, endPoint x: 668, endPoint y: 183, distance: 13.7
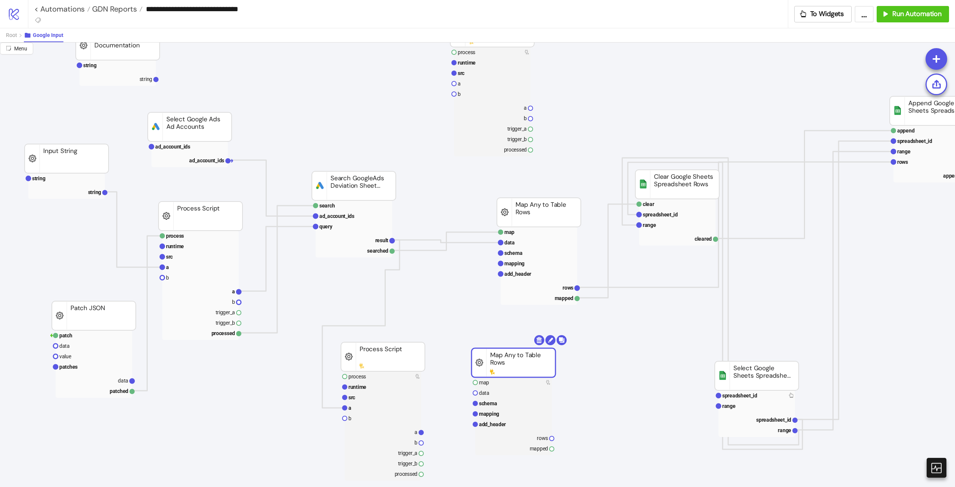
drag, startPoint x: 525, startPoint y: 413, endPoint x: 516, endPoint y: 354, distance: 59.7
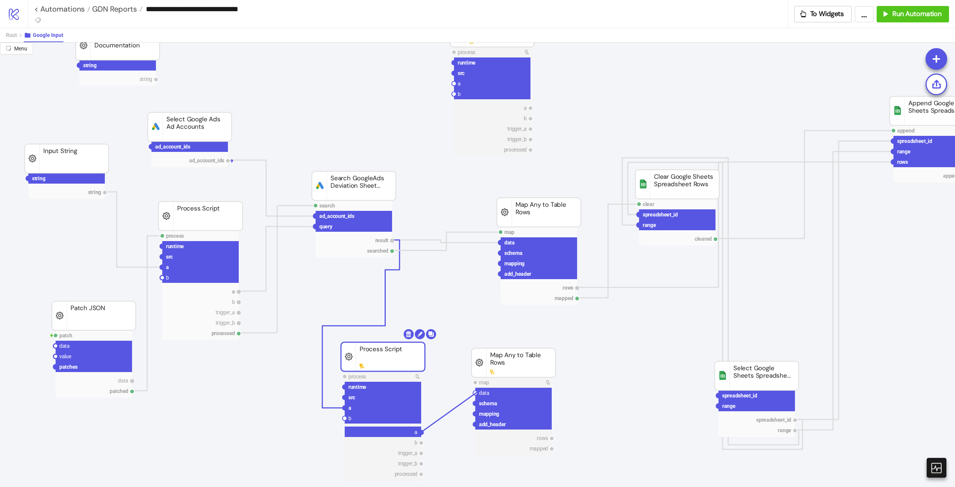
drag, startPoint x: 422, startPoint y: 433, endPoint x: 477, endPoint y: 393, distance: 67.8
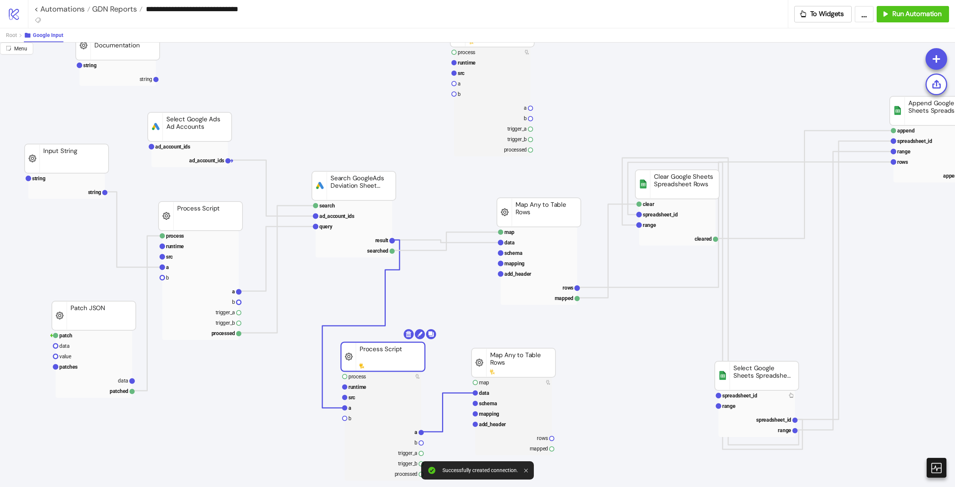
drag, startPoint x: 421, startPoint y: 474, endPoint x: 477, endPoint y: 382, distance: 107.3
click at [477, 382] on div "**********" at bounding box center [477, 243] width 955 height 487
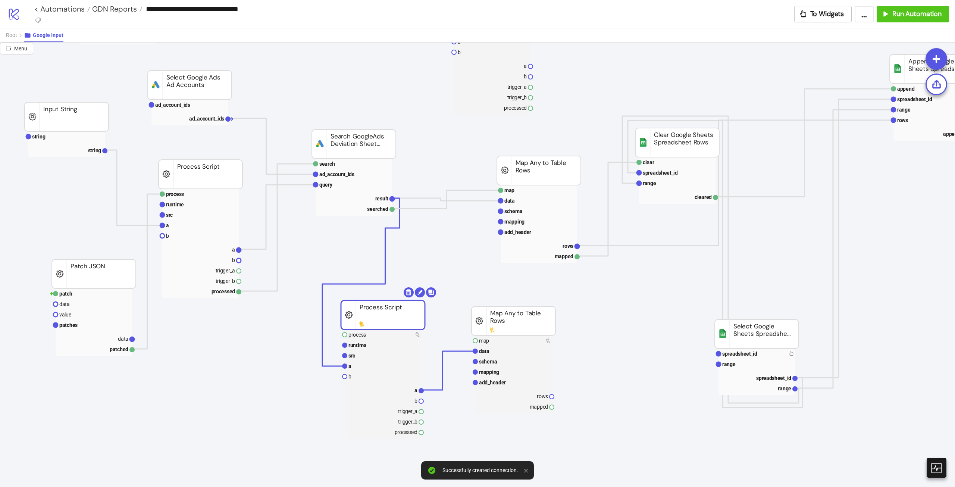
scroll to position [112, 52]
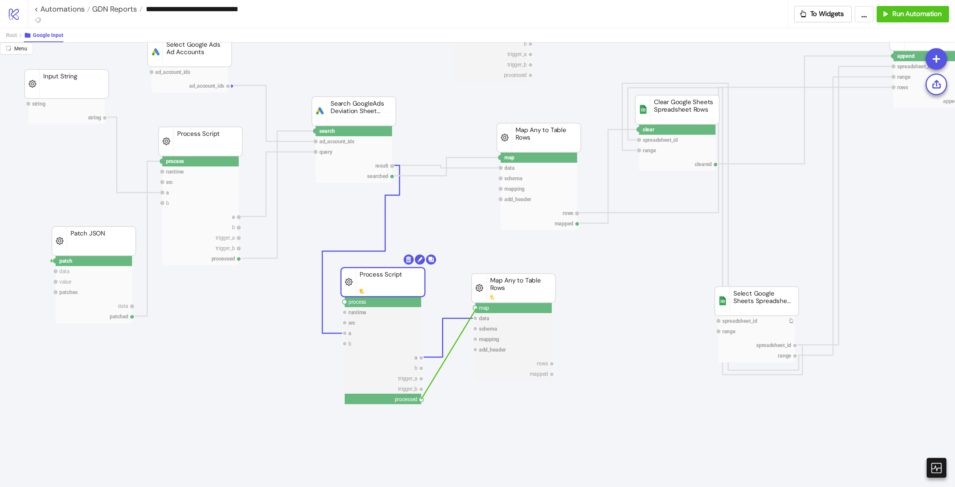
drag, startPoint x: 423, startPoint y: 401, endPoint x: 475, endPoint y: 310, distance: 105.0
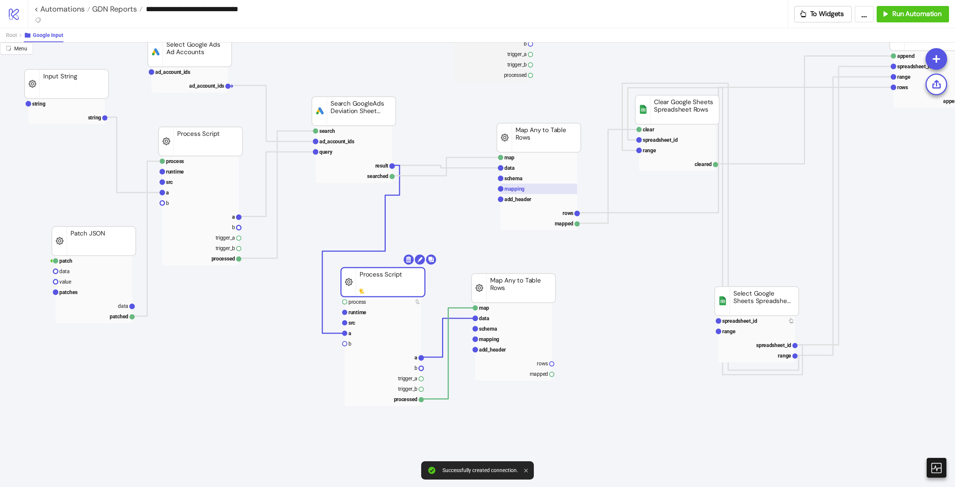
click at [525, 189] on rect at bounding box center [539, 189] width 76 height 10
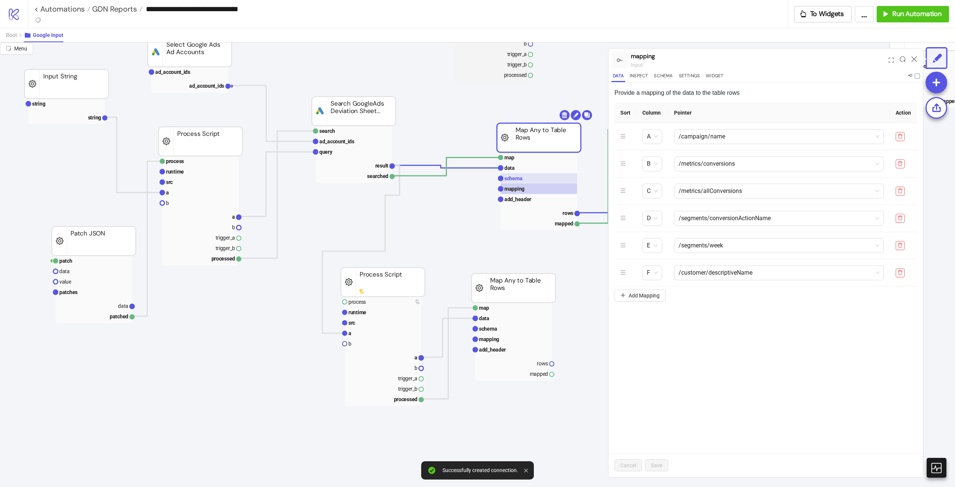
click at [522, 177] on text "schema" at bounding box center [514, 178] width 18 height 6
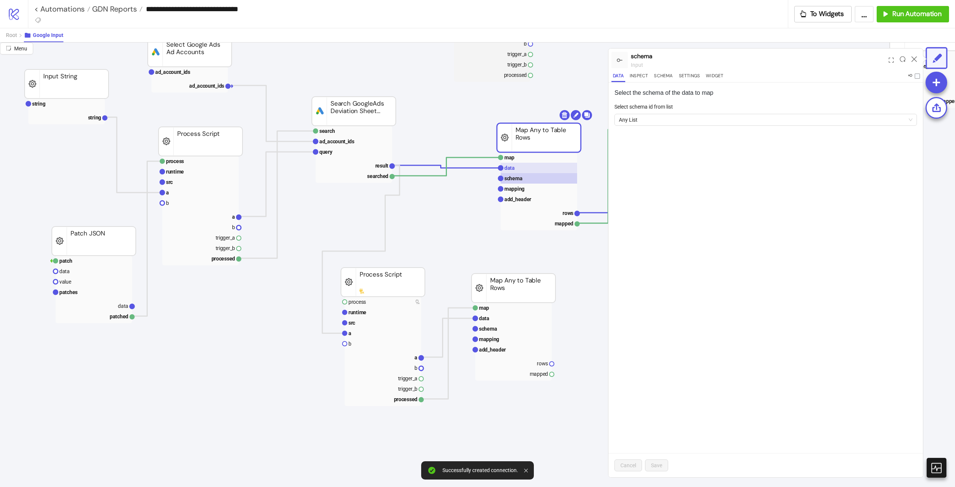
click at [527, 171] on rect at bounding box center [539, 168] width 76 height 10
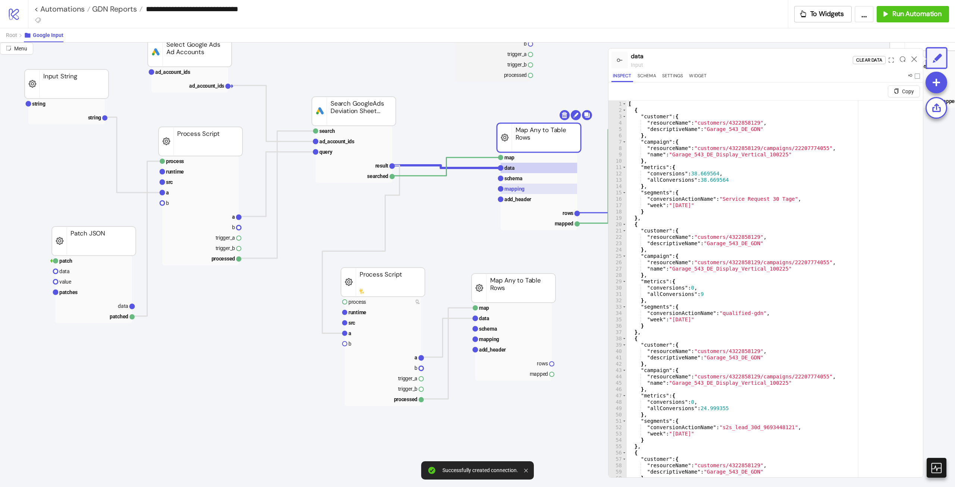
click at [522, 191] on text "mapping" at bounding box center [515, 189] width 20 height 6
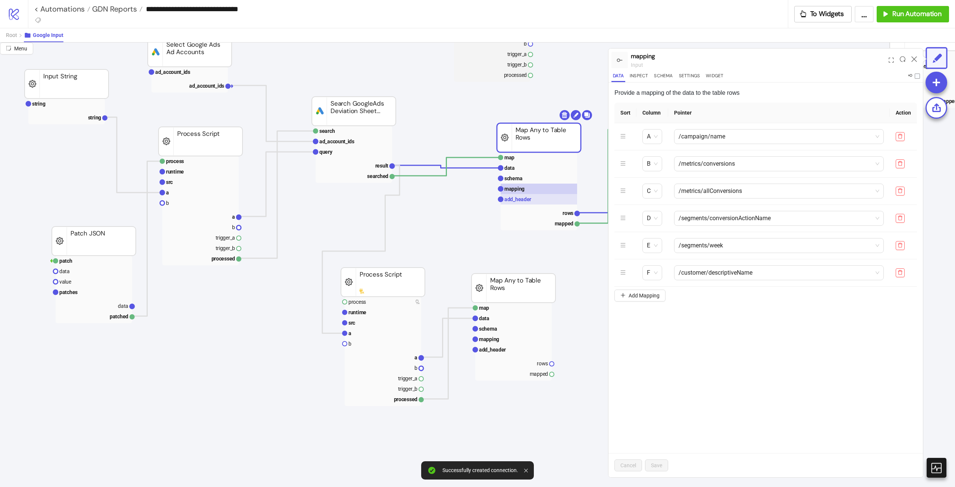
click at [524, 200] on text "add_header" at bounding box center [518, 199] width 27 height 6
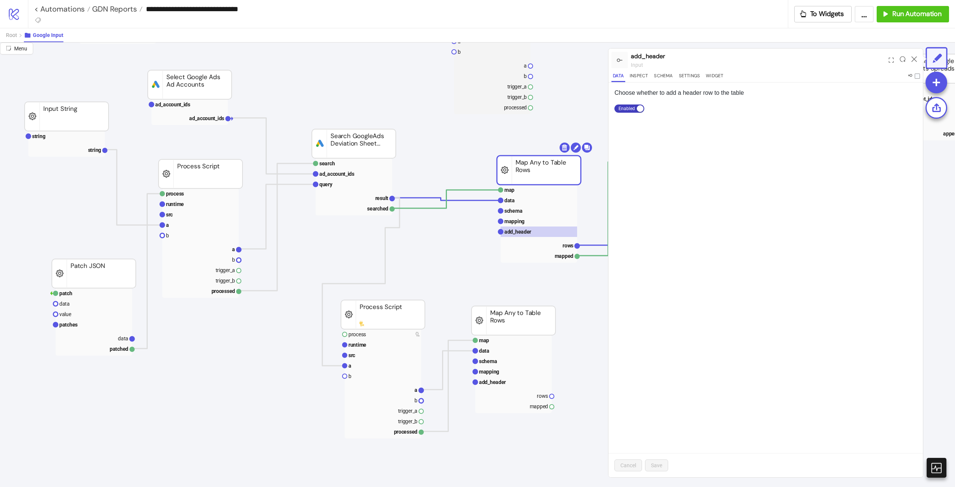
scroll to position [37, 52]
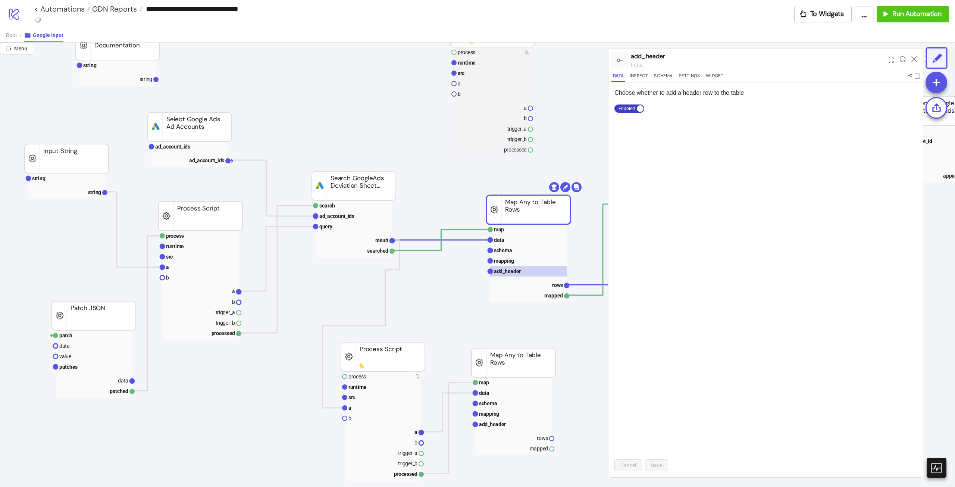
drag, startPoint x: 556, startPoint y: 208, endPoint x: 529, endPoint y: 201, distance: 27.4
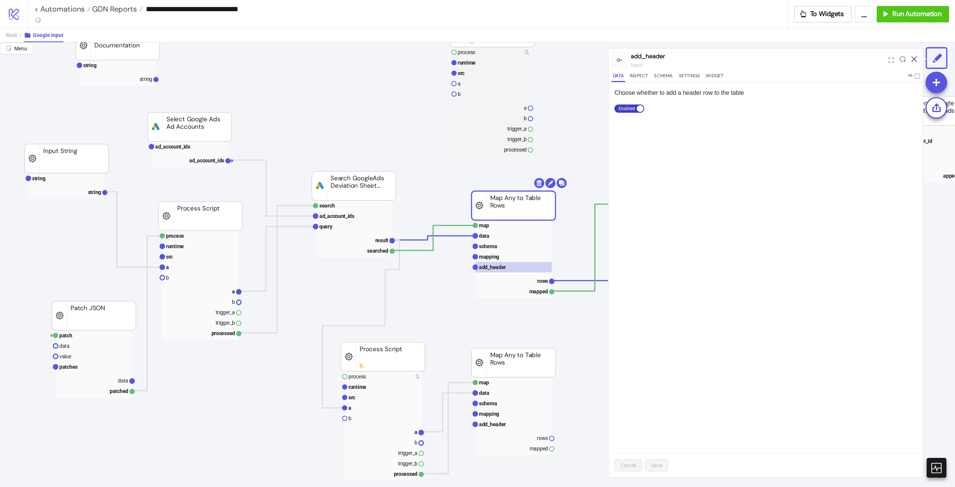
click at [911, 58] on div at bounding box center [915, 60] width 12 height 20
click at [912, 59] on icon at bounding box center [915, 59] width 6 height 6
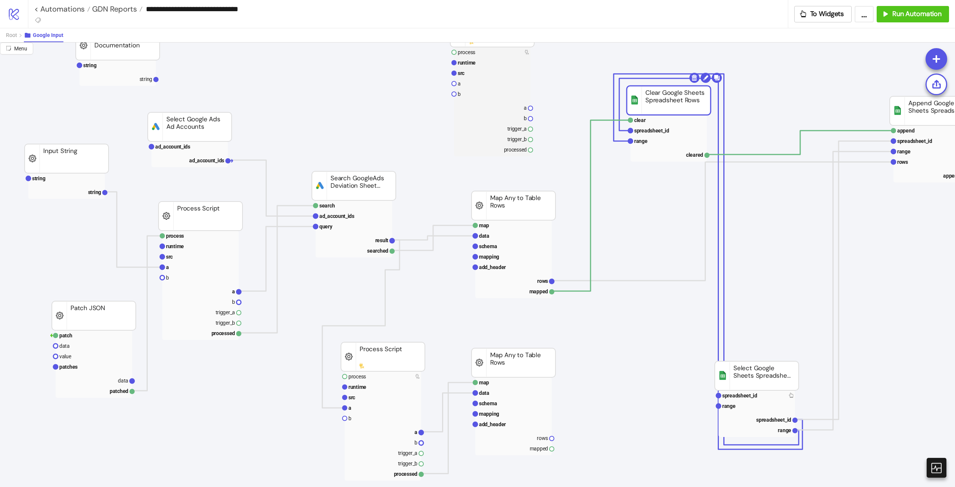
drag, startPoint x: 682, startPoint y: 186, endPoint x: 685, endPoint y: 93, distance: 93.0
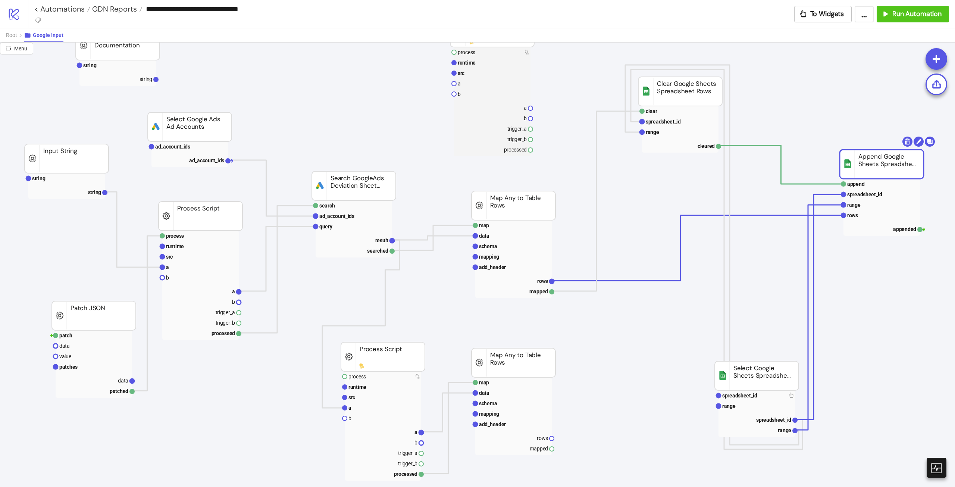
drag, startPoint x: 899, startPoint y: 110, endPoint x: 849, endPoint y: 164, distance: 73.4
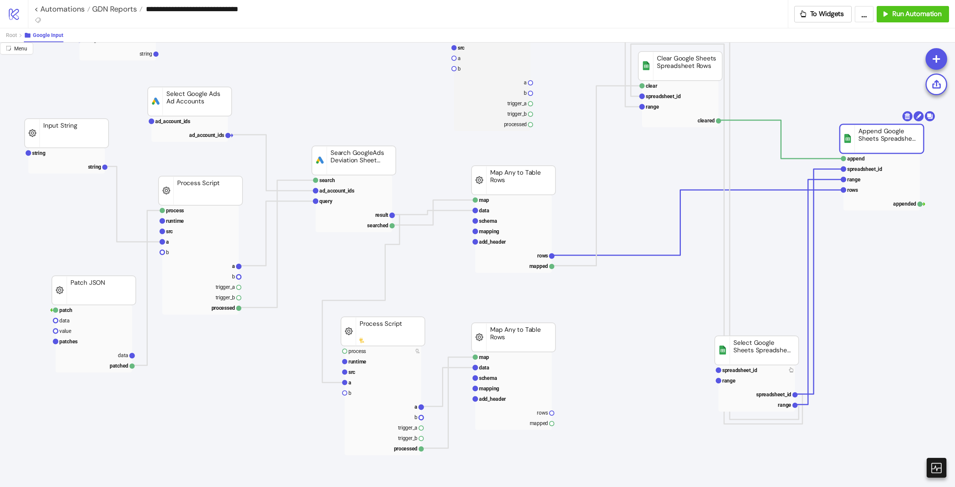
scroll to position [75, 52]
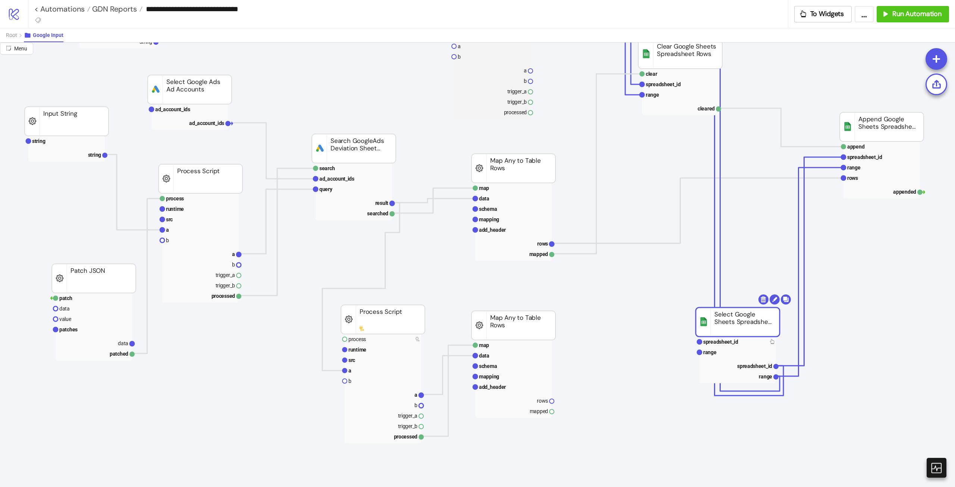
drag, startPoint x: 782, startPoint y: 351, endPoint x: 763, endPoint y: 335, distance: 25.1
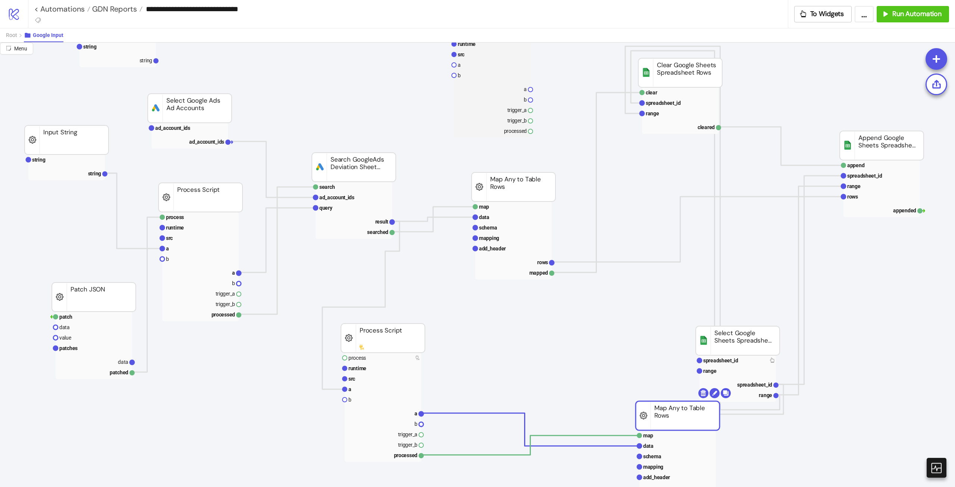
drag, startPoint x: 540, startPoint y: 325, endPoint x: 640, endPoint y: 359, distance: 105.6
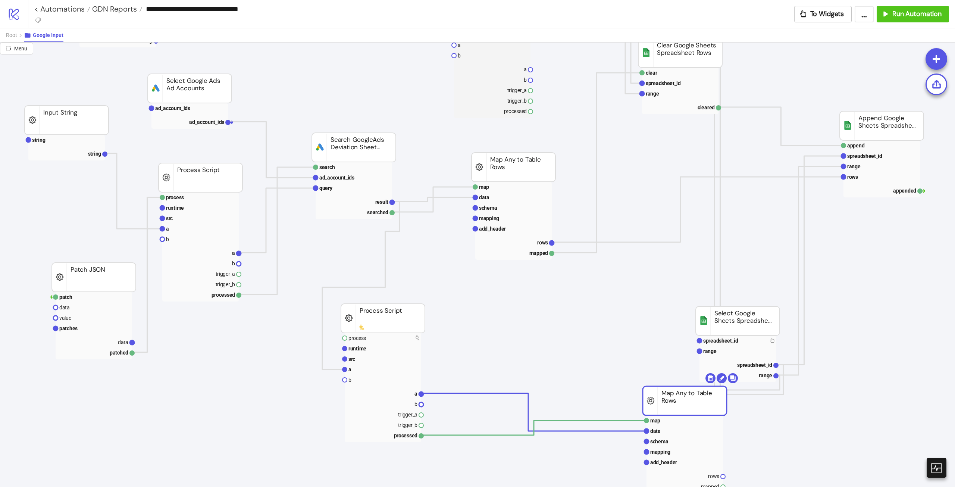
scroll to position [112, 52]
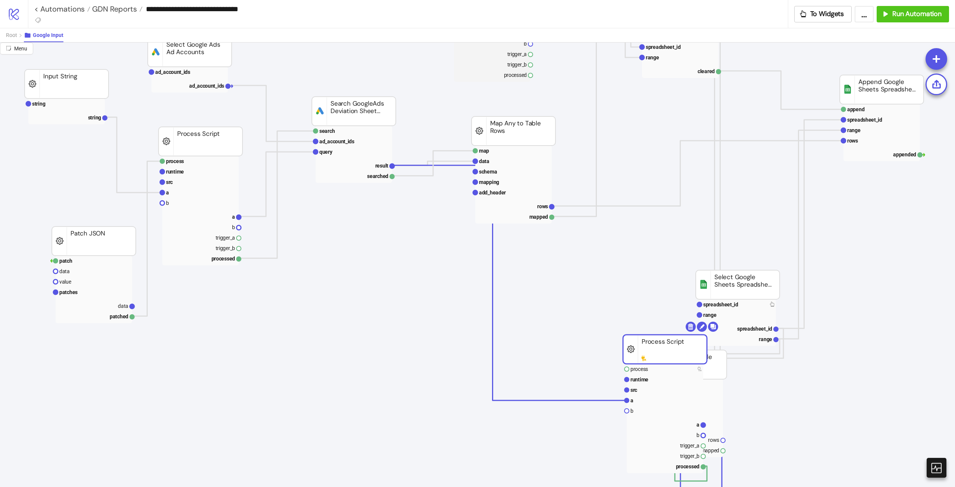
drag, startPoint x: 428, startPoint y: 295, endPoint x: 653, endPoint y: 330, distance: 227.3
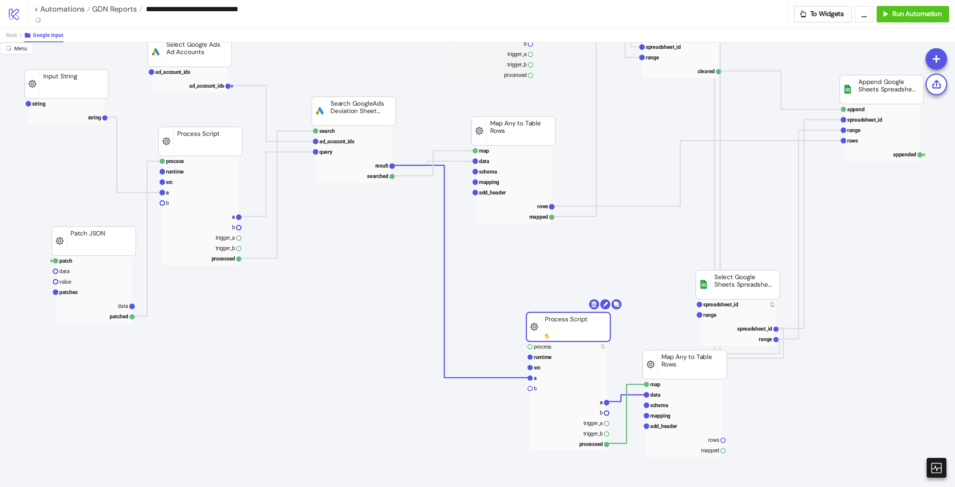
drag, startPoint x: 706, startPoint y: 363, endPoint x: 720, endPoint y: 368, distance: 14.3
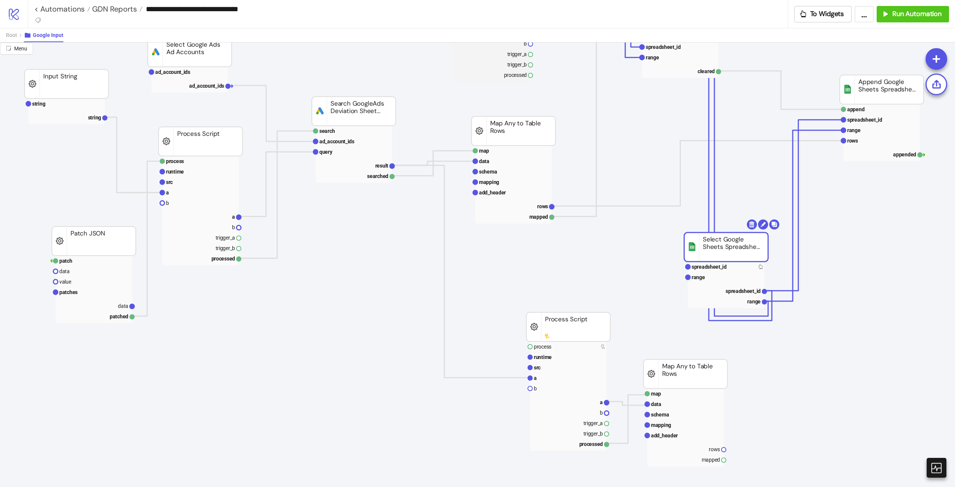
drag, startPoint x: 746, startPoint y: 281, endPoint x: 754, endPoint y: 216, distance: 65.1
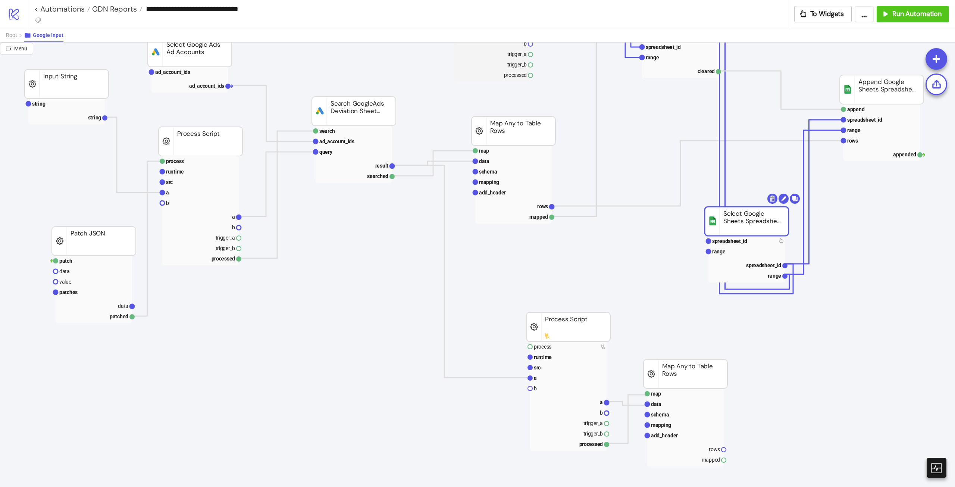
scroll to position [75, 52]
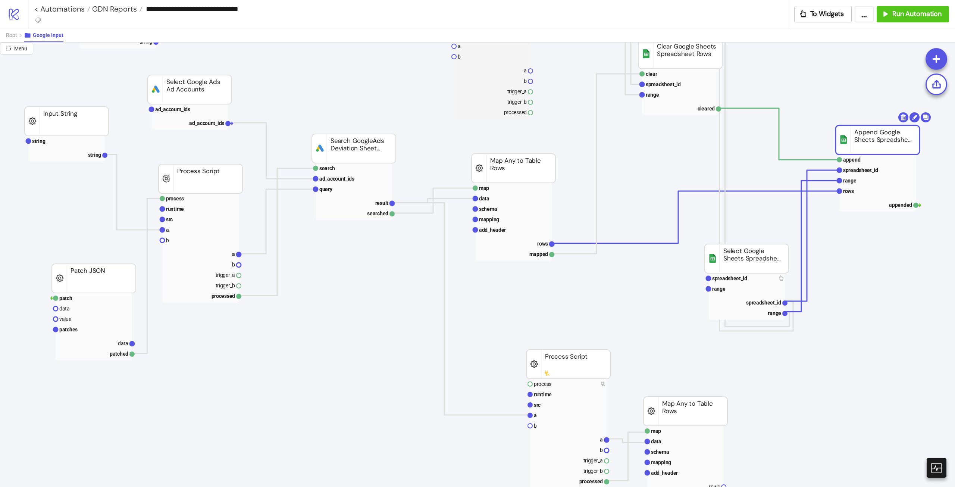
drag, startPoint x: 879, startPoint y: 126, endPoint x: 875, endPoint y: 139, distance: 13.7
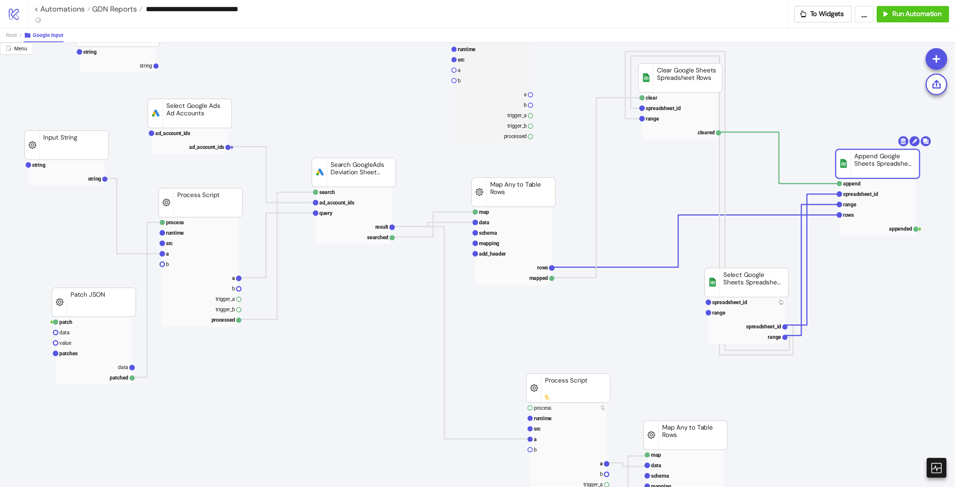
scroll to position [37, 52]
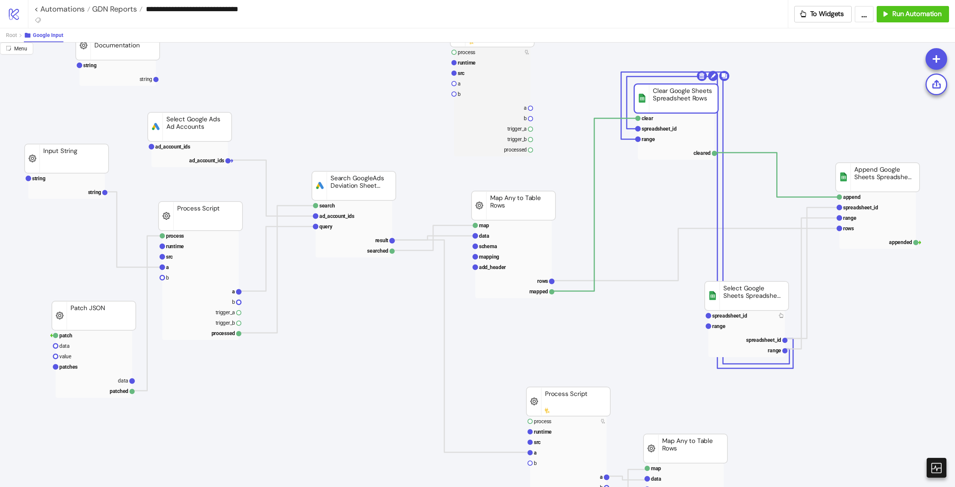
drag, startPoint x: 687, startPoint y: 97, endPoint x: 683, endPoint y: 102, distance: 6.2
click at [665, 126] on text "spreadsheet_id" at bounding box center [659, 129] width 35 height 6
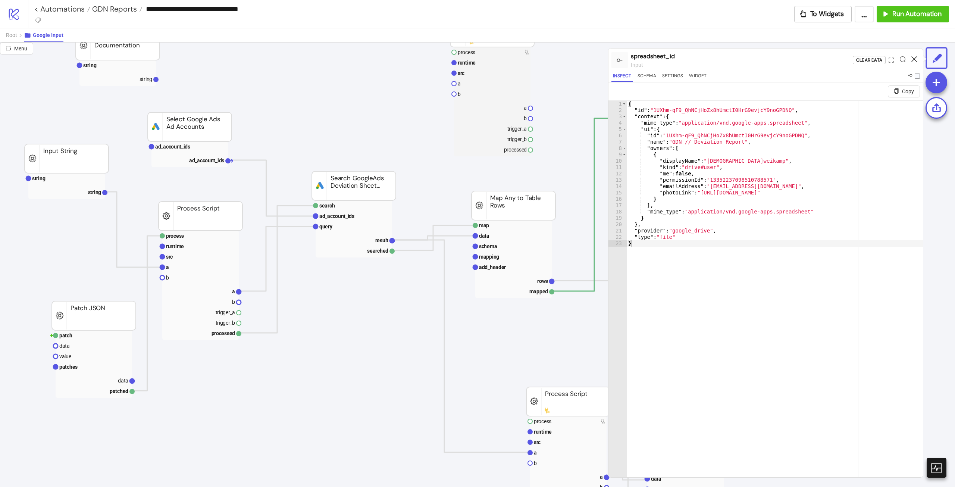
click at [913, 57] on icon at bounding box center [915, 59] width 6 height 6
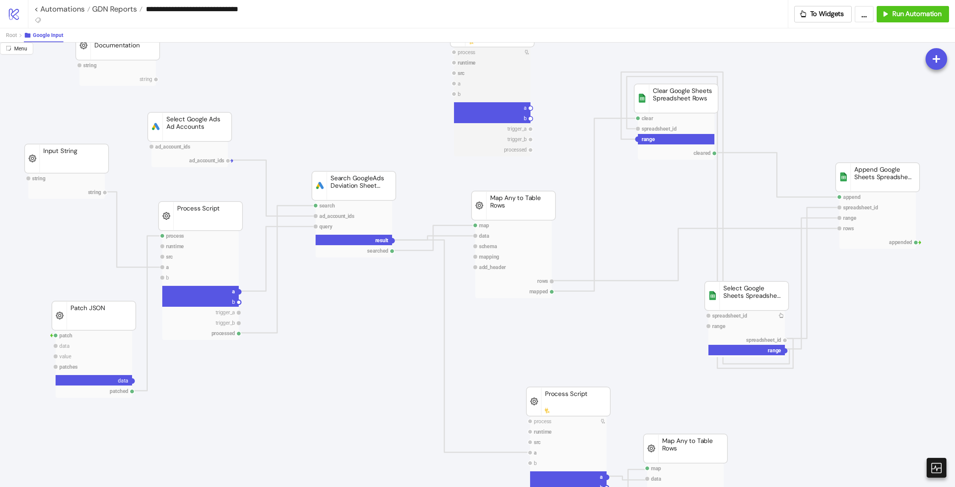
click at [639, 139] on circle at bounding box center [638, 139] width 4 height 4
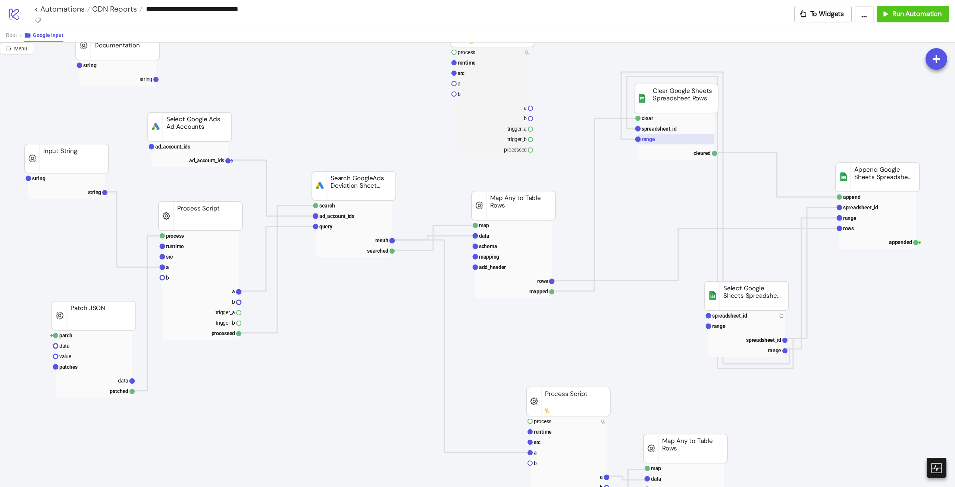
click at [660, 143] on rect at bounding box center [676, 139] width 76 height 10
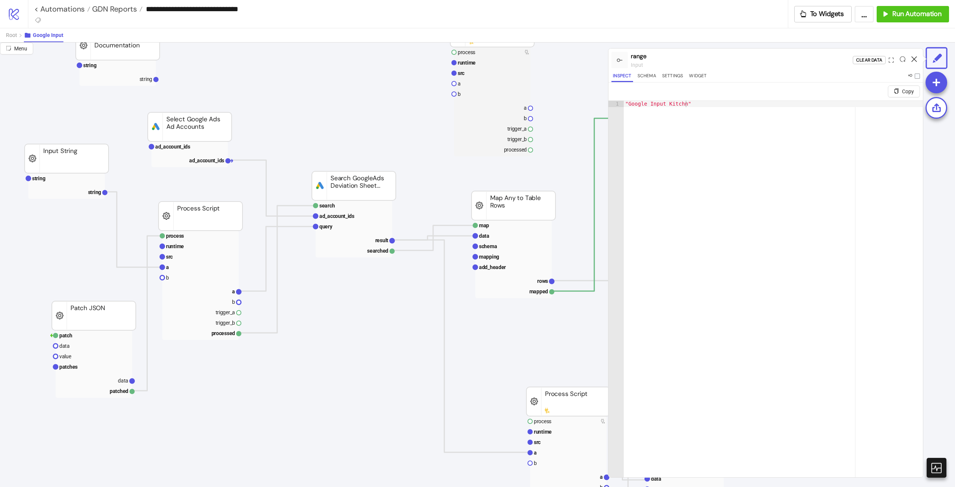
click at [916, 62] on div at bounding box center [915, 60] width 12 height 20
click at [914, 59] on icon at bounding box center [915, 59] width 6 height 6
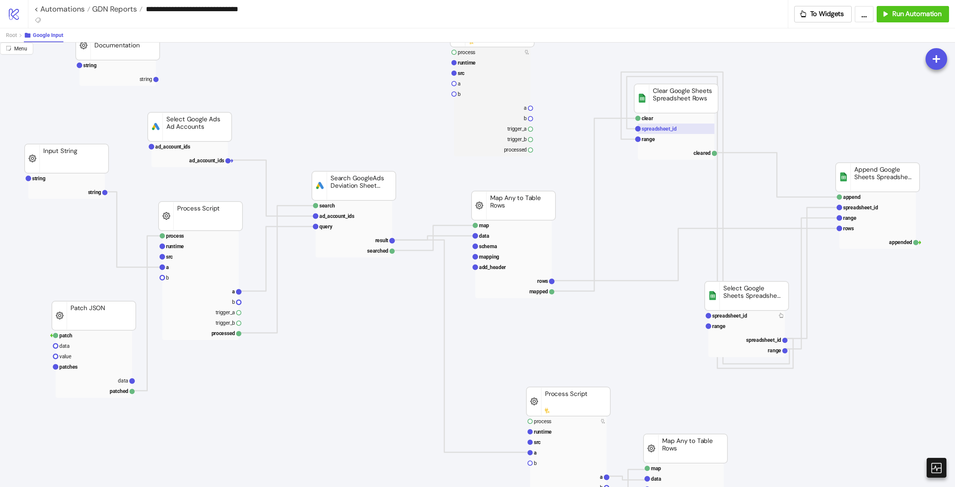
click at [694, 132] on rect at bounding box center [676, 129] width 76 height 10
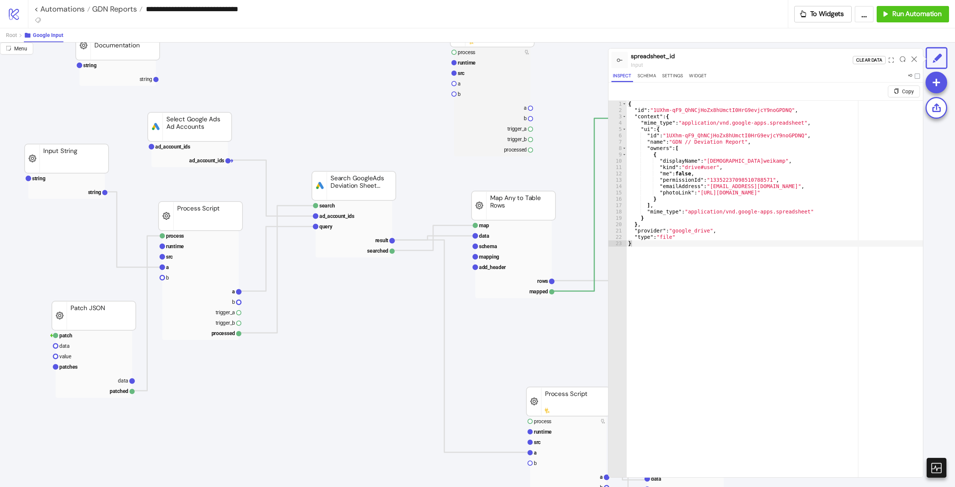
click at [913, 60] on icon at bounding box center [915, 59] width 6 height 6
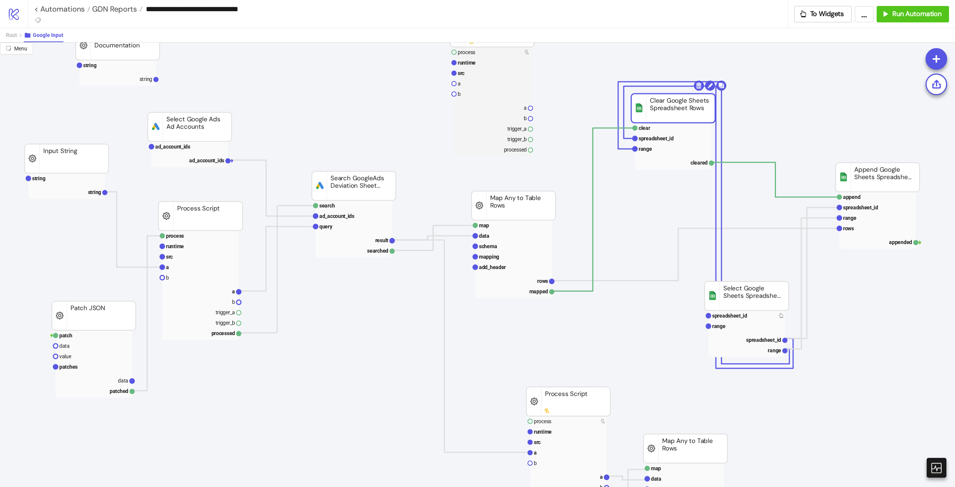
drag, startPoint x: 687, startPoint y: 100, endPoint x: 685, endPoint y: 107, distance: 8.1
click at [685, 107] on rect at bounding box center [673, 108] width 84 height 29
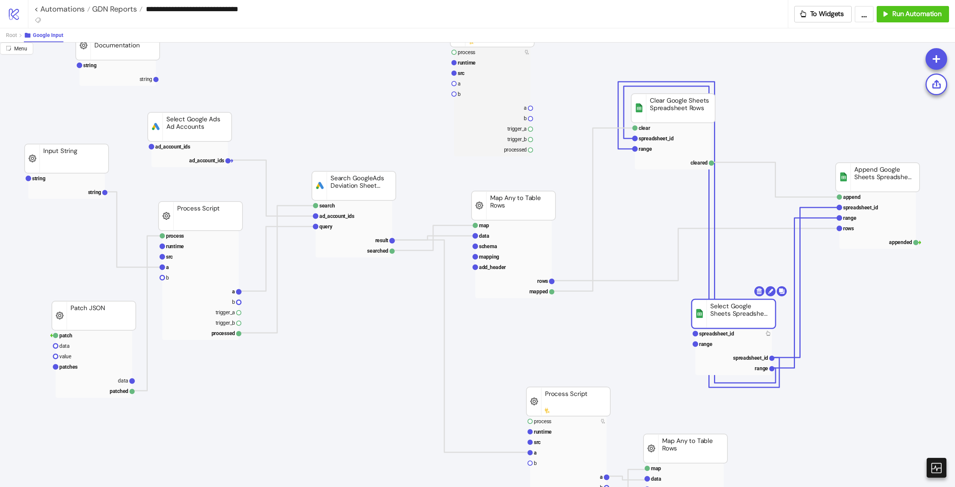
drag, startPoint x: 759, startPoint y: 299, endPoint x: 753, endPoint y: 314, distance: 16.9
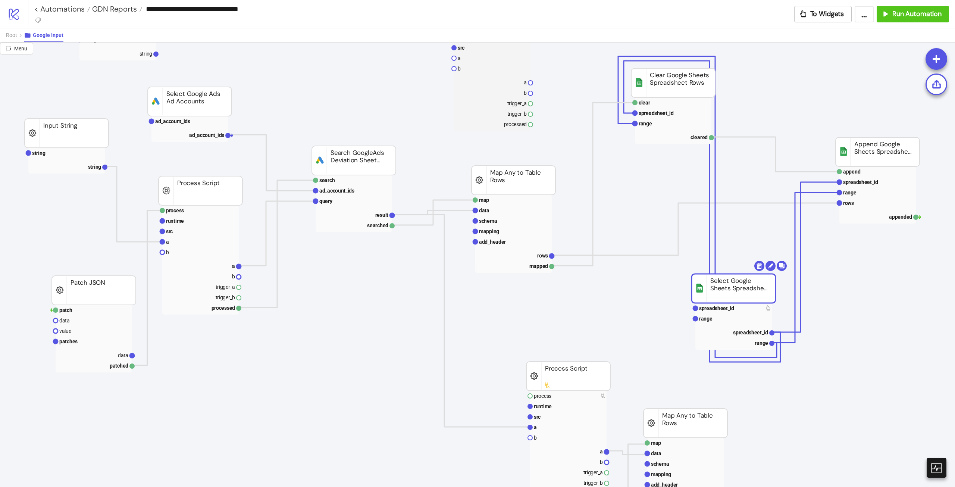
scroll to position [75, 52]
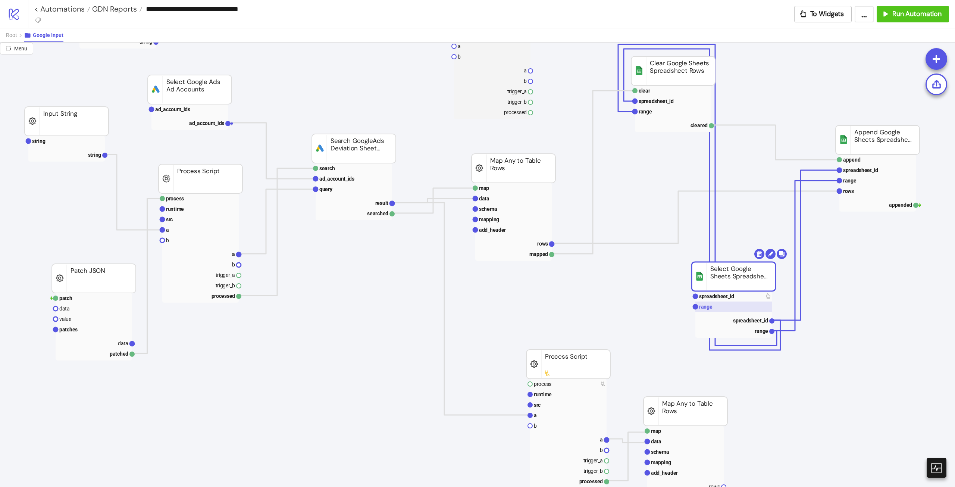
click at [718, 307] on rect at bounding box center [734, 307] width 76 height 10
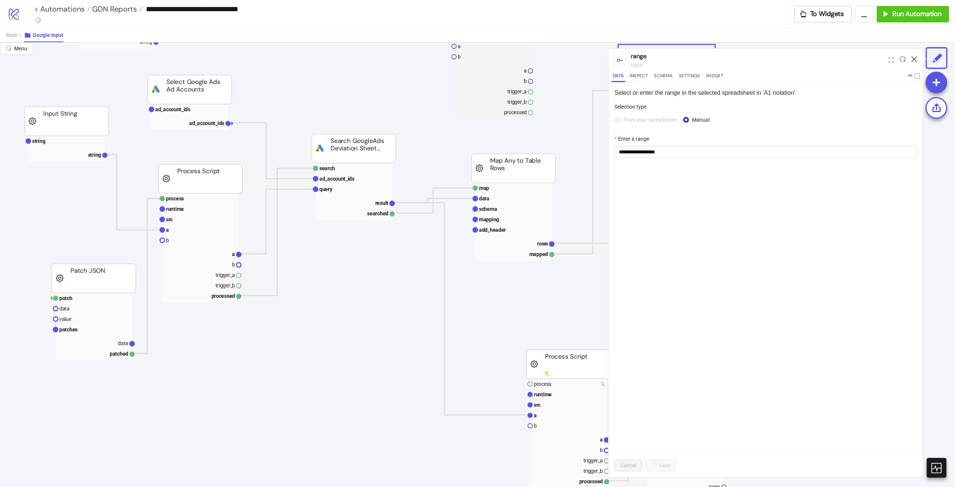
click at [914, 60] on icon at bounding box center [915, 59] width 6 height 6
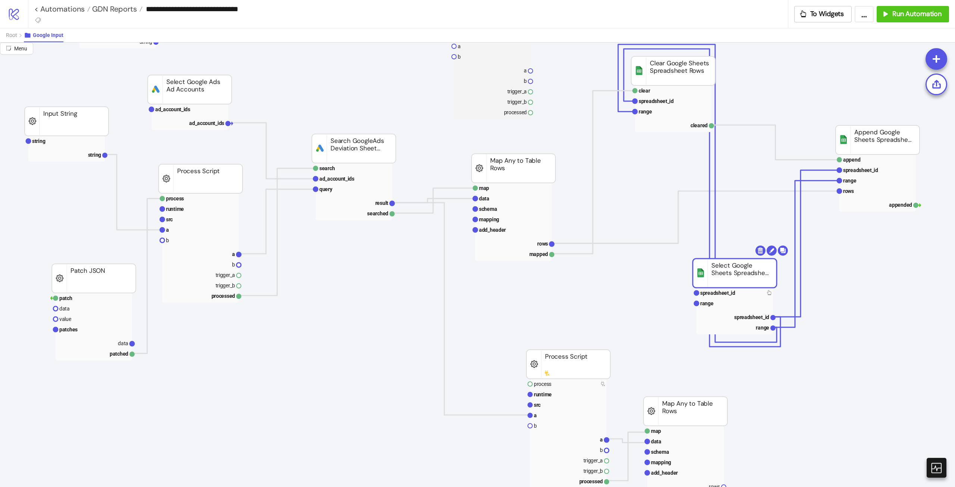
drag, startPoint x: 737, startPoint y: 283, endPoint x: 740, endPoint y: 278, distance: 5.6
click at [740, 278] on rect at bounding box center [735, 273] width 84 height 29
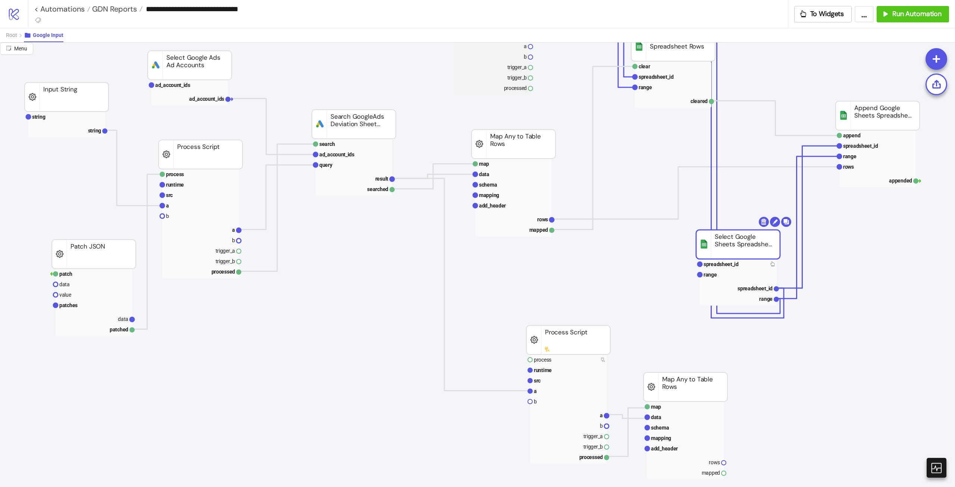
scroll to position [112, 52]
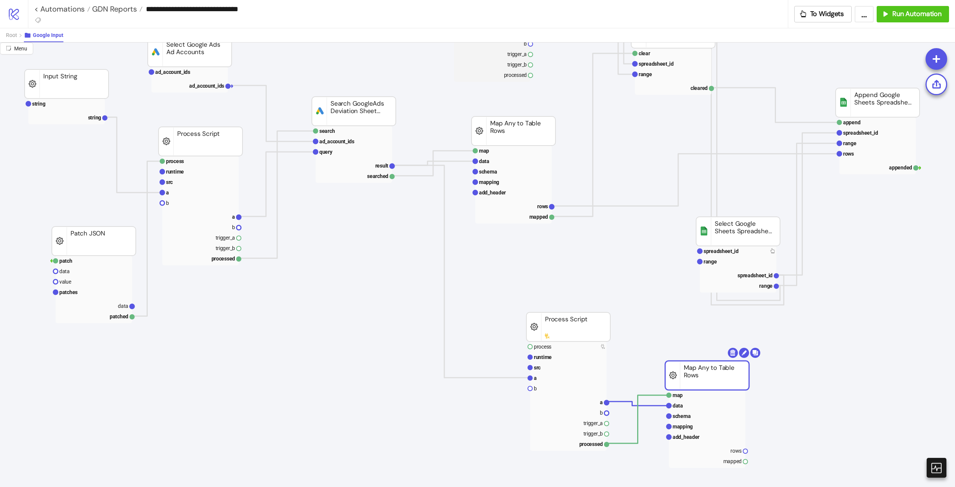
drag, startPoint x: 697, startPoint y: 369, endPoint x: 740, endPoint y: 364, distance: 42.9
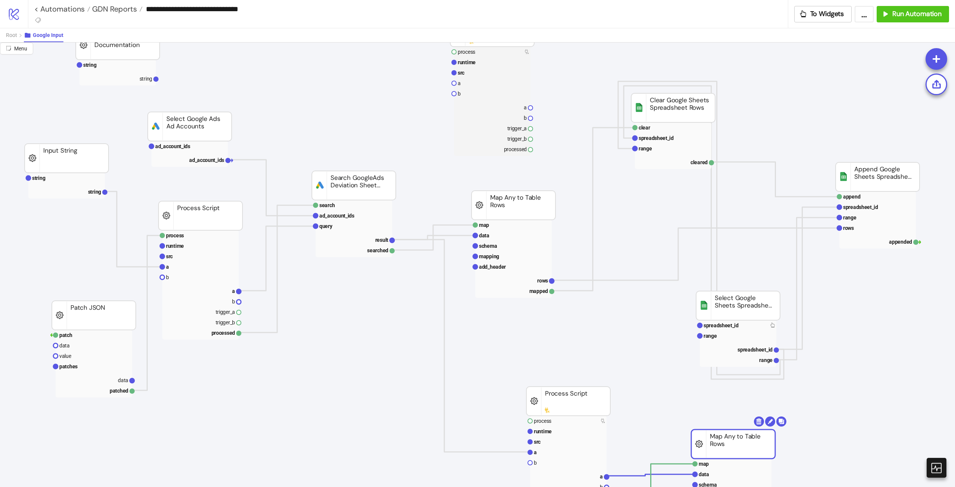
scroll to position [37, 52]
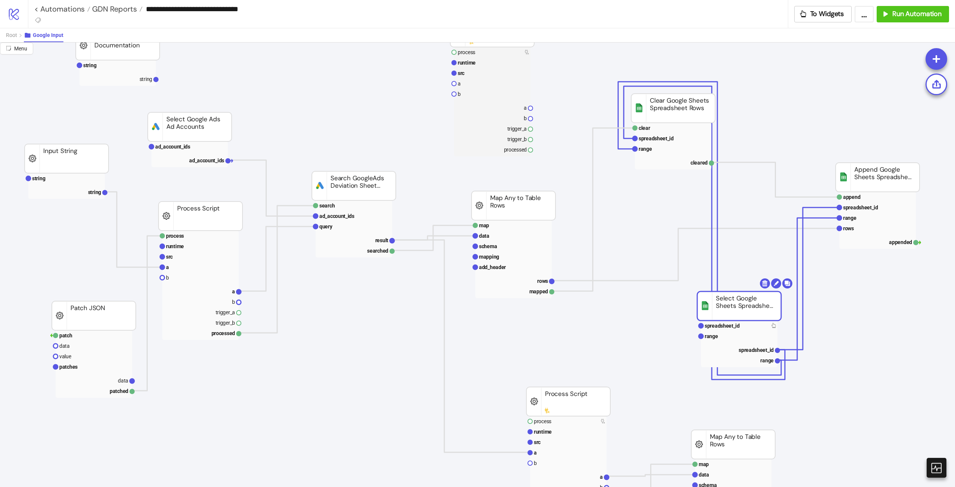
drag, startPoint x: 740, startPoint y: 315, endPoint x: 758, endPoint y: 306, distance: 19.9
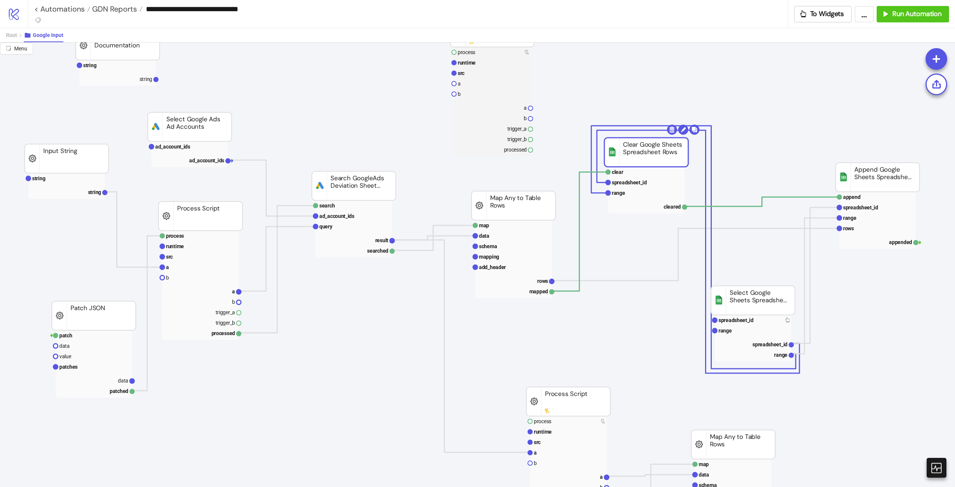
drag, startPoint x: 673, startPoint y: 116, endPoint x: 646, endPoint y: 160, distance: 51.6
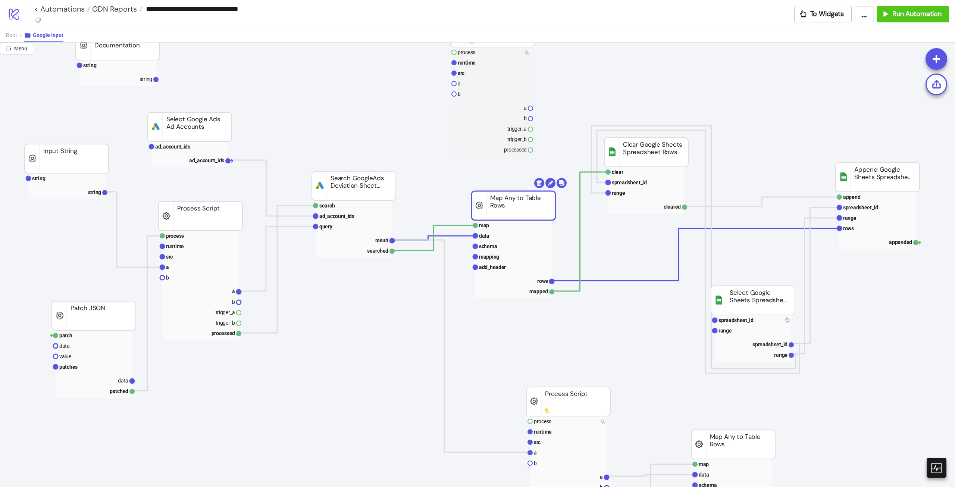
drag, startPoint x: 534, startPoint y: 217, endPoint x: 528, endPoint y: 222, distance: 7.1
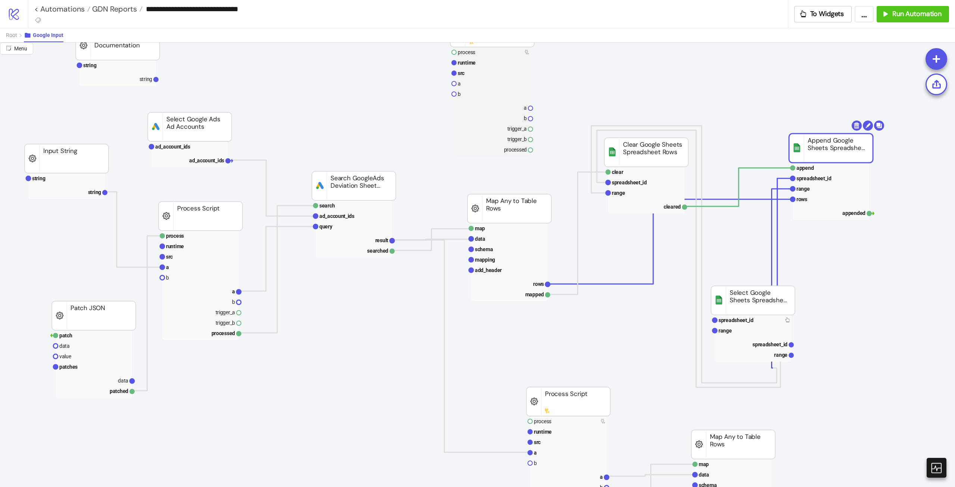
drag, startPoint x: 870, startPoint y: 172, endPoint x: 822, endPoint y: 141, distance: 57.4
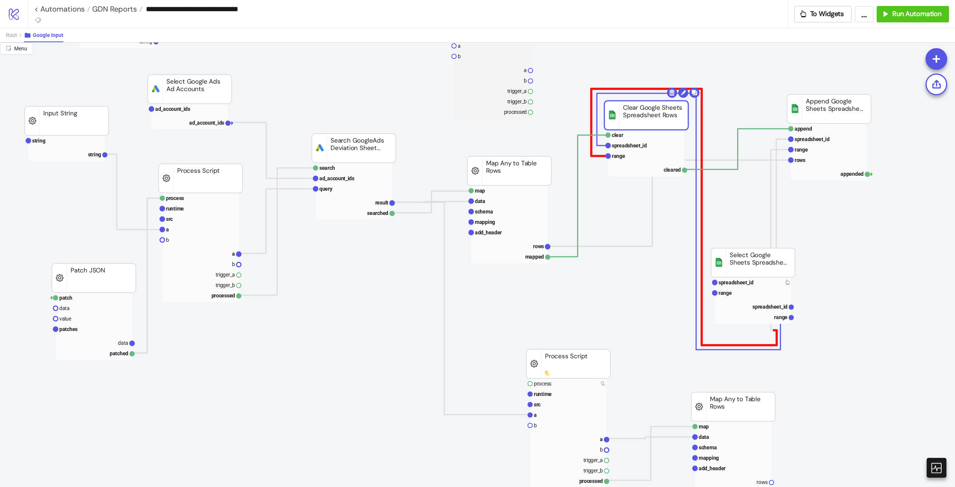
scroll to position [75, 52]
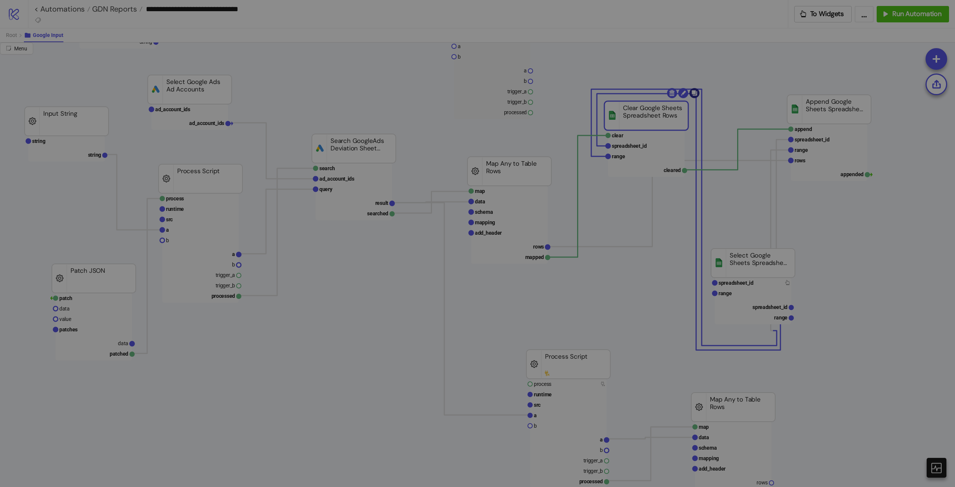
click at [697, 94] on body "**********" at bounding box center [477, 243] width 955 height 487
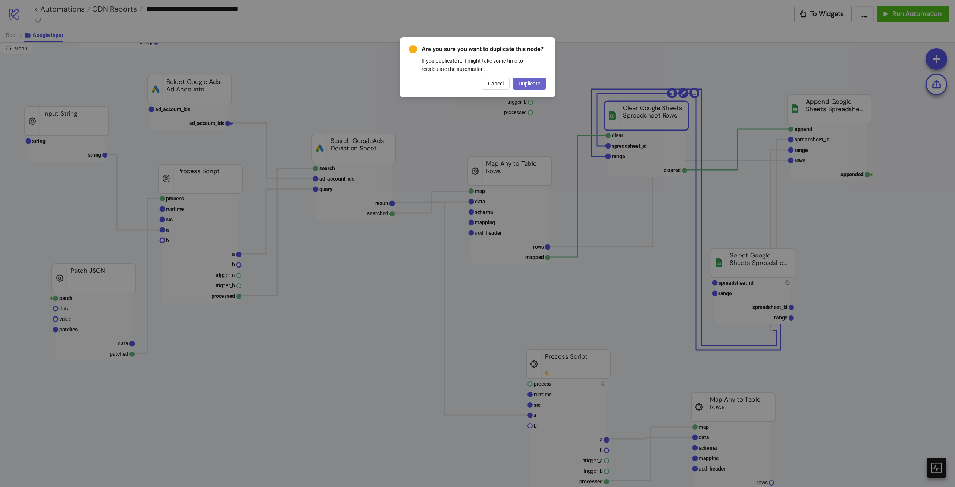
click at [536, 86] on span "Duplicate" at bounding box center [530, 84] width 22 height 6
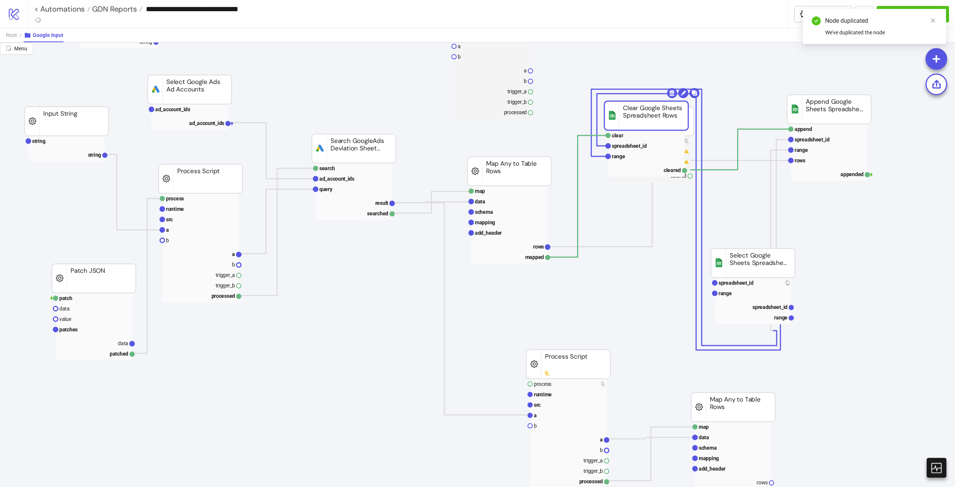
click at [652, 120] on rect at bounding box center [647, 115] width 84 height 29
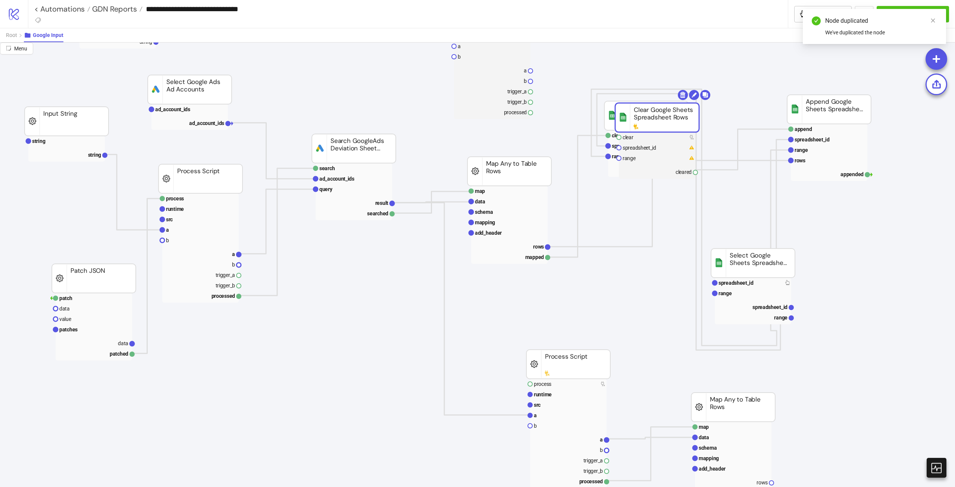
drag, startPoint x: 715, startPoint y: 137, endPoint x: 696, endPoint y: 113, distance: 30.2
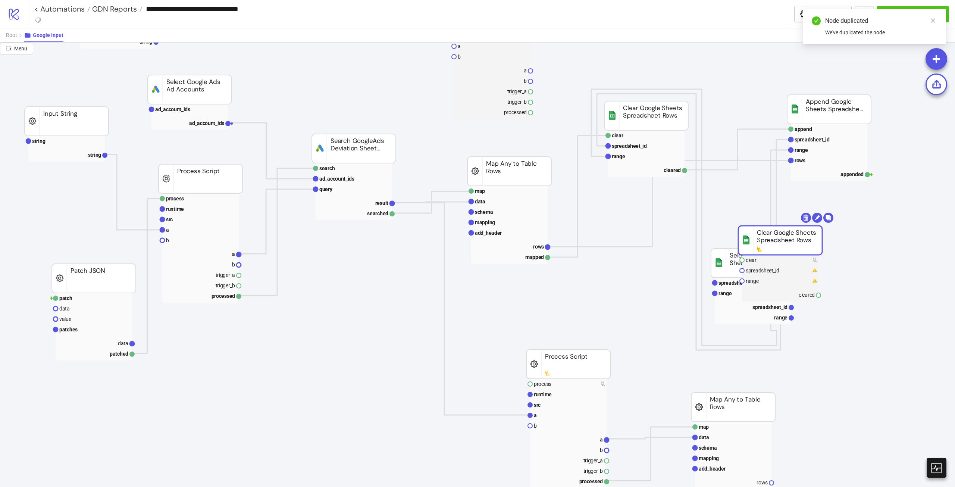
drag, startPoint x: 665, startPoint y: 110, endPoint x: 764, endPoint y: 235, distance: 159.5
click at [793, 249] on rect at bounding box center [780, 240] width 84 height 29
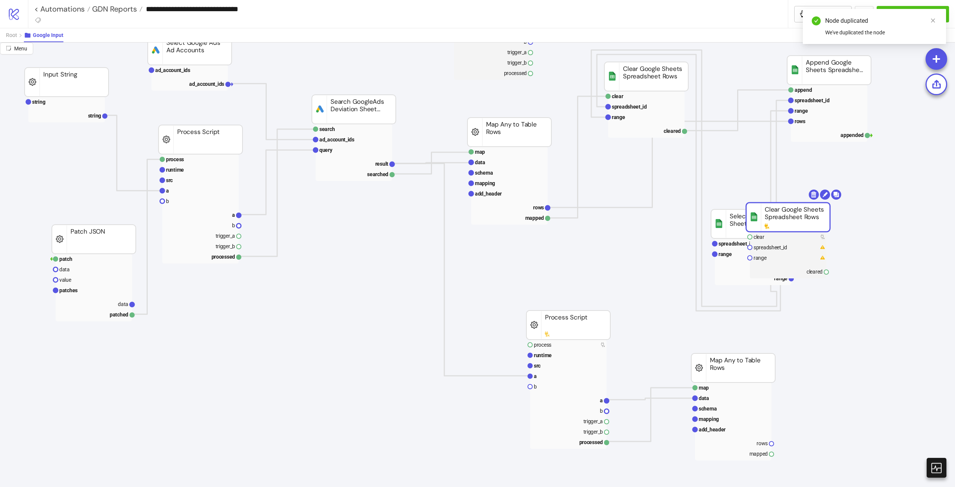
scroll to position [187, 52]
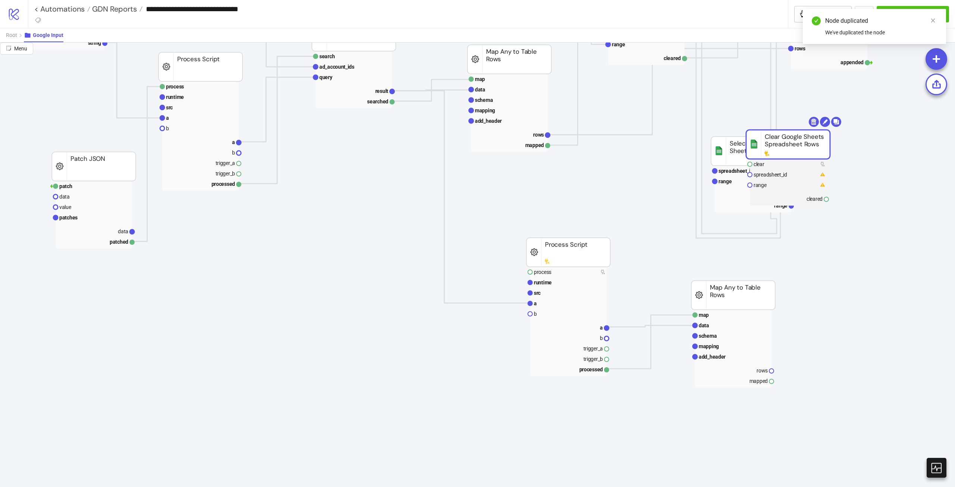
drag, startPoint x: 600, startPoint y: 243, endPoint x: 528, endPoint y: 237, distance: 72.6
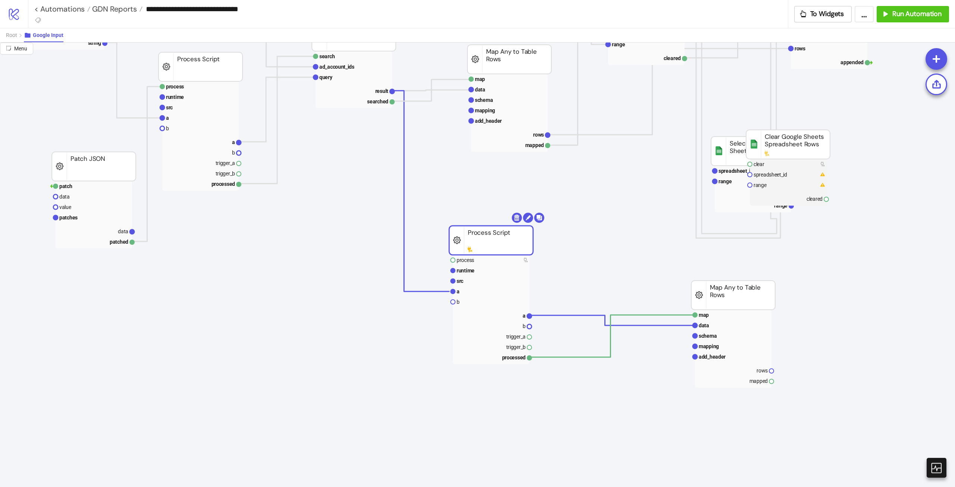
drag, startPoint x: 724, startPoint y: 301, endPoint x: 610, endPoint y: 299, distance: 113.8
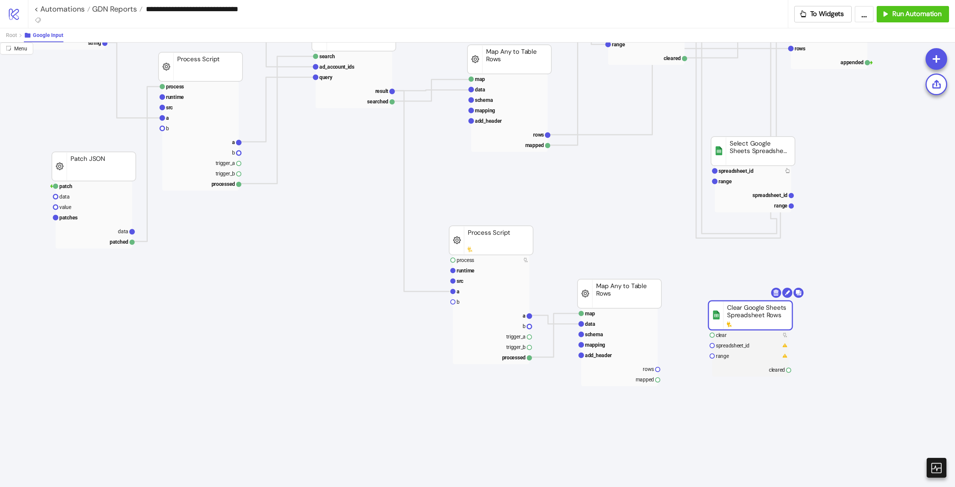
drag, startPoint x: 772, startPoint y: 147, endPoint x: 682, endPoint y: 304, distance: 180.4
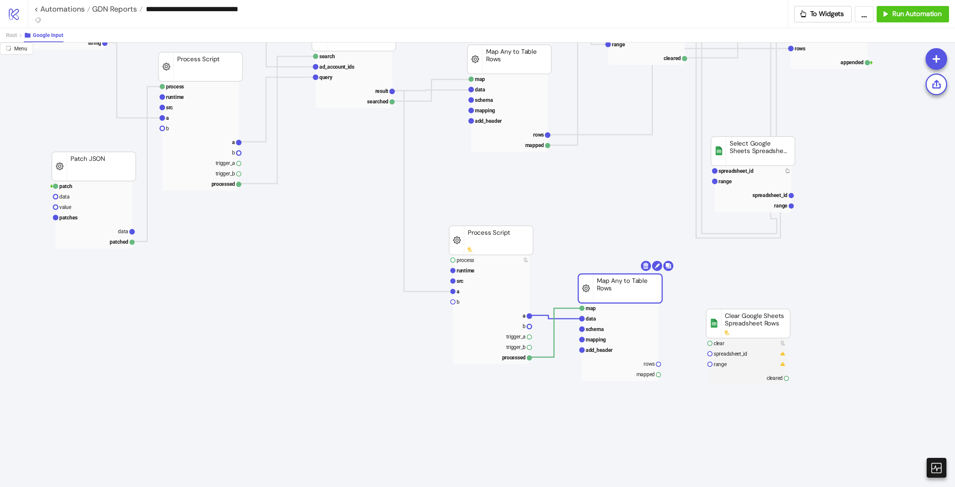
drag, startPoint x: 628, startPoint y: 304, endPoint x: 631, endPoint y: 289, distance: 15.6
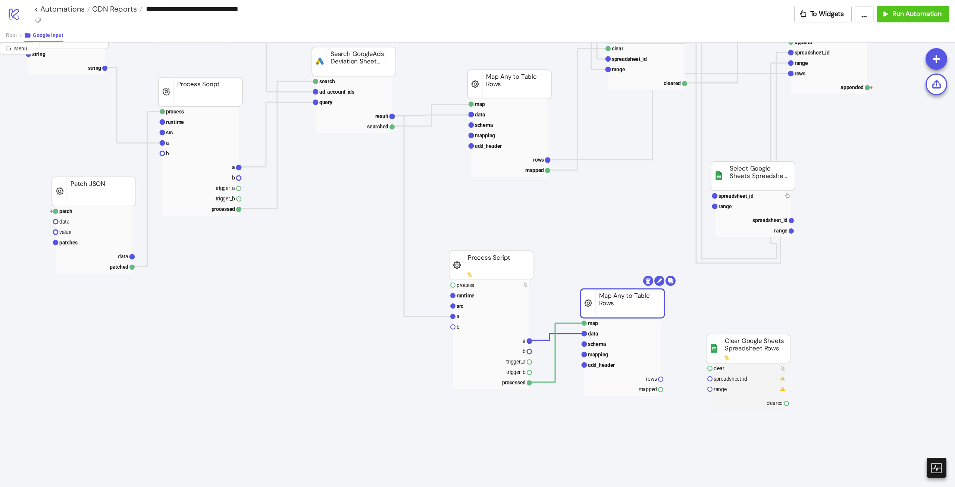
scroll to position [149, 52]
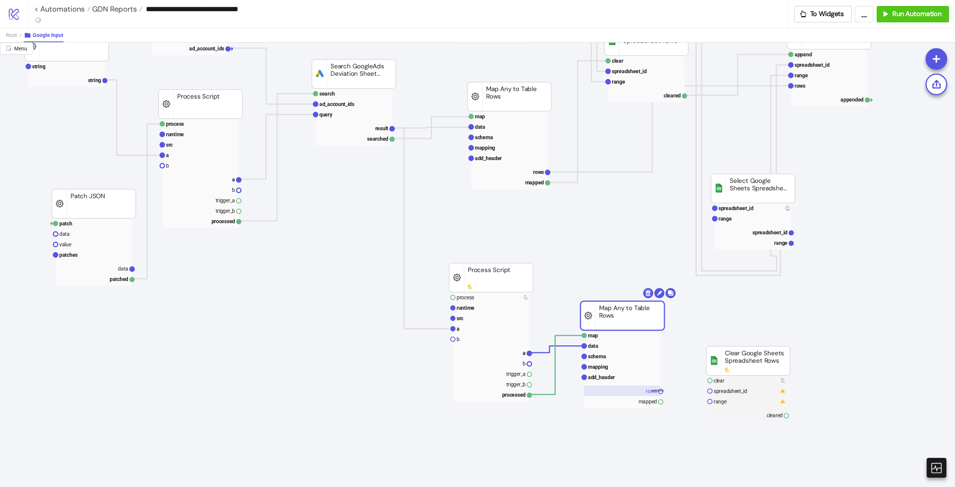
drag, startPoint x: 664, startPoint y: 390, endPoint x: 652, endPoint y: 391, distance: 12.1
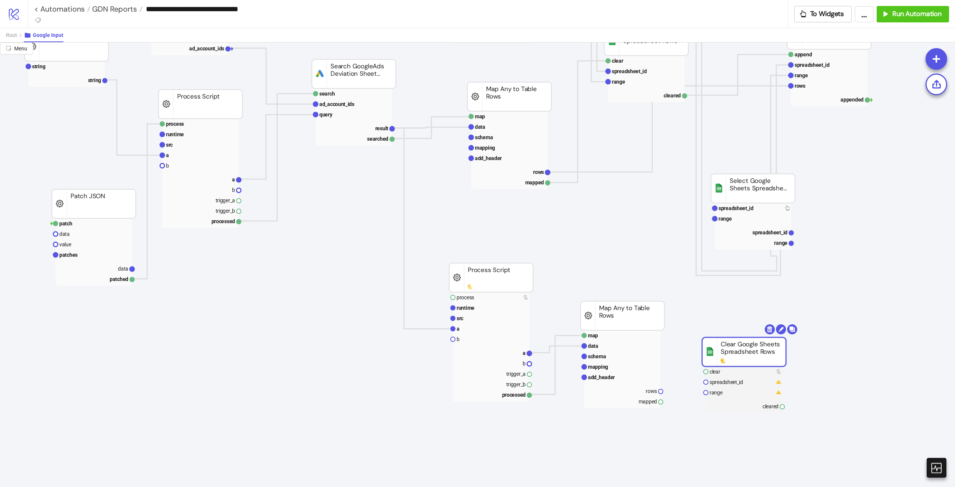
drag, startPoint x: 736, startPoint y: 352, endPoint x: 729, endPoint y: 338, distance: 15.4
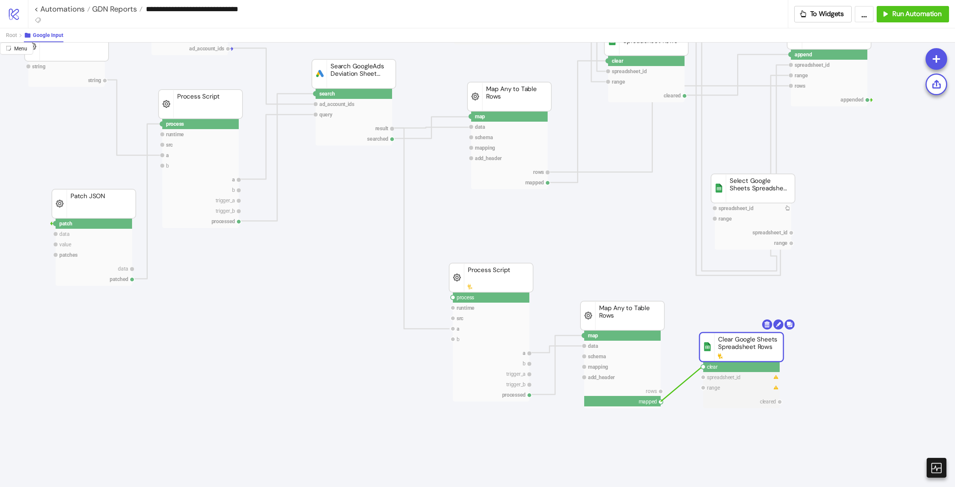
drag, startPoint x: 661, startPoint y: 403, endPoint x: 705, endPoint y: 366, distance: 57.3
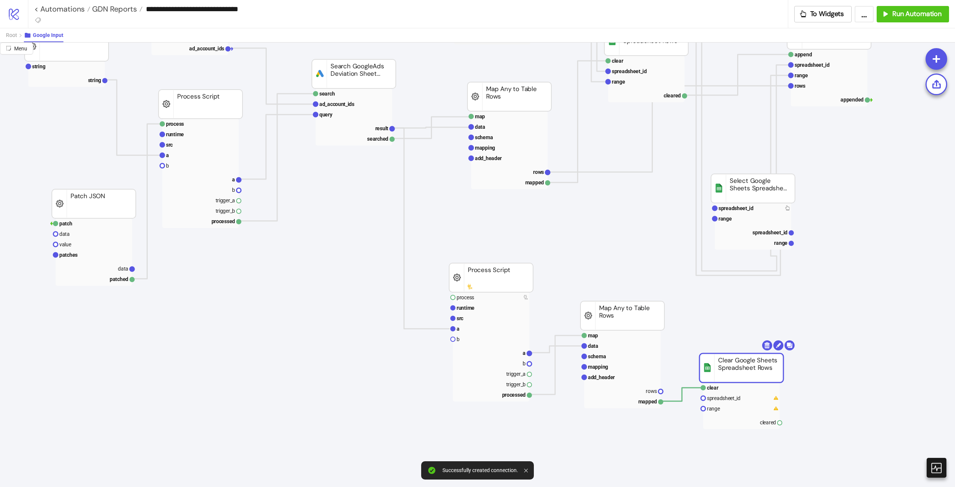
drag, startPoint x: 730, startPoint y: 348, endPoint x: 730, endPoint y: 369, distance: 20.9
click at [730, 369] on rect at bounding box center [742, 367] width 84 height 29
drag, startPoint x: 794, startPoint y: 233, endPoint x: 794, endPoint y: 241, distance: 7.8
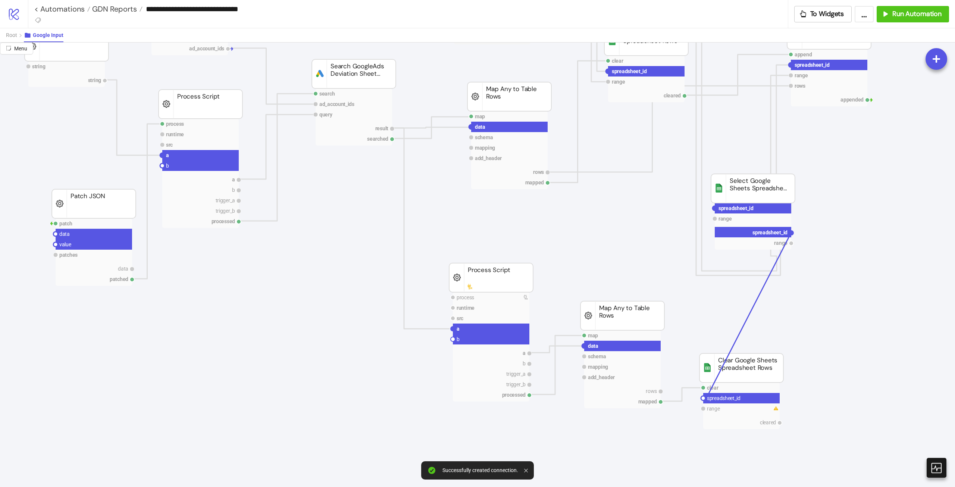
drag, startPoint x: 793, startPoint y: 235, endPoint x: 705, endPoint y: 400, distance: 187.6
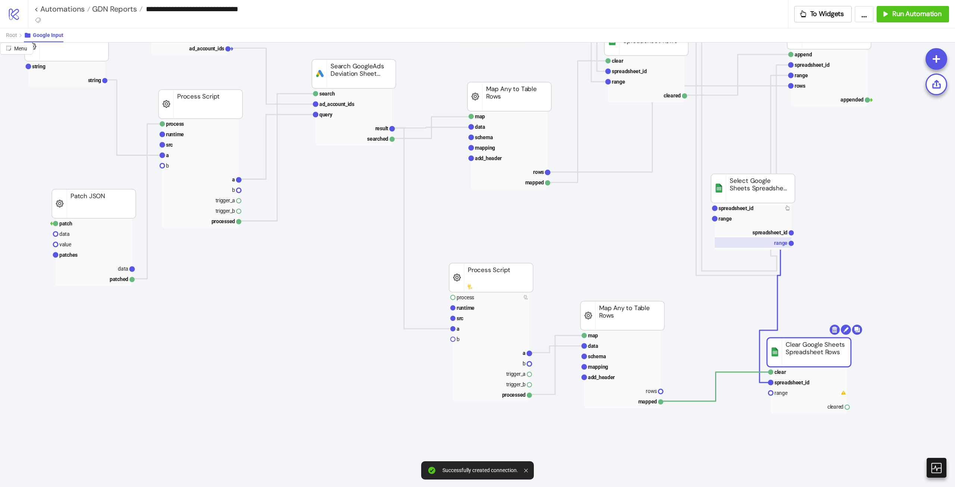
drag, startPoint x: 743, startPoint y: 369, endPoint x: 765, endPoint y: 240, distance: 131.3
click at [812, 350] on rect at bounding box center [809, 352] width 84 height 29
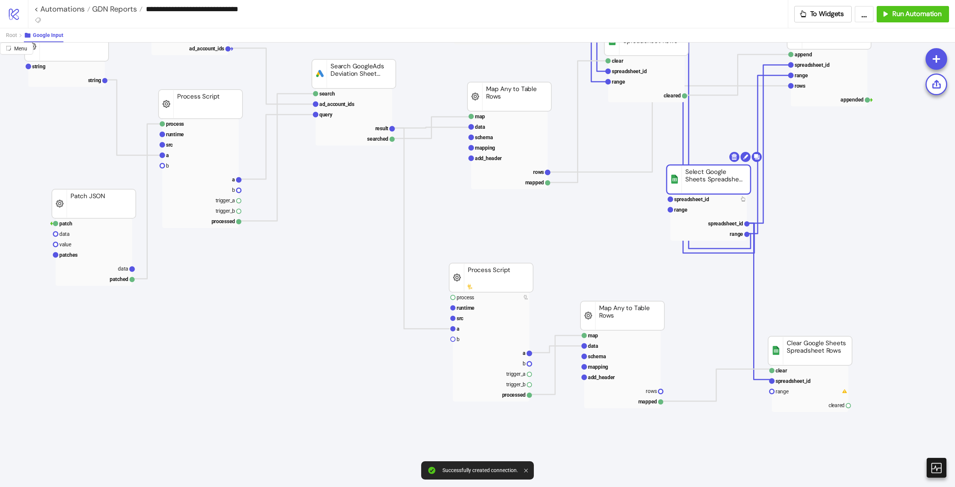
drag, startPoint x: 742, startPoint y: 197, endPoint x: 702, endPoint y: 196, distance: 40.0
click at [781, 391] on text "range" at bounding box center [782, 391] width 13 height 6
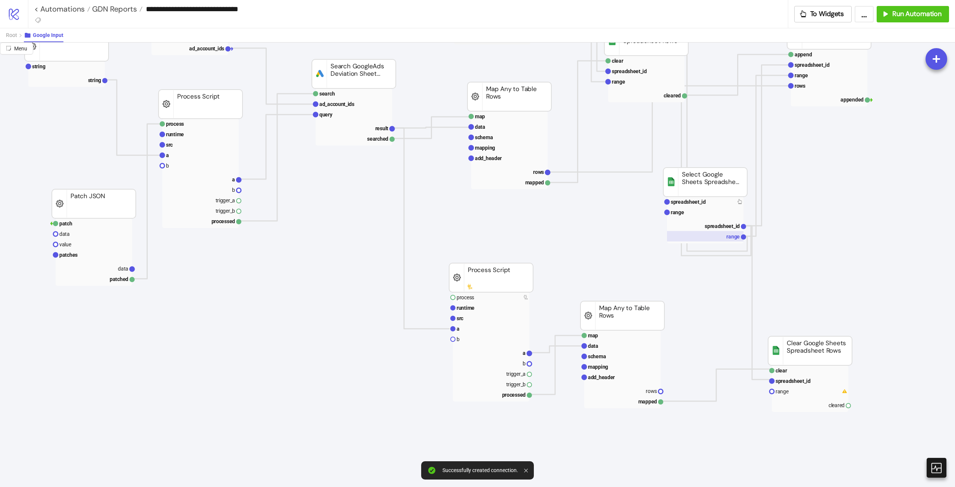
click at [729, 237] on text "range" at bounding box center [733, 237] width 13 height 6
click at [697, 214] on rect at bounding box center [705, 212] width 76 height 10
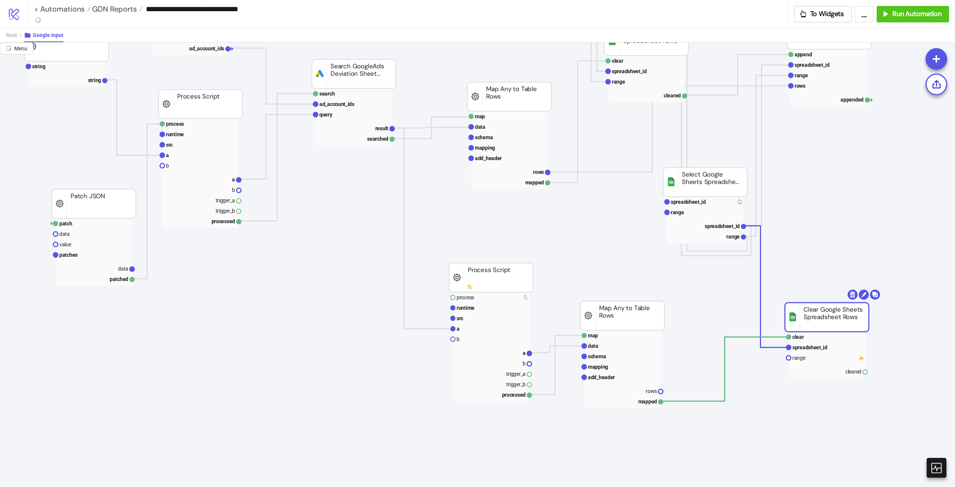
drag, startPoint x: 834, startPoint y: 343, endPoint x: 864, endPoint y: 298, distance: 54.1
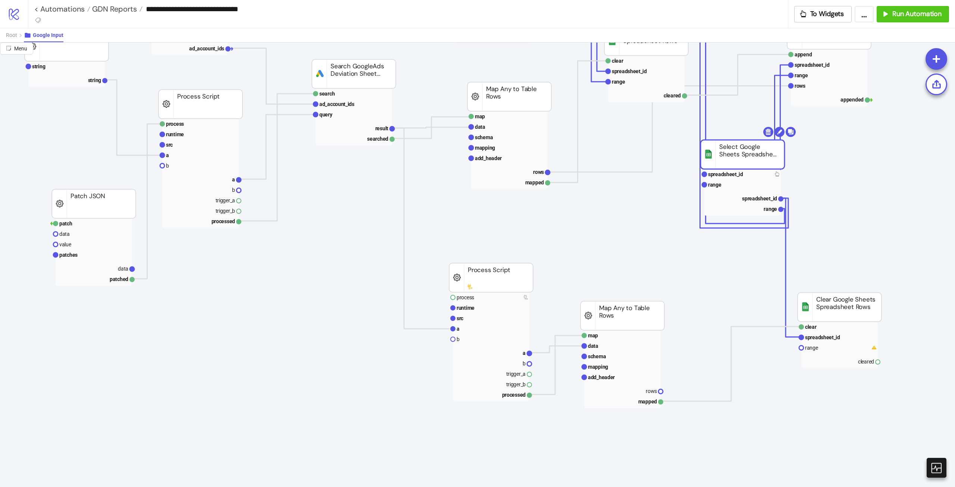
drag, startPoint x: 737, startPoint y: 187, endPoint x: 774, endPoint y: 154, distance: 50.0
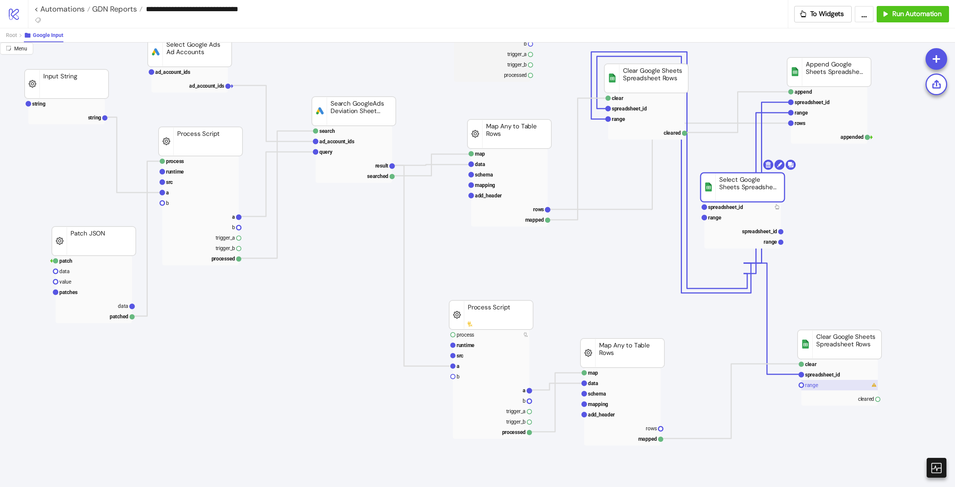
click at [824, 385] on rect at bounding box center [840, 385] width 76 height 10
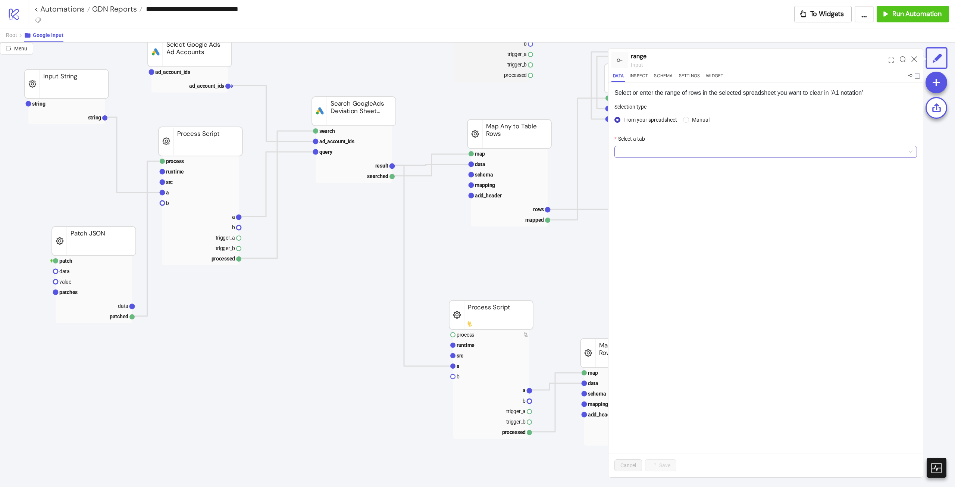
click at [727, 154] on span at bounding box center [766, 151] width 294 height 11
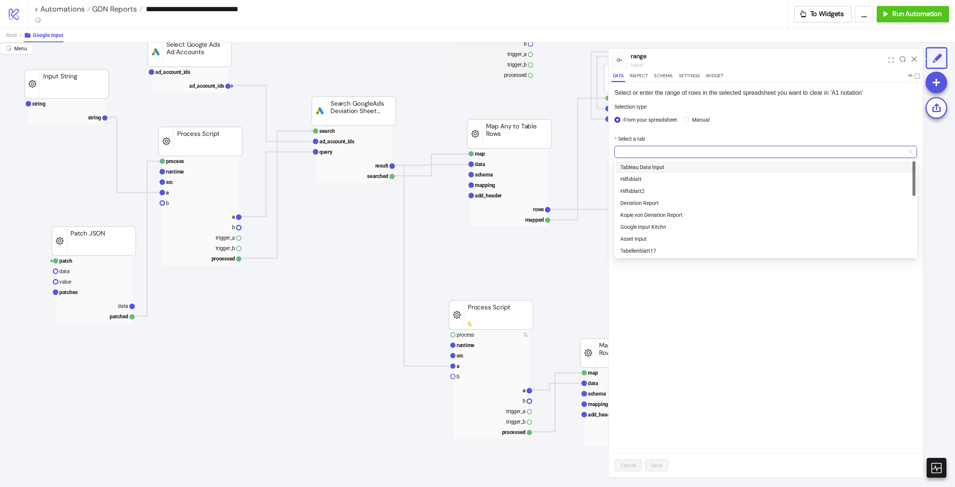
click at [644, 147] on span at bounding box center [766, 151] width 294 height 11
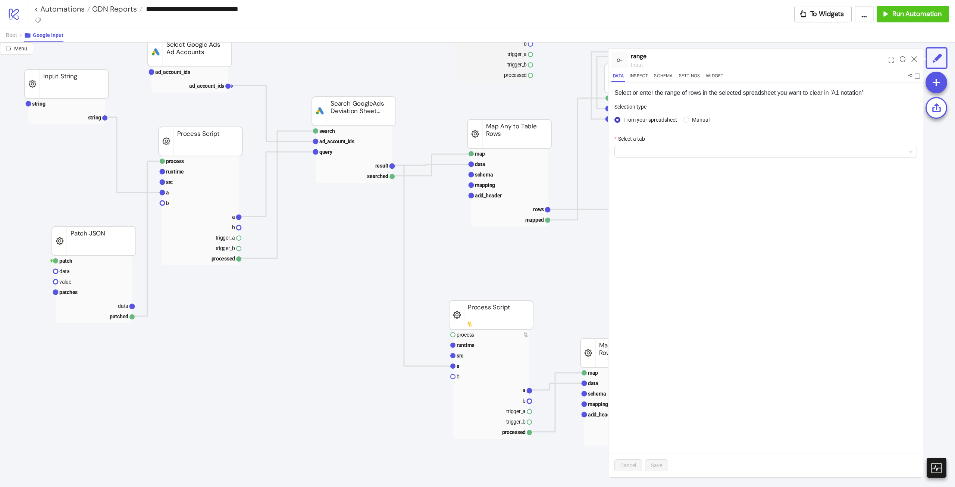
click at [889, 126] on form "Selection type From your spreadsheet Manual Select a tab" at bounding box center [766, 135] width 303 height 64
click at [914, 60] on icon at bounding box center [915, 59] width 6 height 6
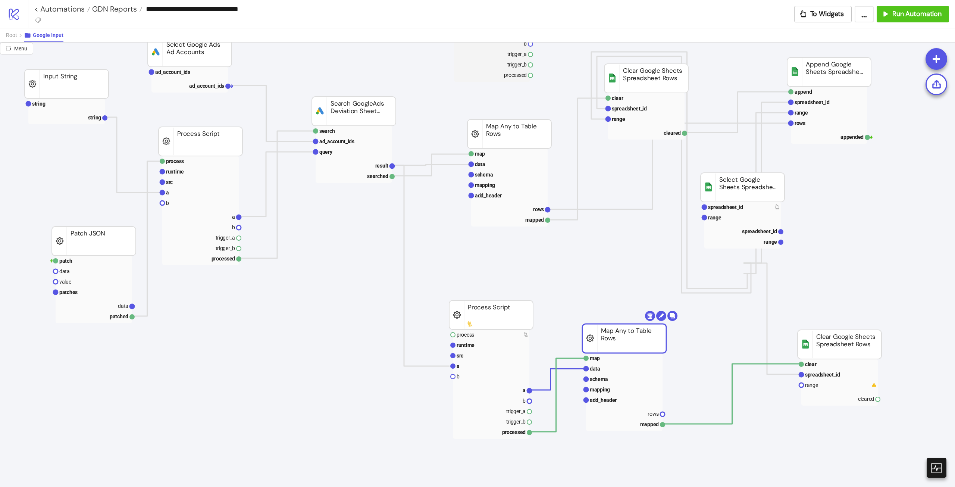
drag, startPoint x: 642, startPoint y: 345, endPoint x: 649, endPoint y: 345, distance: 7.1
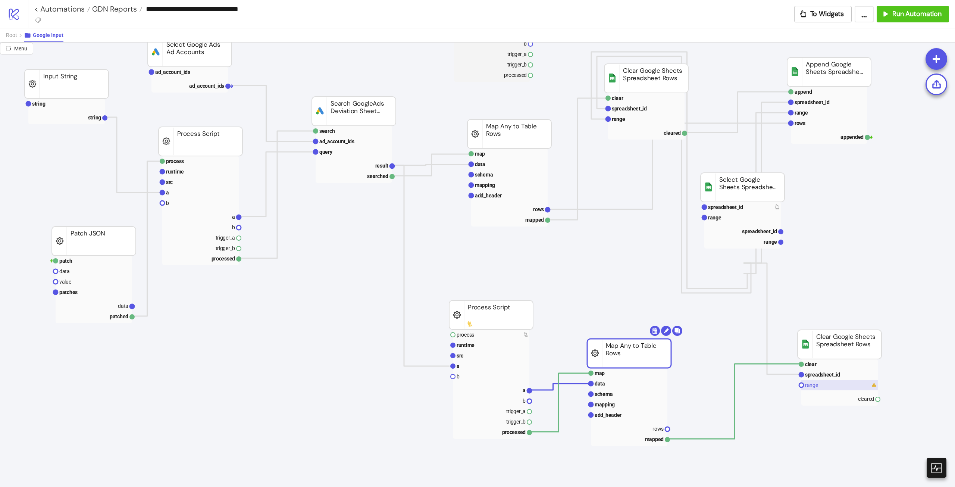
click at [814, 387] on text "range" at bounding box center [811, 385] width 13 height 6
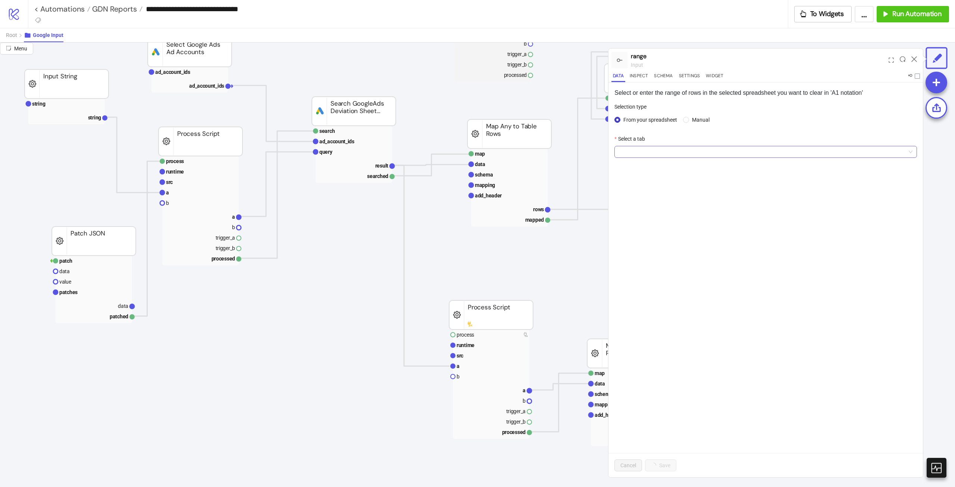
click at [669, 150] on span at bounding box center [766, 151] width 294 height 11
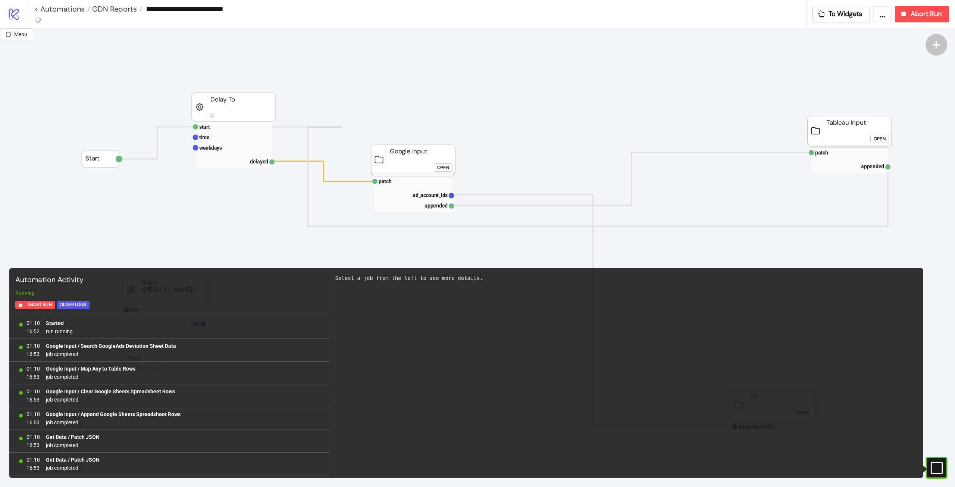
scroll to position [294, 0]
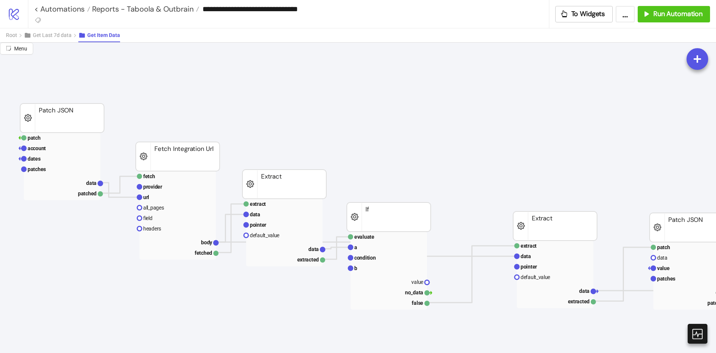
scroll to position [37, 36]
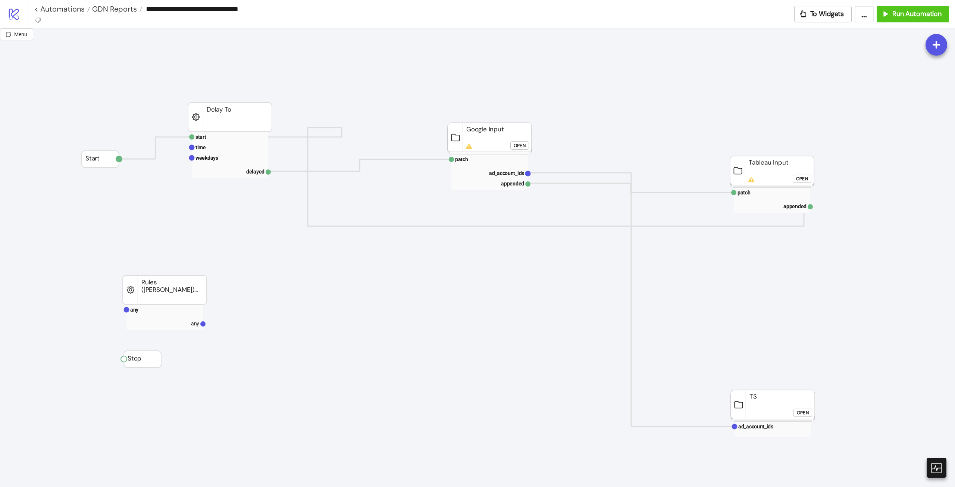
click at [523, 149] on div "Open" at bounding box center [520, 145] width 12 height 9
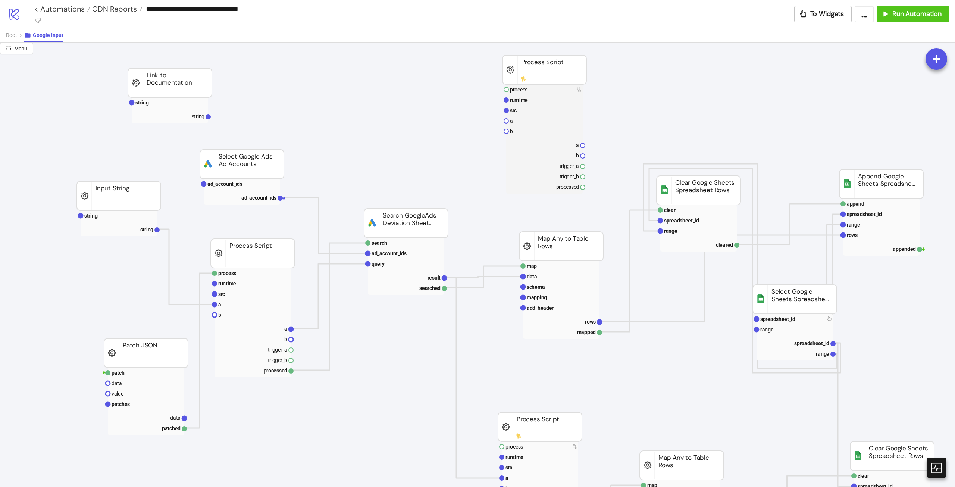
scroll to position [112, 0]
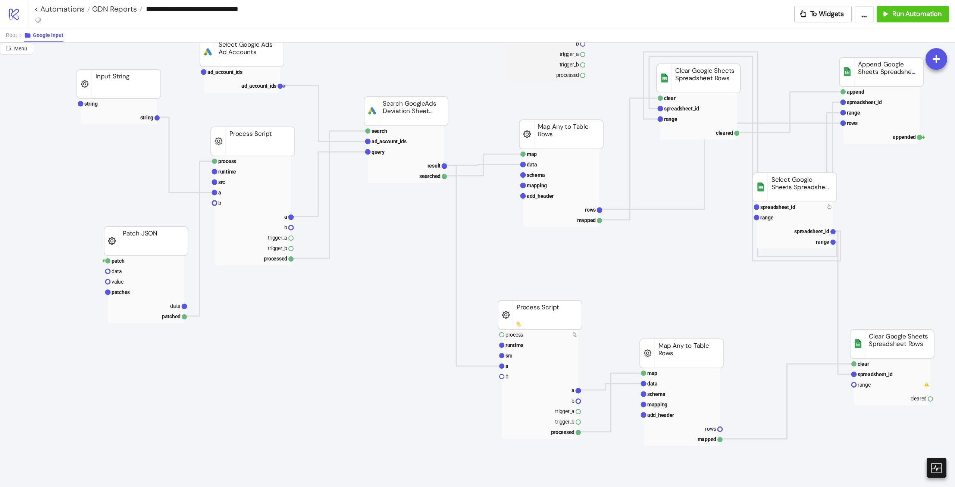
drag, startPoint x: 884, startPoint y: 355, endPoint x: 861, endPoint y: 357, distance: 22.9
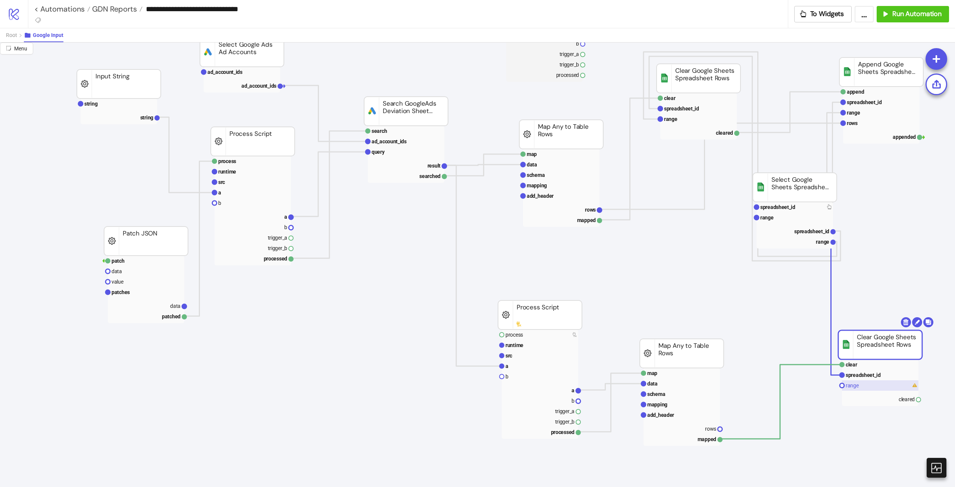
click at [872, 385] on rect at bounding box center [880, 385] width 76 height 10
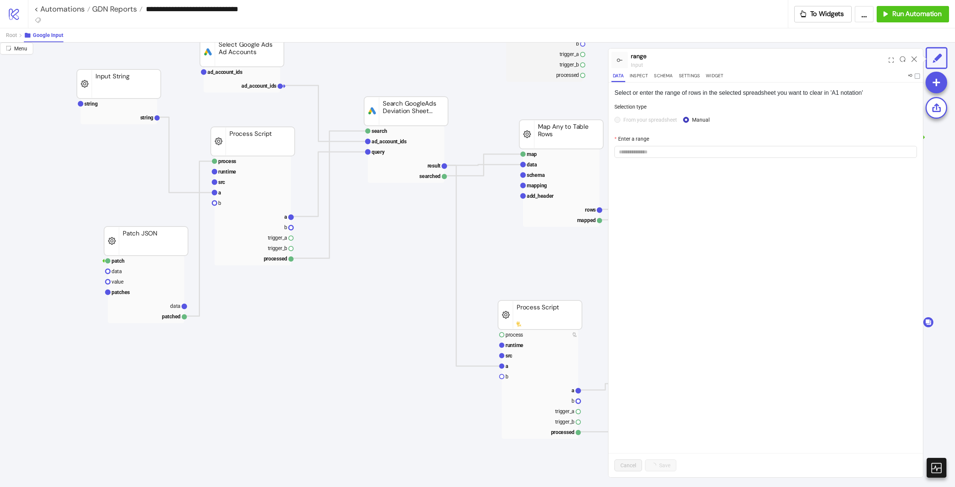
click at [637, 124] on span "From your spreadsheet" at bounding box center [651, 120] width 60 height 8
click at [676, 156] on input "Enter a range" at bounding box center [766, 152] width 303 height 12
click at [713, 149] on input "Enter a range" at bounding box center [766, 152] width 303 height 12
click at [723, 235] on div "Select or enter the range of rows in the selected spreadsheet you want to clear…" at bounding box center [766, 279] width 315 height 395
click at [918, 57] on div at bounding box center [915, 60] width 12 height 20
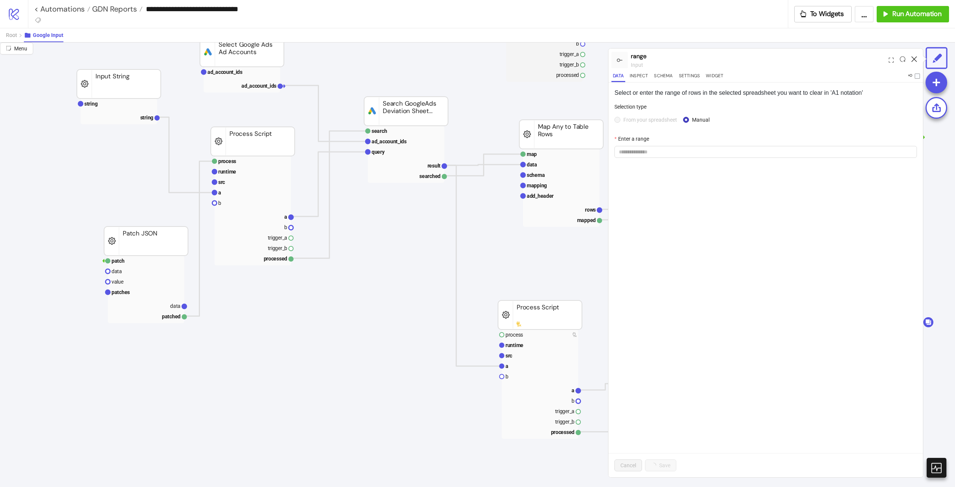
click at [917, 57] on icon at bounding box center [915, 59] width 6 height 6
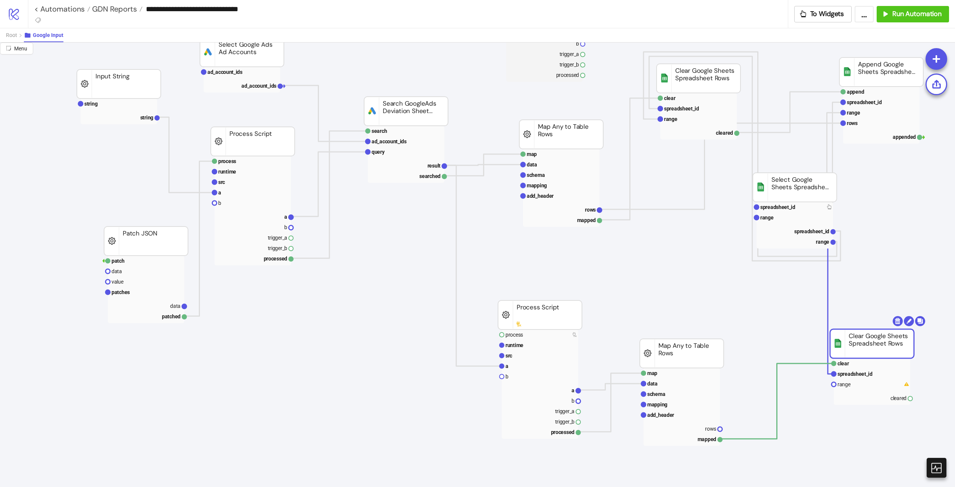
drag, startPoint x: 856, startPoint y: 355, endPoint x: 819, endPoint y: 357, distance: 36.2
click at [830, 357] on rect at bounding box center [872, 343] width 84 height 29
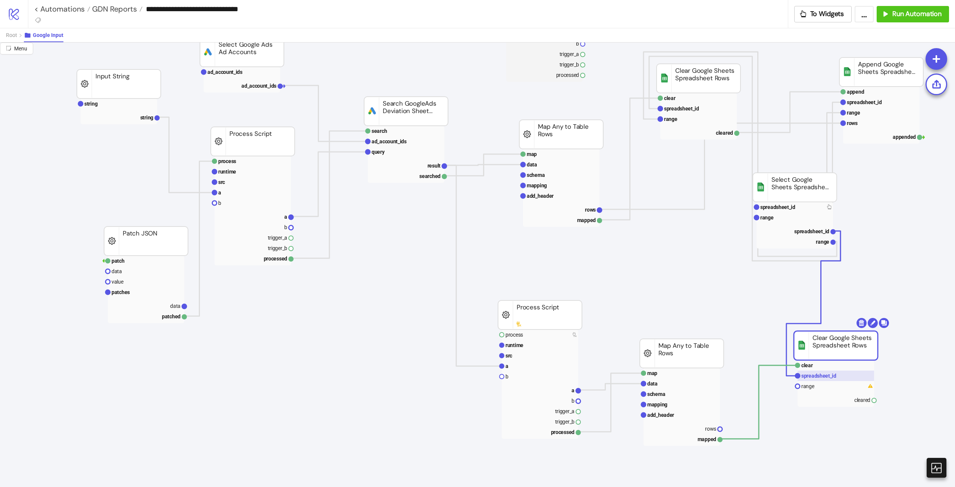
click at [829, 375] on text "spreadsheet_id" at bounding box center [819, 376] width 35 height 6
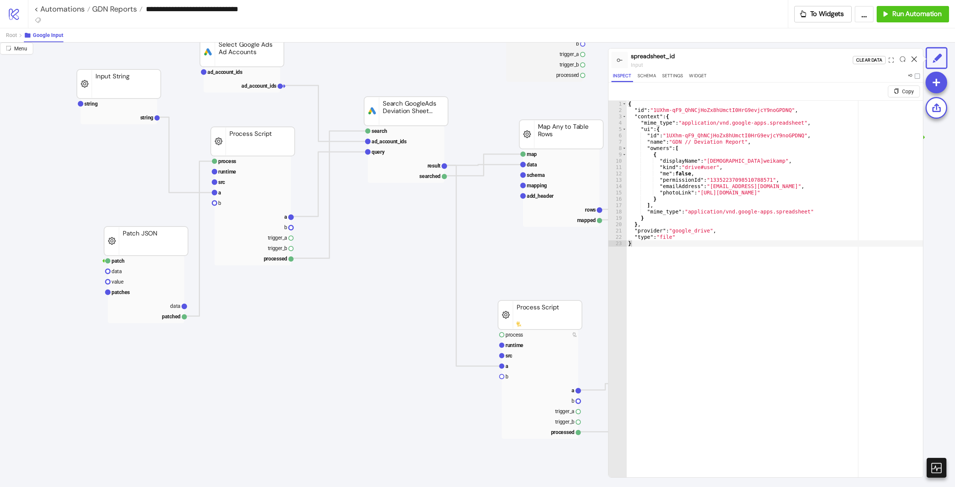
click at [914, 60] on div at bounding box center [915, 60] width 12 height 20
click at [912, 59] on icon at bounding box center [915, 59] width 6 height 6
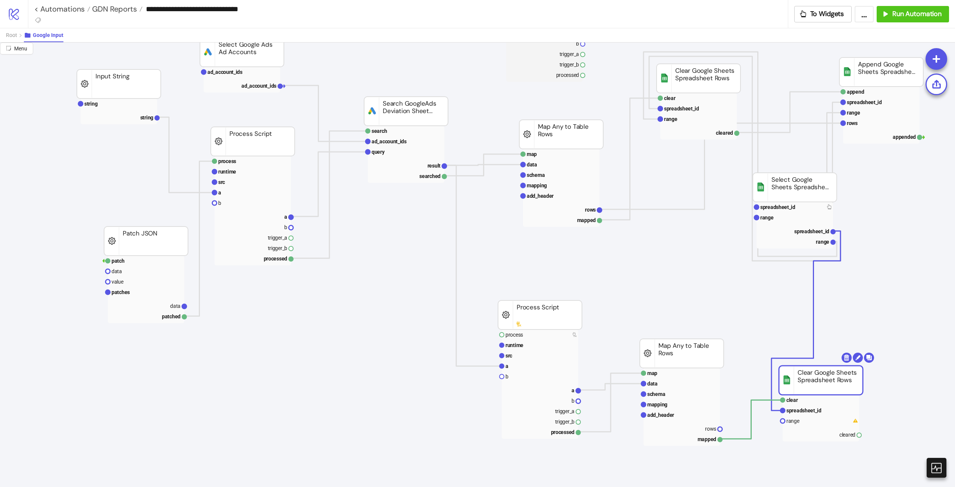
drag, startPoint x: 845, startPoint y: 351, endPoint x: 827, endPoint y: 372, distance: 27.3
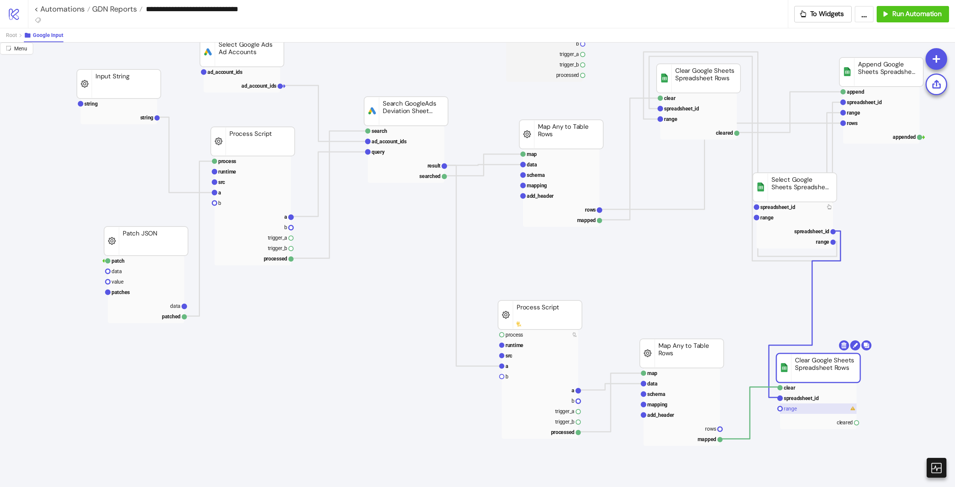
click at [803, 408] on rect at bounding box center [818, 408] width 76 height 10
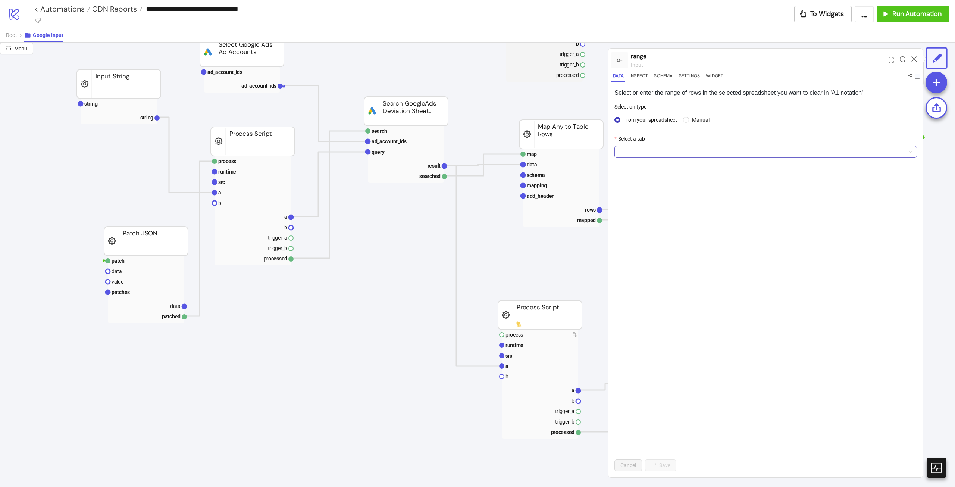
click at [667, 147] on span at bounding box center [766, 151] width 294 height 11
click at [653, 227] on div "Optimierungsevent" at bounding box center [766, 227] width 291 height 8
click at [668, 469] on button "Save" at bounding box center [660, 465] width 31 height 12
click at [666, 468] on button "Save" at bounding box center [656, 465] width 23 height 12
drag, startPoint x: 916, startPoint y: 53, endPoint x: 914, endPoint y: 60, distance: 7.6
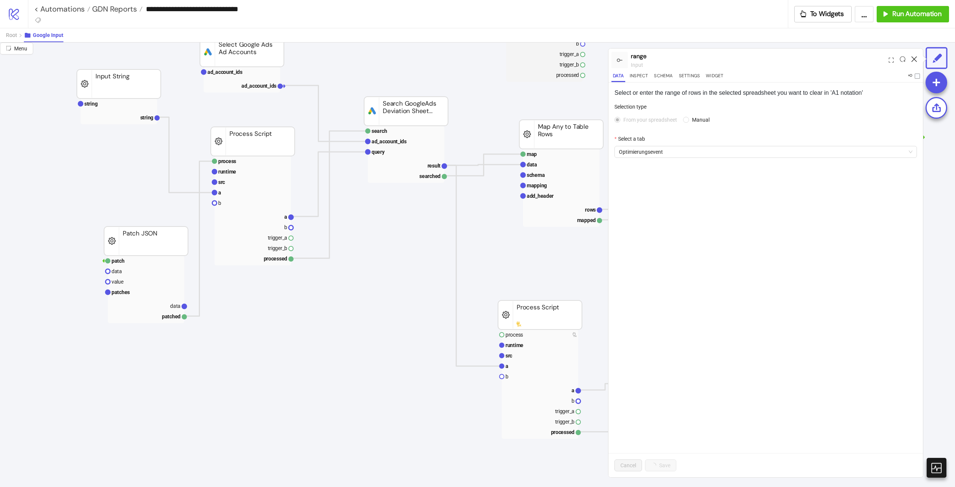
click at [916, 53] on div at bounding box center [915, 60] width 12 height 20
click at [914, 60] on icon at bounding box center [915, 59] width 6 height 6
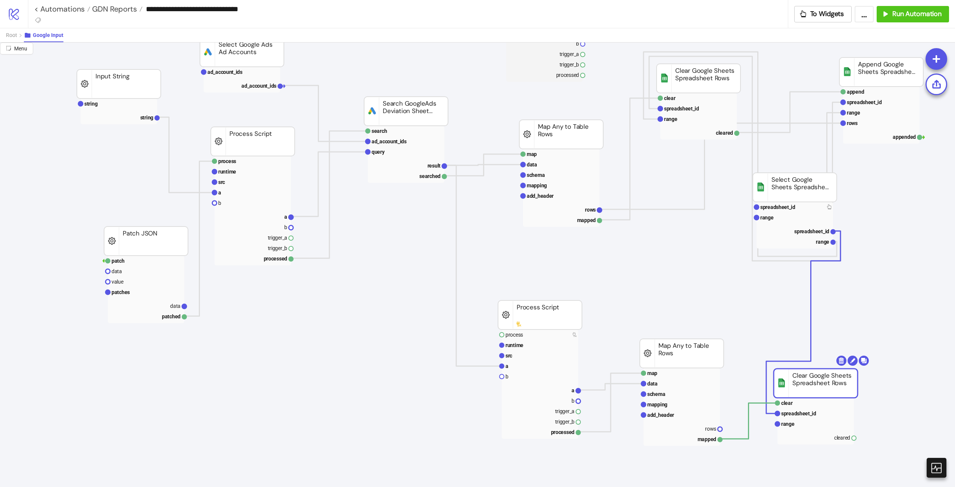
drag, startPoint x: 839, startPoint y: 361, endPoint x: 827, endPoint y: 376, distance: 19.2
click at [827, 376] on rect at bounding box center [816, 383] width 84 height 29
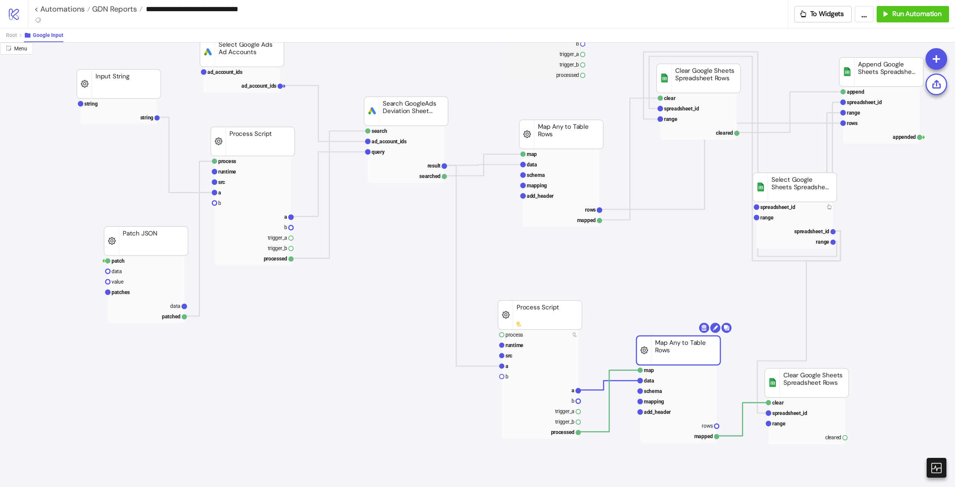
drag, startPoint x: 672, startPoint y: 343, endPoint x: 715, endPoint y: 338, distance: 43.1
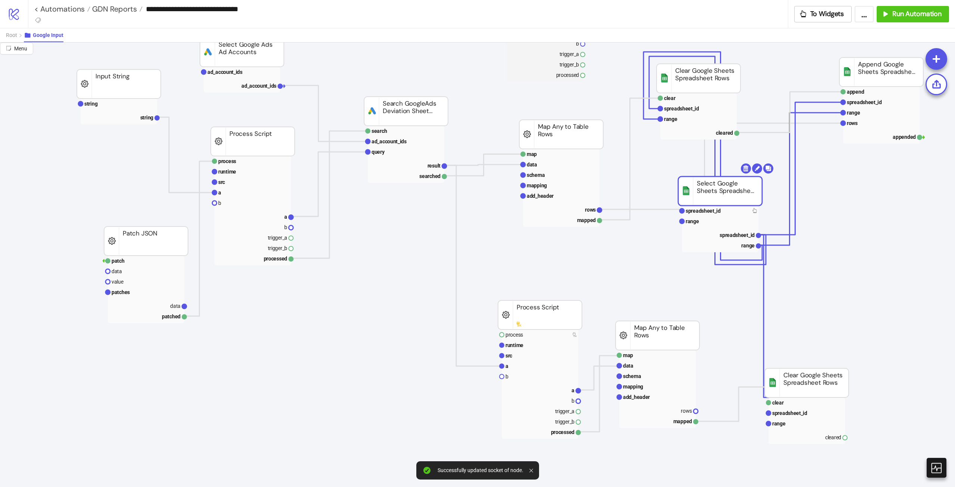
drag, startPoint x: 815, startPoint y: 194, endPoint x: 741, endPoint y: 198, distance: 74.7
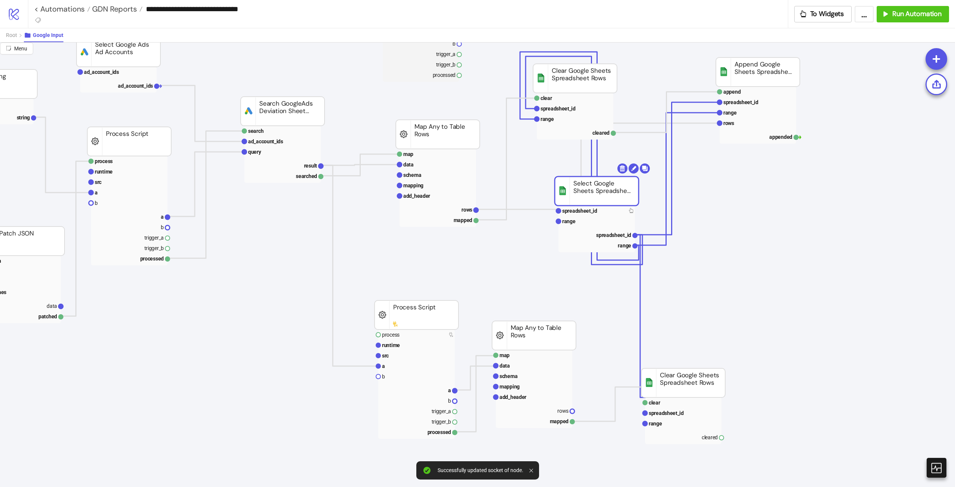
scroll to position [75, 124]
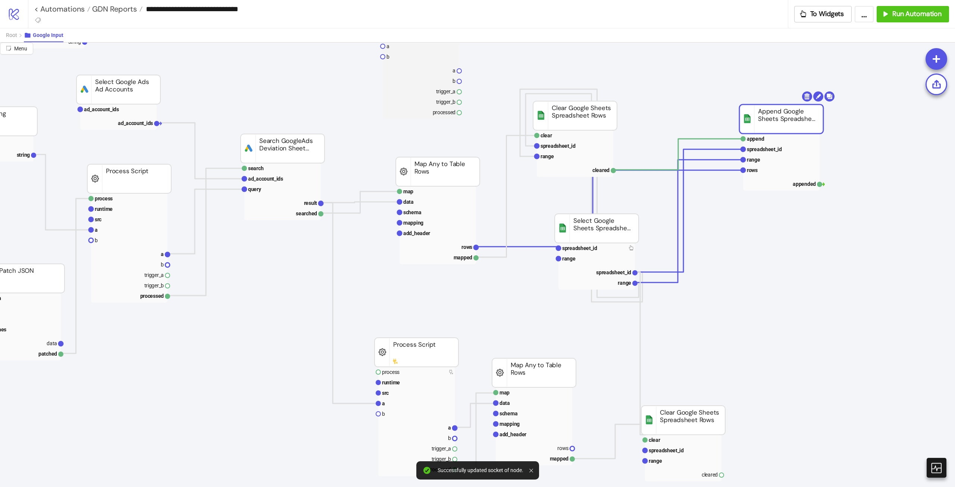
drag, startPoint x: 771, startPoint y: 107, endPoint x: 794, endPoint y: 117, distance: 25.4
click at [768, 109] on rect at bounding box center [782, 118] width 84 height 29
click at [831, 98] on body "**********" at bounding box center [477, 243] width 955 height 487
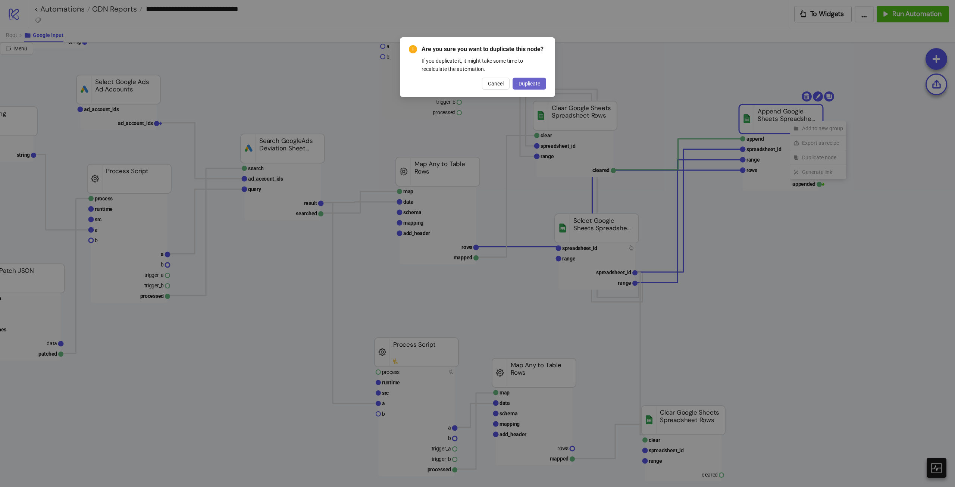
click at [539, 78] on button "Duplicate" at bounding box center [530, 84] width 34 height 12
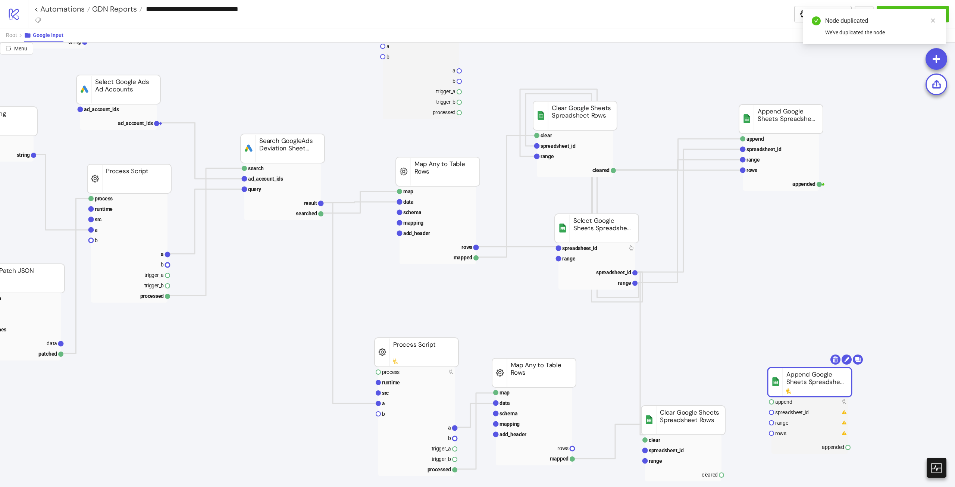
drag, startPoint x: 805, startPoint y: 128, endPoint x: 824, endPoint y: 371, distance: 244.5
click at [826, 374] on rect at bounding box center [810, 382] width 84 height 29
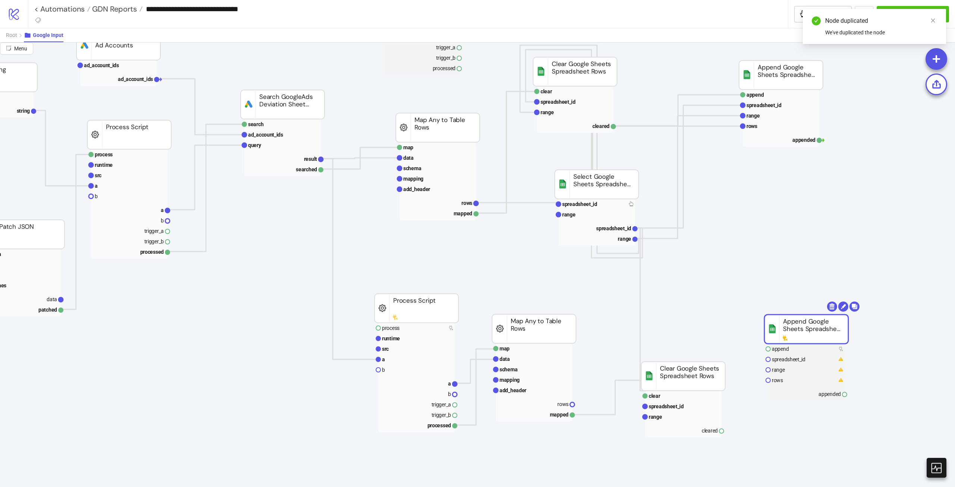
scroll to position [149, 124]
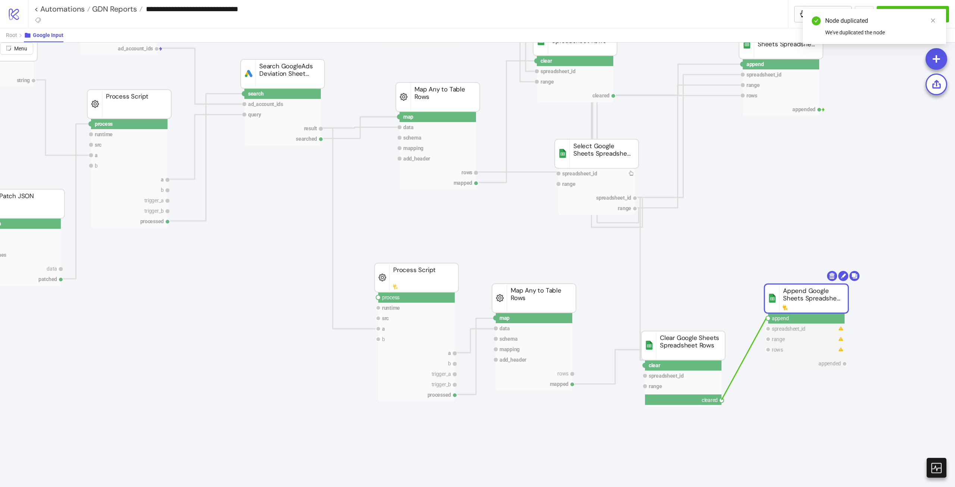
drag, startPoint x: 734, startPoint y: 391, endPoint x: 766, endPoint y: 318, distance: 79.9
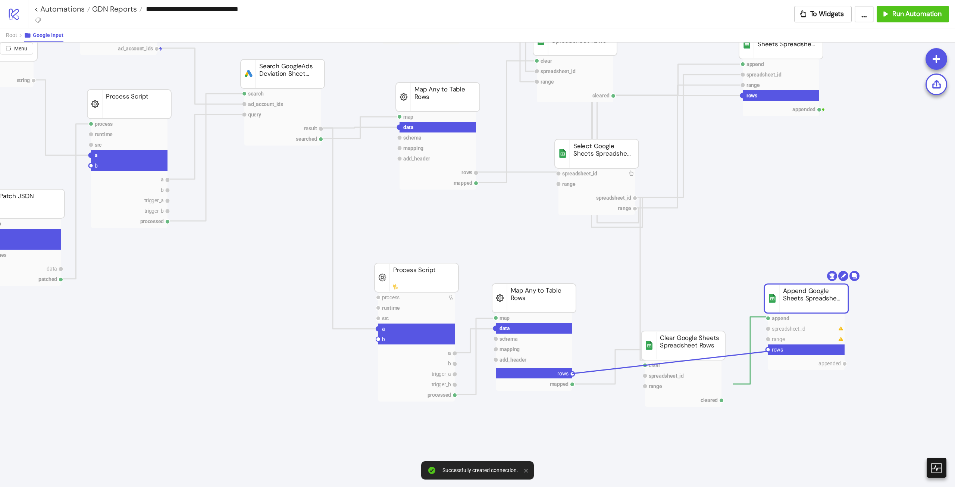
drag, startPoint x: 572, startPoint y: 375, endPoint x: 769, endPoint y: 351, distance: 198.1
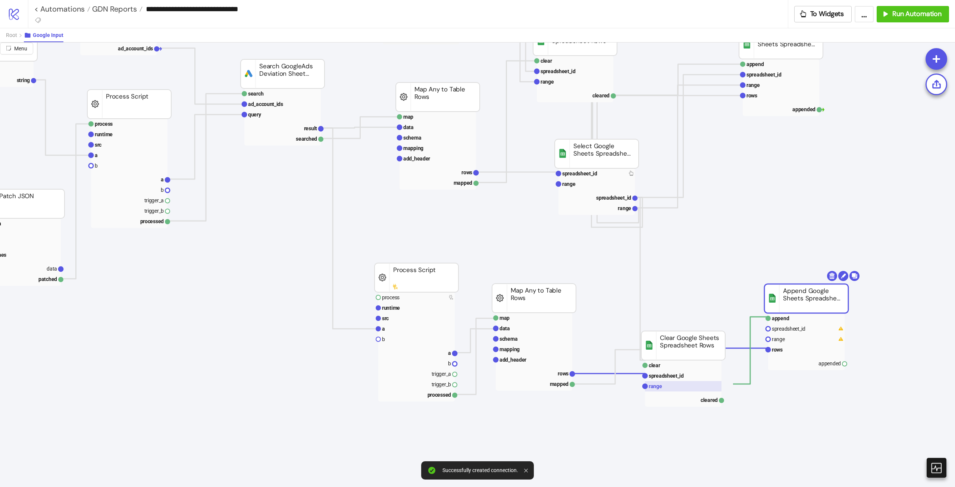
click at [665, 385] on rect at bounding box center [683, 386] width 76 height 10
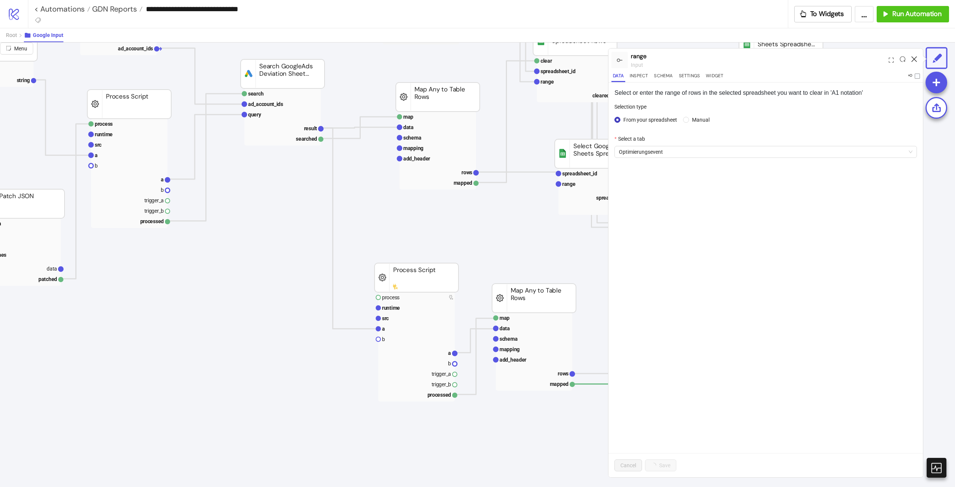
click at [915, 58] on icon at bounding box center [915, 59] width 6 height 6
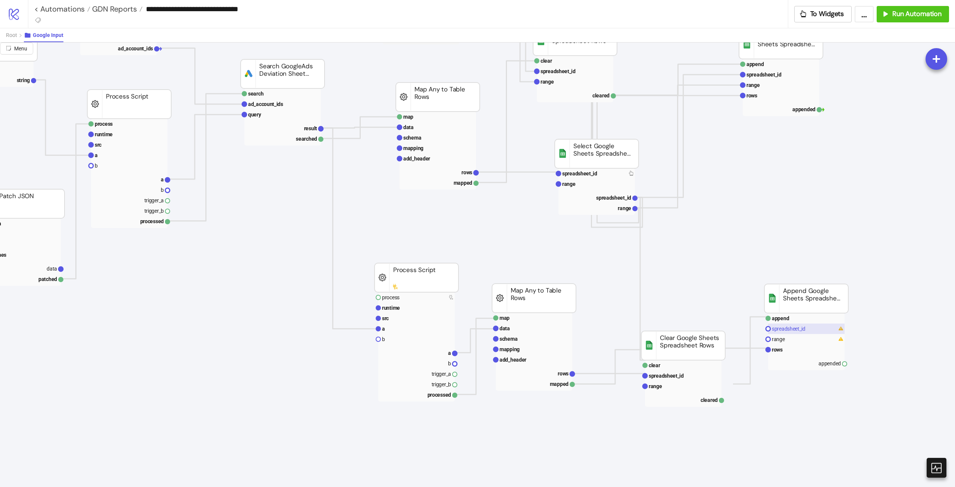
click at [797, 328] on text "spreadsheet_id" at bounding box center [789, 329] width 34 height 6
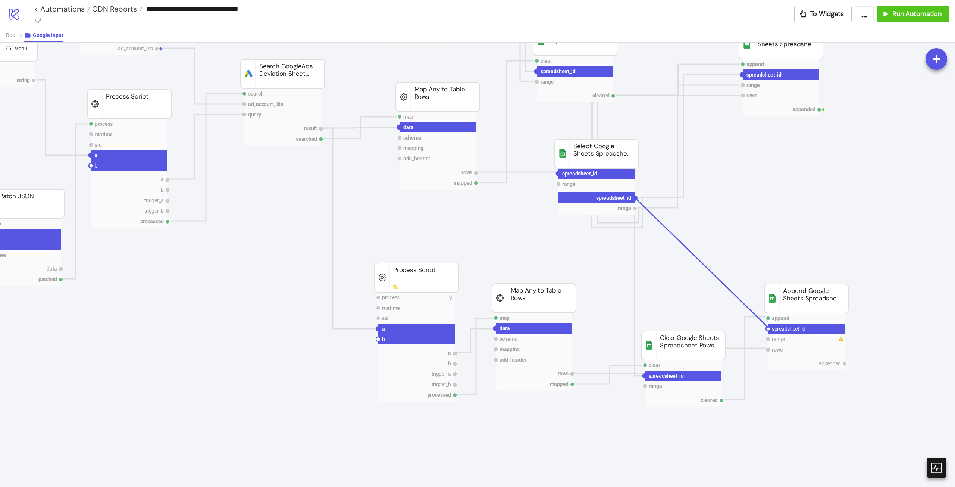
drag, startPoint x: 635, startPoint y: 198, endPoint x: 769, endPoint y: 328, distance: 186.1
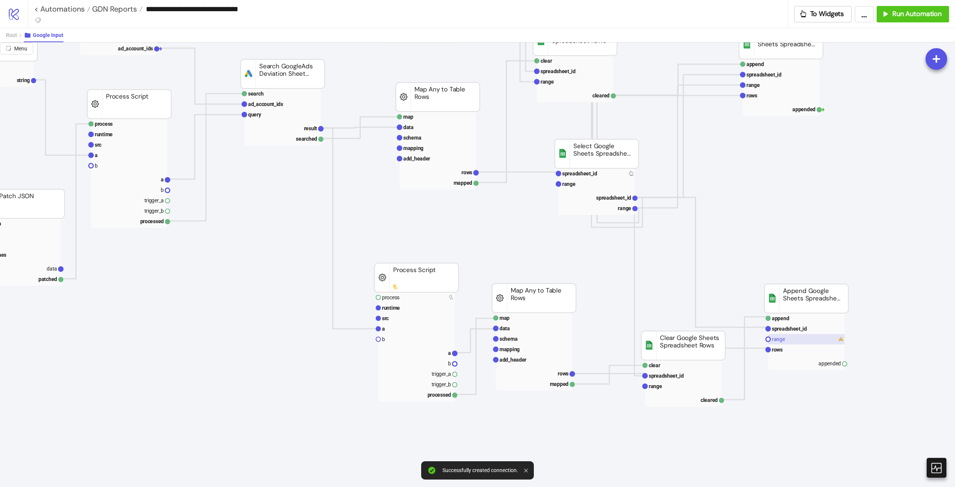
click at [780, 340] on text "range" at bounding box center [778, 339] width 13 height 6
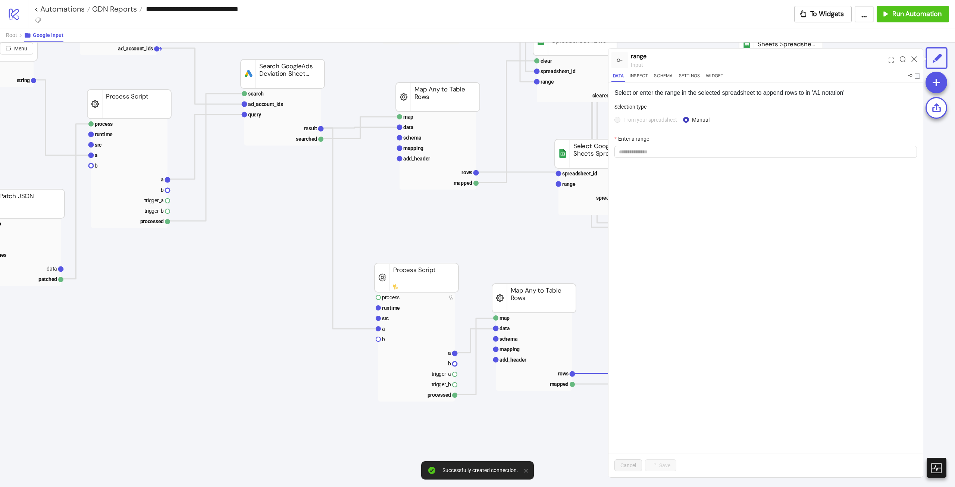
click at [647, 143] on div "Enter a range" at bounding box center [766, 140] width 303 height 11
click at [650, 150] on input "Enter a range" at bounding box center [766, 152] width 303 height 12
click at [760, 256] on div "Select or enter the range in the selected spreadsheet to append rows to in 'A1 …" at bounding box center [766, 279] width 315 height 395
click at [666, 117] on span "From your spreadsheet" at bounding box center [651, 120] width 60 height 8
click at [662, 154] on span at bounding box center [766, 151] width 294 height 11
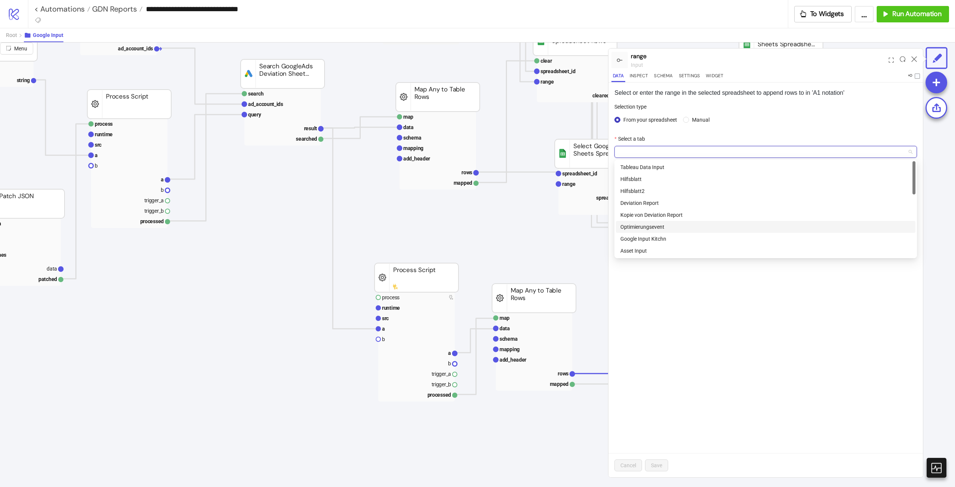
click at [676, 229] on div "Optimierungsevent" at bounding box center [766, 227] width 291 height 8
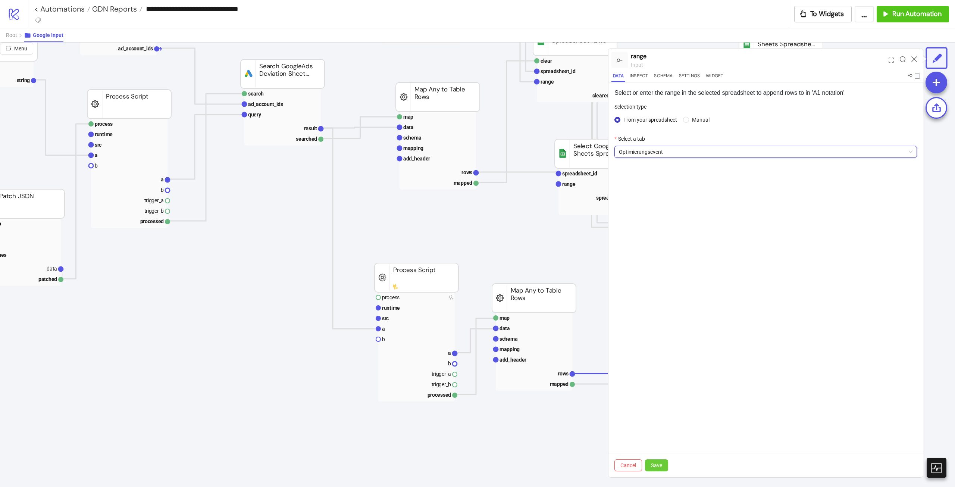
click at [667, 462] on button "Save" at bounding box center [656, 465] width 23 height 12
click at [914, 56] on icon at bounding box center [915, 59] width 6 height 6
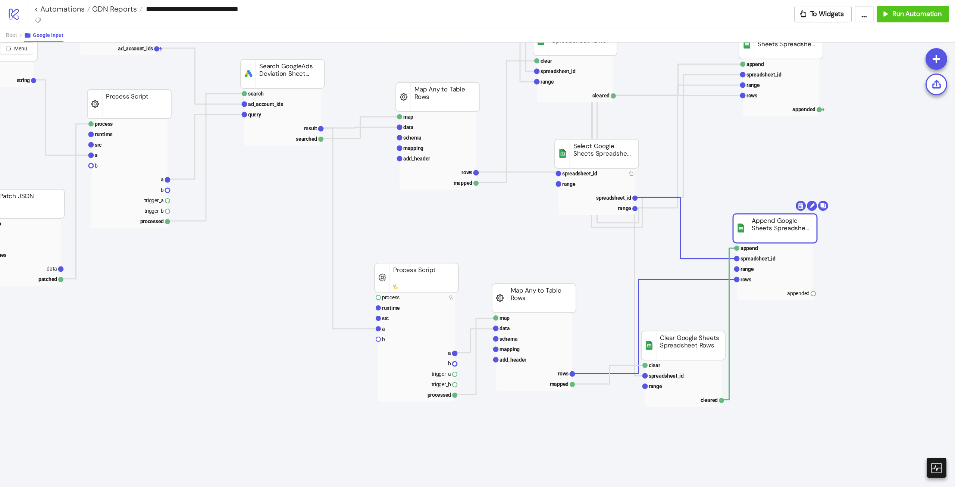
drag, startPoint x: 803, startPoint y: 282, endPoint x: 780, endPoint y: 223, distance: 64.0
click at [781, 223] on rect at bounding box center [775, 228] width 84 height 29
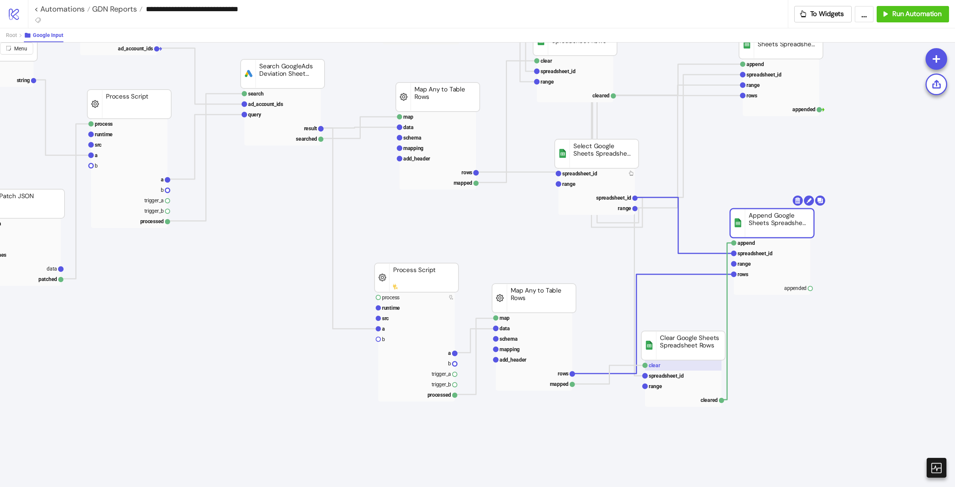
click at [686, 365] on rect at bounding box center [683, 365] width 76 height 10
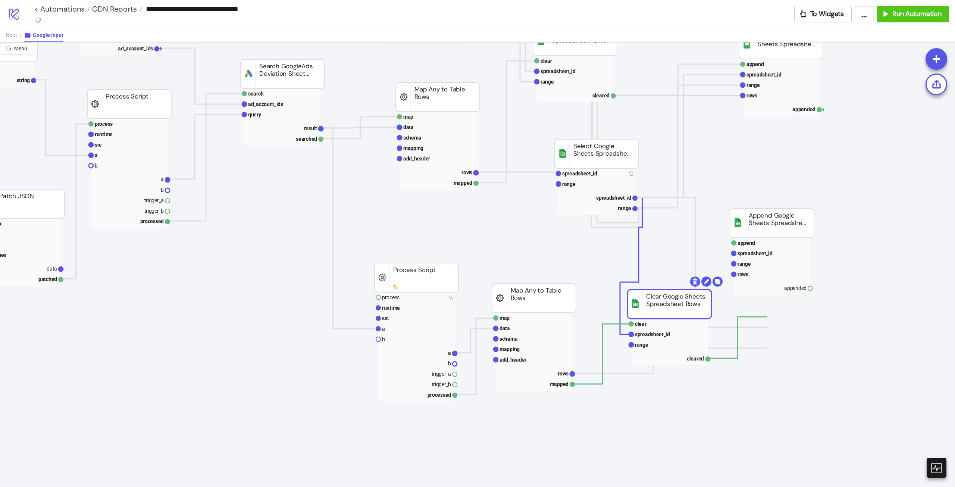
drag, startPoint x: 675, startPoint y: 334, endPoint x: 651, endPoint y: 262, distance: 76.8
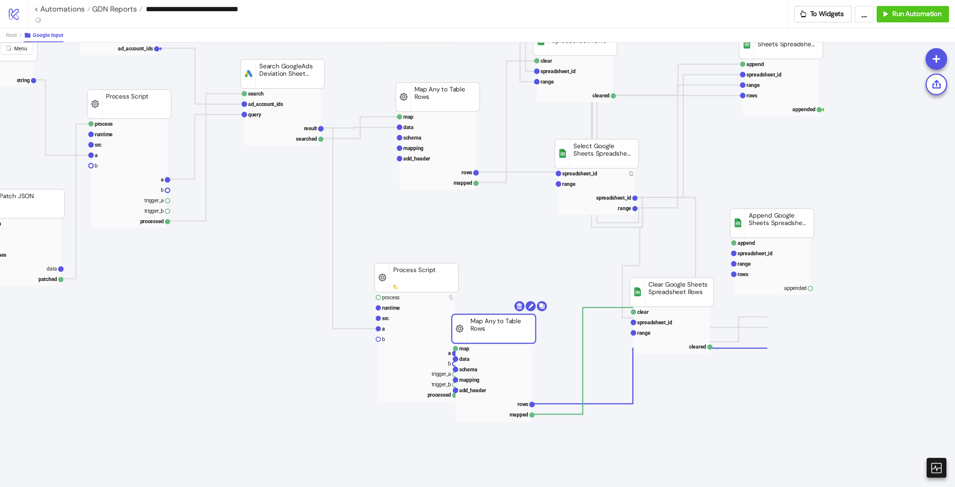
drag, startPoint x: 560, startPoint y: 305, endPoint x: 519, endPoint y: 335, distance: 50.6
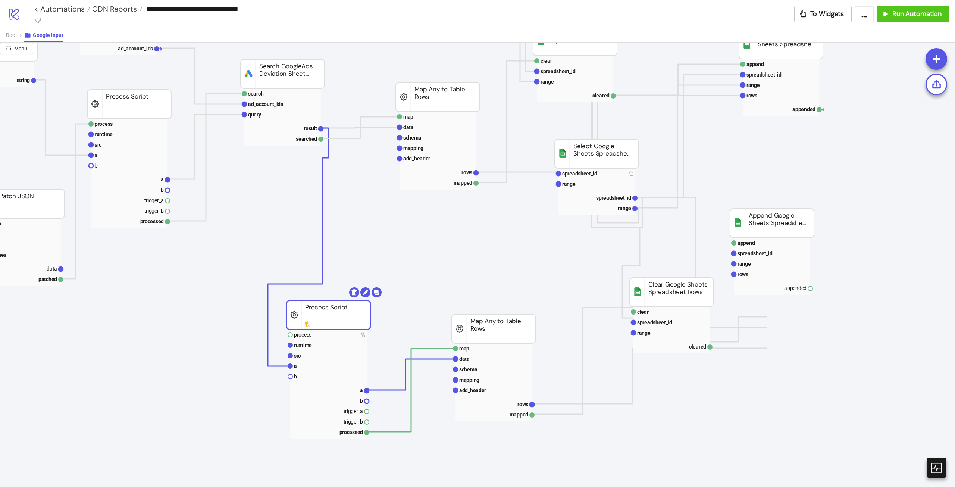
drag, startPoint x: 420, startPoint y: 269, endPoint x: 366, endPoint y: 281, distance: 55.3
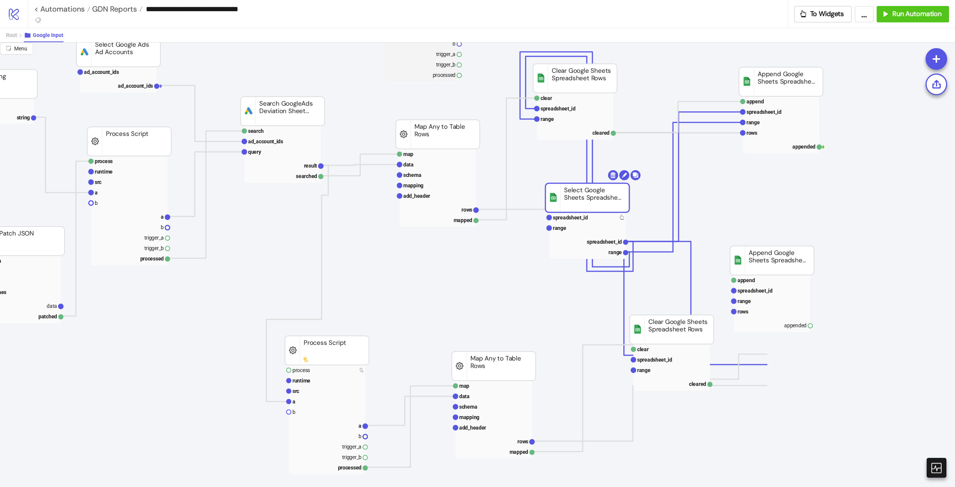
drag, startPoint x: 587, startPoint y: 192, endPoint x: 566, endPoint y: 206, distance: 24.6
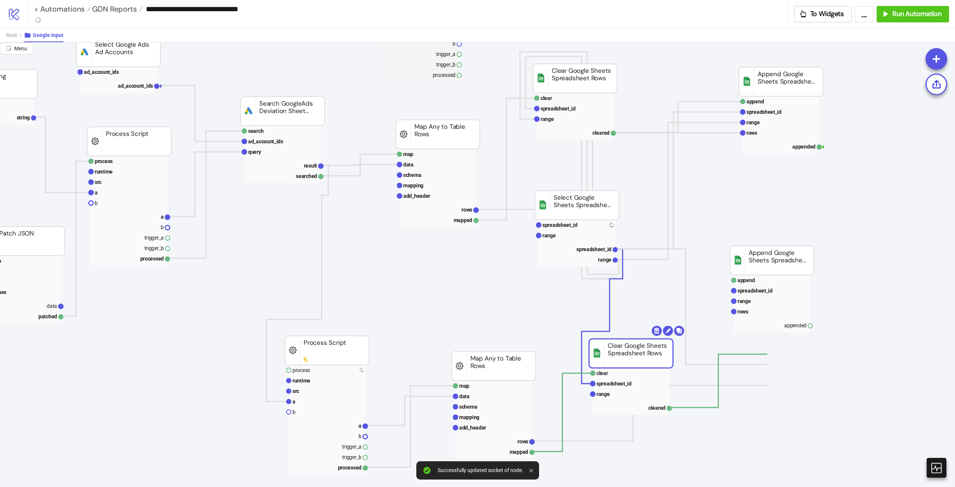
drag, startPoint x: 654, startPoint y: 328, endPoint x: 613, endPoint y: 352, distance: 47.3
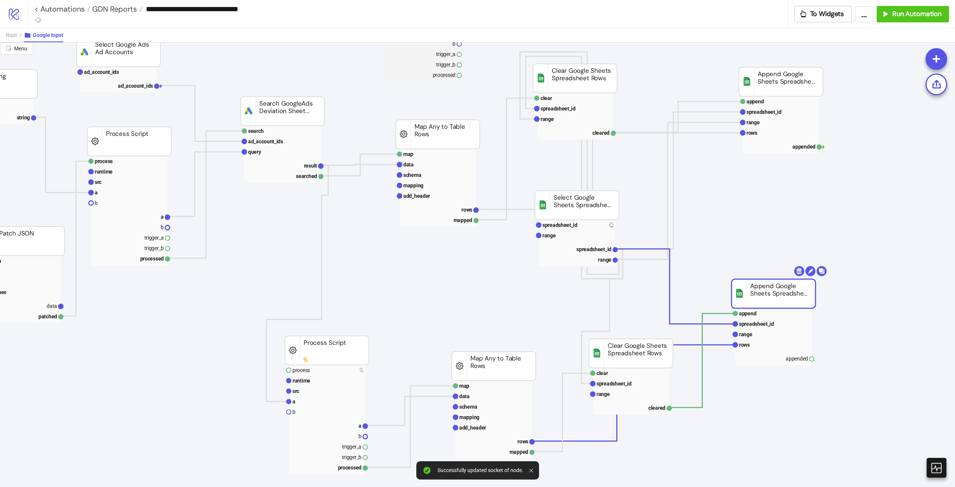
drag, startPoint x: 773, startPoint y: 259, endPoint x: 773, endPoint y: 292, distance: 32.8
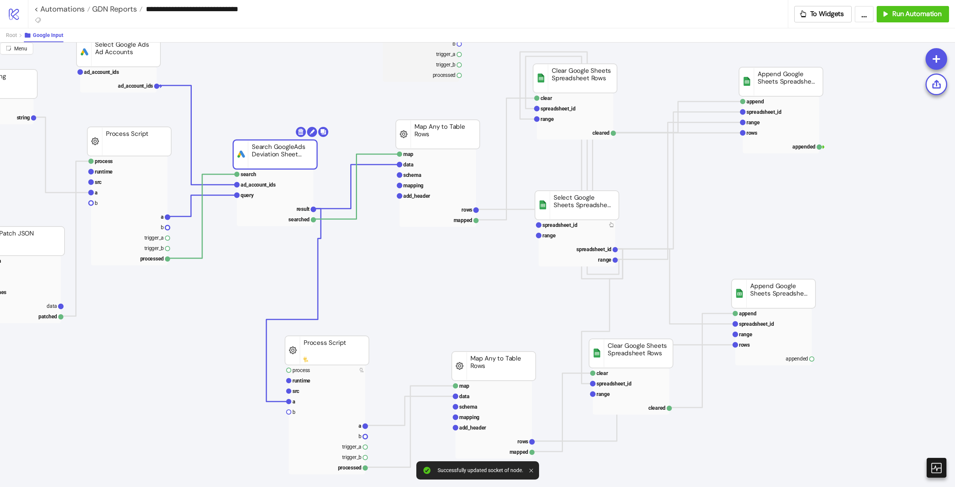
drag, startPoint x: 286, startPoint y: 108, endPoint x: 281, endPoint y: 152, distance: 43.9
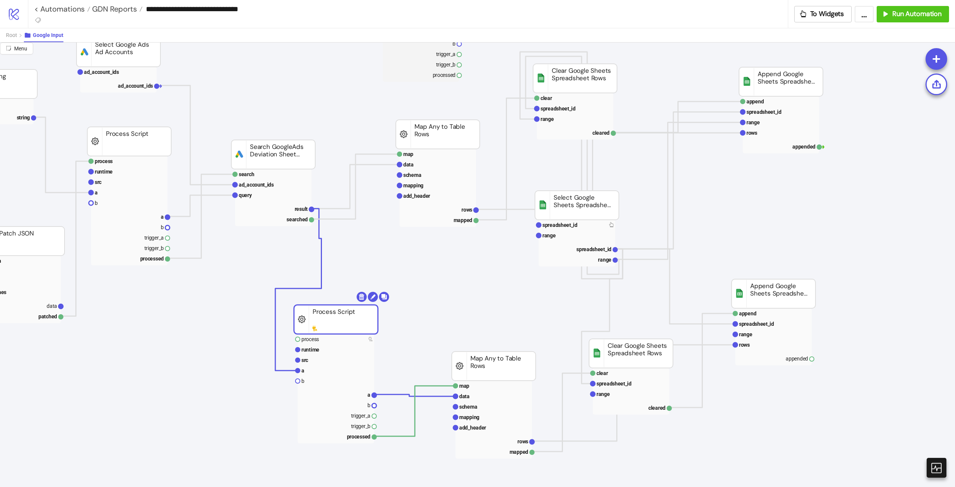
drag, startPoint x: 338, startPoint y: 349, endPoint x: 347, endPoint y: 318, distance: 32.2
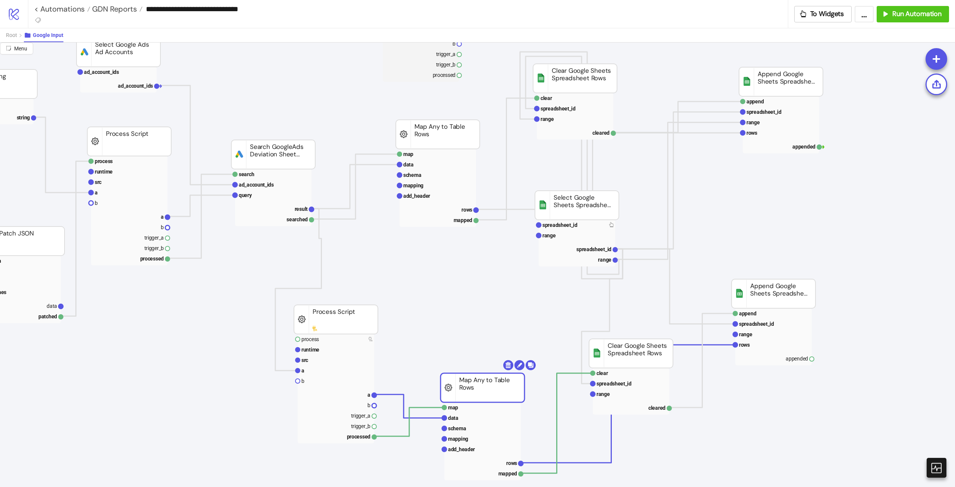
drag, startPoint x: 507, startPoint y: 373, endPoint x: 553, endPoint y: 381, distance: 47.0
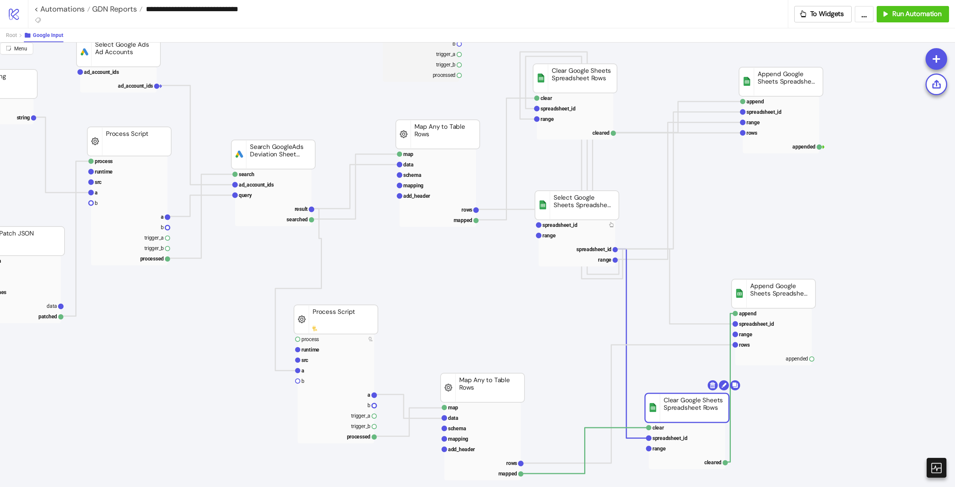
drag, startPoint x: 633, startPoint y: 353, endPoint x: 687, endPoint y: 405, distance: 75.2
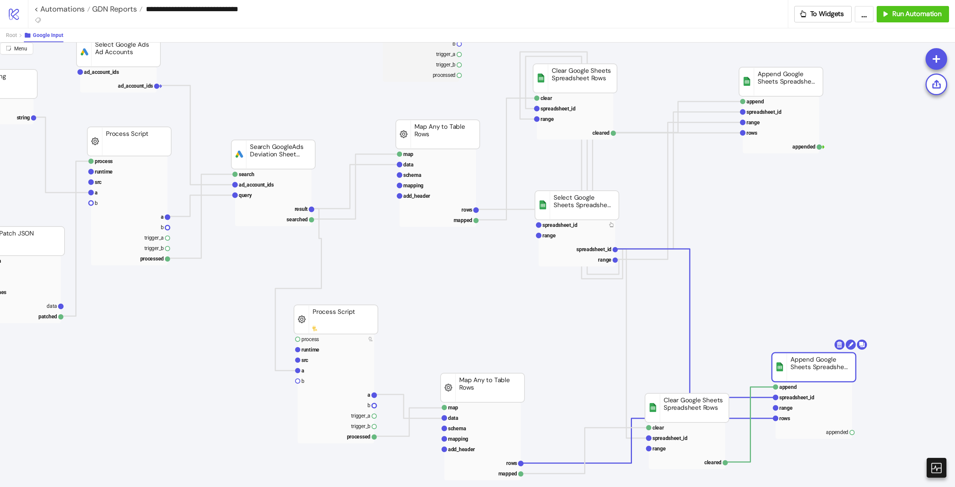
drag, startPoint x: 778, startPoint y: 282, endPoint x: 819, endPoint y: 355, distance: 83.8
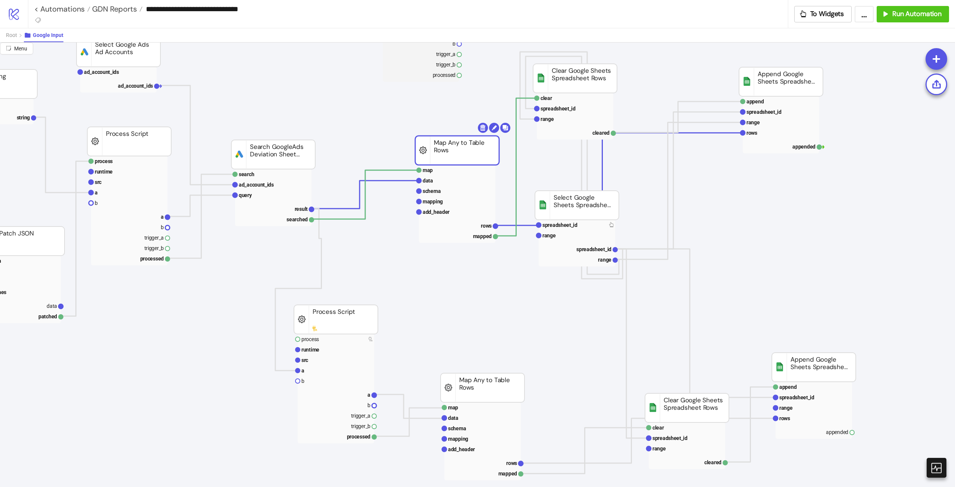
drag, startPoint x: 445, startPoint y: 137, endPoint x: 464, endPoint y: 153, distance: 25.2
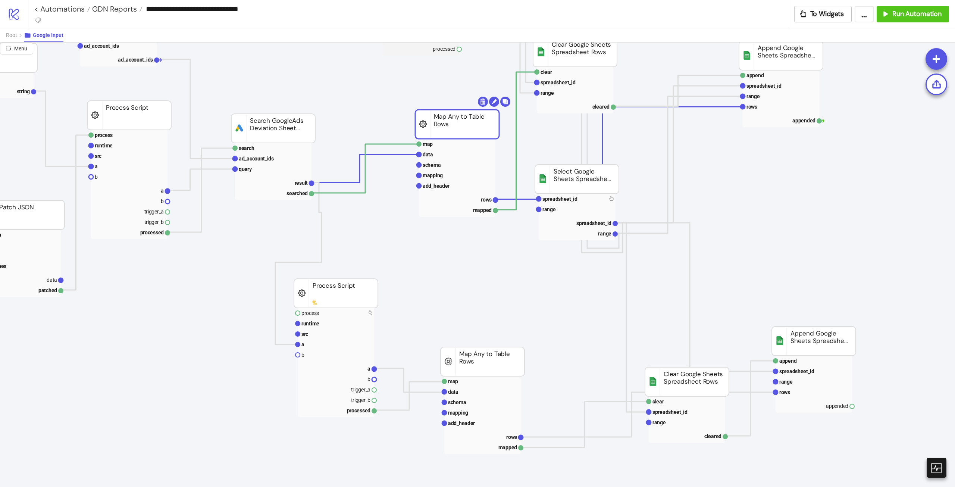
scroll to position [149, 124]
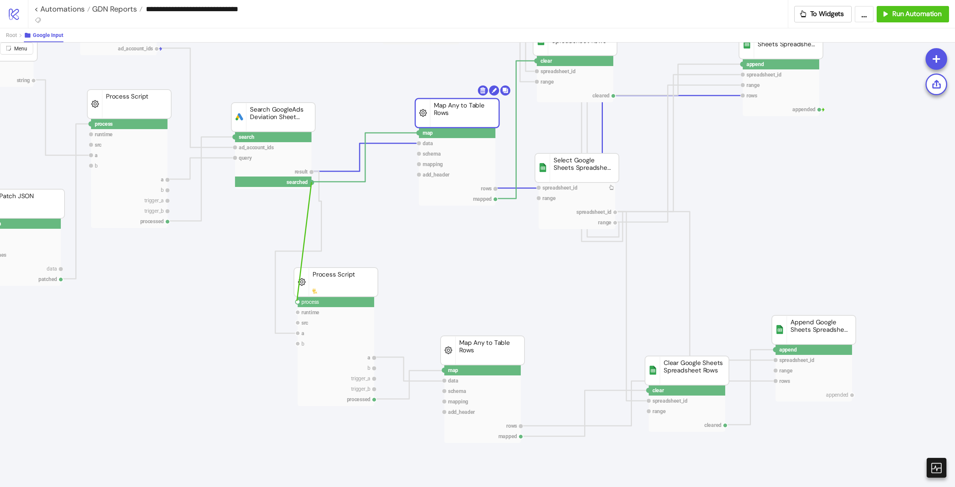
drag, startPoint x: 312, startPoint y: 184, endPoint x: 297, endPoint y: 301, distance: 117.8
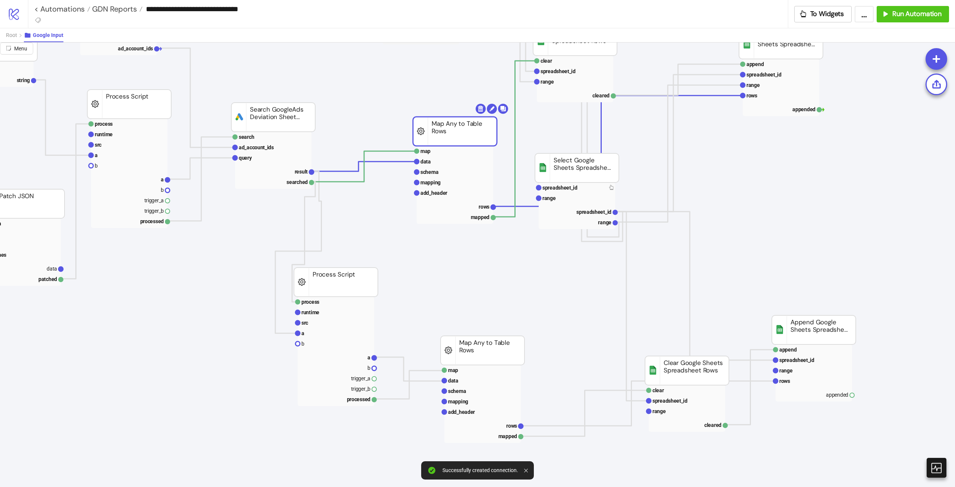
drag, startPoint x: 468, startPoint y: 113, endPoint x: 697, endPoint y: 240, distance: 261.9
click at [464, 130] on rect at bounding box center [455, 131] width 84 height 29
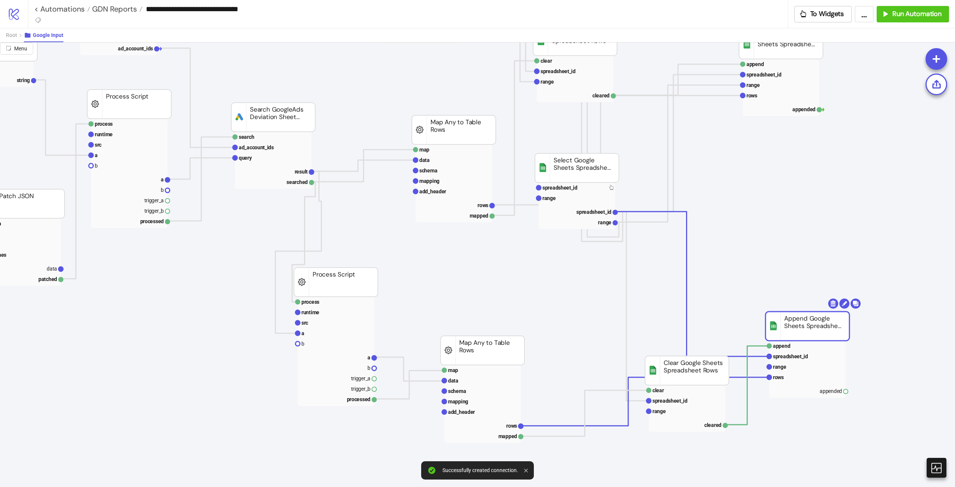
drag, startPoint x: 818, startPoint y: 328, endPoint x: 729, endPoint y: 353, distance: 92.7
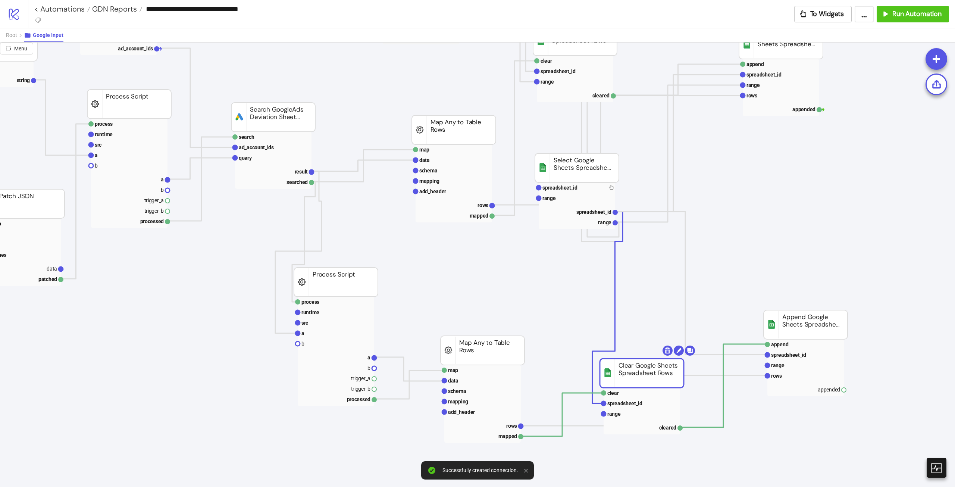
drag, startPoint x: 639, startPoint y: 371, endPoint x: 590, endPoint y: 384, distance: 50.6
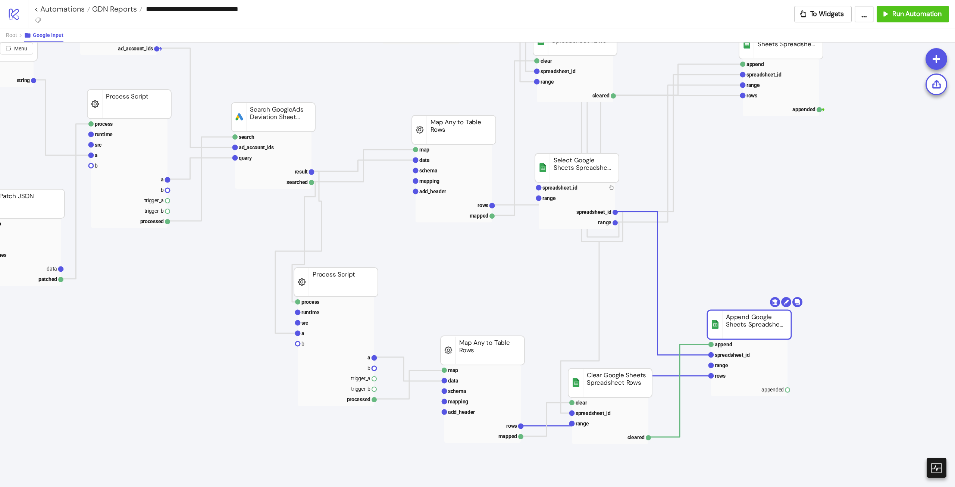
drag, startPoint x: 800, startPoint y: 312, endPoint x: 760, endPoint y: 314, distance: 40.0
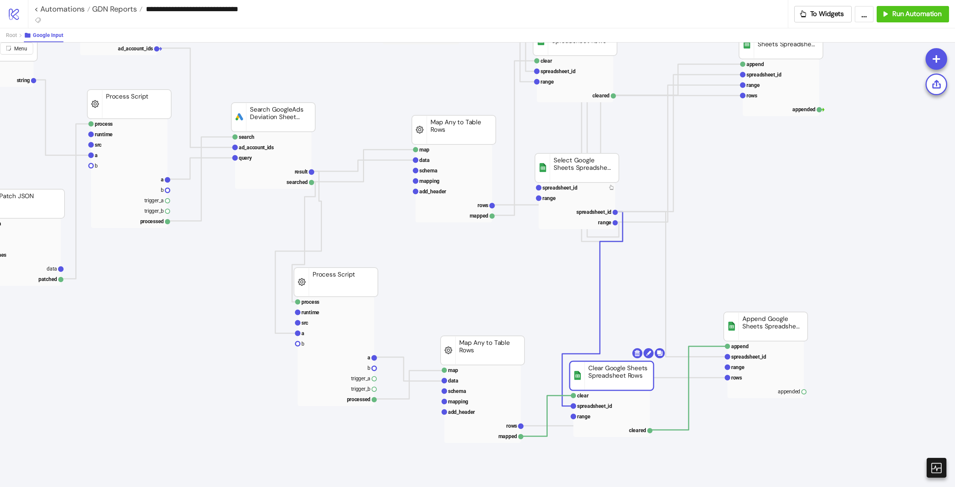
drag, startPoint x: 581, startPoint y: 393, endPoint x: 582, endPoint y: 386, distance: 7.2
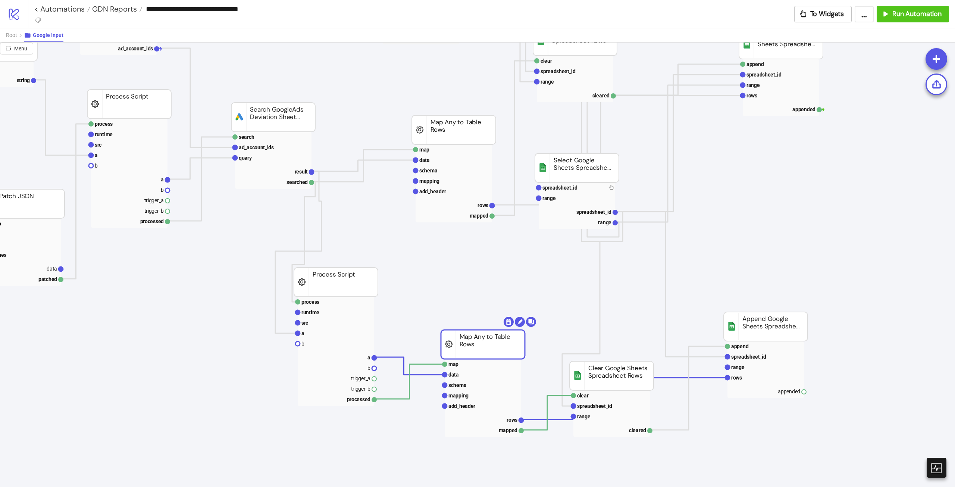
drag, startPoint x: 506, startPoint y: 349, endPoint x: 506, endPoint y: 344, distance: 4.5
click at [470, 391] on rect at bounding box center [483, 395] width 76 height 10
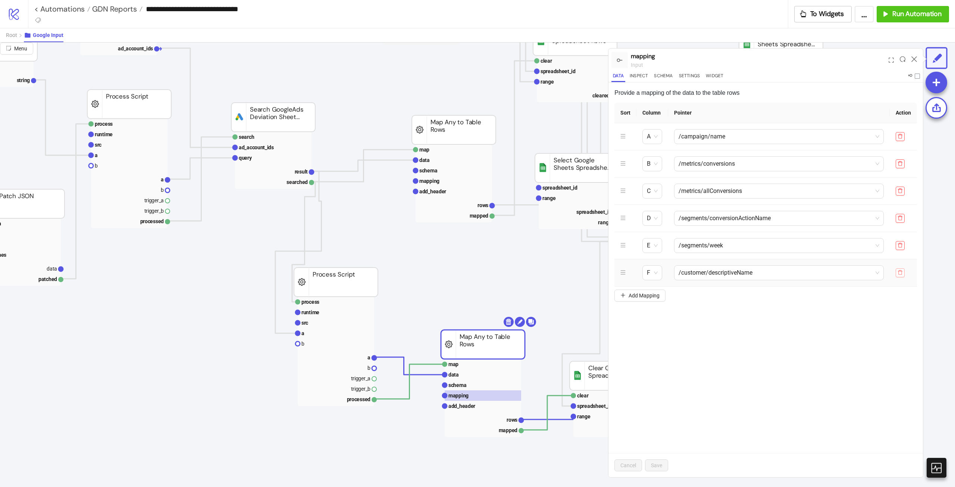
click at [905, 276] on button "button" at bounding box center [900, 272] width 9 height 9
click at [900, 252] on td at bounding box center [903, 245] width 27 height 27
click at [902, 244] on icon "delete" at bounding box center [900, 245] width 4 height 5
click at [903, 220] on icon "delete" at bounding box center [900, 217] width 5 height 5
click at [901, 188] on icon "delete" at bounding box center [900, 190] width 4 height 5
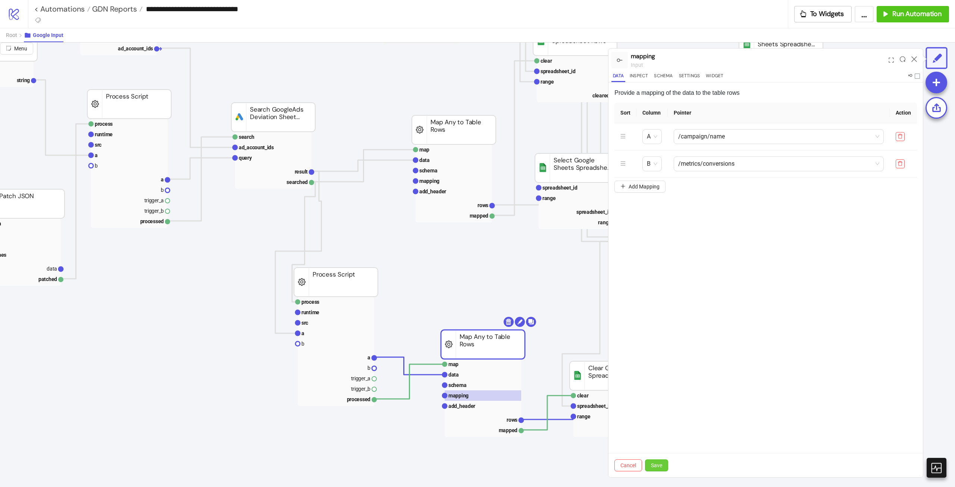
click at [662, 465] on span "Save" at bounding box center [656, 465] width 11 height 6
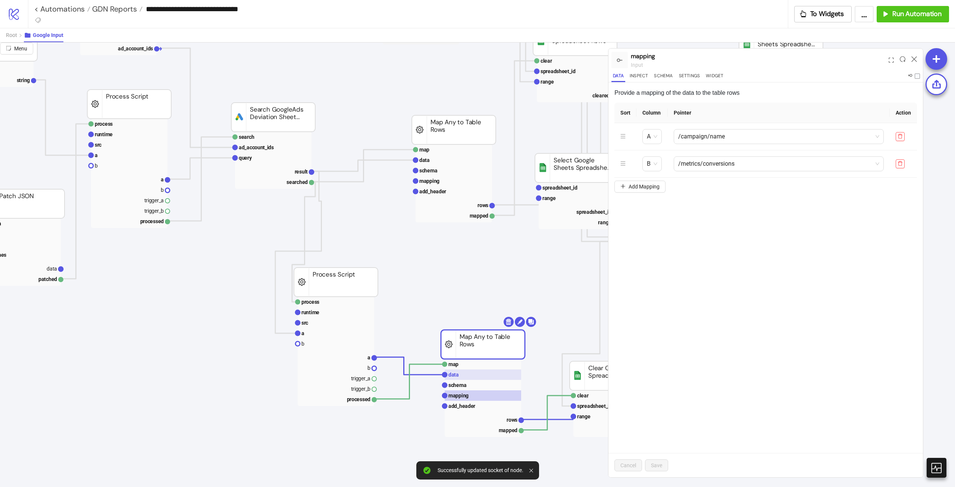
click at [466, 375] on rect at bounding box center [483, 374] width 76 height 10
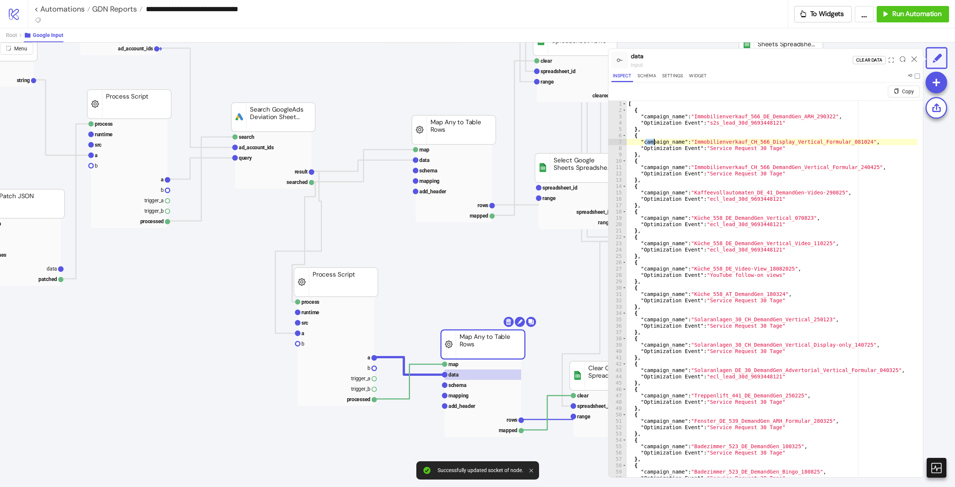
drag, startPoint x: 644, startPoint y: 139, endPoint x: 654, endPoint y: 140, distance: 10.1
click at [654, 140] on div "[ { "campaign_name" : "Immobilienverkauf_566_DE_DemandGen_ARH_290322" , "Optimi…" at bounding box center [772, 304] width 291 height 407
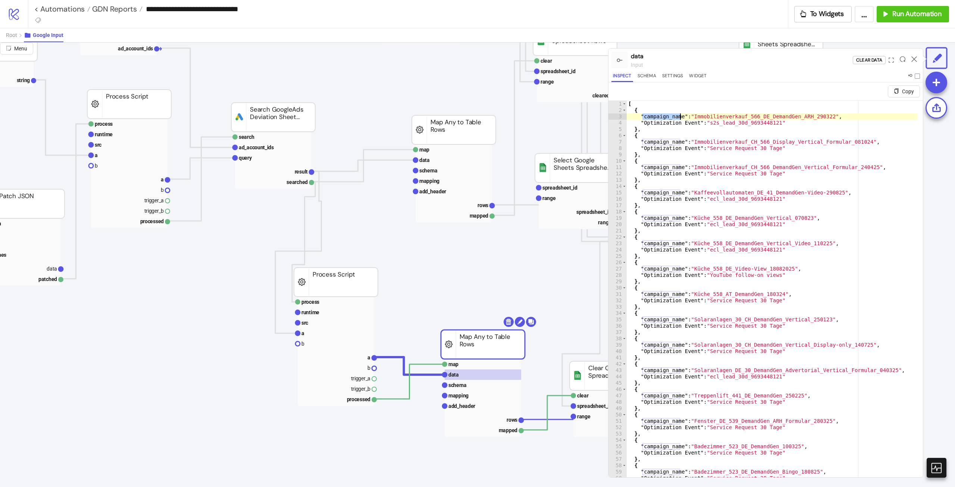
drag, startPoint x: 643, startPoint y: 115, endPoint x: 680, endPoint y: 116, distance: 36.2
click at [680, 116] on div "[ { "campaign_name" : "Immobilienverkauf_566_DE_DemandGen_ARH_290322" , "Optimi…" at bounding box center [772, 304] width 291 height 407
type textarea "**********"
click at [466, 385] on rect at bounding box center [483, 385] width 76 height 10
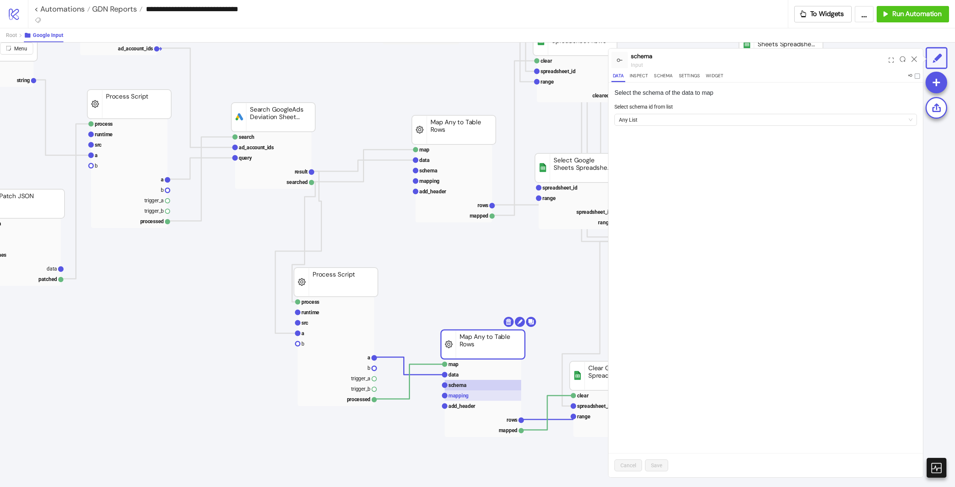
click at [470, 397] on rect at bounding box center [483, 395] width 76 height 10
click at [747, 133] on span "/campaign/name" at bounding box center [778, 136] width 201 height 14
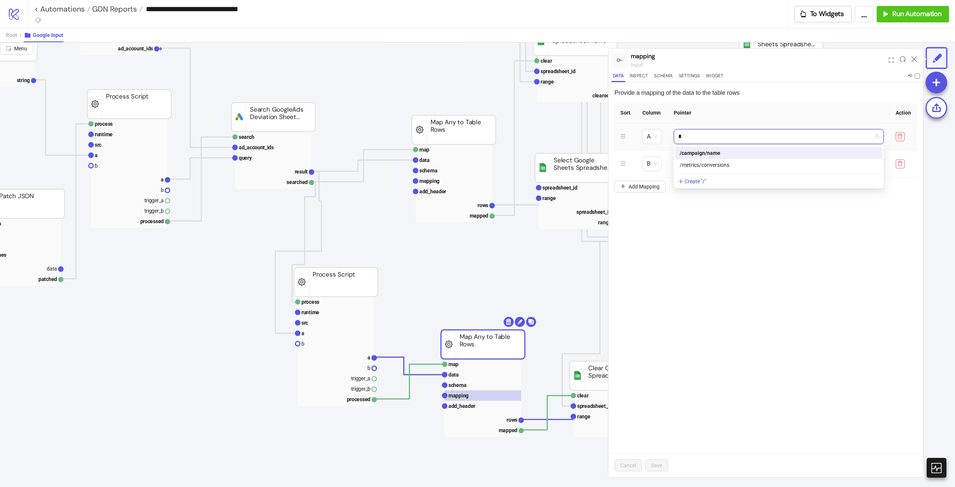
paste input "**********"
type input "**********"
click at [744, 154] on div "/campaign_name" at bounding box center [779, 153] width 198 height 8
click at [665, 465] on button "Save" at bounding box center [656, 465] width 23 height 12
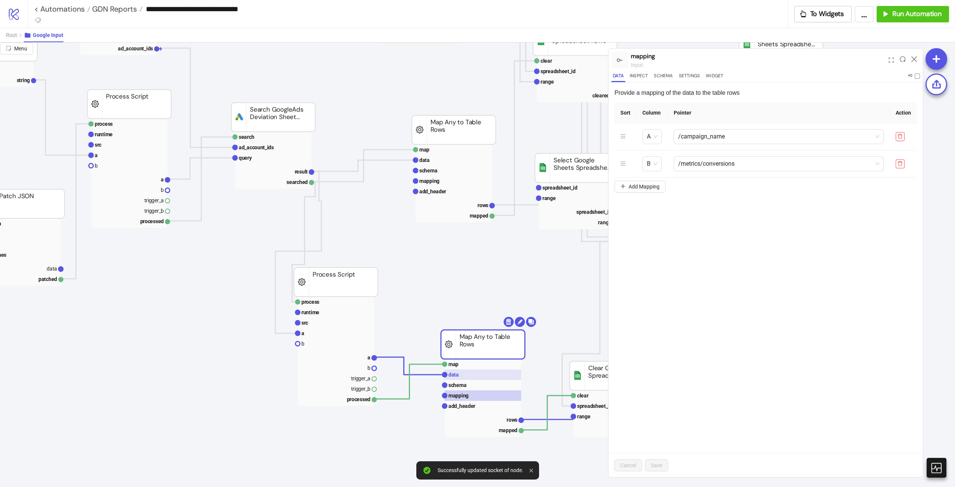
click at [458, 376] on text "data" at bounding box center [454, 375] width 10 height 6
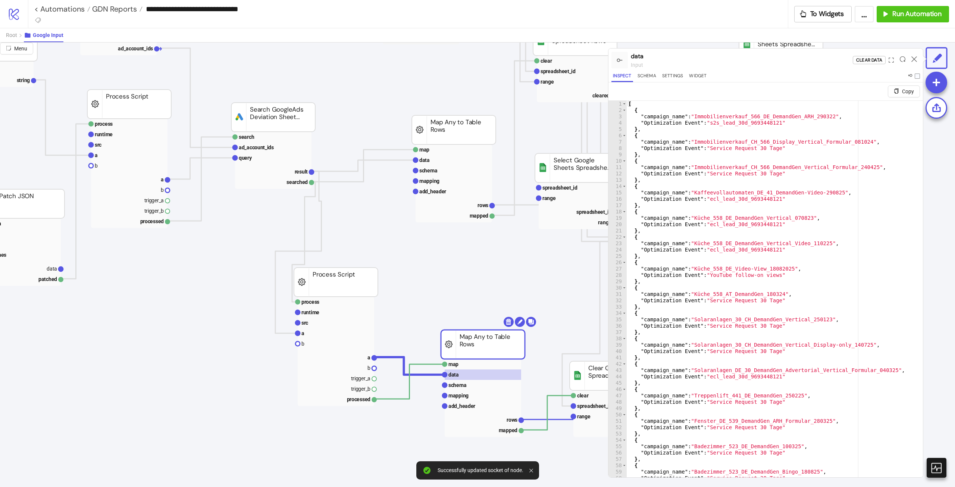
type textarea "**********"
click at [661, 174] on div "[ { "campaign_name" : "Immobilienverkauf_566_DE_DemandGen_ARH_290322" , "Optimi…" at bounding box center [772, 304] width 291 height 407
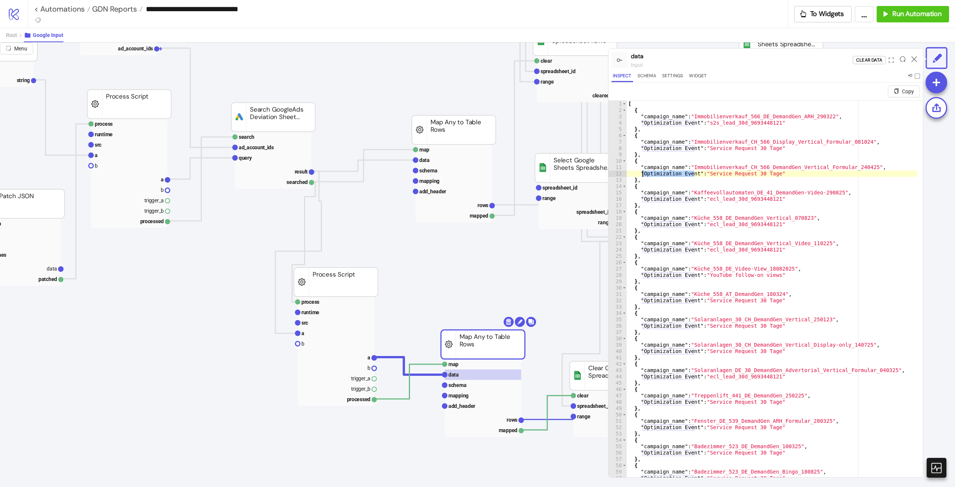
drag, startPoint x: 694, startPoint y: 174, endPoint x: 643, endPoint y: 175, distance: 51.1
click at [643, 175] on div "[ { "campaign_name" : "Immobilienverkauf_566_DE_DemandGen_ARH_290322" , "Optimi…" at bounding box center [772, 304] width 291 height 407
click at [481, 391] on rect at bounding box center [483, 395] width 76 height 10
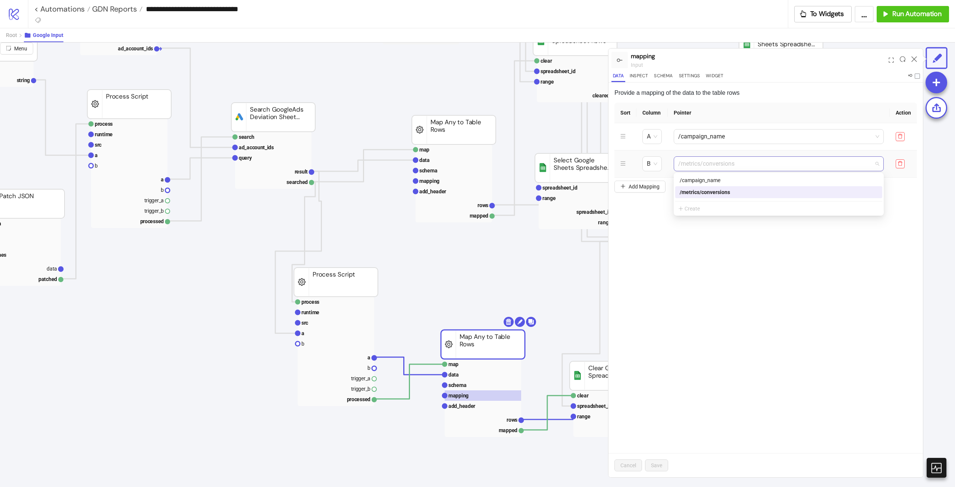
click at [753, 167] on span "/metrics/conversions" at bounding box center [778, 164] width 201 height 14
paste input "**********"
type input "**********"
click at [743, 178] on link "Create "Optimization Event"" at bounding box center [713, 178] width 70 height 6
click at [734, 333] on div "Provide a mapping of the data to the table rows Sort Column Pointer Action A /c…" at bounding box center [766, 279] width 315 height 395
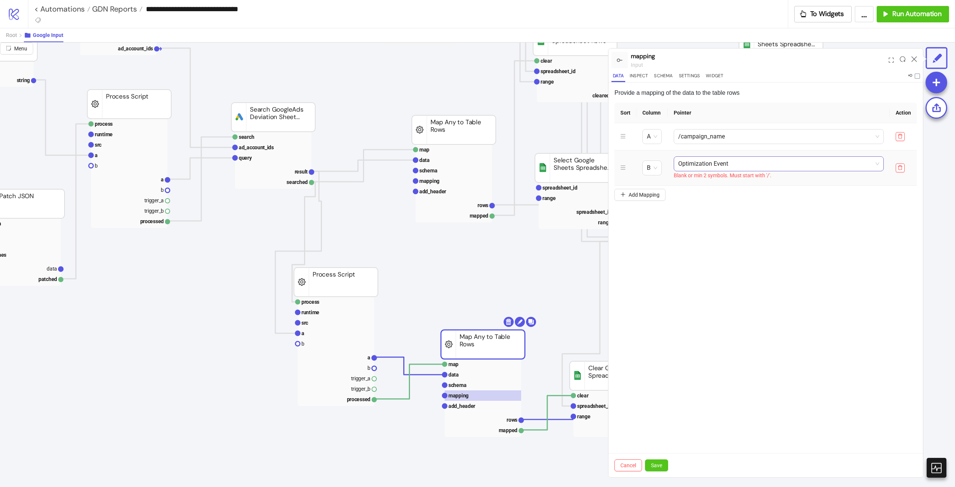
click at [681, 163] on span "Optimization Event" at bounding box center [778, 164] width 201 height 14
paste input "**********"
type input "**********"
click at [750, 297] on div "Provide a mapping of the data to the table rows Sort Column Pointer Action A /c…" at bounding box center [766, 279] width 315 height 395
click at [667, 462] on button "Save" at bounding box center [656, 465] width 23 height 12
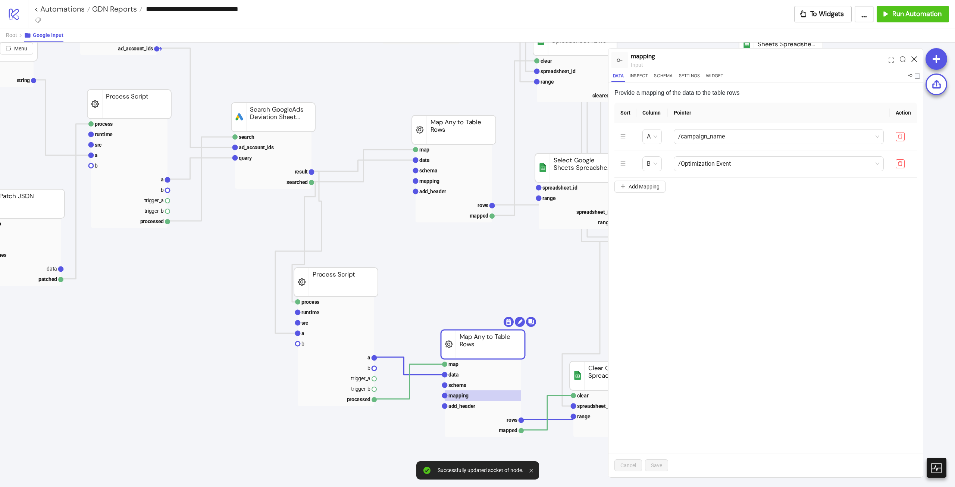
click at [915, 58] on icon at bounding box center [915, 59] width 6 height 6
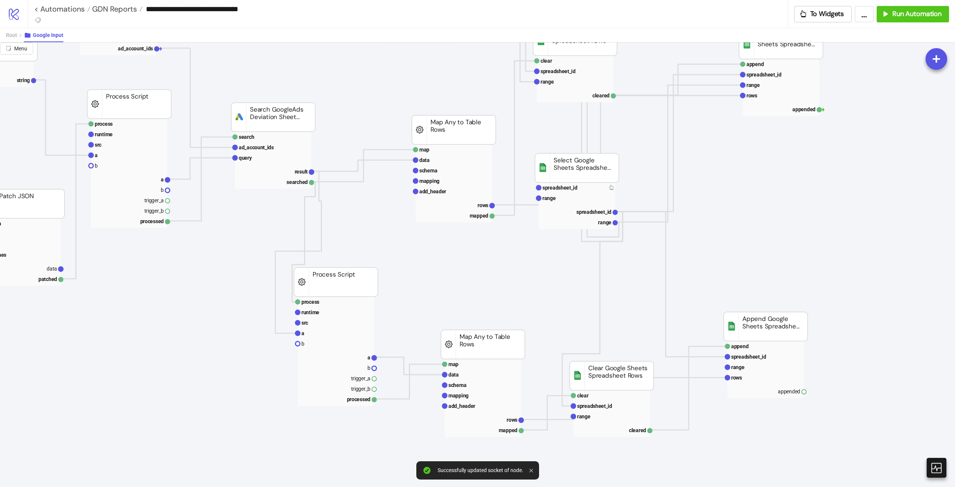
click at [480, 348] on rect at bounding box center [483, 344] width 84 height 29
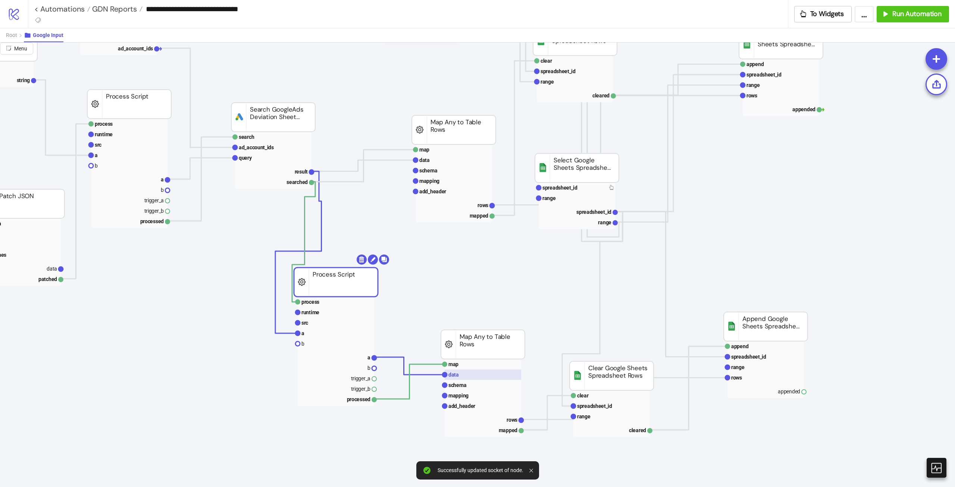
click at [460, 375] on rect at bounding box center [483, 374] width 76 height 10
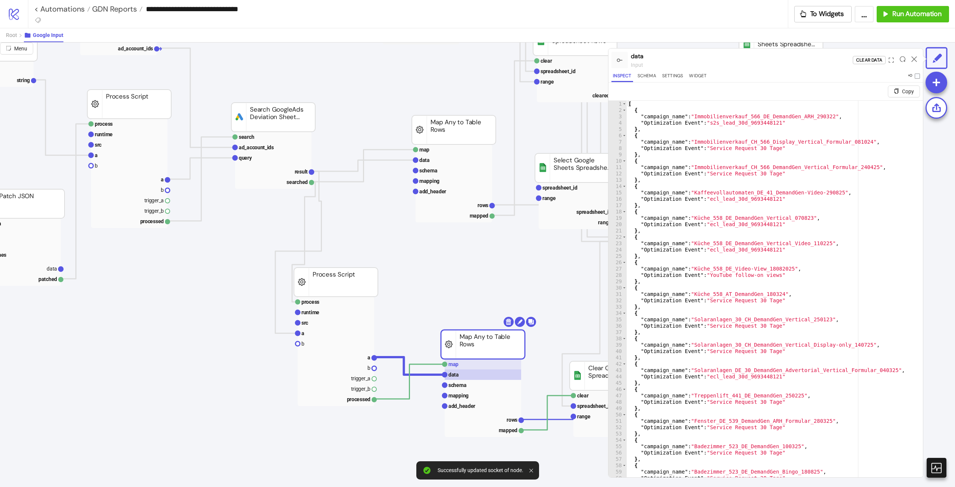
click at [462, 367] on rect at bounding box center [483, 364] width 76 height 10
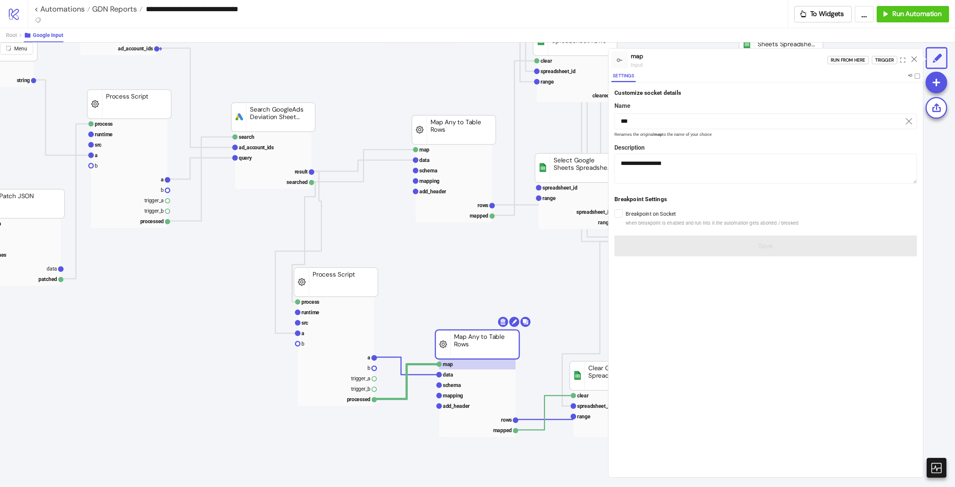
drag, startPoint x: 474, startPoint y: 347, endPoint x: 468, endPoint y: 347, distance: 6.0
click at [911, 62] on div at bounding box center [915, 60] width 12 height 20
click at [914, 59] on icon at bounding box center [915, 59] width 6 height 6
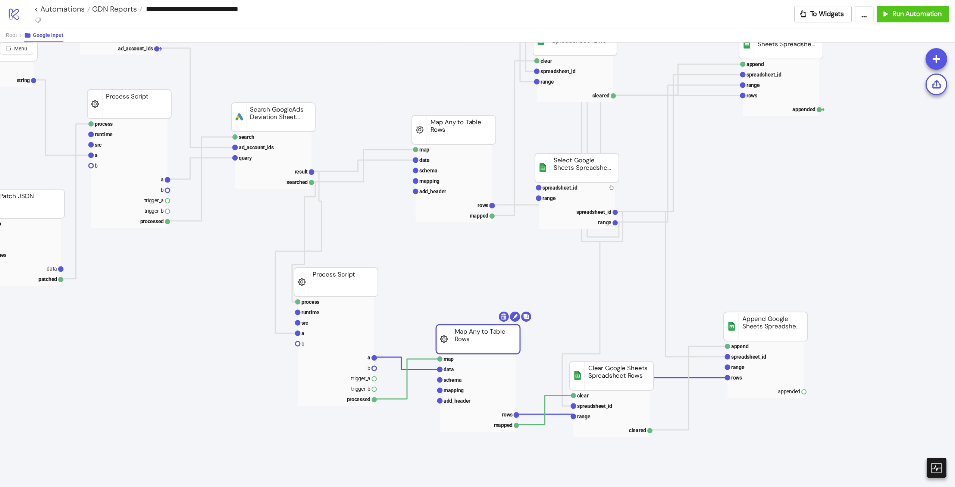
click at [472, 350] on rect at bounding box center [478, 339] width 84 height 29
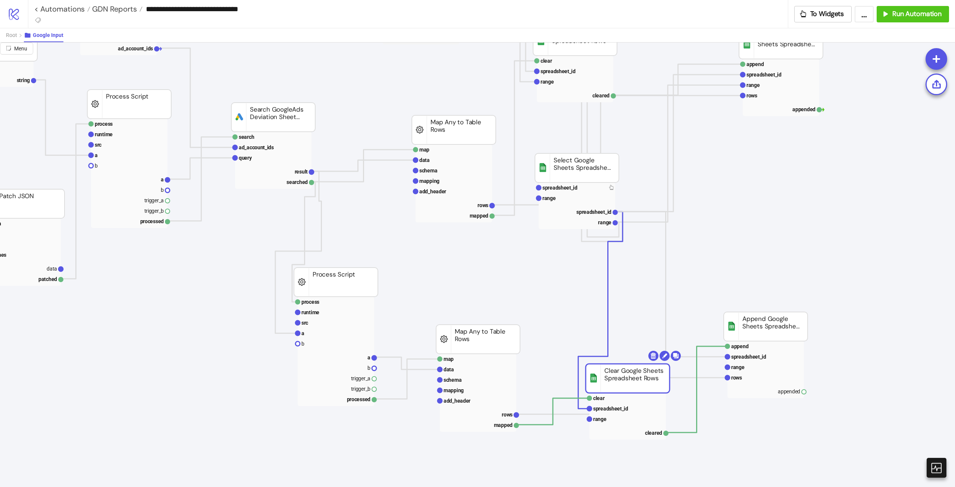
drag, startPoint x: 622, startPoint y: 388, endPoint x: 638, endPoint y: 390, distance: 16.3
click at [609, 401] on rect at bounding box center [628, 398] width 76 height 10
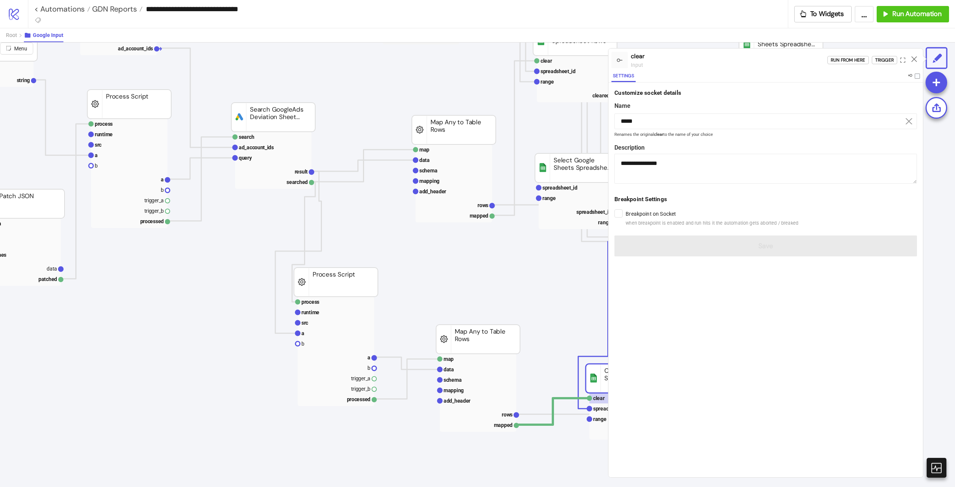
click at [603, 378] on rect at bounding box center [628, 378] width 84 height 29
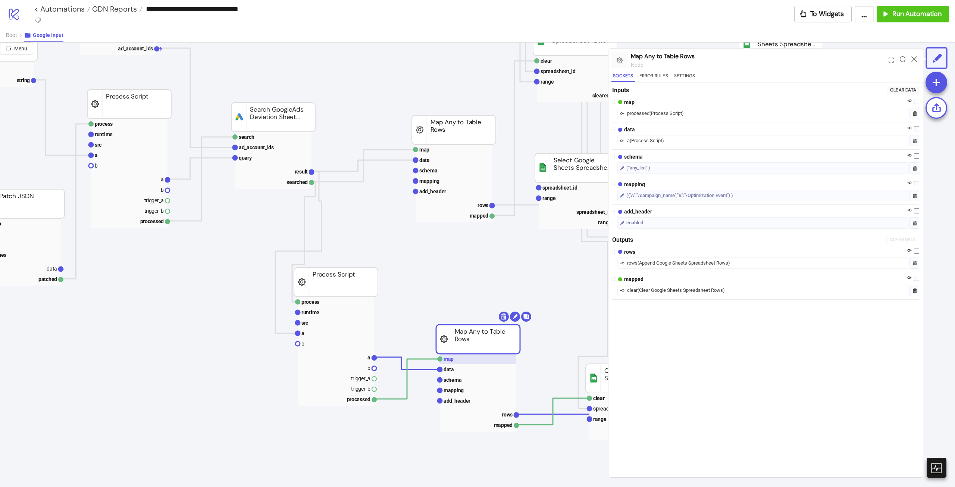
click at [473, 360] on rect at bounding box center [478, 359] width 76 height 10
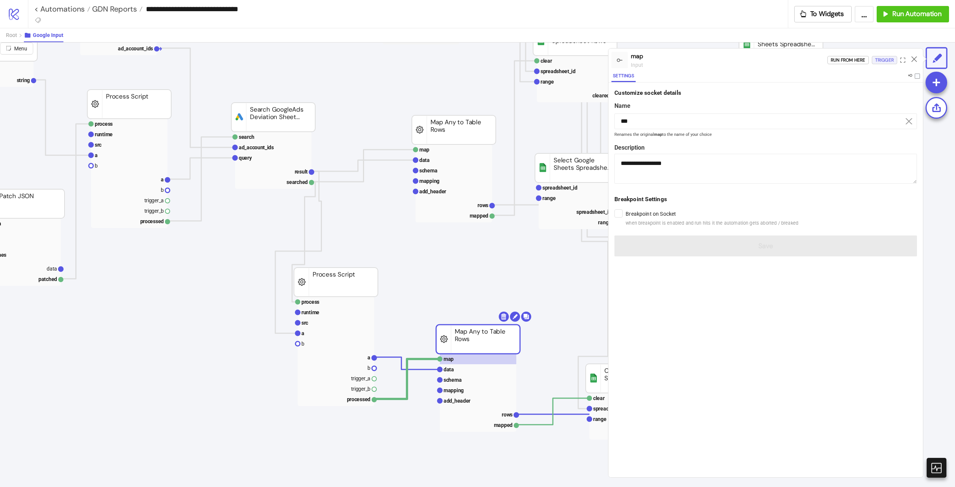
click at [880, 61] on div "Trigger" at bounding box center [884, 60] width 19 height 9
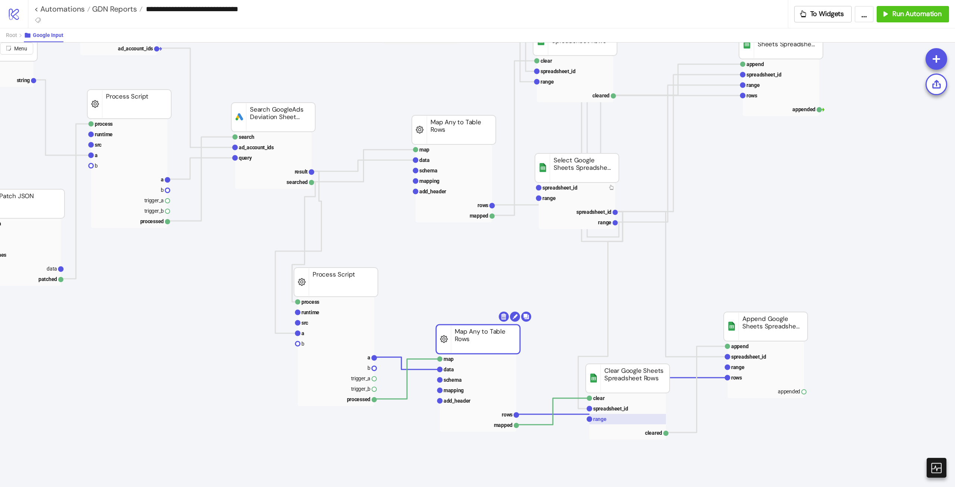
click at [614, 419] on rect at bounding box center [628, 419] width 76 height 10
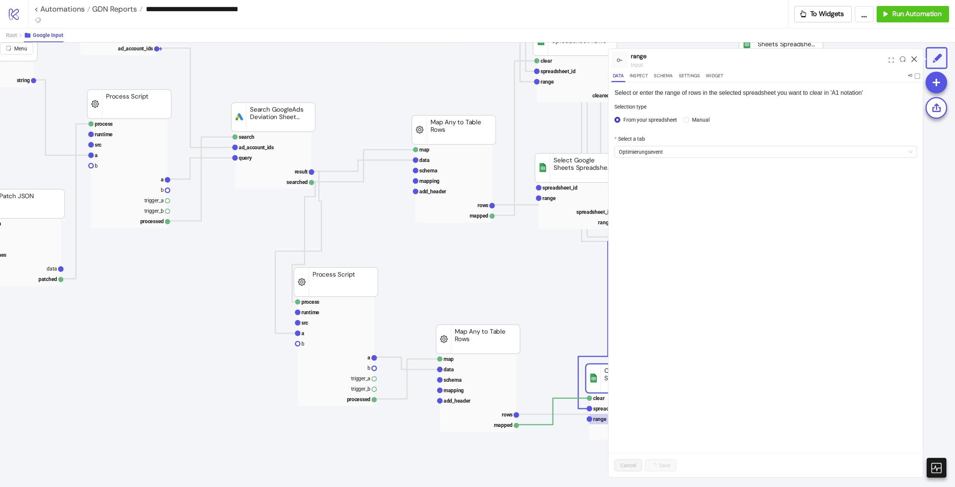
click at [916, 60] on icon at bounding box center [915, 59] width 6 height 6
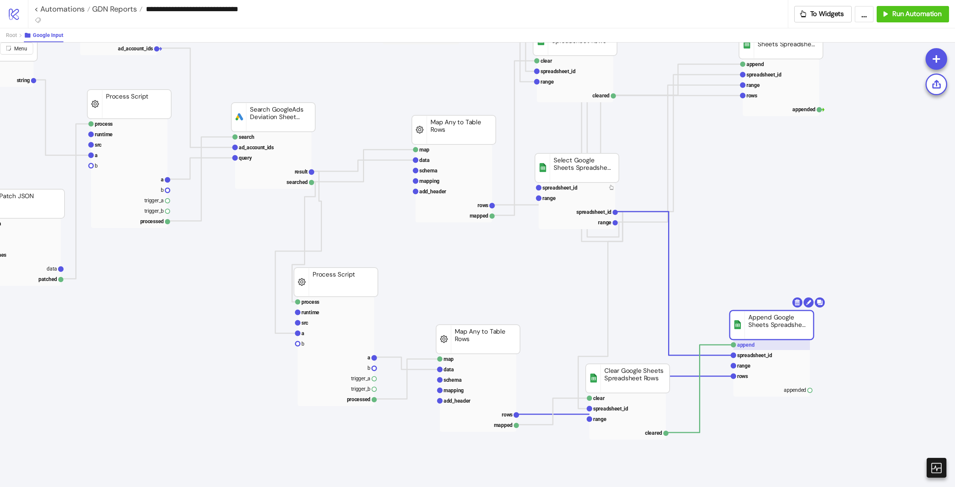
drag, startPoint x: 759, startPoint y: 336, endPoint x: 762, endPoint y: 340, distance: 4.9
click at [754, 367] on rect at bounding box center [771, 365] width 76 height 10
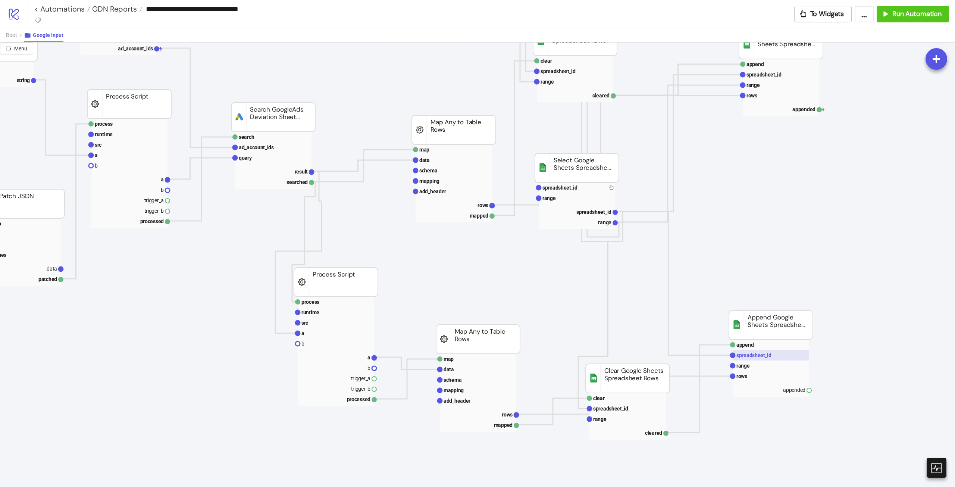
click at [761, 351] on rect at bounding box center [771, 355] width 76 height 10
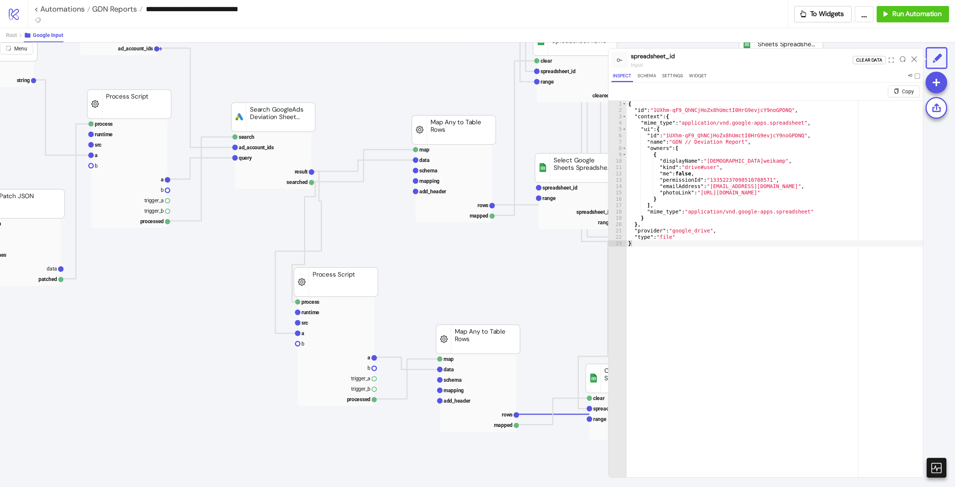
type textarea "*"
click at [759, 344] on div "{ "id" : "1UXhm-qF9_QhNCjHoZx8hUmctI0HrG9evjcY9noGPDNQ" , "context" : { "mime_t…" at bounding box center [802, 302] width 350 height 402
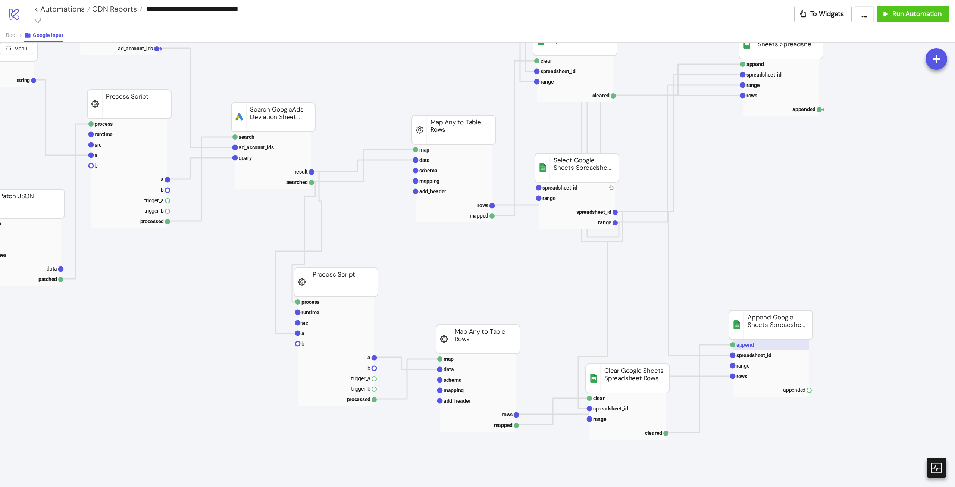
click at [758, 343] on rect at bounding box center [771, 345] width 76 height 10
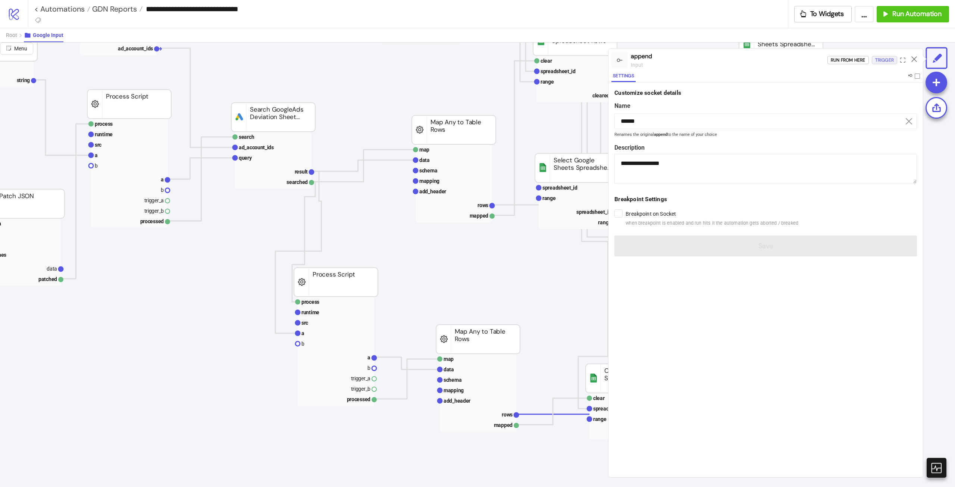
click at [888, 60] on div "Trigger" at bounding box center [884, 60] width 19 height 9
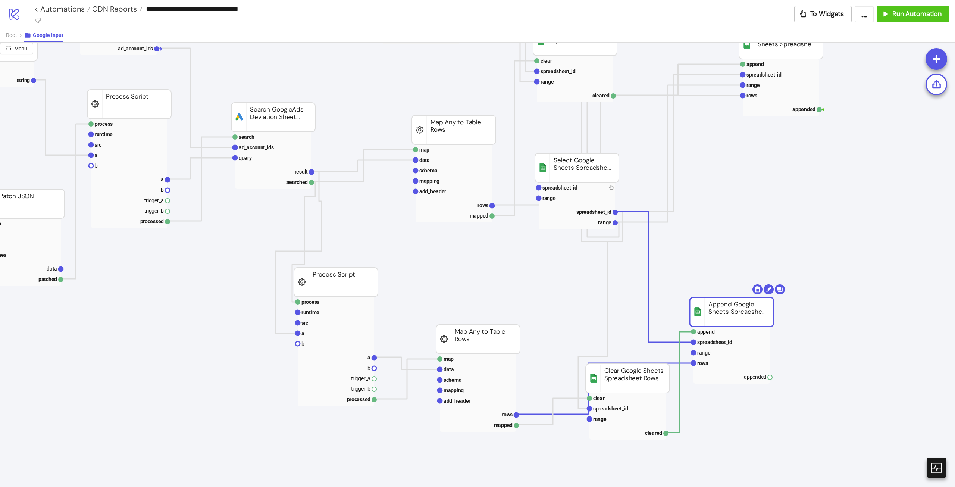
drag, startPoint x: 793, startPoint y: 325, endPoint x: 709, endPoint y: 343, distance: 86.4
click at [774, 310] on rect at bounding box center [732, 311] width 84 height 29
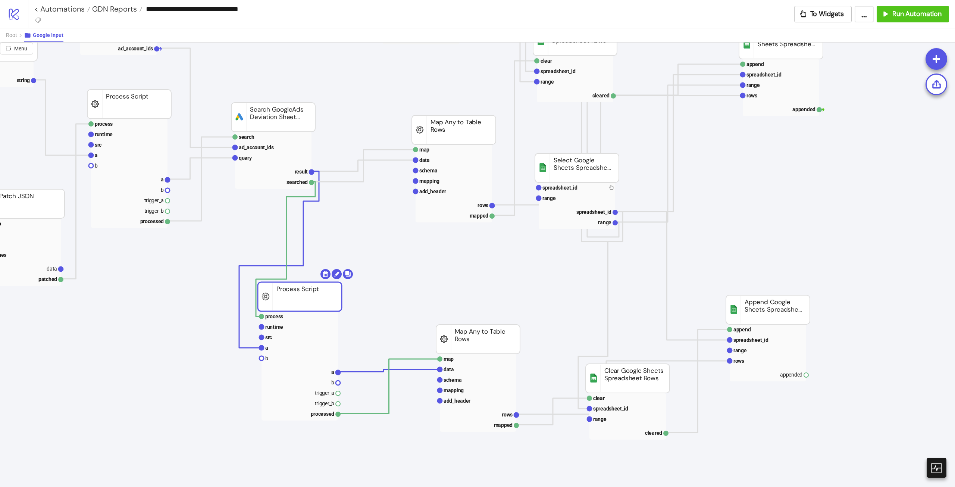
drag, startPoint x: 340, startPoint y: 289, endPoint x: 313, endPoint y: 300, distance: 29.1
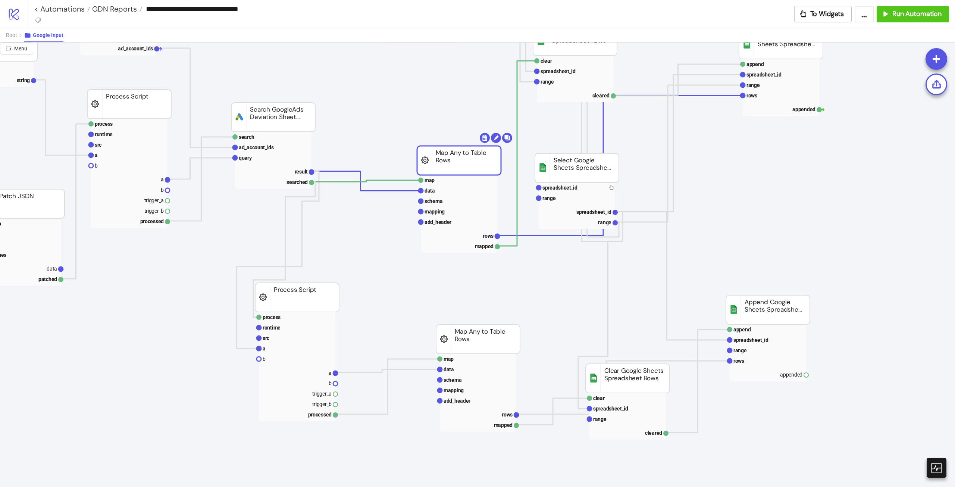
drag, startPoint x: 468, startPoint y: 138, endPoint x: 474, endPoint y: 168, distance: 31.0
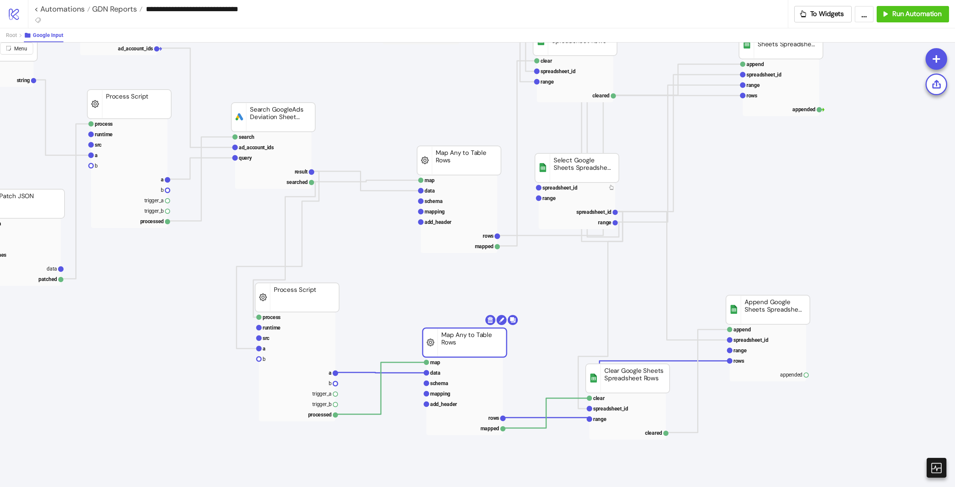
drag, startPoint x: 472, startPoint y: 337, endPoint x: 434, endPoint y: 355, distance: 42.7
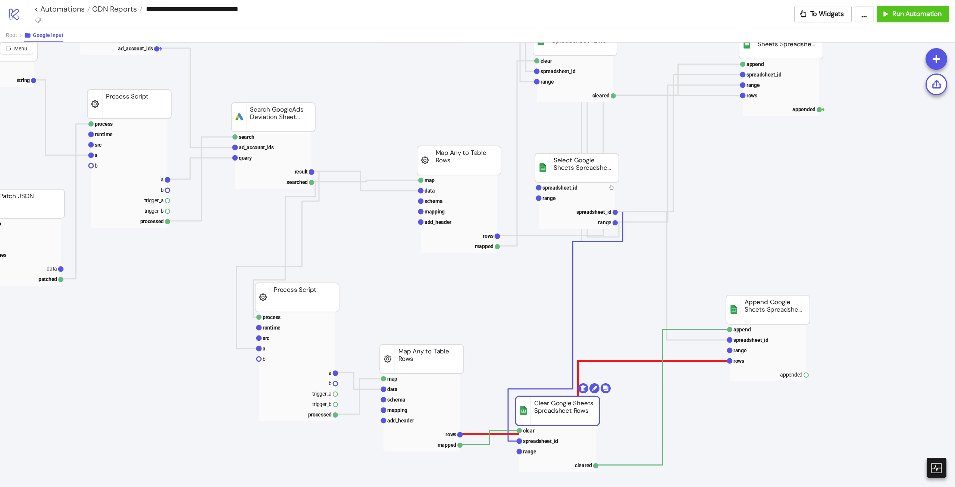
drag, startPoint x: 569, startPoint y: 411, endPoint x: 645, endPoint y: 361, distance: 90.9
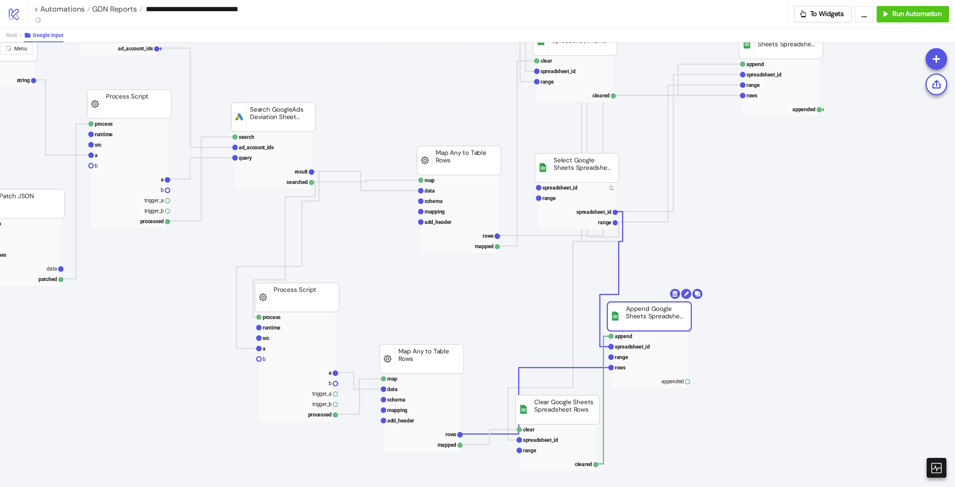
drag, startPoint x: 700, startPoint y: 321, endPoint x: 669, endPoint y: 325, distance: 30.4
click at [398, 181] on polyline at bounding box center [366, 180] width 109 height 1
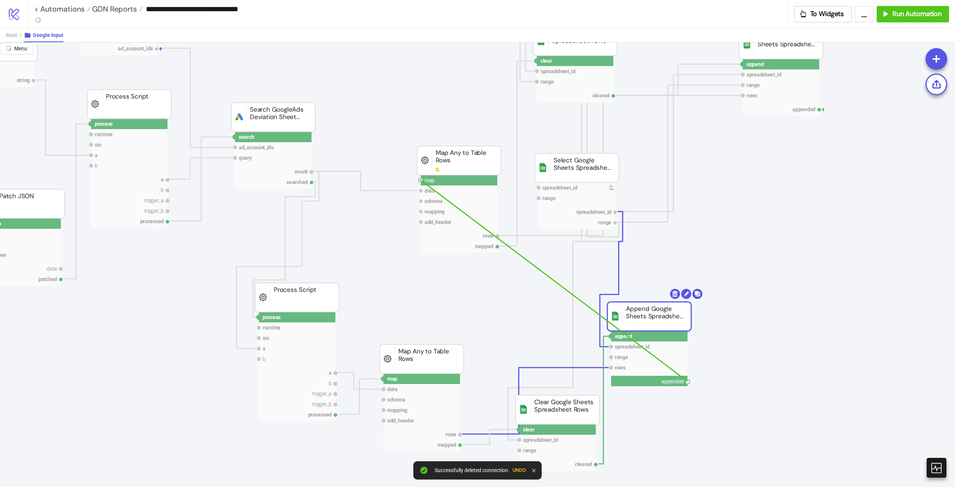
drag, startPoint x: 687, startPoint y: 381, endPoint x: 420, endPoint y: 179, distance: 334.1
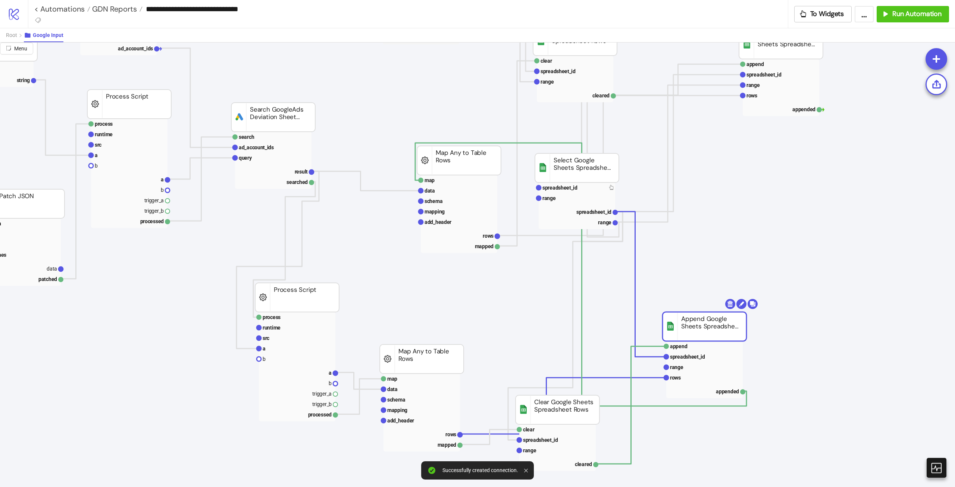
drag, startPoint x: 646, startPoint y: 310, endPoint x: 672, endPoint y: 330, distance: 32.7
click at [747, 321] on rect at bounding box center [705, 326] width 84 height 29
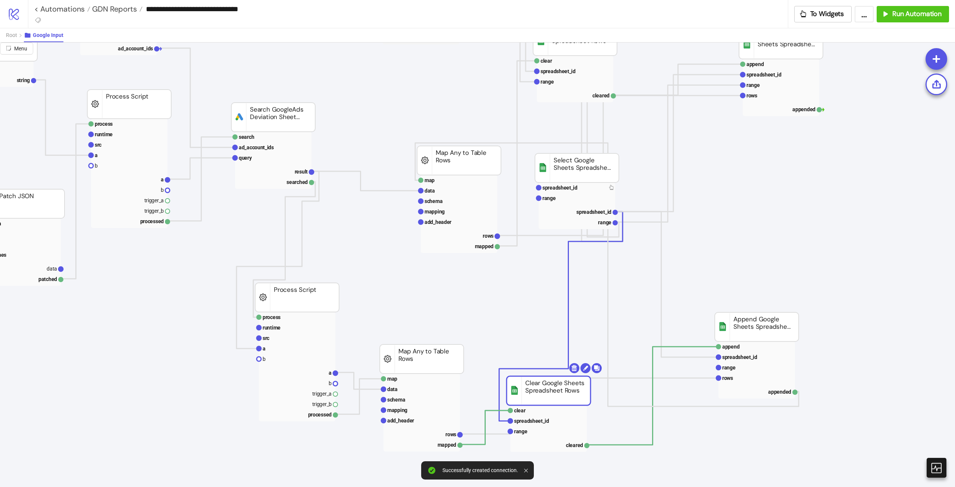
drag, startPoint x: 565, startPoint y: 388, endPoint x: 559, endPoint y: 372, distance: 17.7
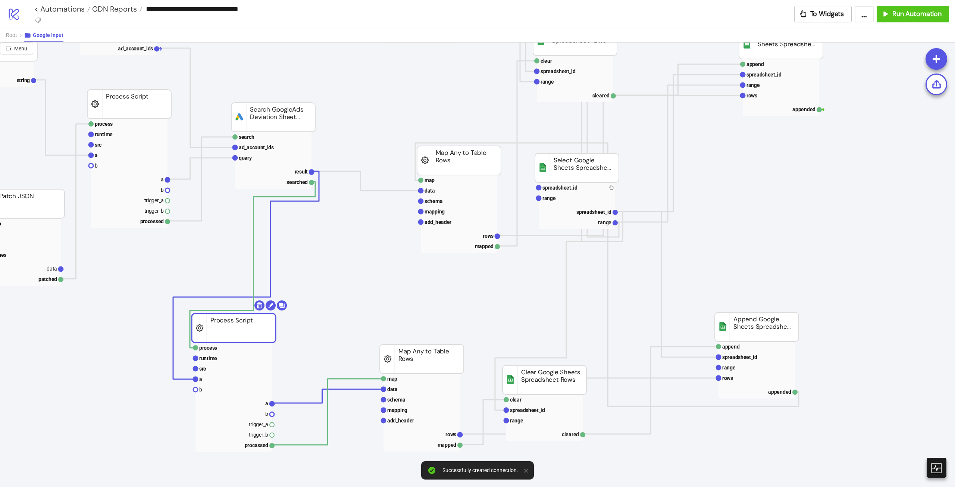
drag, startPoint x: 315, startPoint y: 297, endPoint x: 240, endPoint y: 318, distance: 77.8
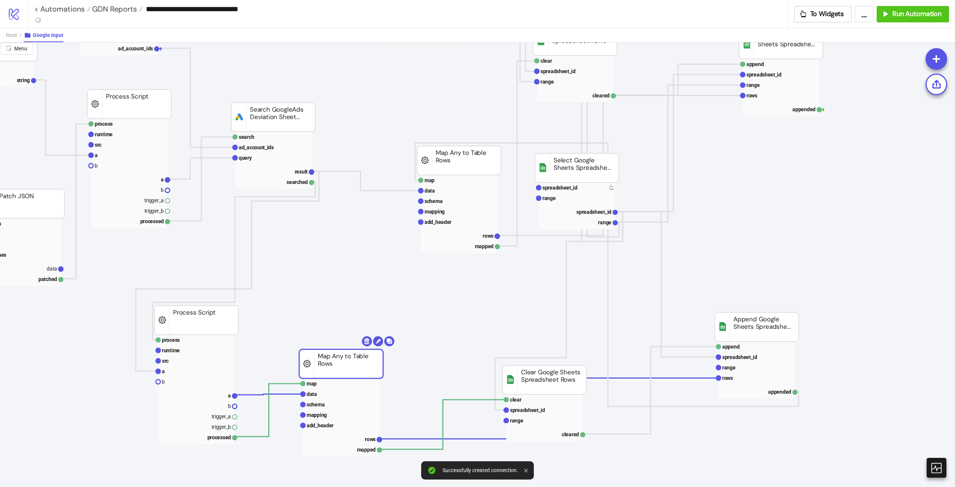
drag, startPoint x: 420, startPoint y: 362, endPoint x: 337, endPoint y: 366, distance: 83.3
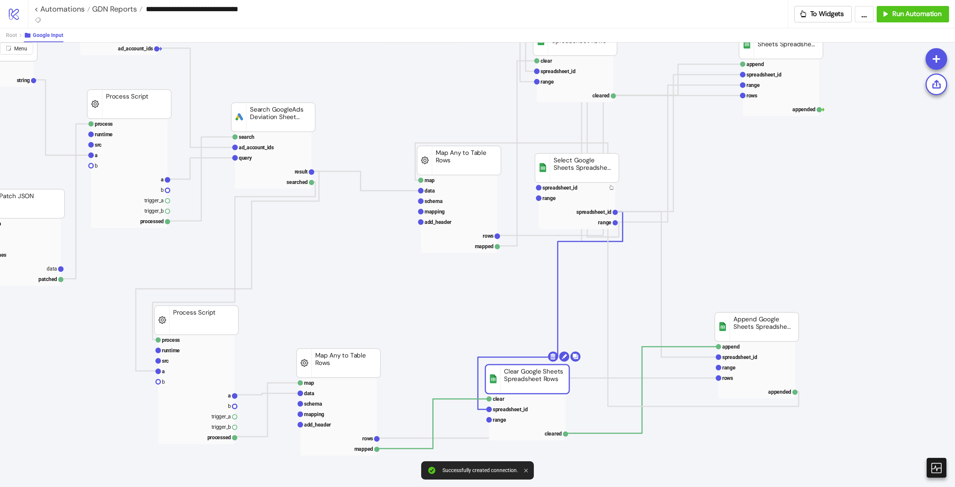
drag, startPoint x: 527, startPoint y: 376, endPoint x: 448, endPoint y: 379, distance: 78.8
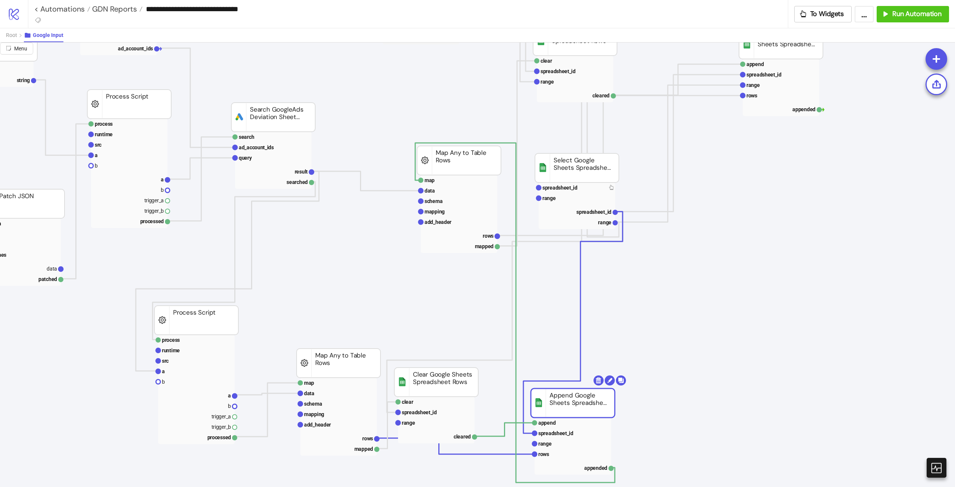
drag, startPoint x: 750, startPoint y: 319, endPoint x: 564, endPoint y: 396, distance: 201.3
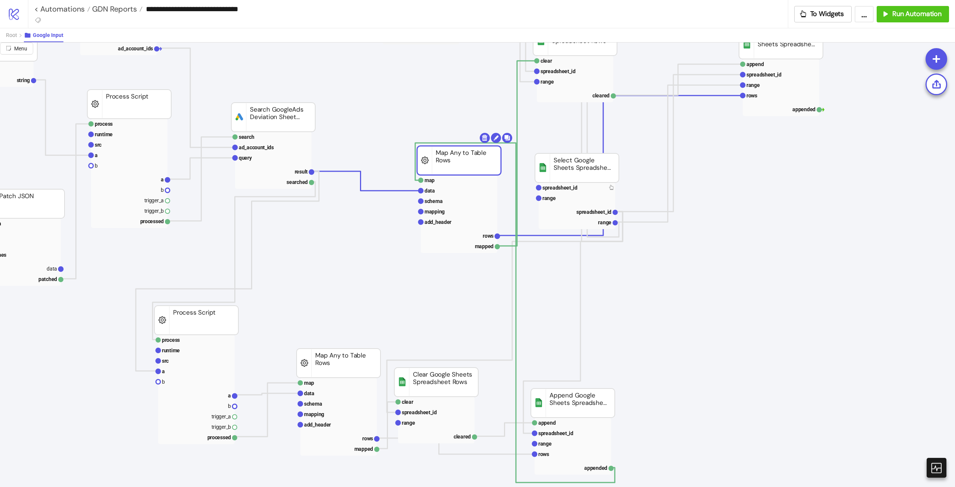
drag, startPoint x: 460, startPoint y: 155, endPoint x: 495, endPoint y: 168, distance: 37.1
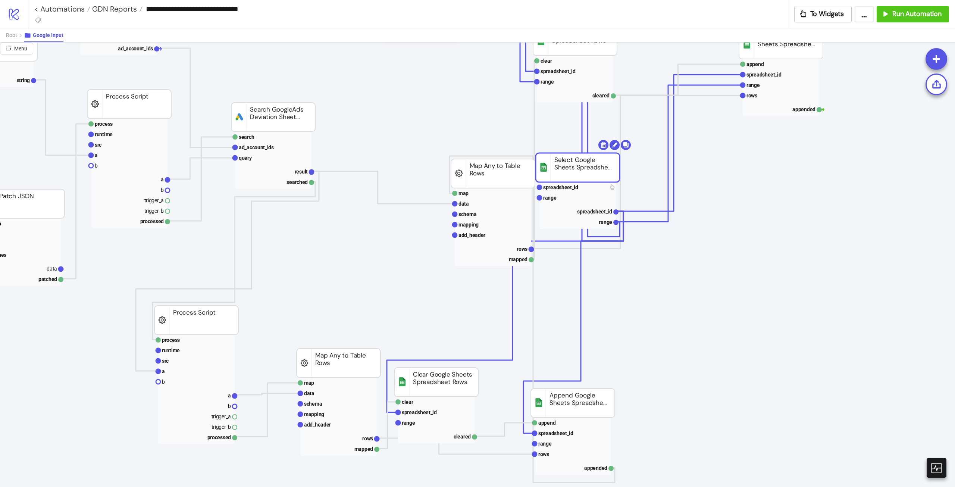
drag, startPoint x: 610, startPoint y: 166, endPoint x: 766, endPoint y: 177, distance: 157.1
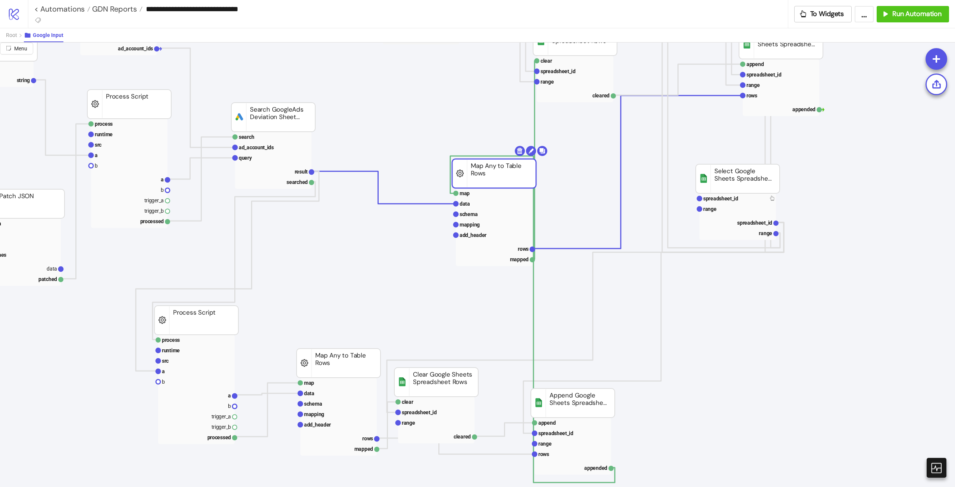
drag, startPoint x: 523, startPoint y: 183, endPoint x: 650, endPoint y: 182, distance: 127.3
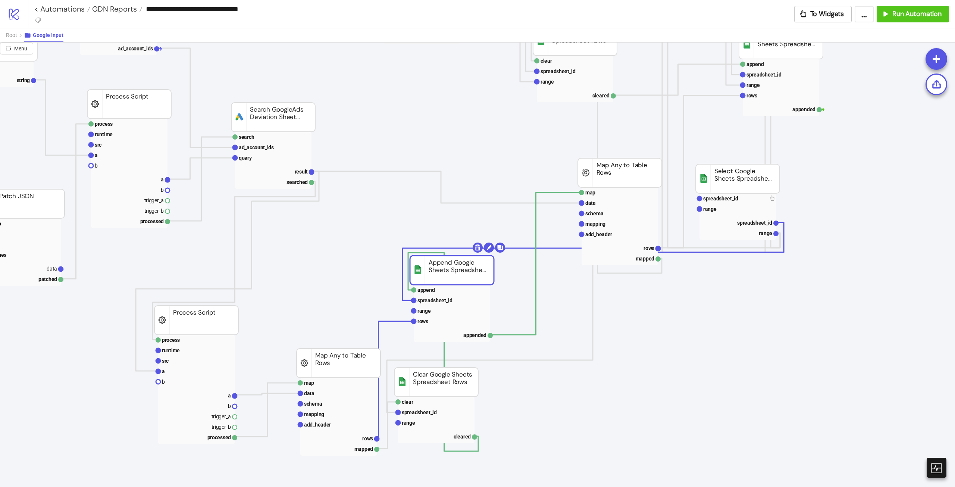
drag, startPoint x: 487, startPoint y: 354, endPoint x: 454, endPoint y: 272, distance: 88.6
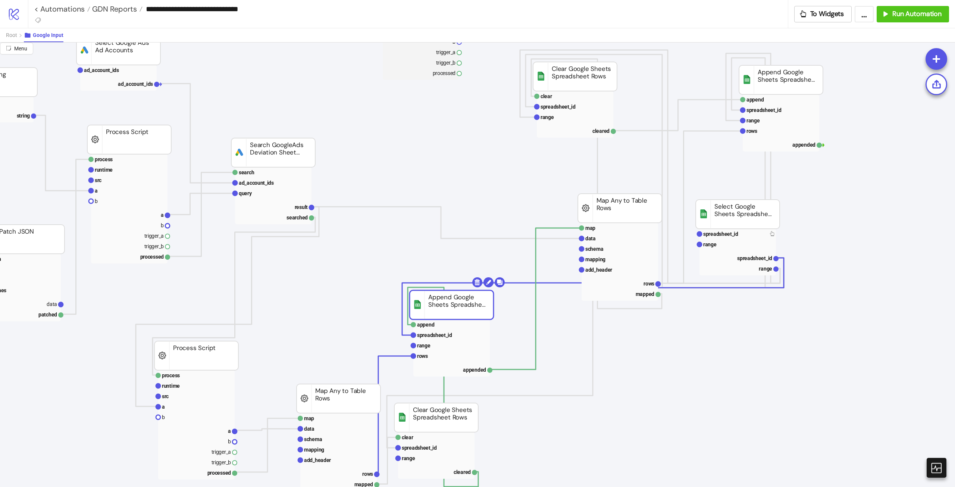
scroll to position [75, 124]
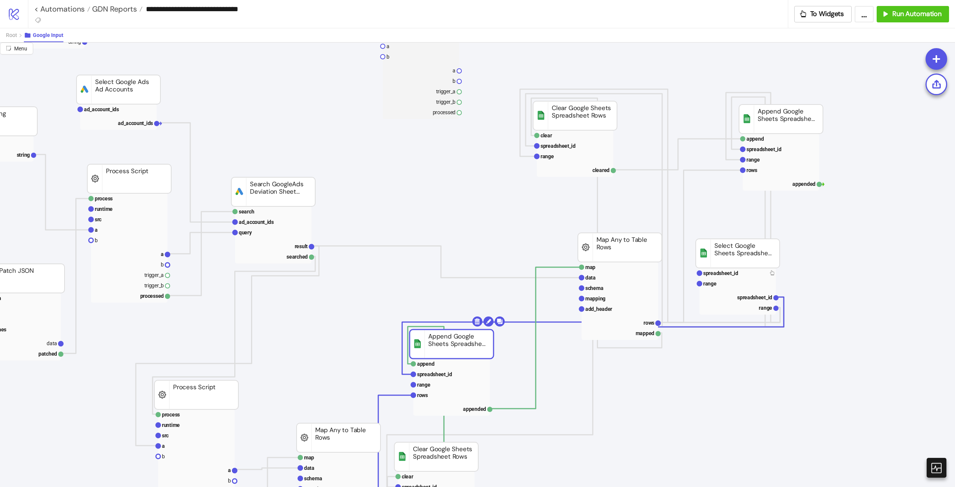
drag, startPoint x: 803, startPoint y: 114, endPoint x: 750, endPoint y: 112, distance: 52.7
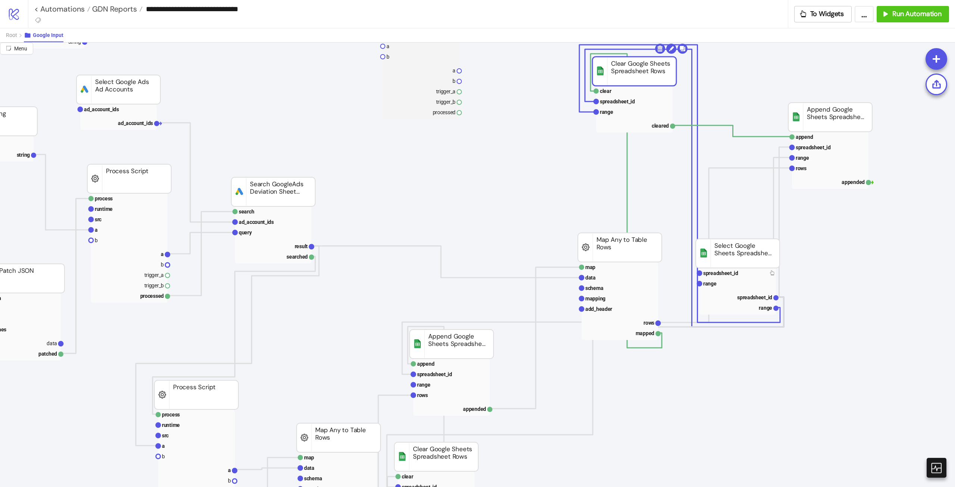
drag, startPoint x: 590, startPoint y: 115, endPoint x: 648, endPoint y: 68, distance: 74.3
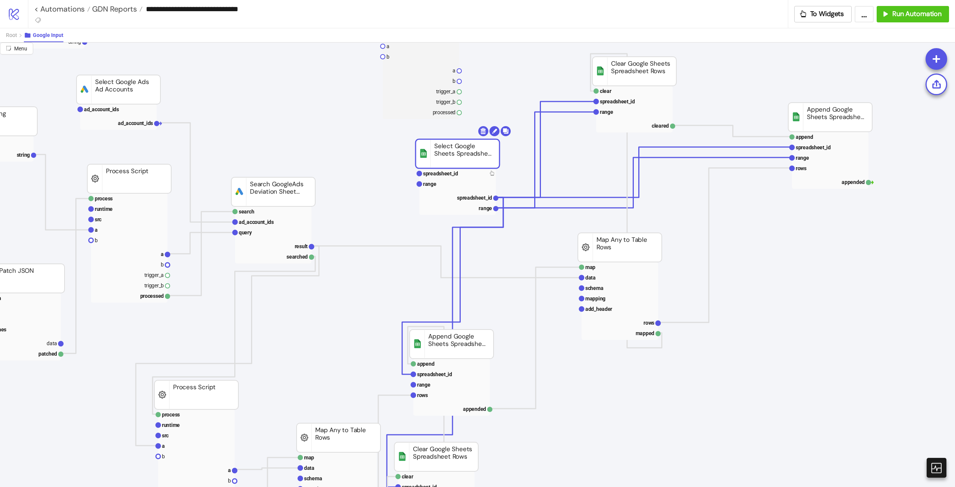
drag, startPoint x: 762, startPoint y: 244, endPoint x: 481, endPoint y: 143, distance: 299.1
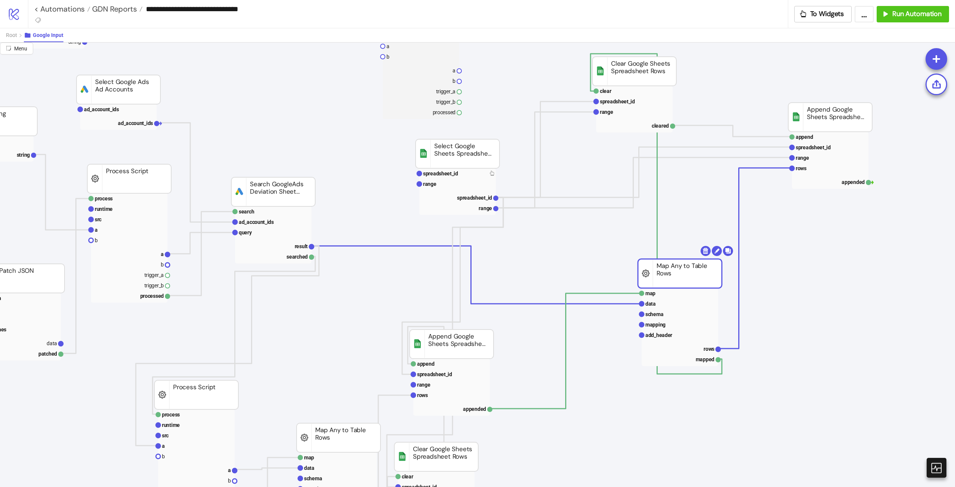
drag, startPoint x: 638, startPoint y: 254, endPoint x: 699, endPoint y: 280, distance: 65.5
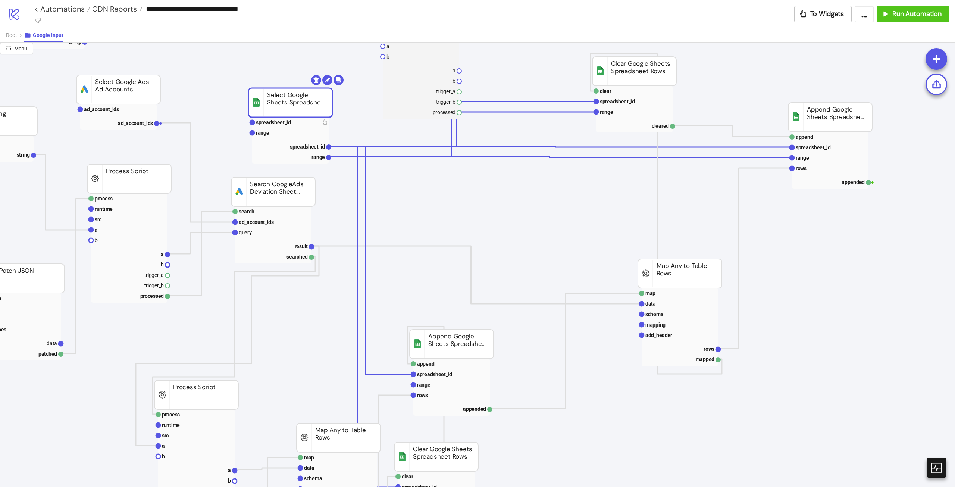
drag, startPoint x: 441, startPoint y: 154, endPoint x: 274, endPoint y: 103, distance: 174.8
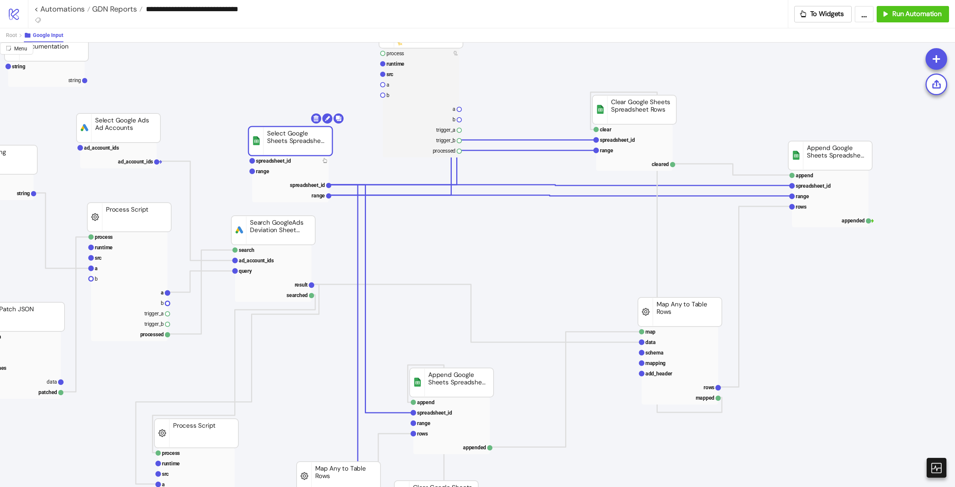
scroll to position [0, 124]
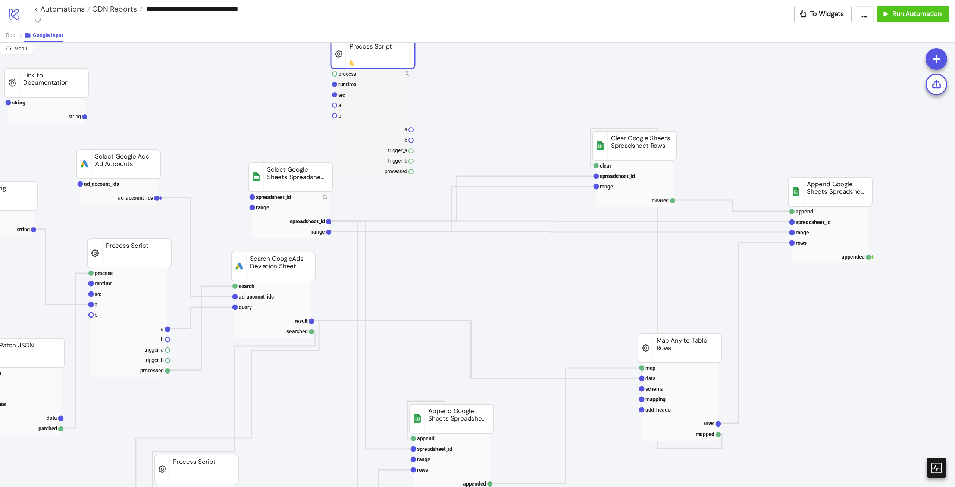
drag, startPoint x: 428, startPoint y: 71, endPoint x: 378, endPoint y: 58, distance: 51.8
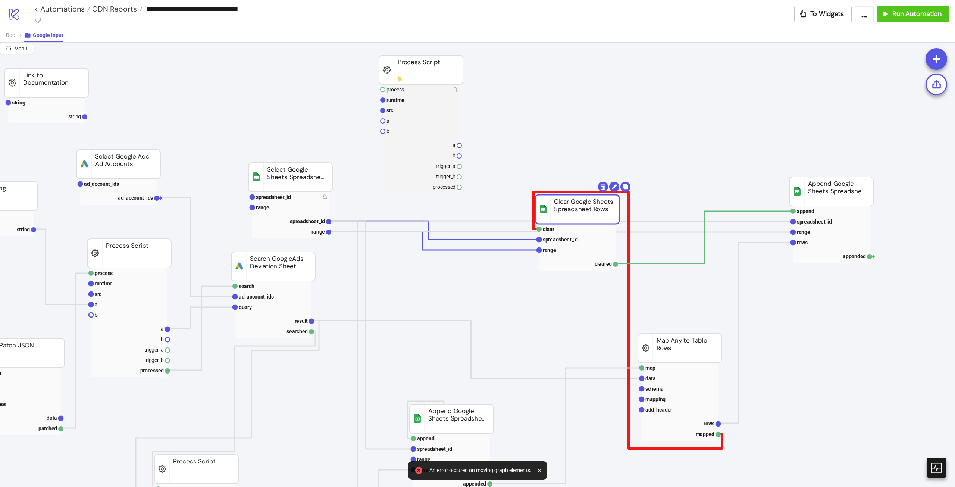
drag, startPoint x: 641, startPoint y: 144, endPoint x: 578, endPoint y: 180, distance: 73.2
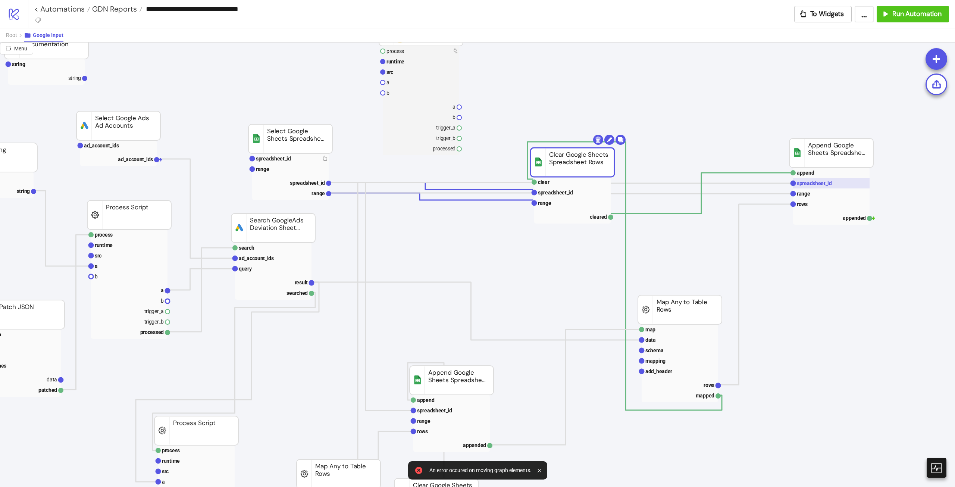
scroll to position [75, 124]
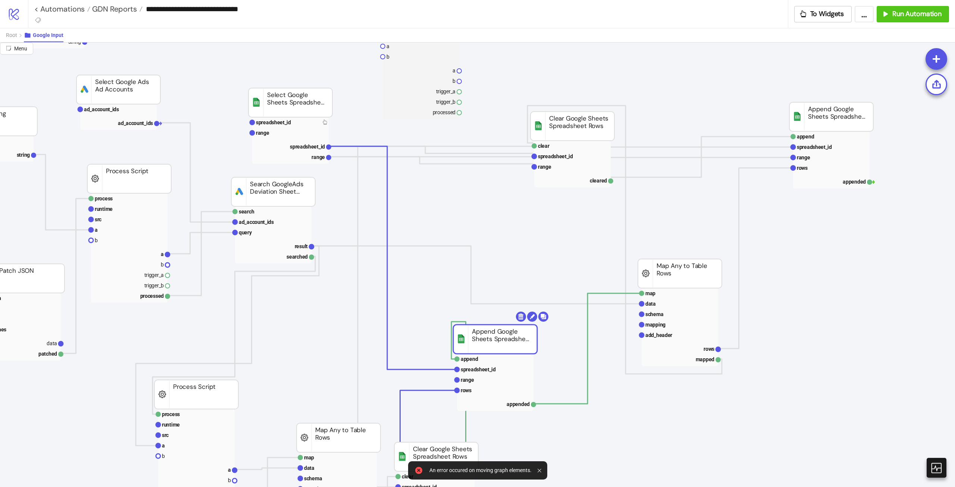
drag, startPoint x: 431, startPoint y: 356, endPoint x: 478, endPoint y: 352, distance: 46.9
